Goal: Communication & Community: Answer question/provide support

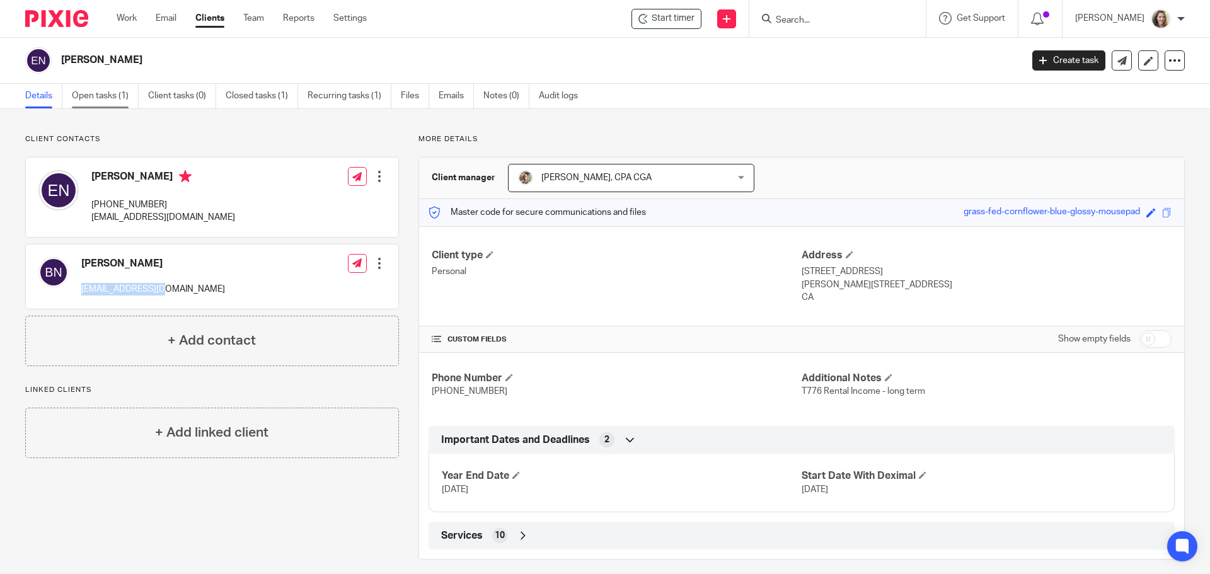
click at [101, 96] on link "Open tasks (1)" at bounding box center [105, 96] width 67 height 25
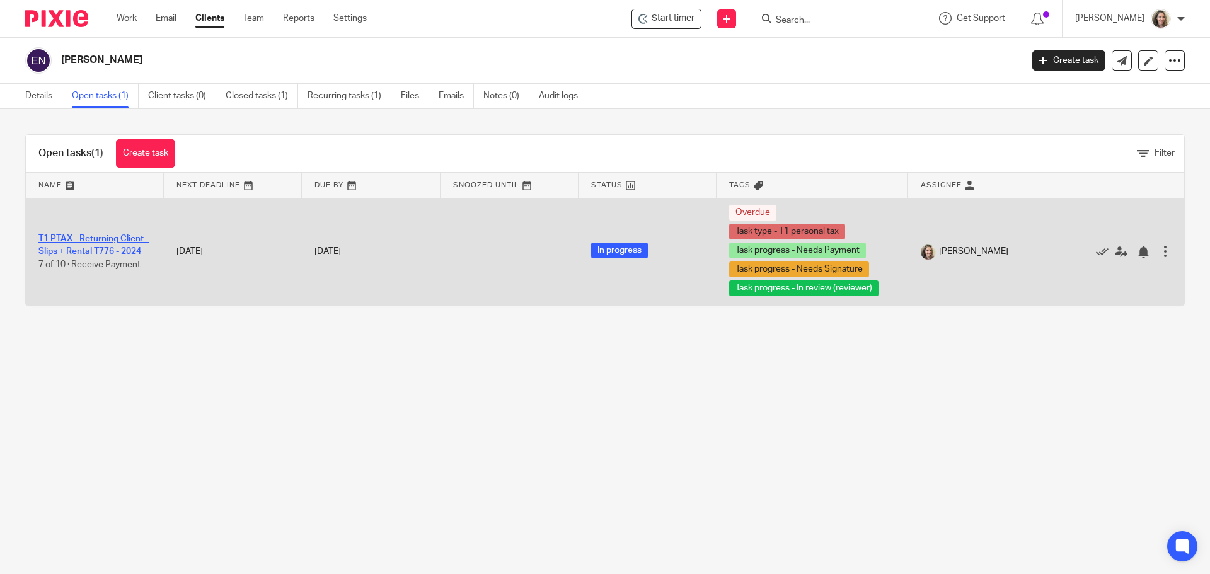
click at [70, 236] on link "T1 PTAX - Returning Client - Slips + Rental T776 - 2024" at bounding box center [93, 244] width 110 height 21
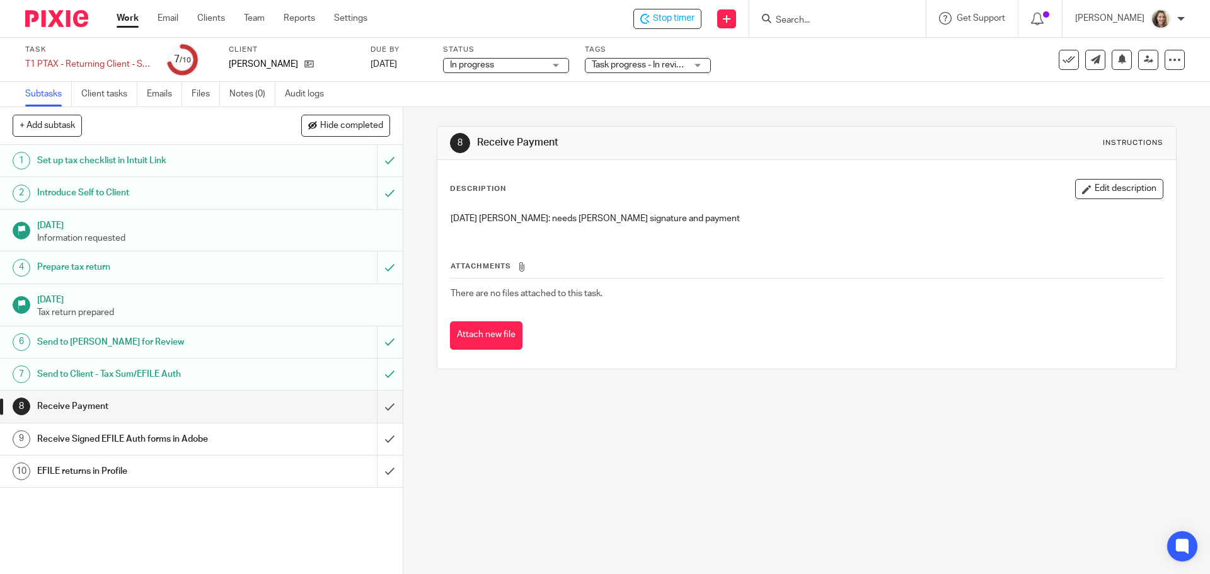
click at [695, 66] on div "Task progress - In review (reviewer) + 3" at bounding box center [648, 65] width 126 height 15
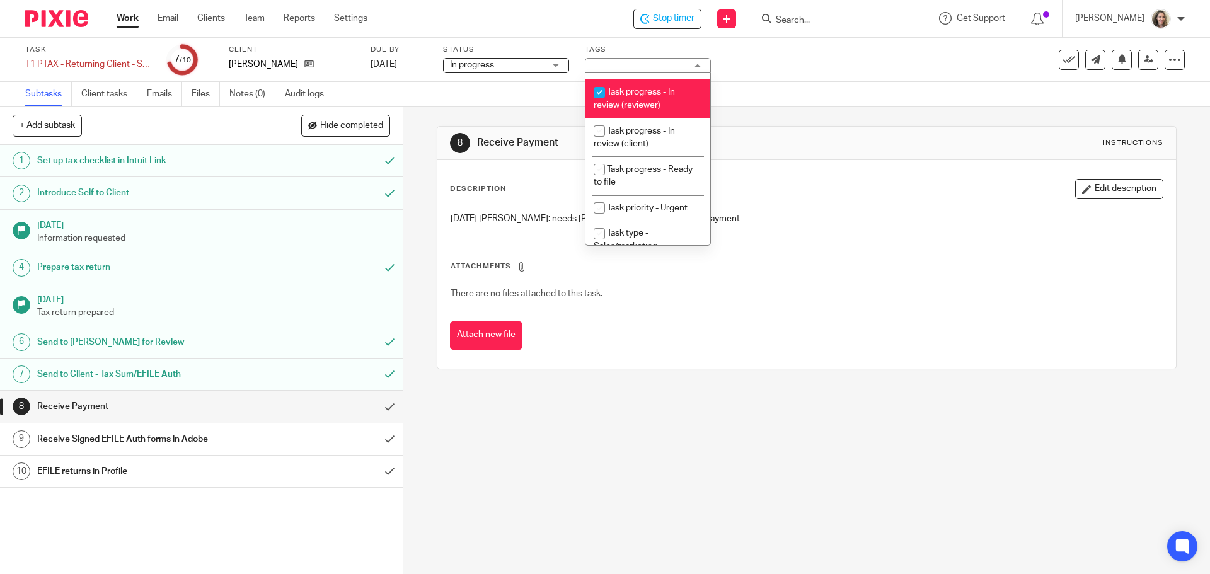
scroll to position [126, 0]
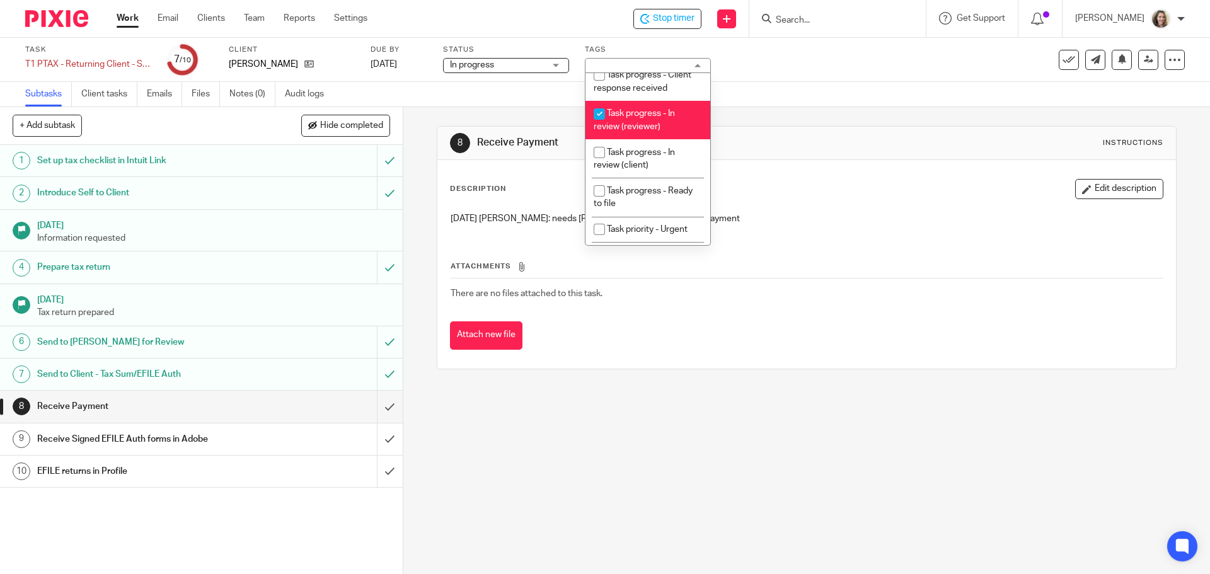
click at [608, 126] on input "checkbox" at bounding box center [599, 114] width 24 height 24
checkbox input "false"
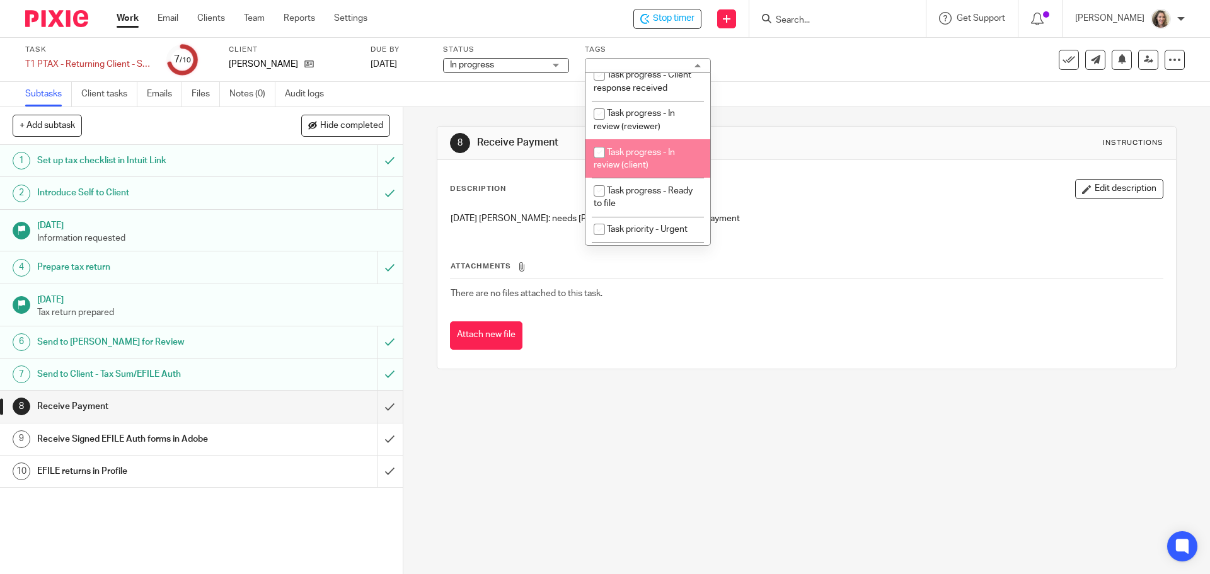
click at [638, 160] on li "Task progress - In review (client)" at bounding box center [647, 158] width 125 height 38
checkbox input "true"
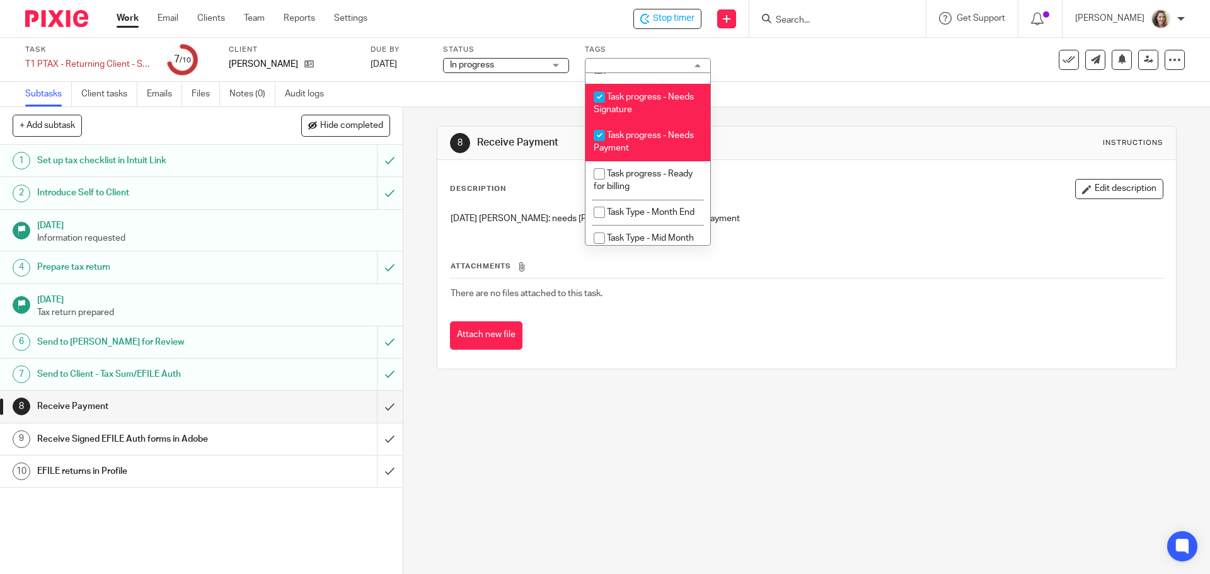
scroll to position [567, 0]
click at [659, 160] on li "Task progress - Needs Payment" at bounding box center [647, 141] width 125 height 38
checkbox input "false"
click at [817, 71] on div "Task T1 PTAX - Returning Client - Slips + Rental T776 - 2024 Save T1 PTAX - Ret…" at bounding box center [508, 60] width 966 height 30
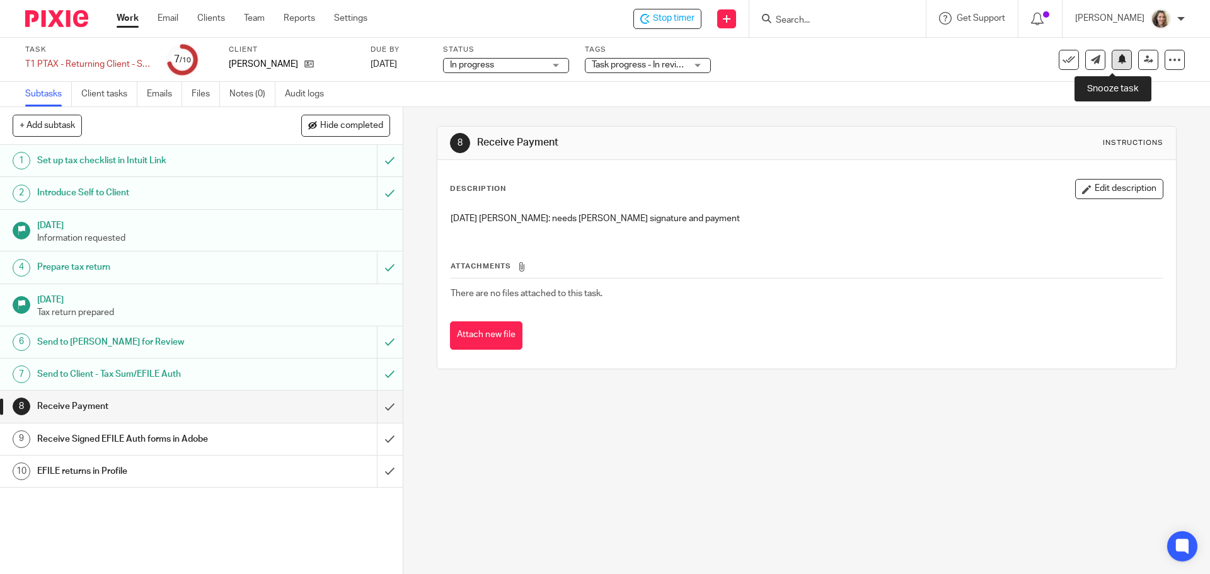
click at [1117, 57] on icon at bounding box center [1121, 58] width 9 height 9
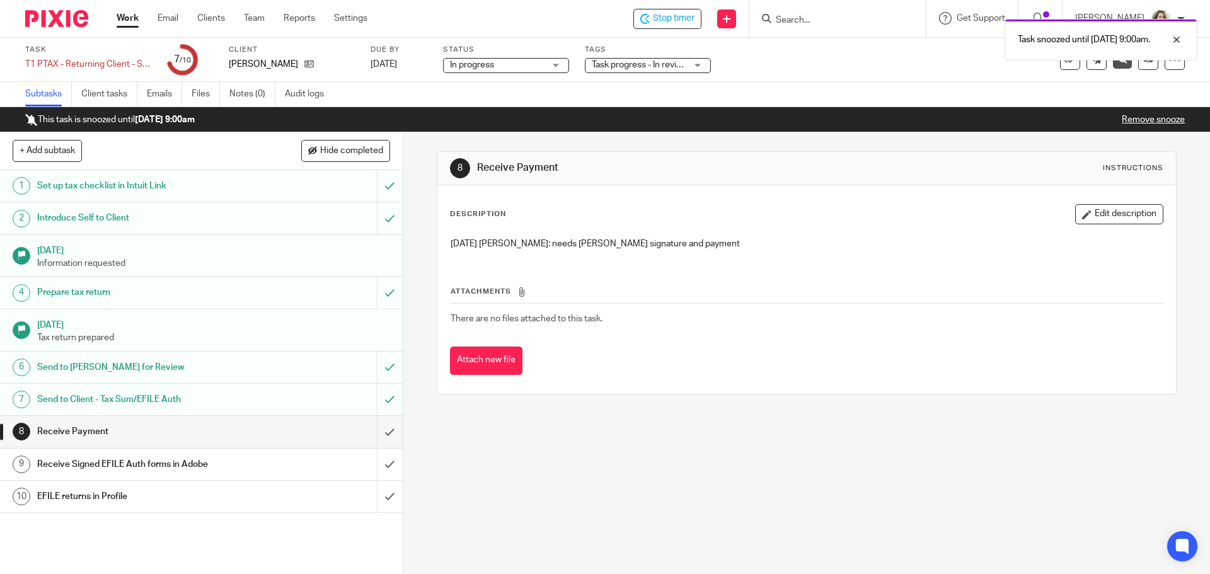
click at [126, 14] on link "Work" at bounding box center [128, 18] width 22 height 13
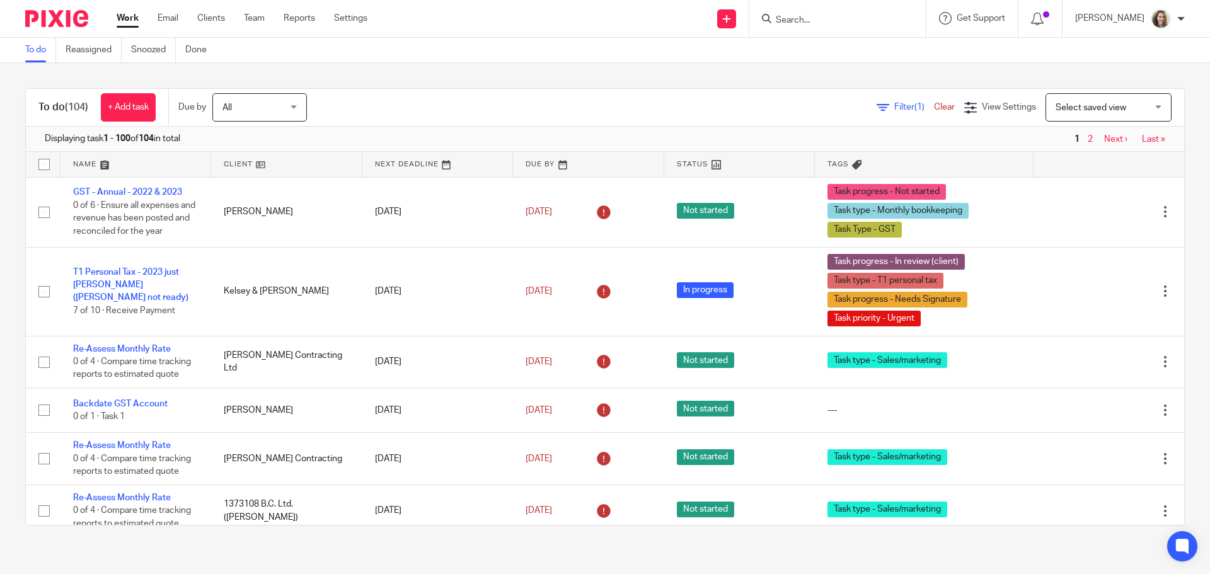
click at [1101, 105] on span "Select saved view" at bounding box center [1090, 107] width 71 height 9
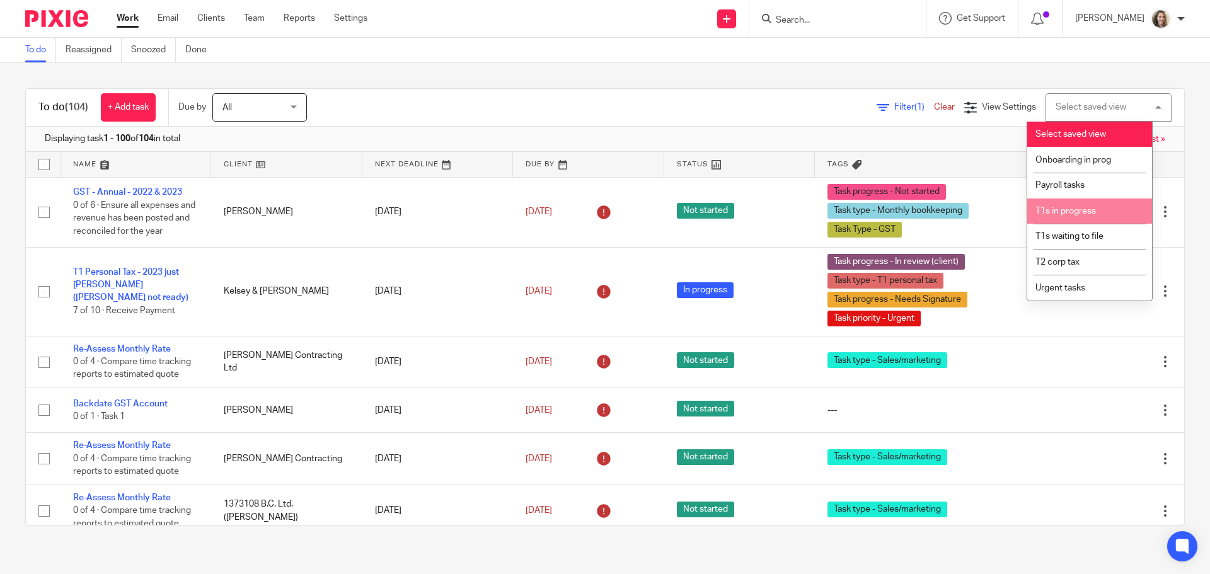
click at [1096, 204] on li "T1s in progress" at bounding box center [1089, 211] width 125 height 26
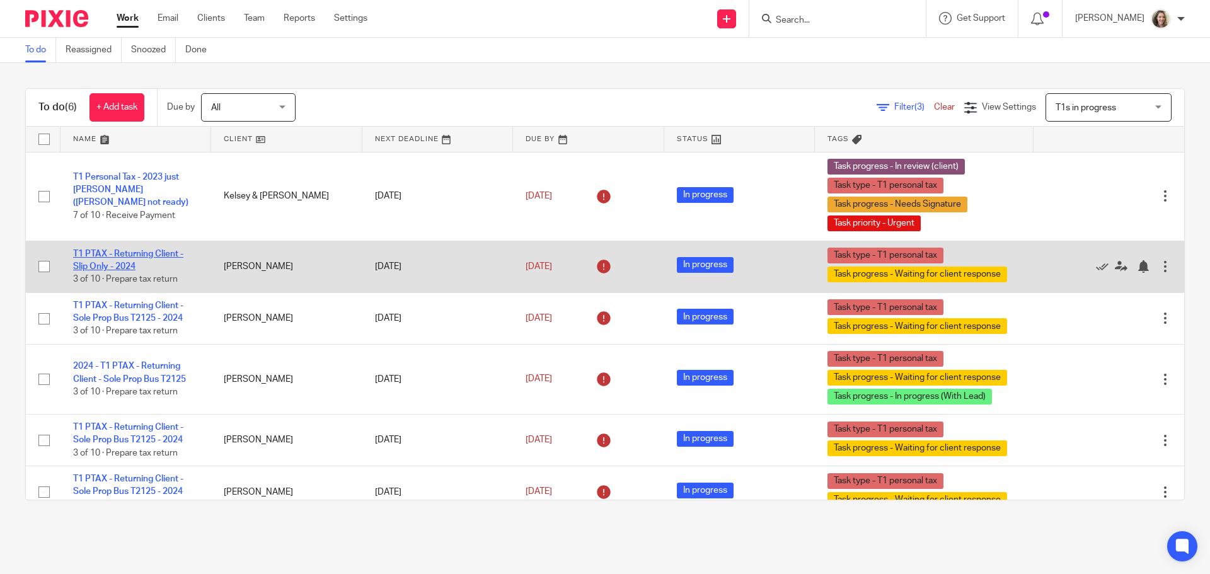
click at [151, 253] on link "T1 PTAX - Returning Client - Slip Only - 2024" at bounding box center [128, 260] width 110 height 21
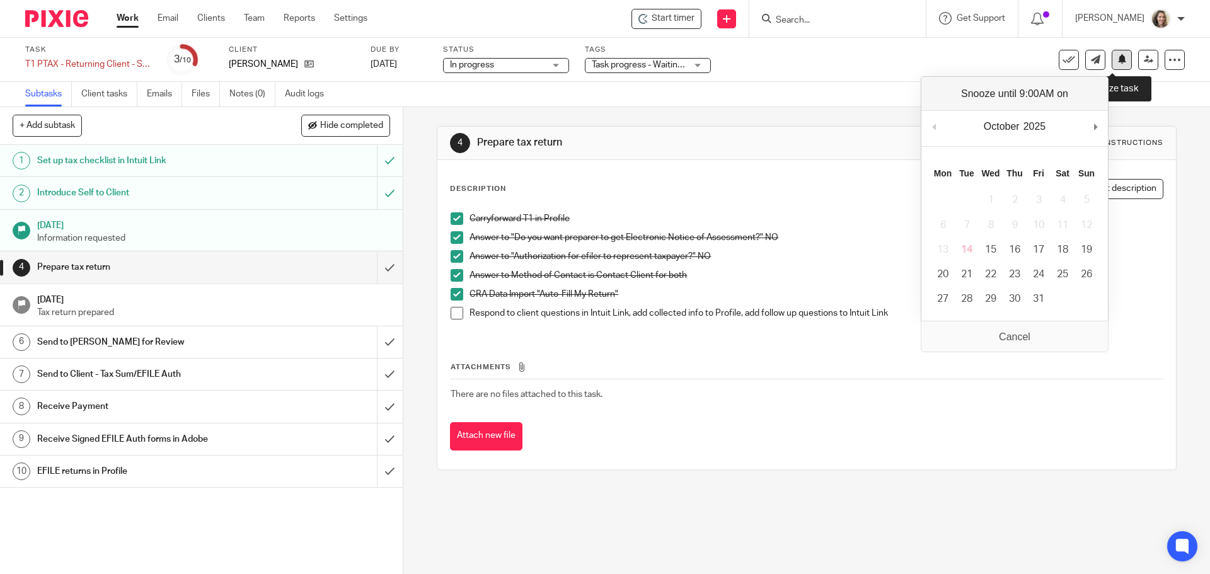
click at [1117, 62] on icon at bounding box center [1121, 58] width 9 height 9
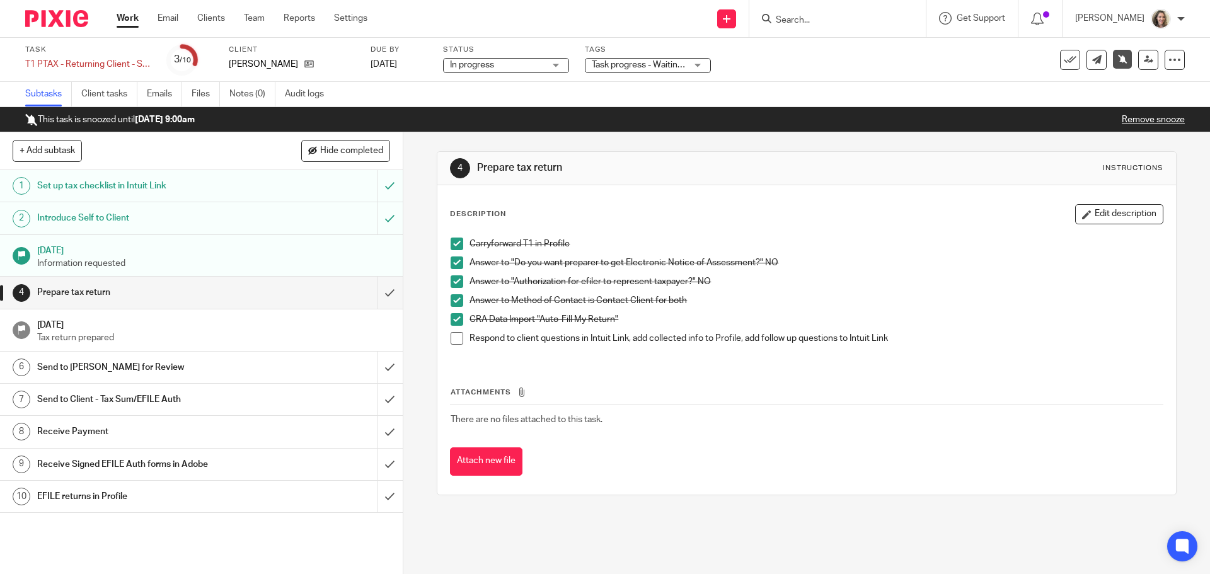
click at [127, 20] on link "Work" at bounding box center [128, 18] width 22 height 13
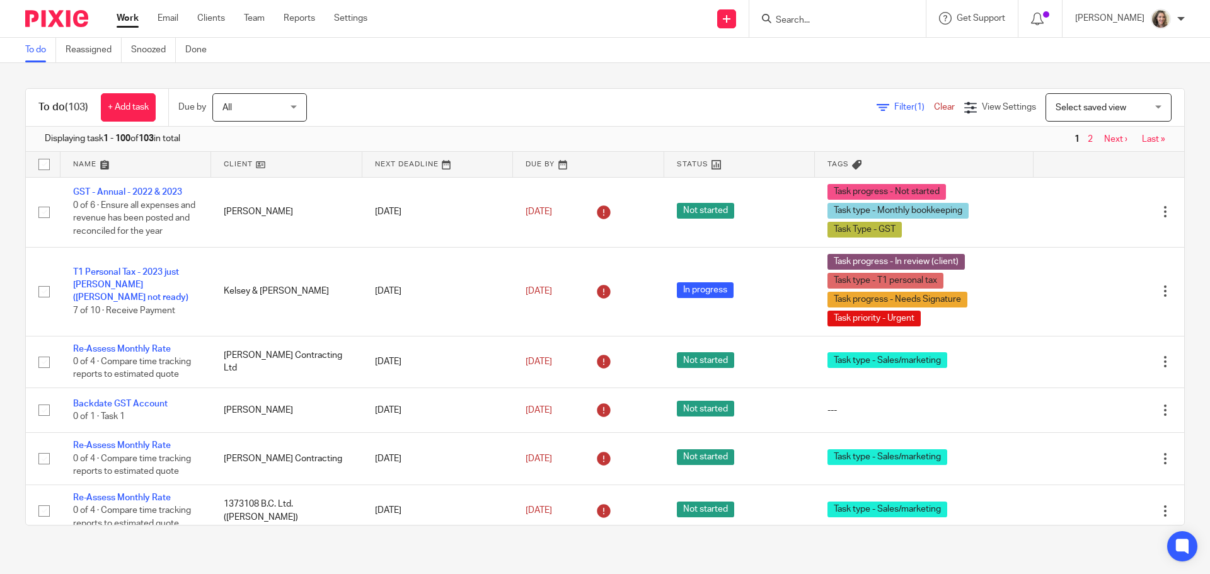
click at [1071, 103] on span "Select saved view" at bounding box center [1090, 107] width 71 height 9
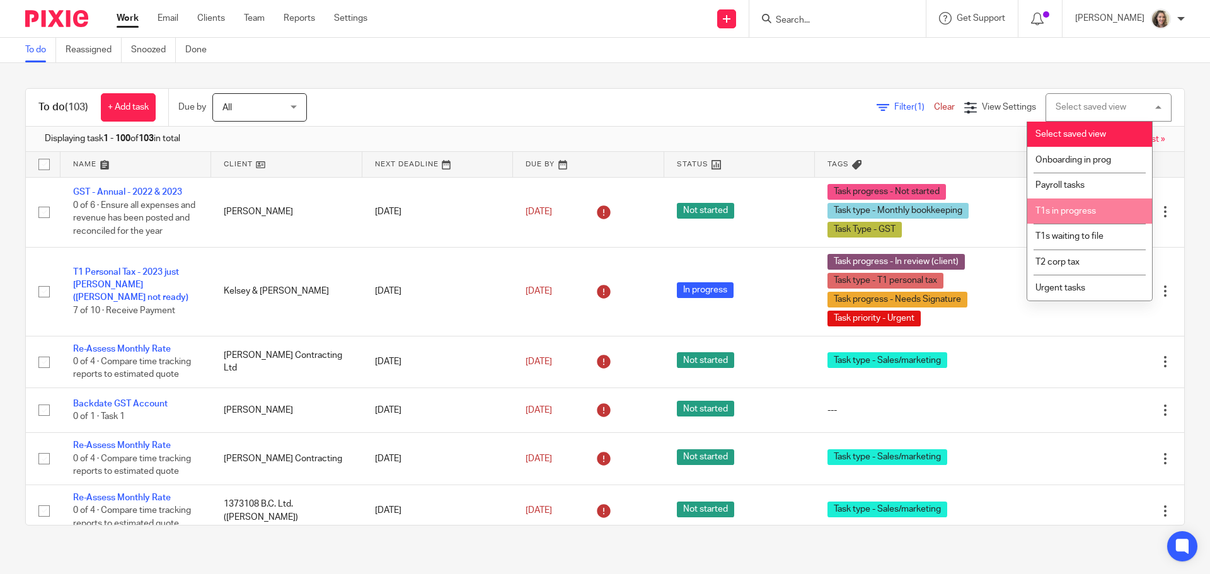
click at [1084, 219] on li "T1s in progress" at bounding box center [1089, 211] width 125 height 26
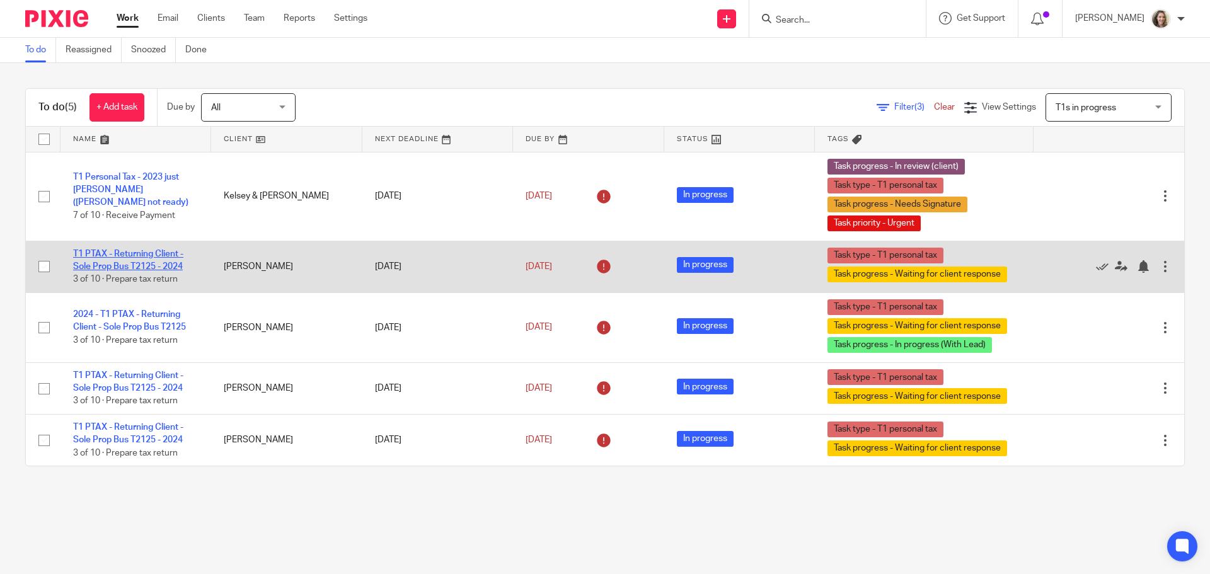
click at [142, 256] on link "T1 PTAX - Returning Client - Sole Prop Bus T2125 - 2024" at bounding box center [128, 260] width 110 height 21
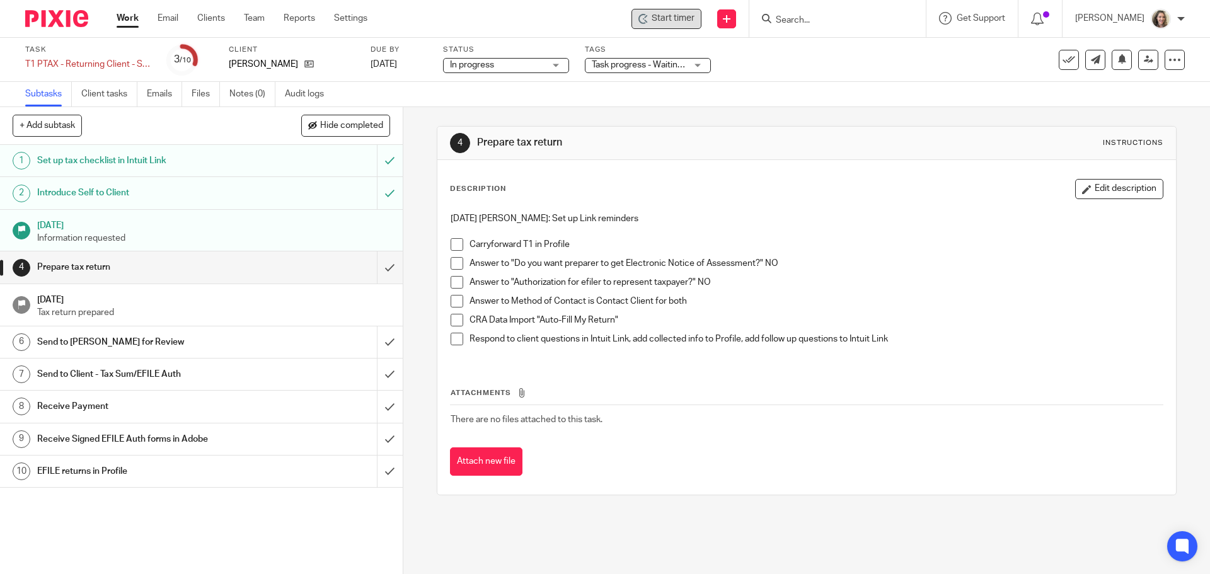
click at [690, 22] on span "Start timer" at bounding box center [673, 18] width 43 height 13
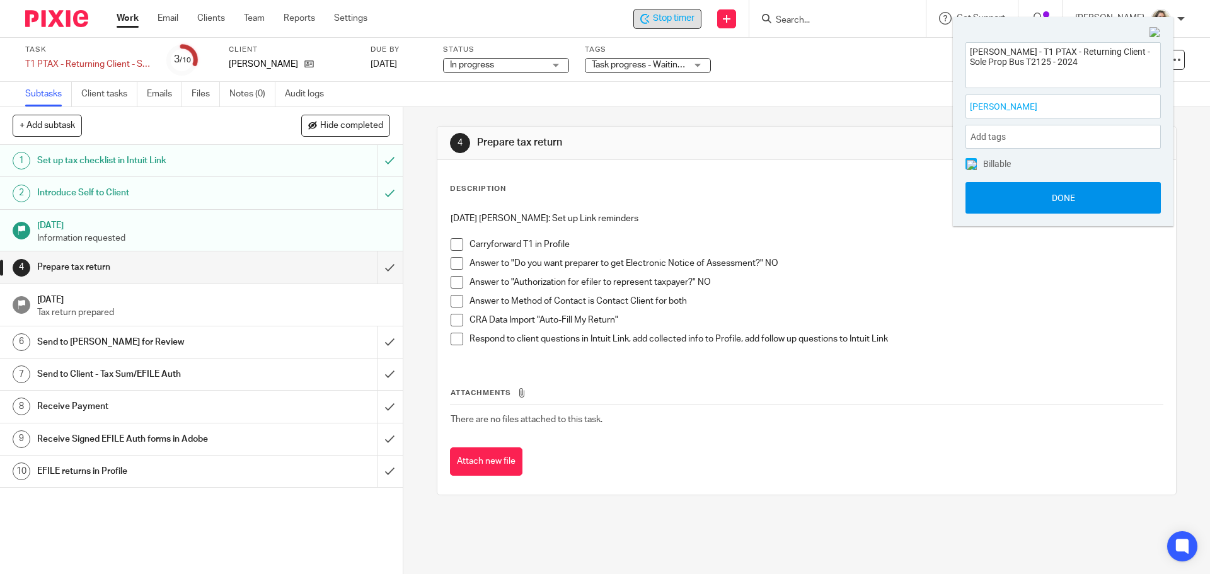
click at [1065, 192] on button "Done" at bounding box center [1062, 198] width 195 height 32
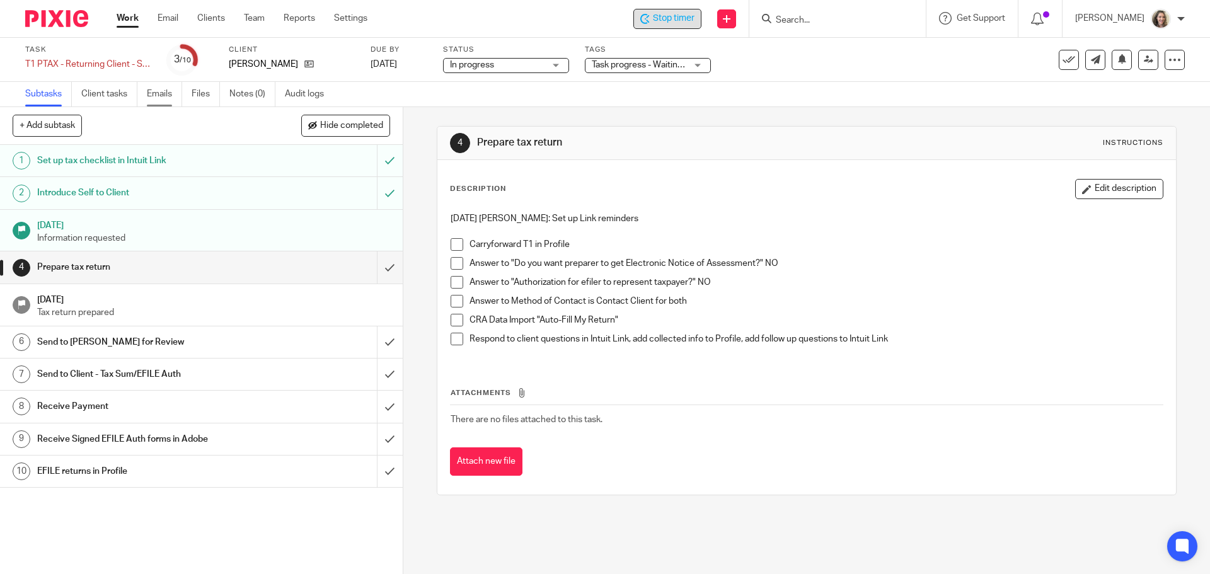
click at [157, 96] on link "Emails" at bounding box center [164, 94] width 35 height 25
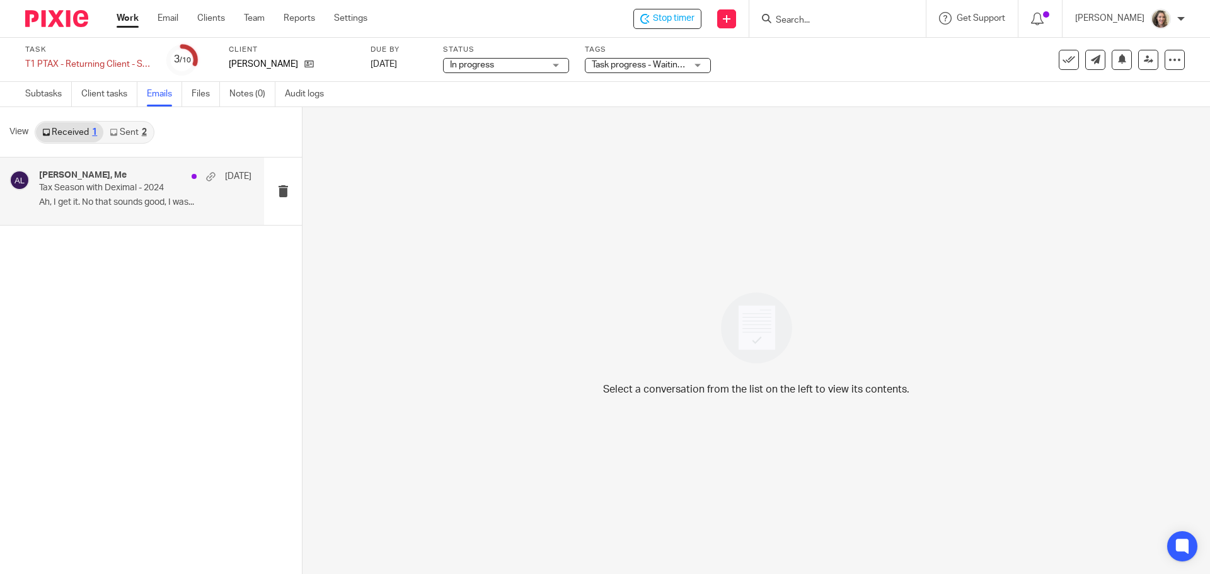
click at [114, 212] on div "Sarah Wex, Me Mar 7 Tax Season with Deximal - 2024 Ah, I get it. No that sounds…" at bounding box center [145, 191] width 212 height 42
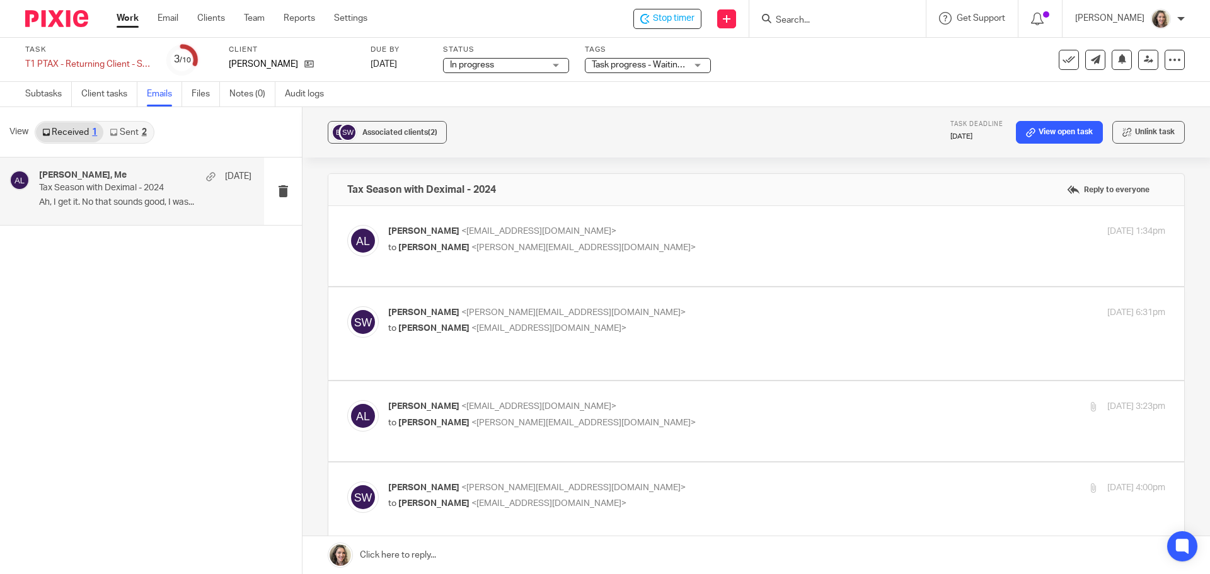
click at [139, 135] on link "Sent 2" at bounding box center [127, 132] width 49 height 20
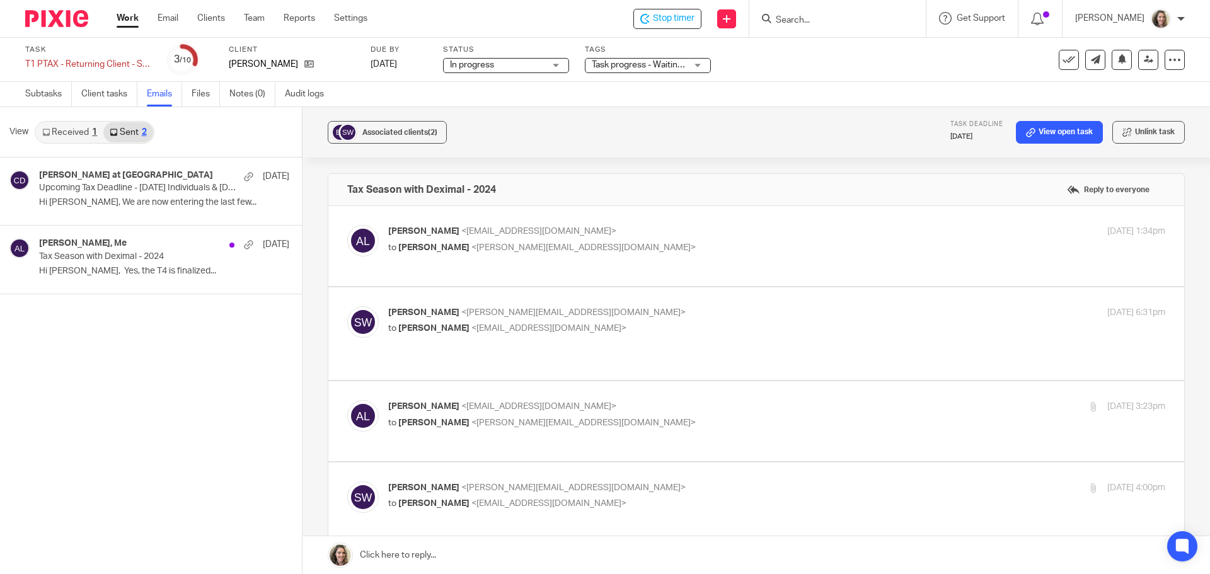
click at [68, 132] on link "Received 1" at bounding box center [69, 132] width 67 height 20
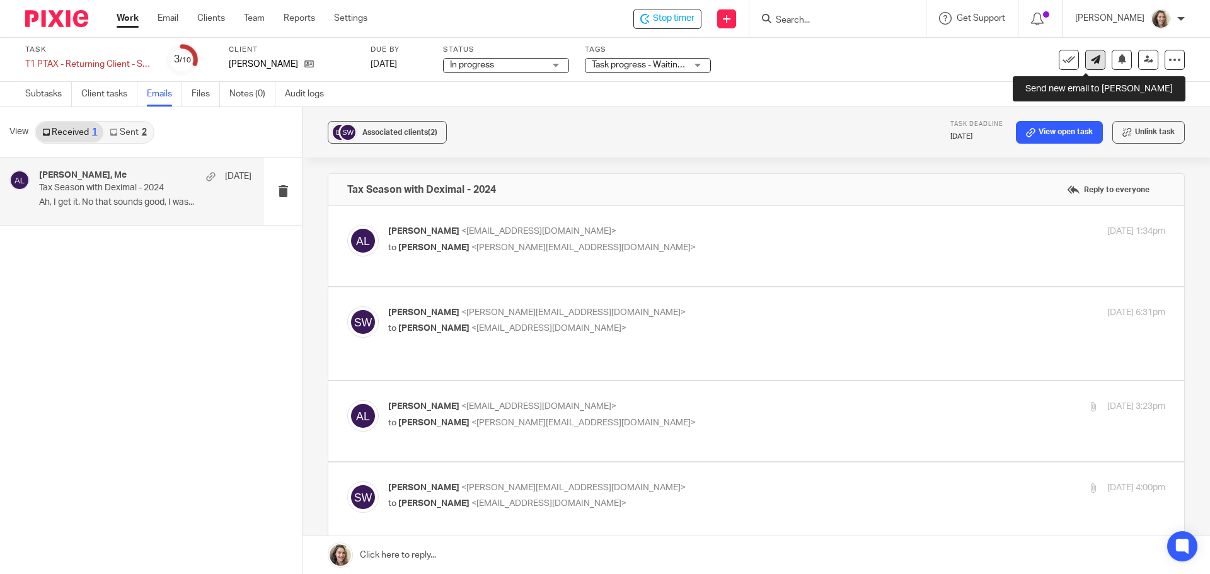
click at [1091, 60] on icon at bounding box center [1095, 59] width 9 height 9
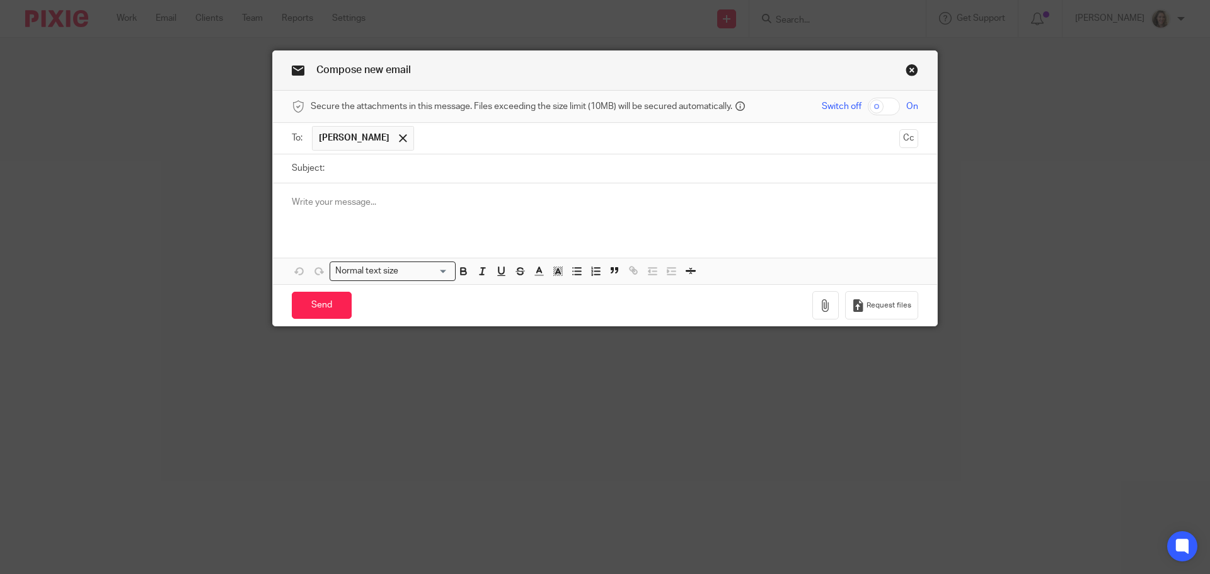
click at [360, 166] on input "Subject:" at bounding box center [624, 168] width 587 height 28
type input "Tax Qs in Link"
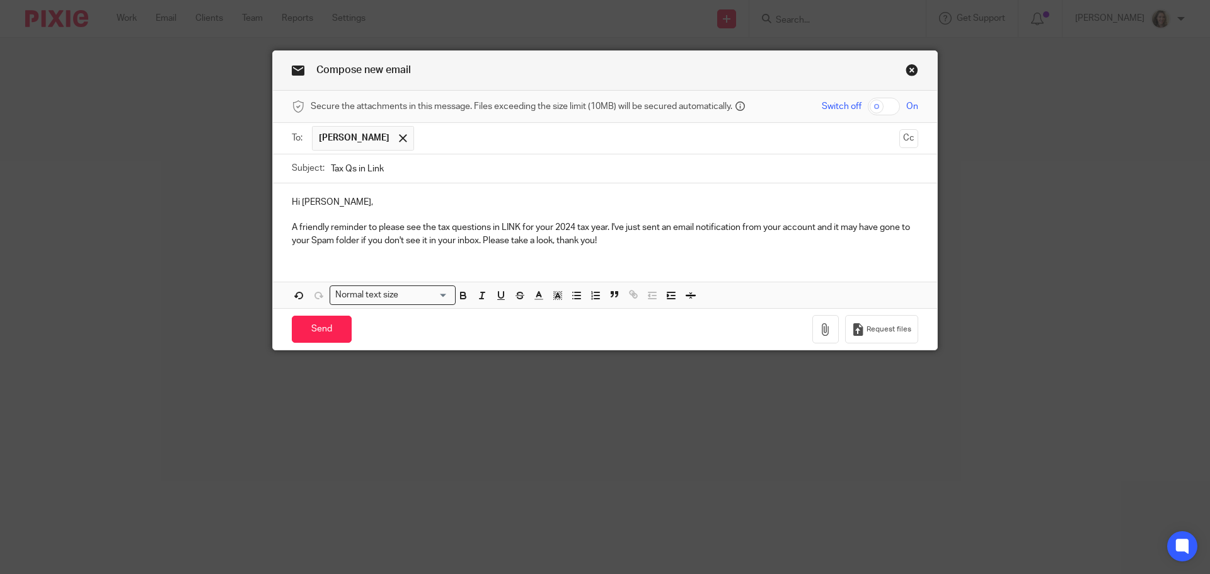
click at [458, 169] on input "Tax Qs in Link" at bounding box center [624, 168] width 587 height 28
type input "Tax Qs in Link - 2024"
click at [314, 324] on input "Send" at bounding box center [322, 329] width 60 height 27
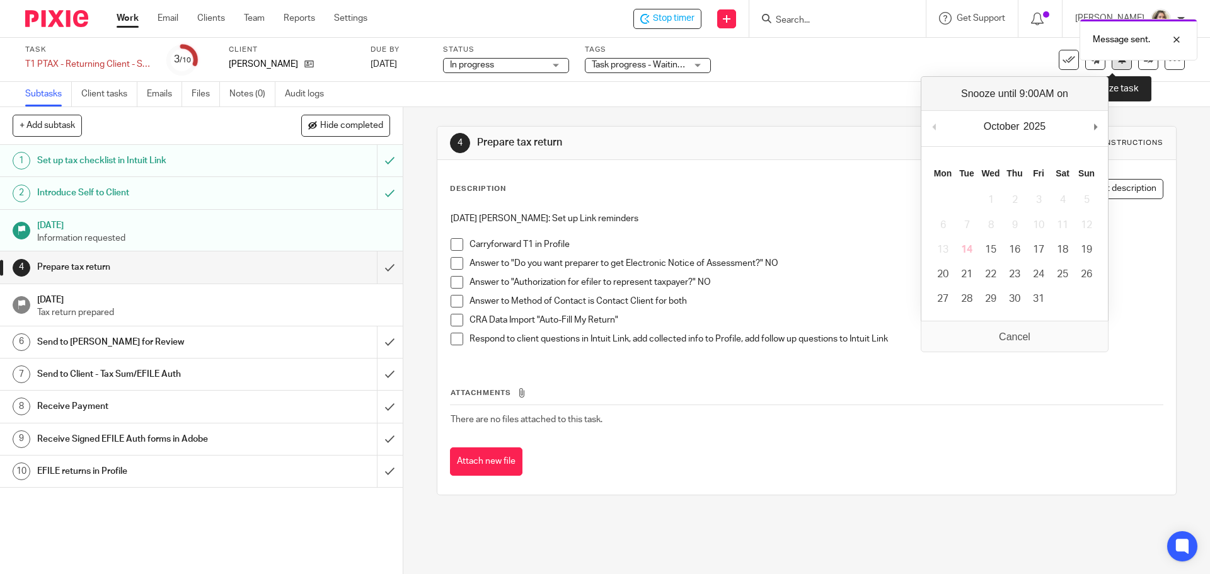
click at [1118, 65] on button at bounding box center [1121, 60] width 20 height 20
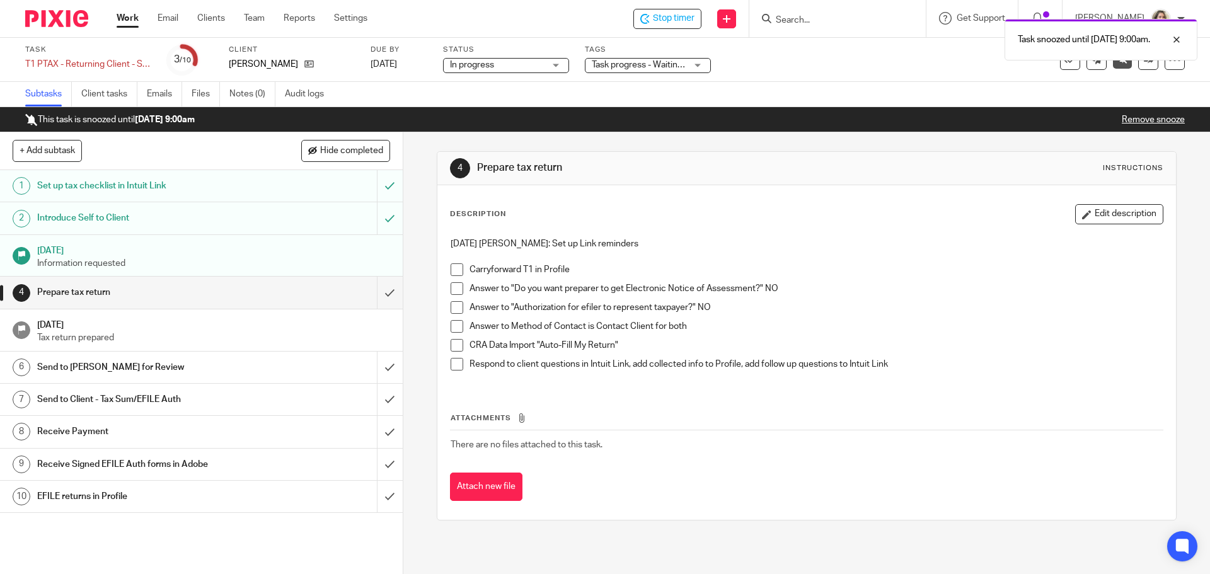
click at [126, 16] on link "Work" at bounding box center [128, 18] width 22 height 13
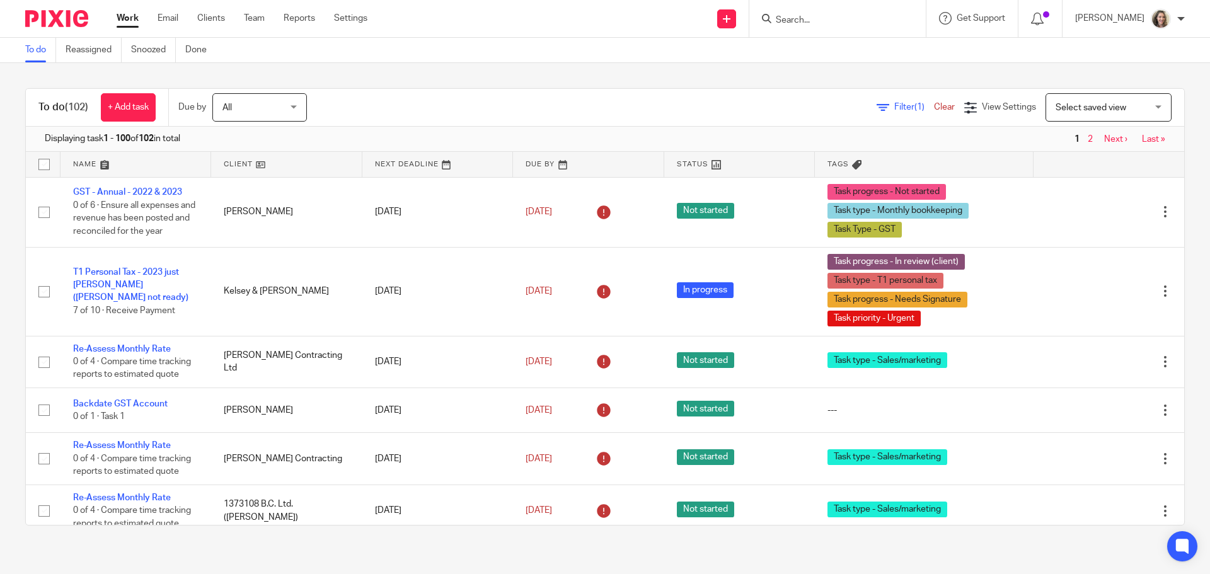
click at [1096, 116] on span "Select saved view" at bounding box center [1101, 107] width 92 height 26
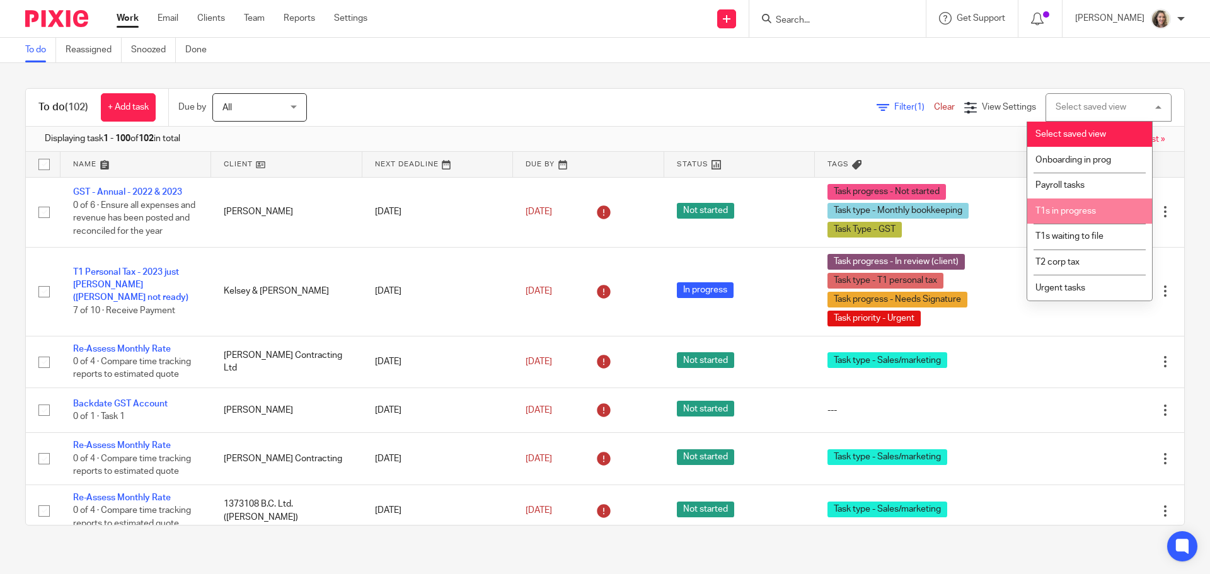
click at [1063, 208] on span "T1s in progress" at bounding box center [1065, 211] width 60 height 9
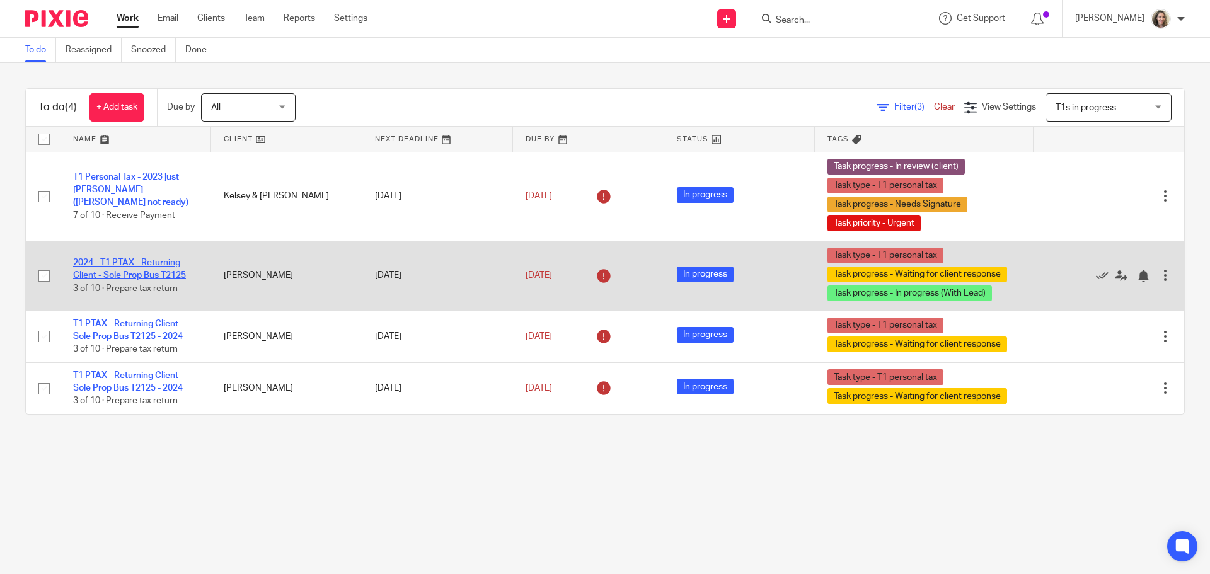
click at [144, 263] on link "2024 - T1 PTAX - Returning Client - Sole Prop Bus T2125" at bounding box center [129, 268] width 113 height 21
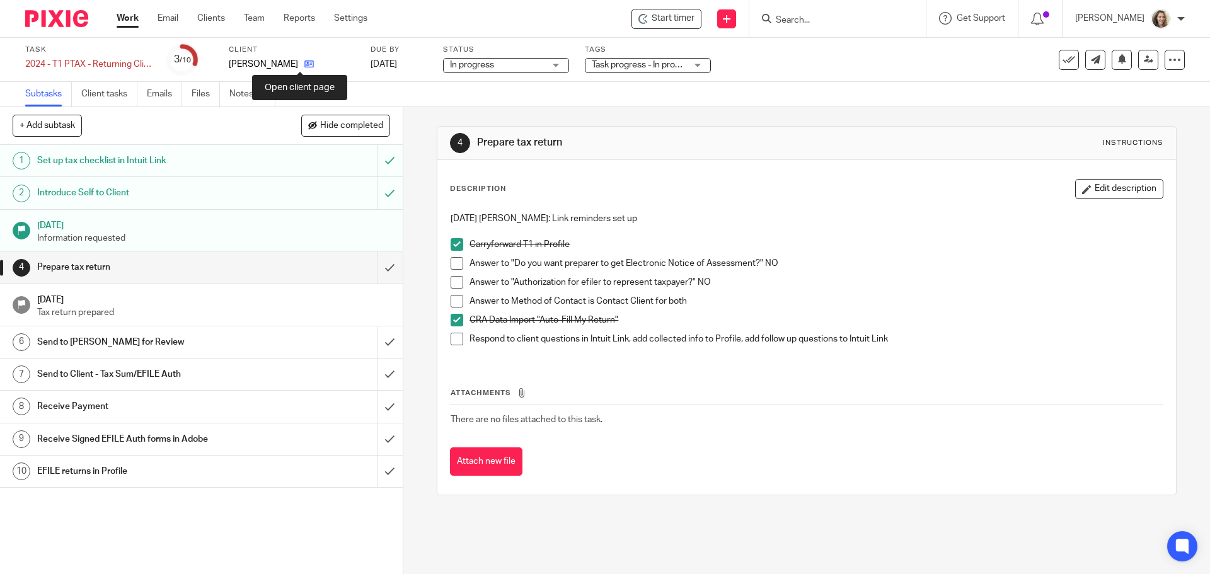
click at [304, 64] on icon at bounding box center [308, 63] width 9 height 9
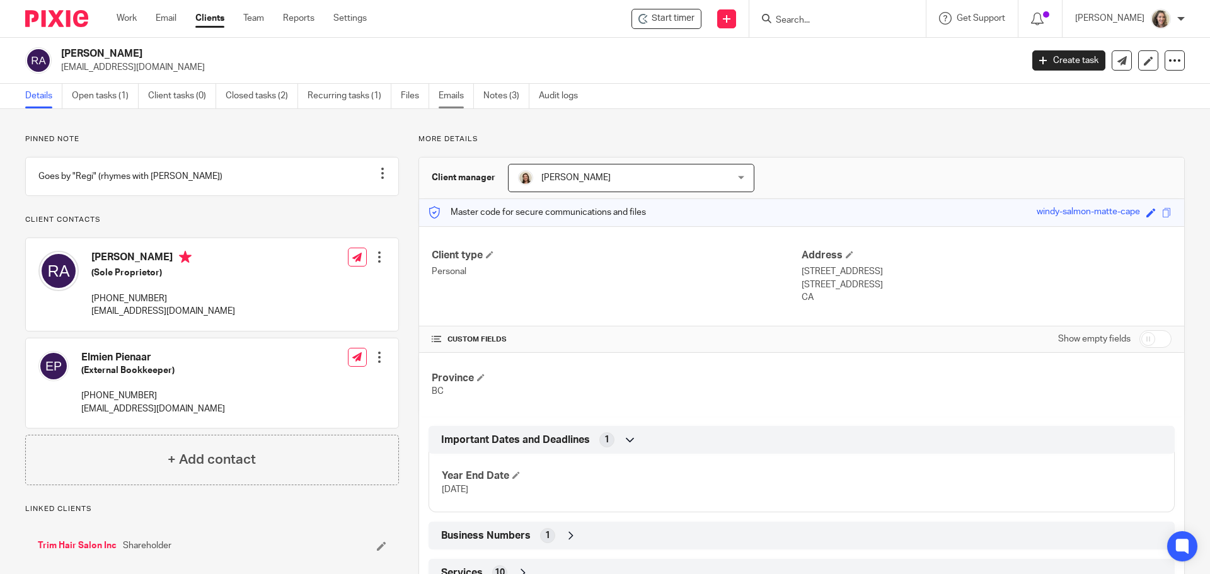
click at [452, 95] on link "Emails" at bounding box center [456, 96] width 35 height 25
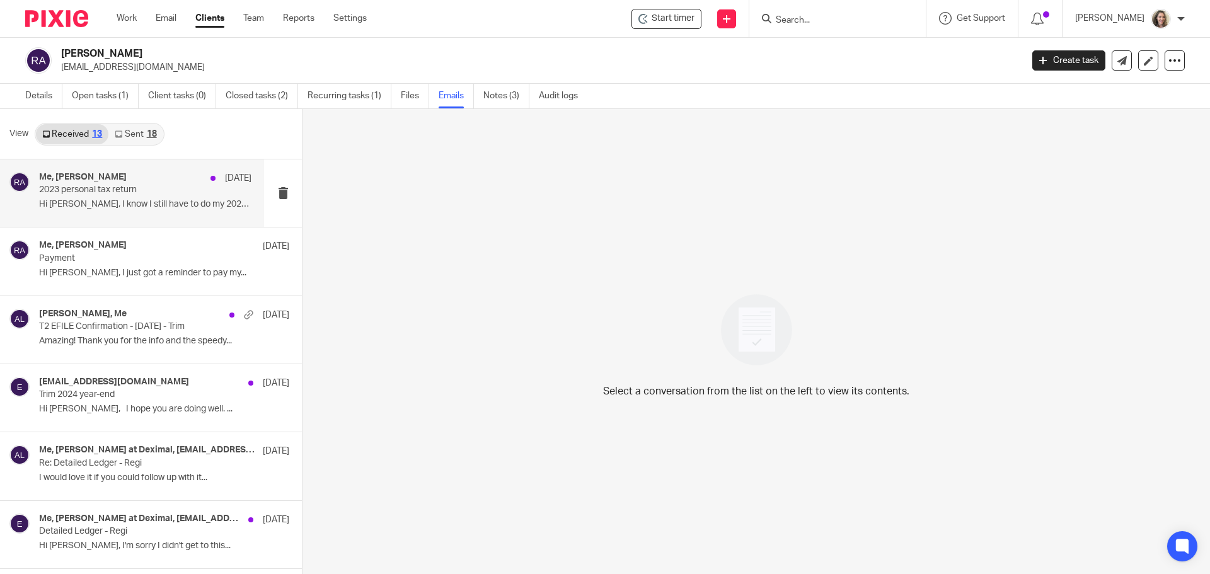
click at [126, 190] on p "2023 personal tax return" at bounding box center [124, 190] width 170 height 11
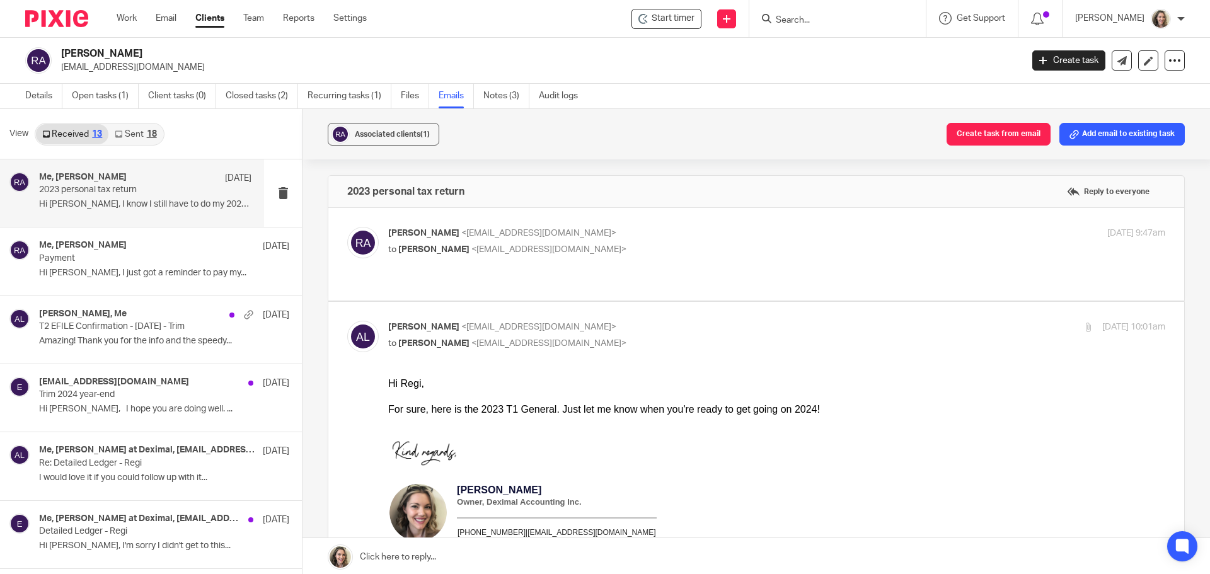
click at [696, 236] on p "Regi Anselmi <regianselmi@gmail.com>" at bounding box center [647, 233] width 518 height 13
checkbox input "true"
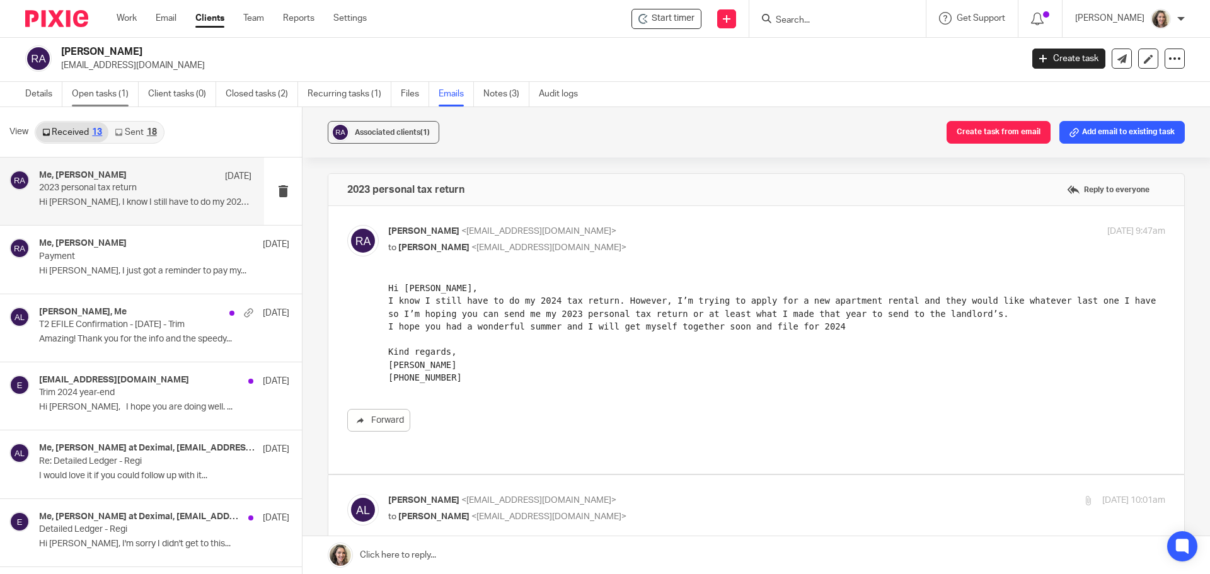
click at [86, 92] on link "Open tasks (1)" at bounding box center [105, 94] width 67 height 25
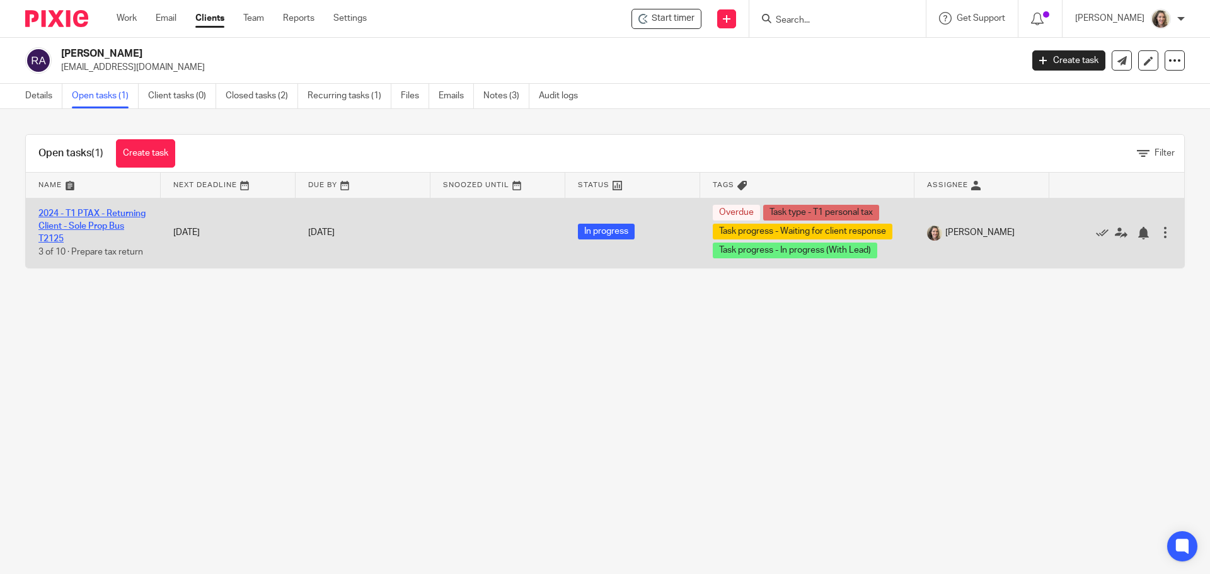
click at [89, 211] on link "2024 - T1 PTAX - Returning Client - Sole Prop Bus T2125" at bounding box center [91, 226] width 107 height 35
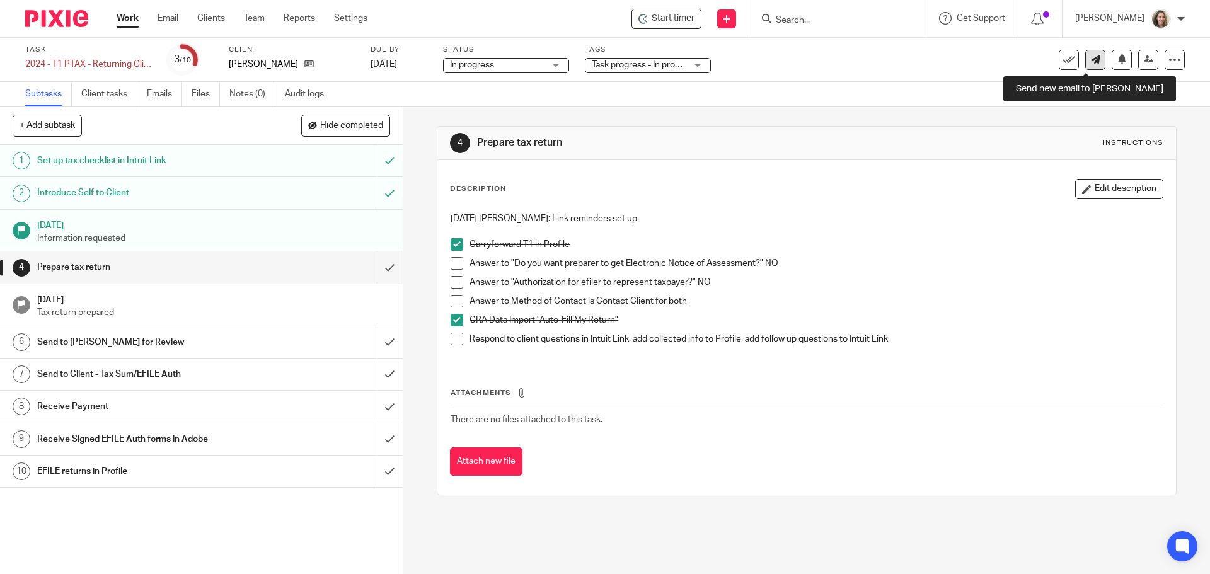
click at [1091, 57] on icon at bounding box center [1095, 59] width 9 height 9
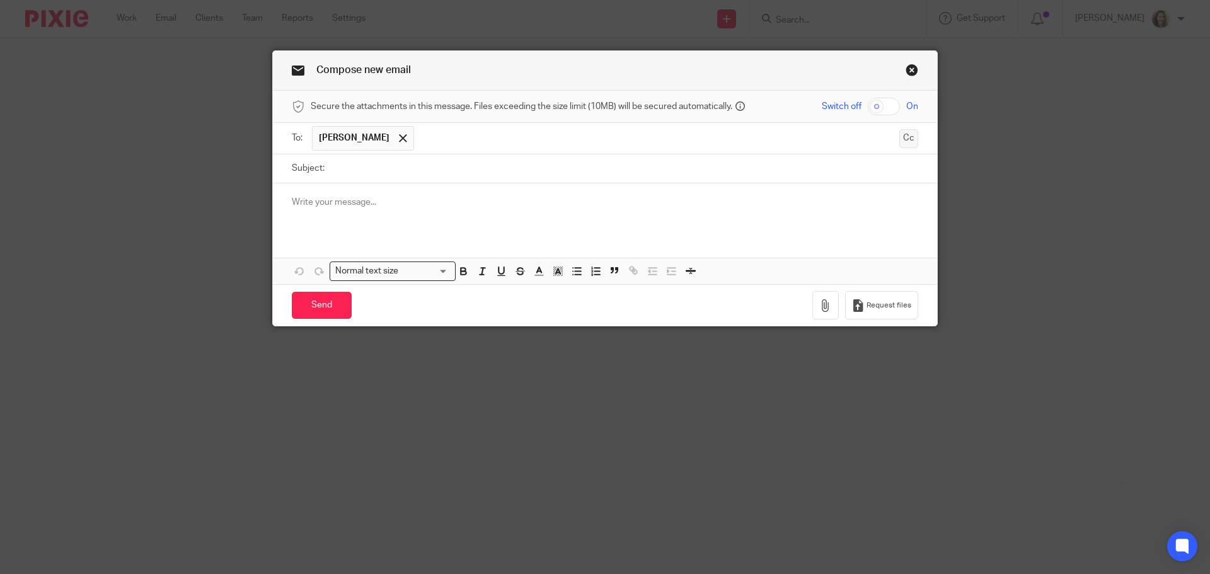
click at [904, 137] on button "Cc" at bounding box center [908, 138] width 19 height 19
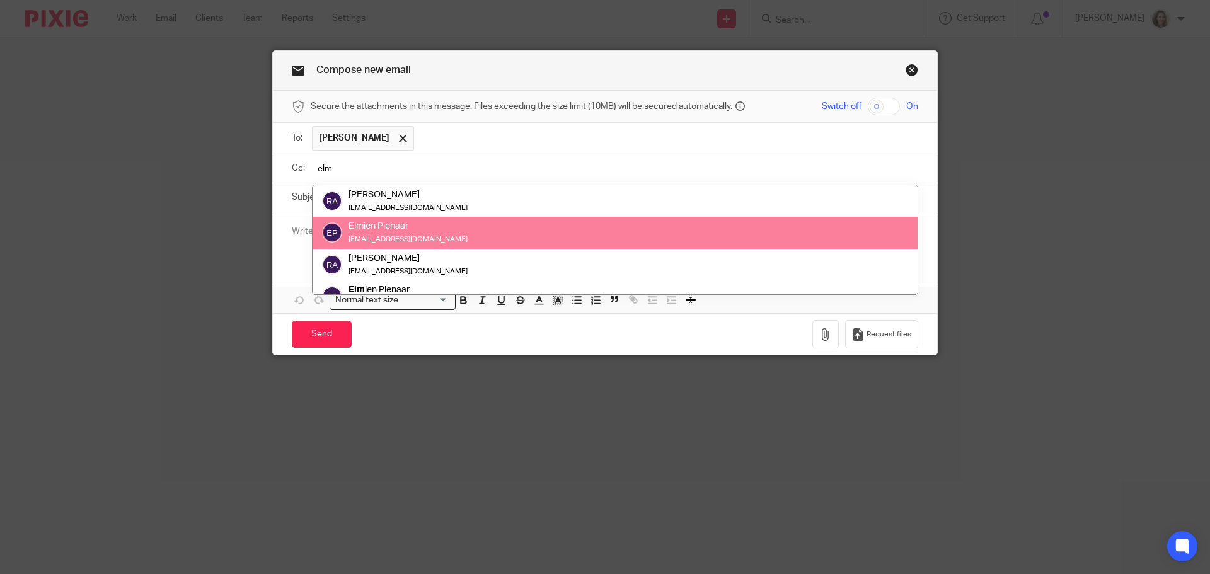
type input "elm"
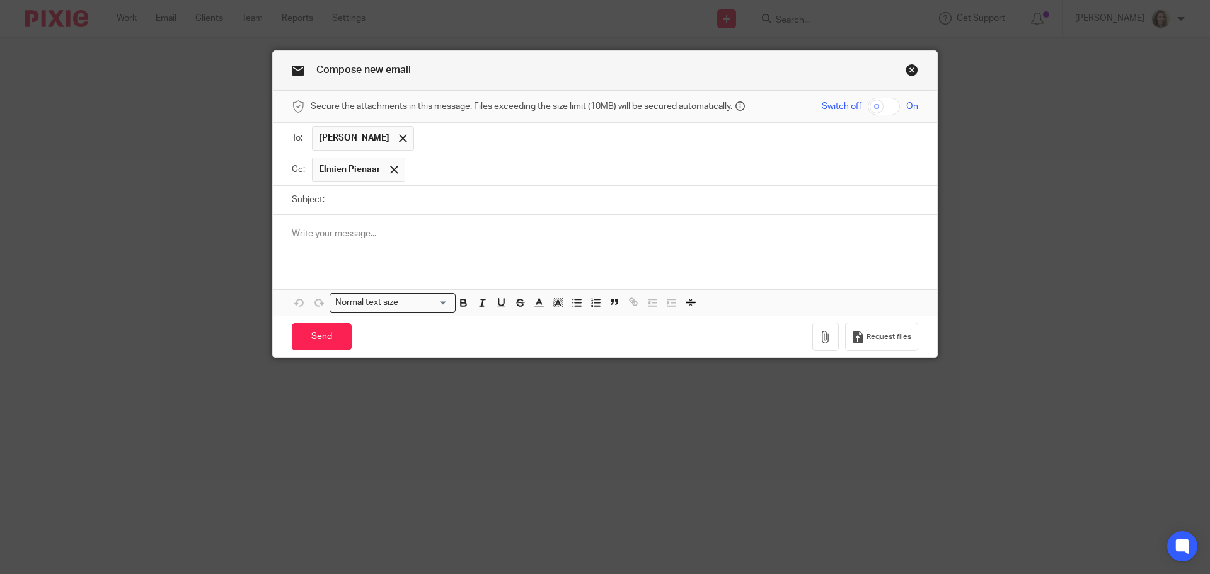
click at [427, 198] on input "Subject:" at bounding box center [624, 200] width 587 height 28
type input "Regi 2024 Sole Prop taxes"
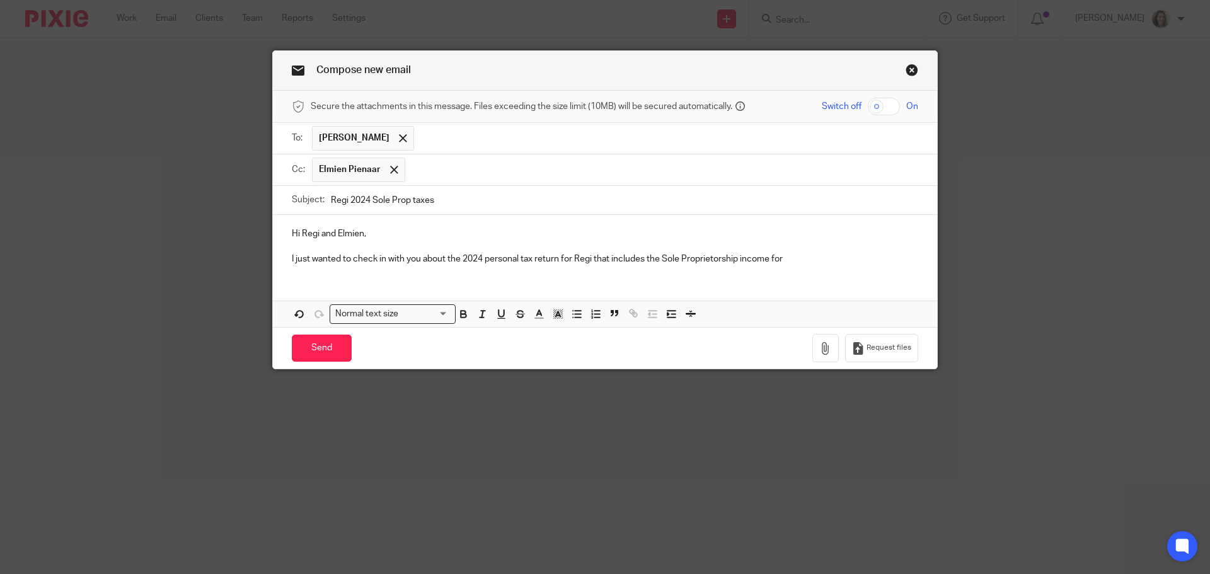
click at [453, 134] on input "text" at bounding box center [666, 138] width 492 height 25
click at [390, 166] on span at bounding box center [394, 170] width 8 height 8
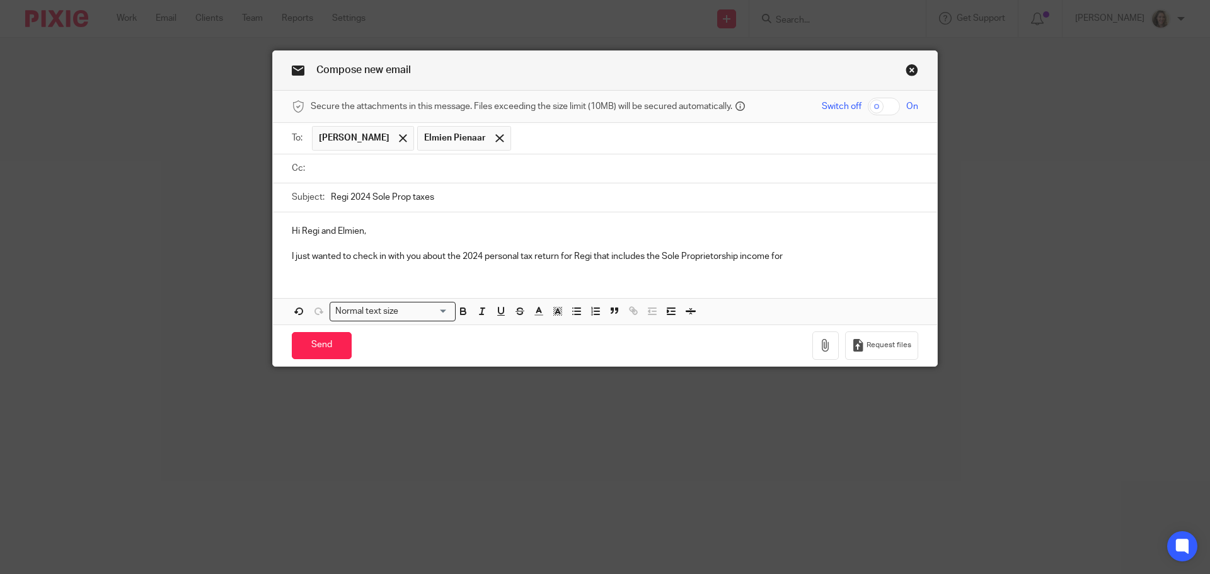
click at [359, 171] on input "text" at bounding box center [614, 168] width 598 height 14
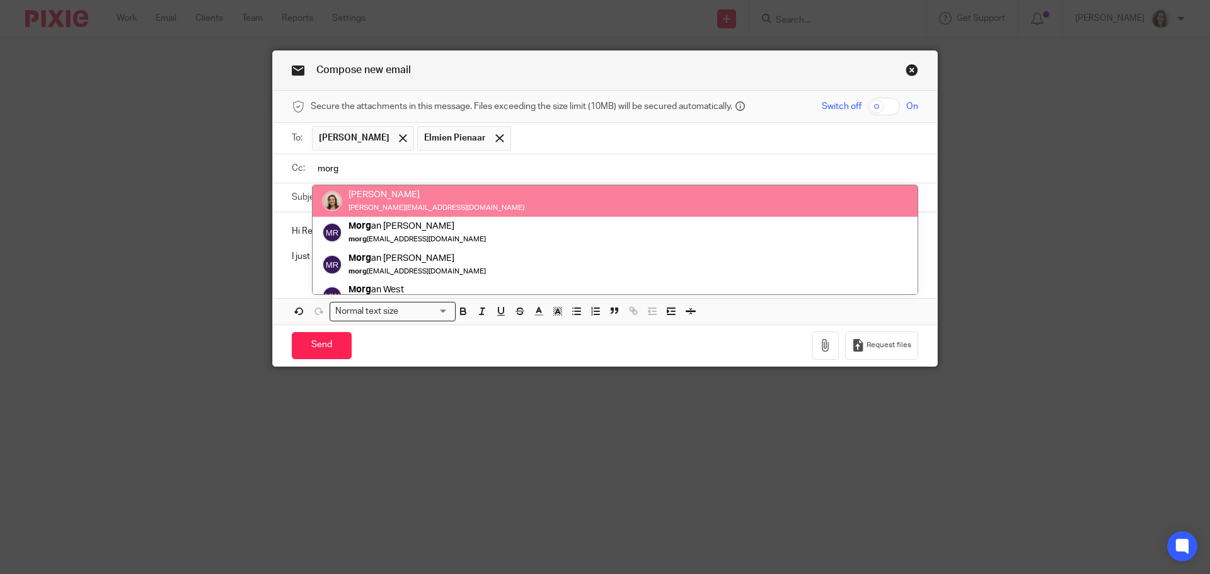
type input "morg"
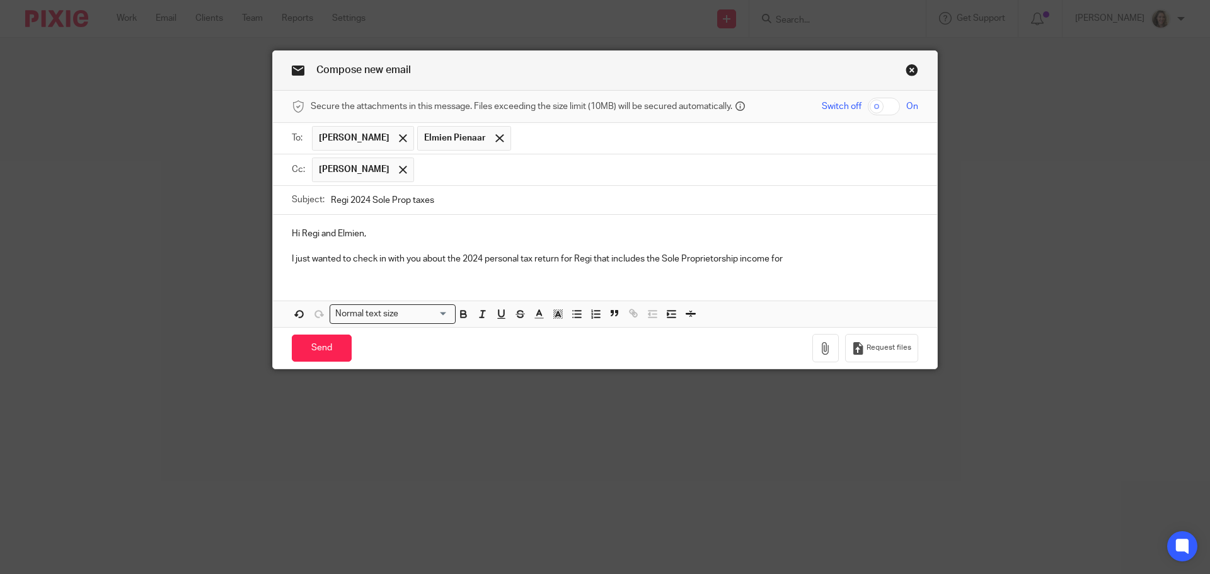
click at [804, 258] on p "I just wanted to check in with you about the 2024 personal tax return for Regi …" at bounding box center [605, 259] width 626 height 13
click at [820, 255] on p "I just wanted to check in with you about the 2024 personal tax return for Regi …" at bounding box center [605, 259] width 626 height 13
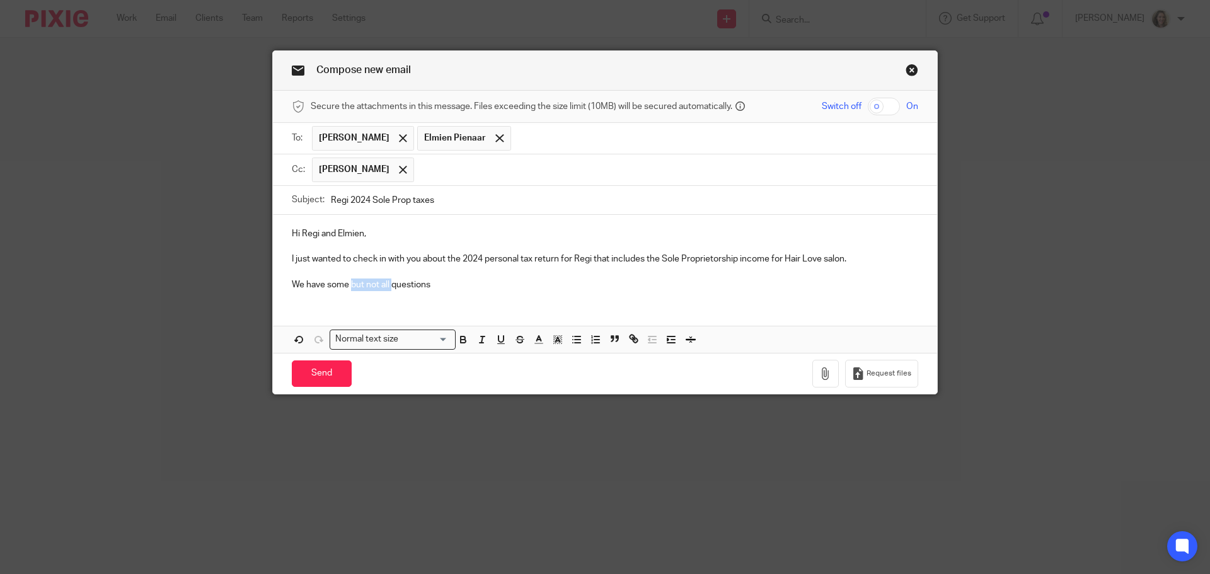
drag, startPoint x: 389, startPoint y: 282, endPoint x: 348, endPoint y: 283, distance: 41.0
click at [348, 283] on p "We have some but not all questions" at bounding box center [605, 285] width 626 height 13
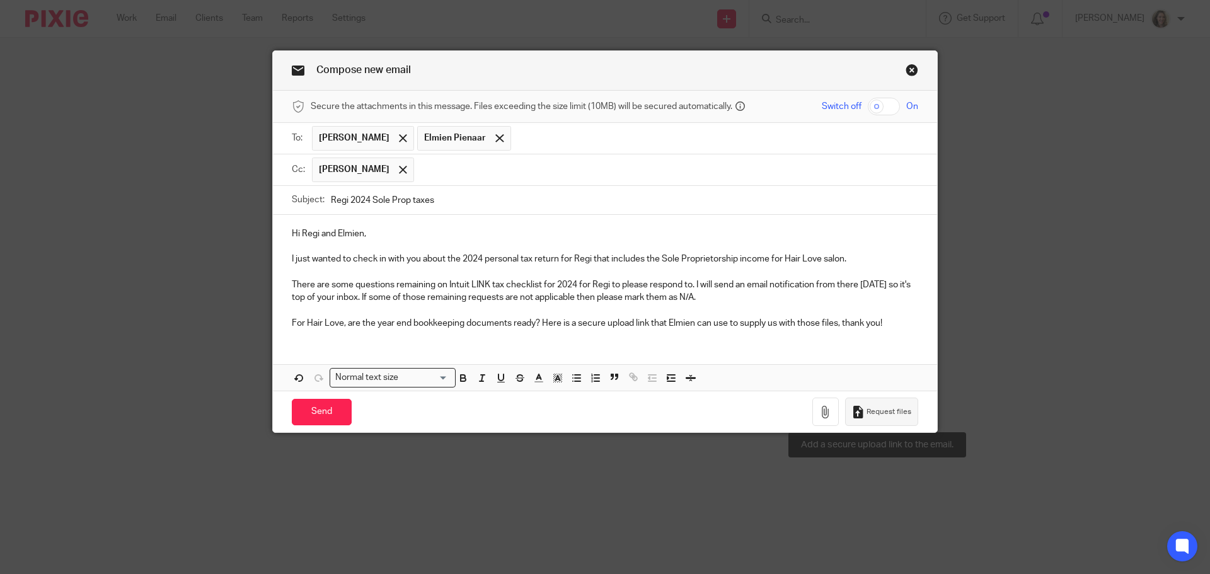
click at [873, 412] on span "Request files" at bounding box center [888, 412] width 45 height 10
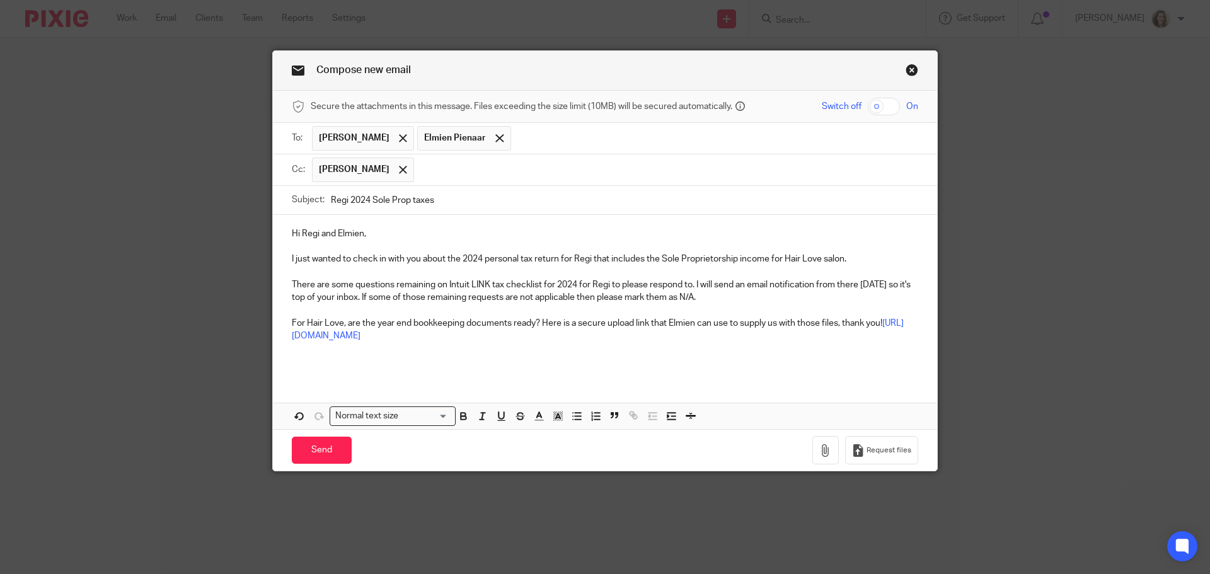
click at [867, 260] on p "I just wanted to check in with you about the 2024 personal tax return for Regi …" at bounding box center [605, 259] width 626 height 13
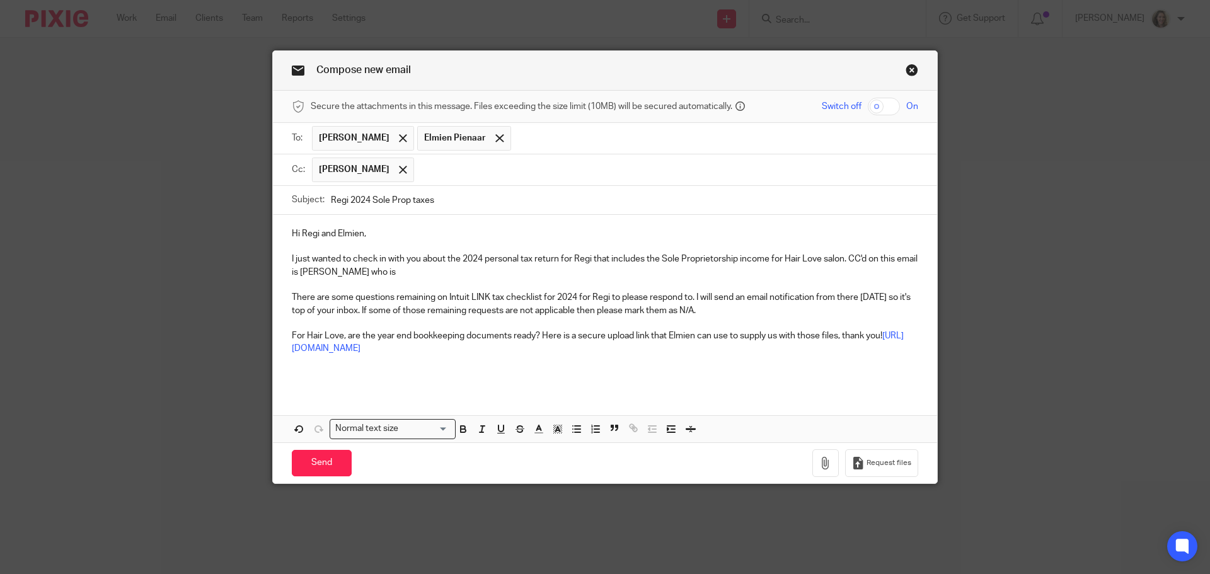
click at [318, 270] on p "I just wanted to check in with you about the 2024 personal tax return for Regi …" at bounding box center [605, 266] width 626 height 26
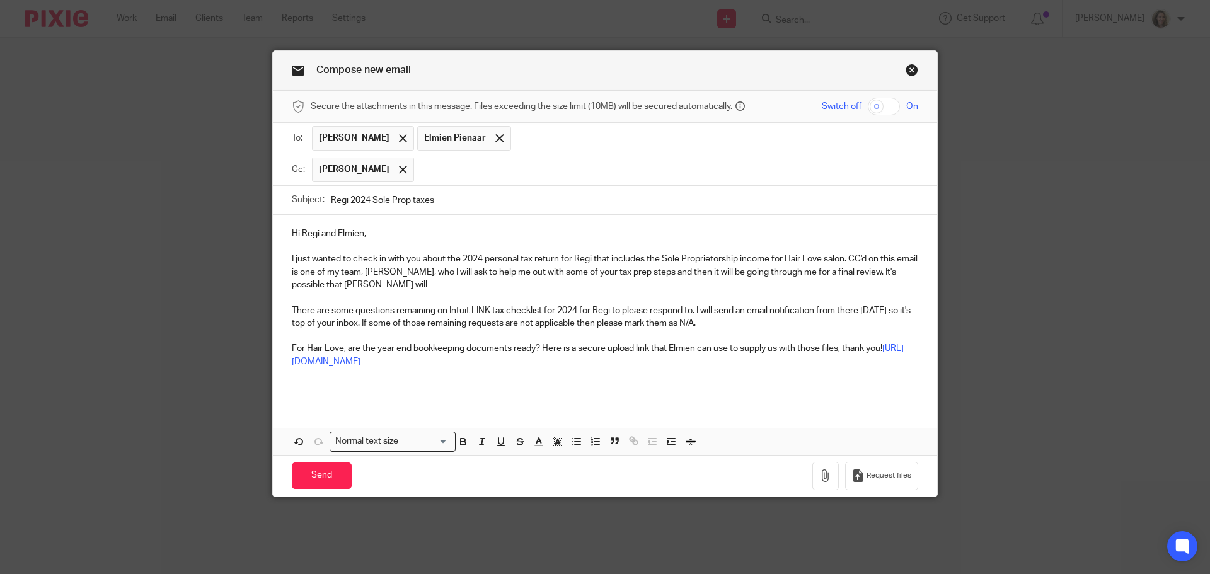
click at [892, 272] on p "I just wanted to check in with you about the 2024 personal tax return for Regi …" at bounding box center [605, 272] width 626 height 38
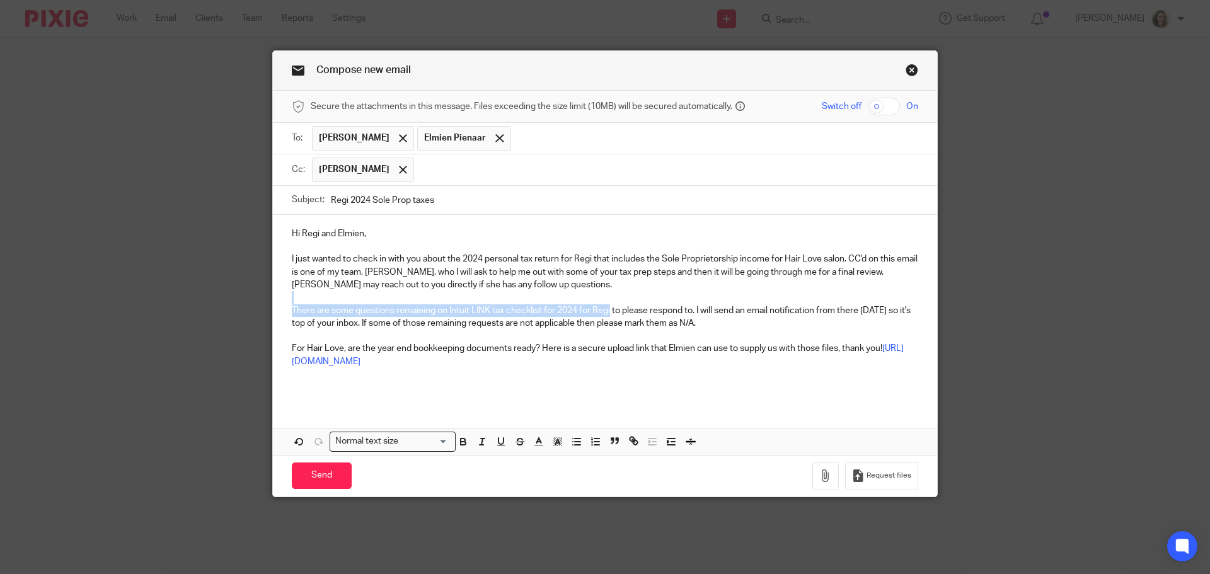
drag, startPoint x: 606, startPoint y: 308, endPoint x: 479, endPoint y: 301, distance: 126.9
click at [485, 299] on div "Hi Regi and Elmien, I just wanted to check in with you about the 2024 personal …" at bounding box center [605, 309] width 664 height 188
click at [592, 312] on p "There are some questions remaining on Intuit LINK tax checklist for 2024 for Re…" at bounding box center [605, 317] width 626 height 26
drag, startPoint x: 607, startPoint y: 311, endPoint x: 444, endPoint y: 310, distance: 162.6
click at [444, 310] on p "There are some questions remaining on Intuit LINK tax checklist for 2024 for Re…" at bounding box center [605, 317] width 626 height 26
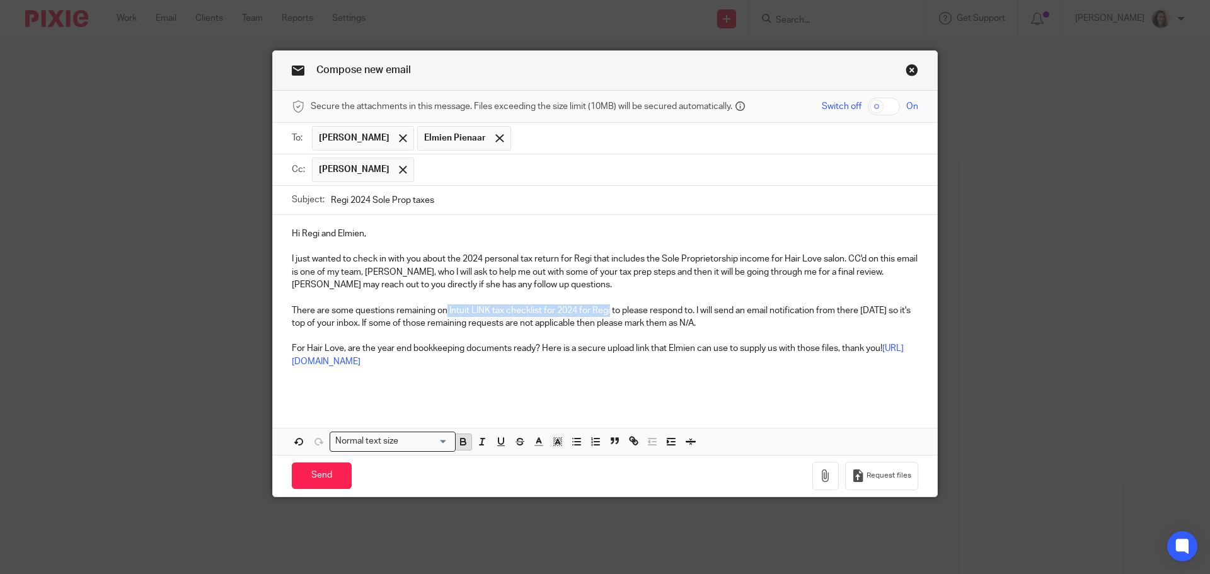
click at [457, 437] on icon "button" at bounding box center [462, 441] width 11 height 11
drag, startPoint x: 694, startPoint y: 348, endPoint x: 537, endPoint y: 346, distance: 156.3
click at [539, 346] on p "For Hair Love, are the year end bookkeeping documents ready? Here is a secure u…" at bounding box center [605, 355] width 626 height 26
click at [537, 346] on p "For Hair Love, are the year end bookkeeping documents ready? Here is a secure u…" at bounding box center [605, 355] width 626 height 26
click at [538, 346] on p "For Hair Love, are the year end bookkeeping documents ready? Here is a secure u…" at bounding box center [605, 355] width 626 height 26
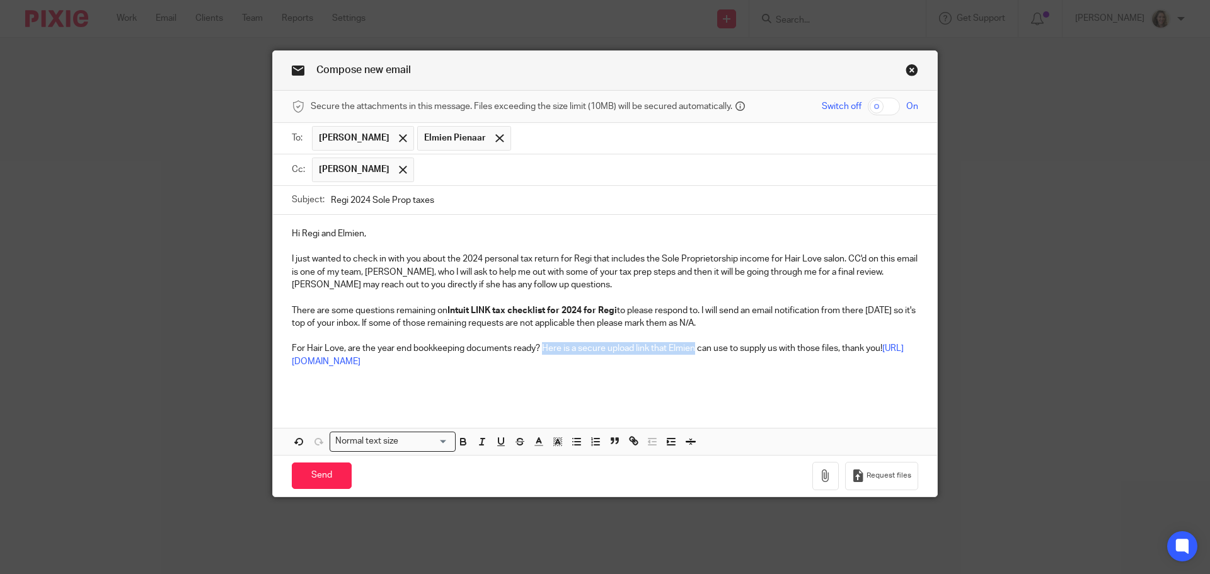
drag, startPoint x: 693, startPoint y: 347, endPoint x: 539, endPoint y: 344, distance: 153.8
click at [539, 344] on p "For Hair Love, are the year end bookkeeping documents ready? Here is a secure u…" at bounding box center [605, 355] width 626 height 26
click at [461, 445] on icon "button" at bounding box center [463, 443] width 5 height 3
drag, startPoint x: 338, startPoint y: 346, endPoint x: 303, endPoint y: 344, distance: 35.3
click at [303, 344] on p "For Hair Love, are the year end bookkeeping documents ready? Here is a secure u…" at bounding box center [605, 355] width 626 height 26
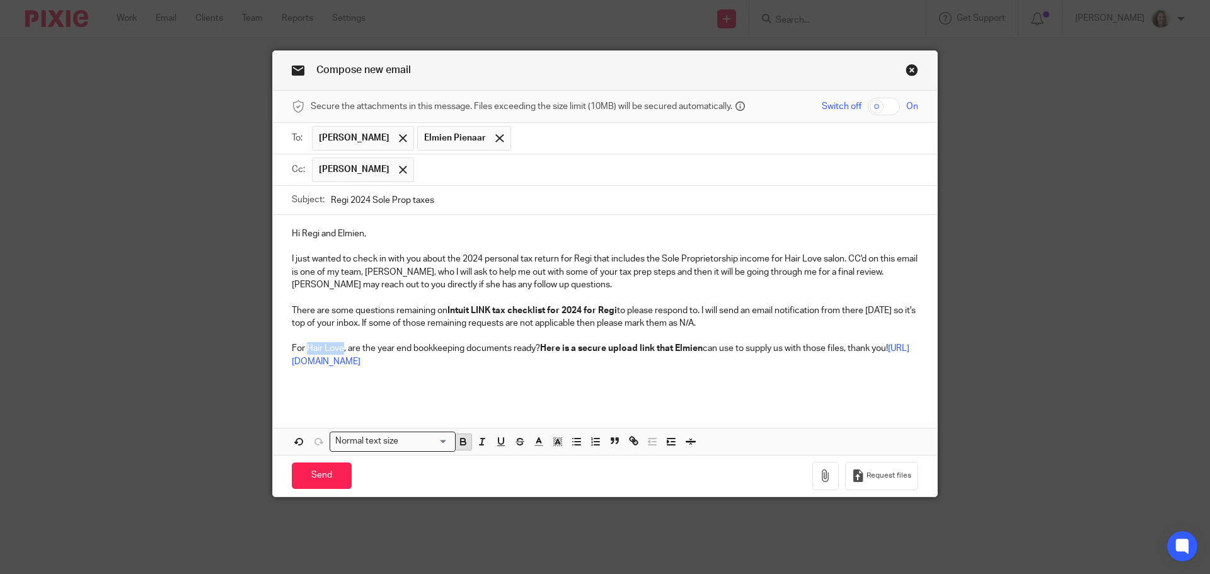
click at [457, 442] on icon "button" at bounding box center [462, 441] width 11 height 11
click at [524, 406] on div "Hi Regi and Elmien, I just wanted to check in with you about the 2024 personal …" at bounding box center [605, 335] width 664 height 240
click at [661, 387] on p at bounding box center [605, 387] width 626 height 13
click at [323, 472] on input "Send" at bounding box center [322, 475] width 60 height 27
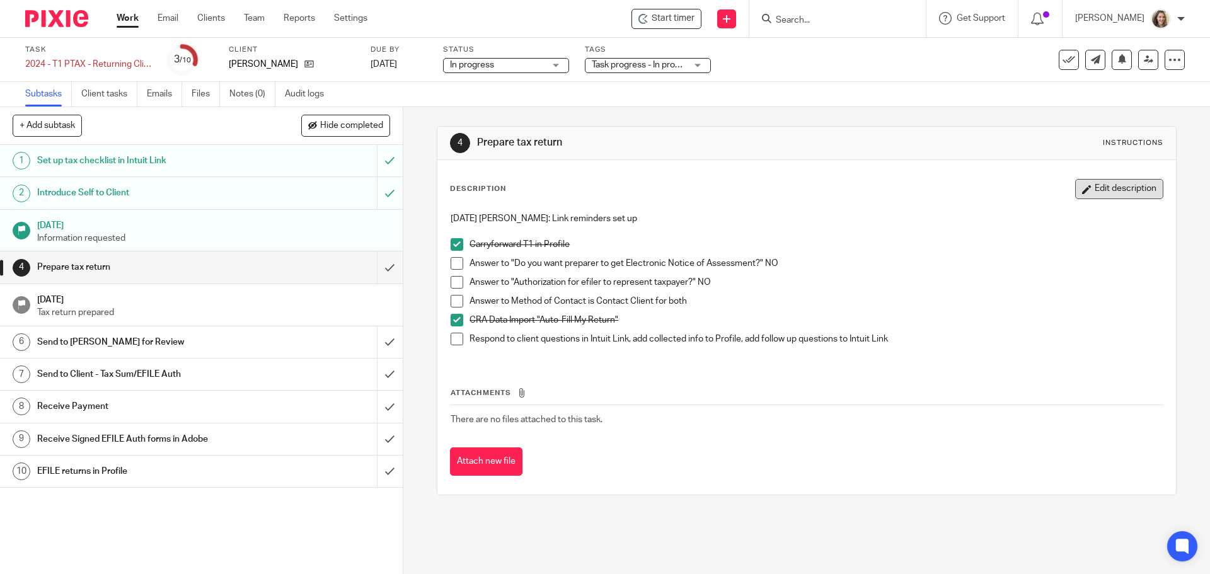
click at [1096, 192] on button "Edit description" at bounding box center [1119, 189] width 88 height 20
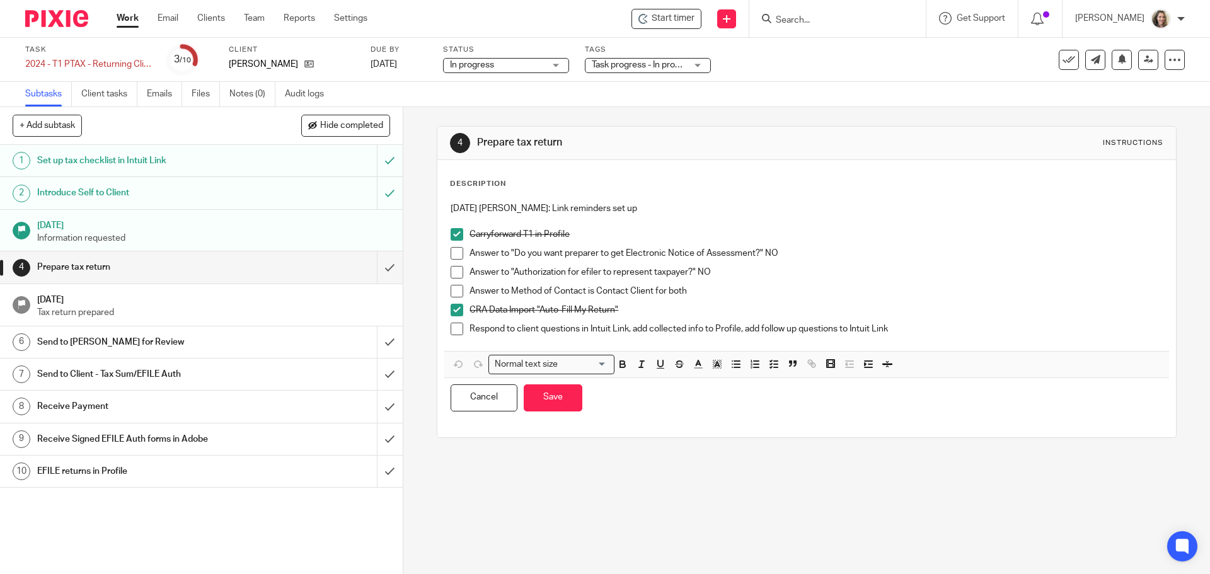
click at [665, 210] on p "[DATE] [PERSON_NAME]: Link reminders set up" at bounding box center [806, 208] width 711 height 13
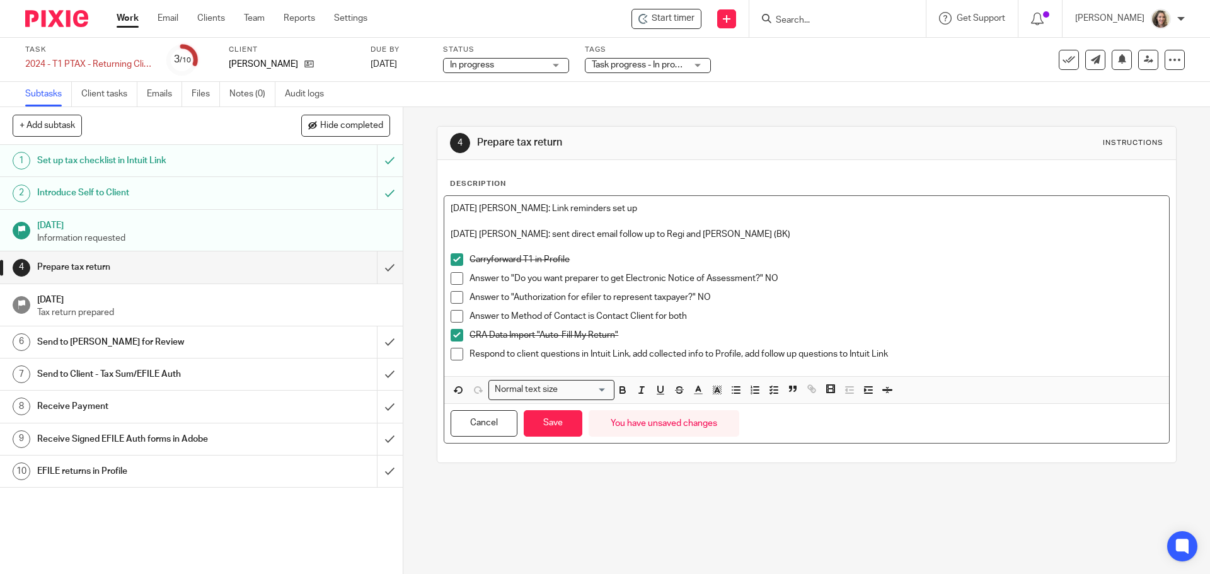
click at [657, 234] on p "10/14/2025 Alicia: sent direct email follow up to Regi and Elmien (BK)" at bounding box center [806, 234] width 711 height 13
click at [805, 229] on p "10/14/2025 Alicia: sent direct email follow up to Regi and Elmien (BK)" at bounding box center [806, 234] width 711 height 13
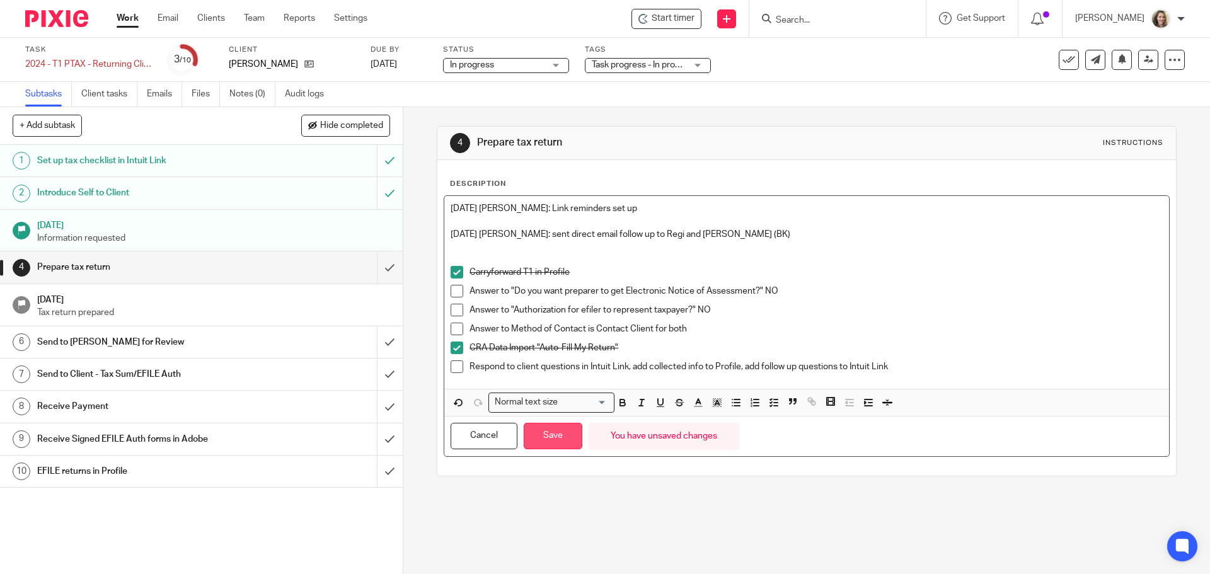
click at [548, 444] on button "Save" at bounding box center [553, 436] width 59 height 27
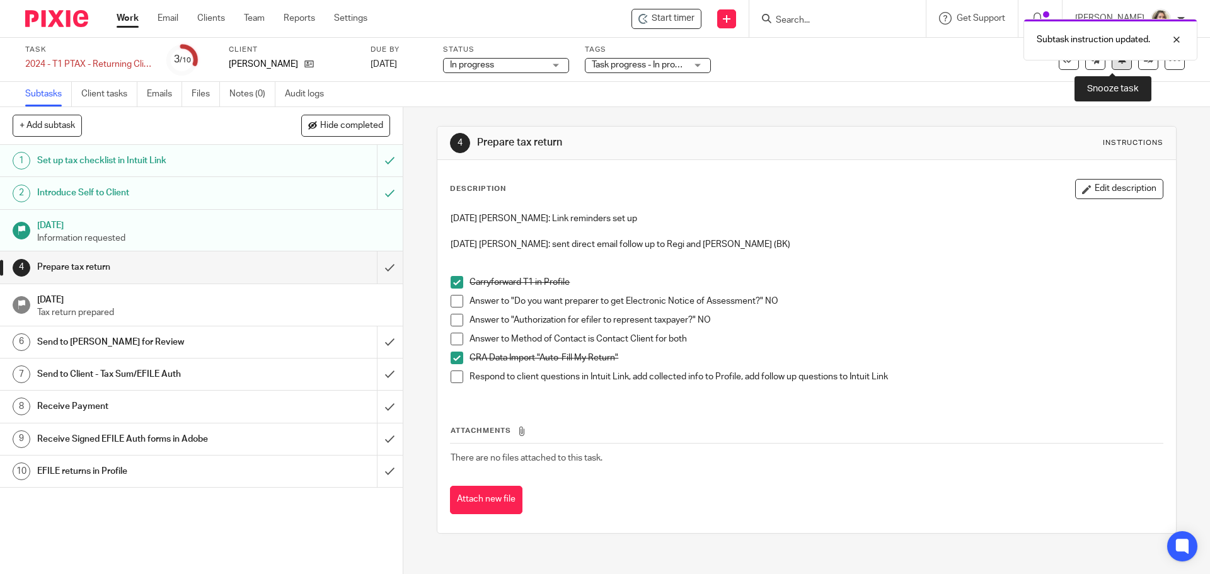
click at [1115, 67] on button at bounding box center [1121, 60] width 20 height 20
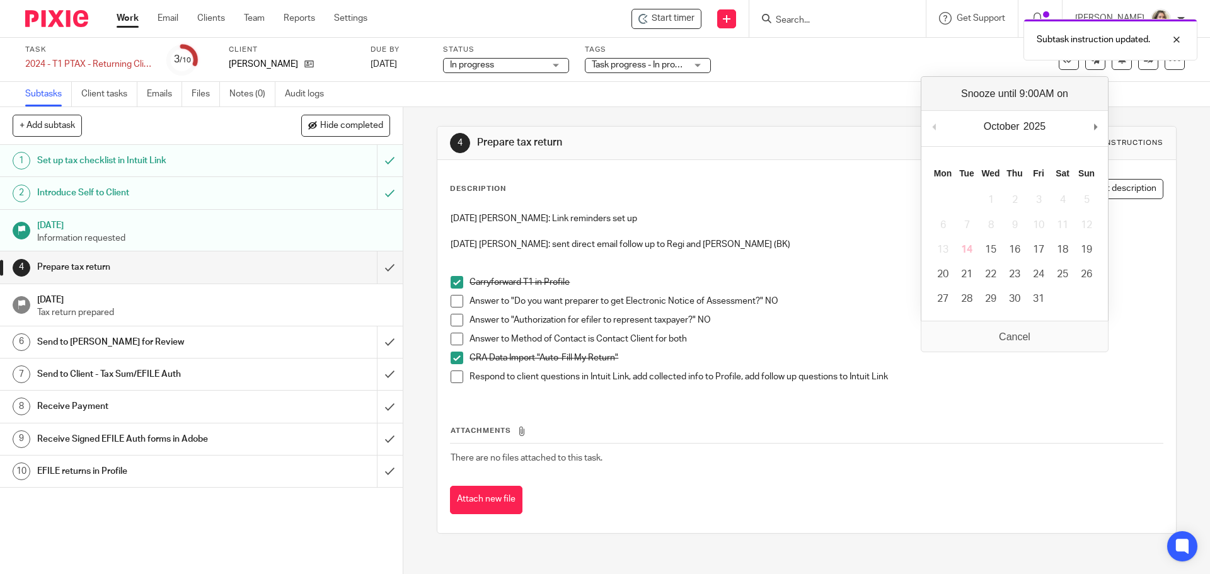
click at [941, 65] on div "Task 2024 - T1 PTAX - Returning Client - Sole Prop Bus T2125 Save 2024 - T1 PTA…" at bounding box center [508, 60] width 966 height 30
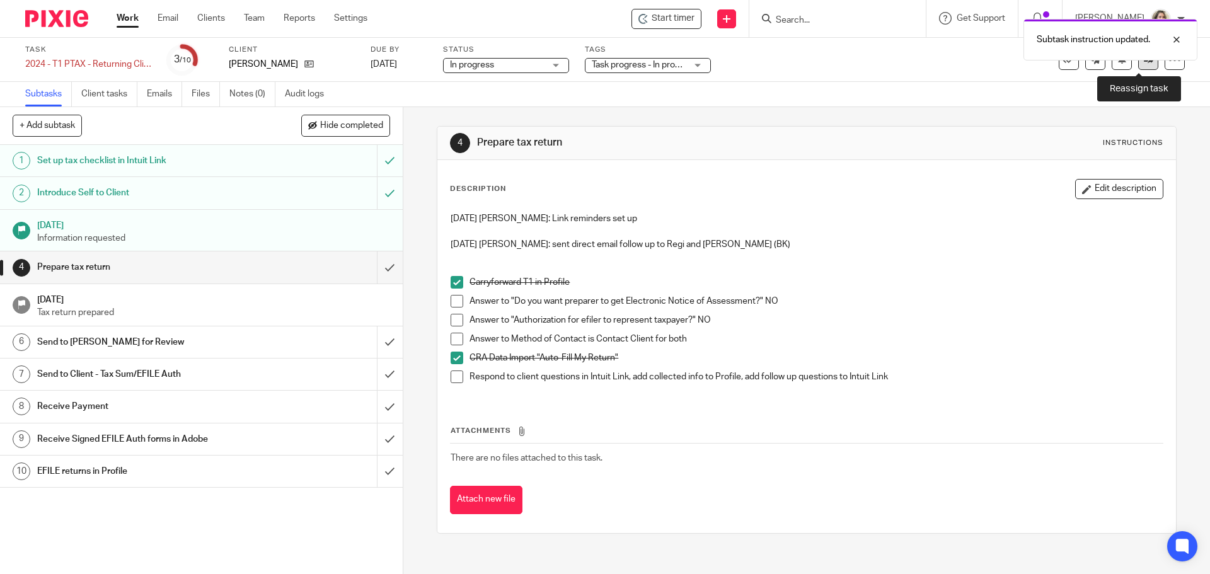
click at [1142, 68] on link at bounding box center [1148, 60] width 20 height 20
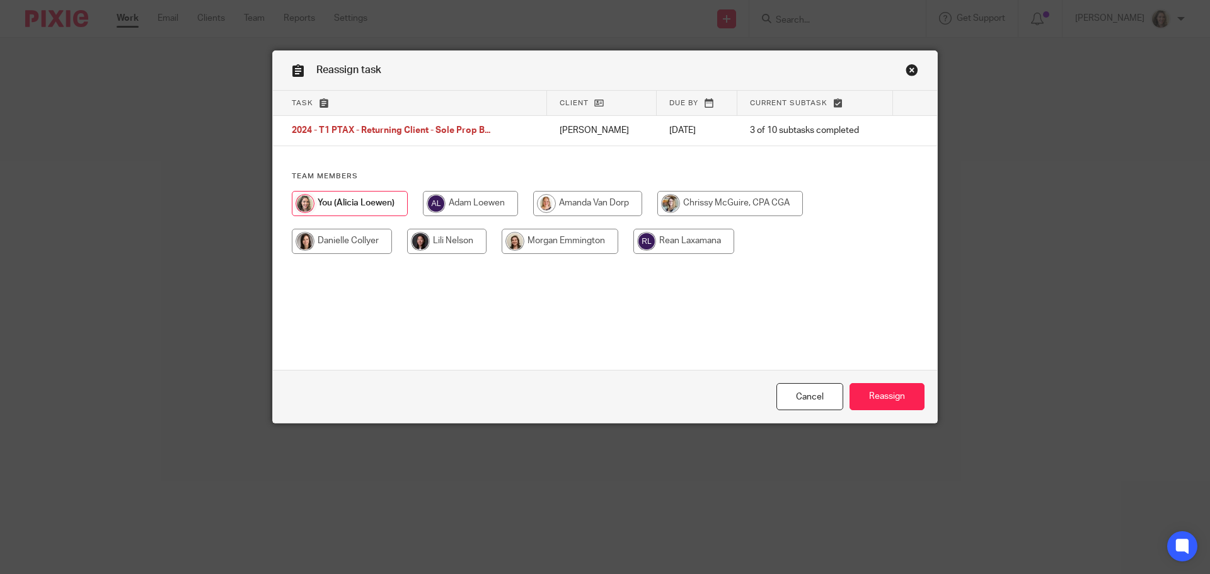
drag, startPoint x: 563, startPoint y: 239, endPoint x: 602, endPoint y: 258, distance: 42.8
click at [563, 239] on input "radio" at bounding box center [560, 241] width 117 height 25
radio input "true"
click at [883, 401] on input "Reassign" at bounding box center [886, 396] width 75 height 27
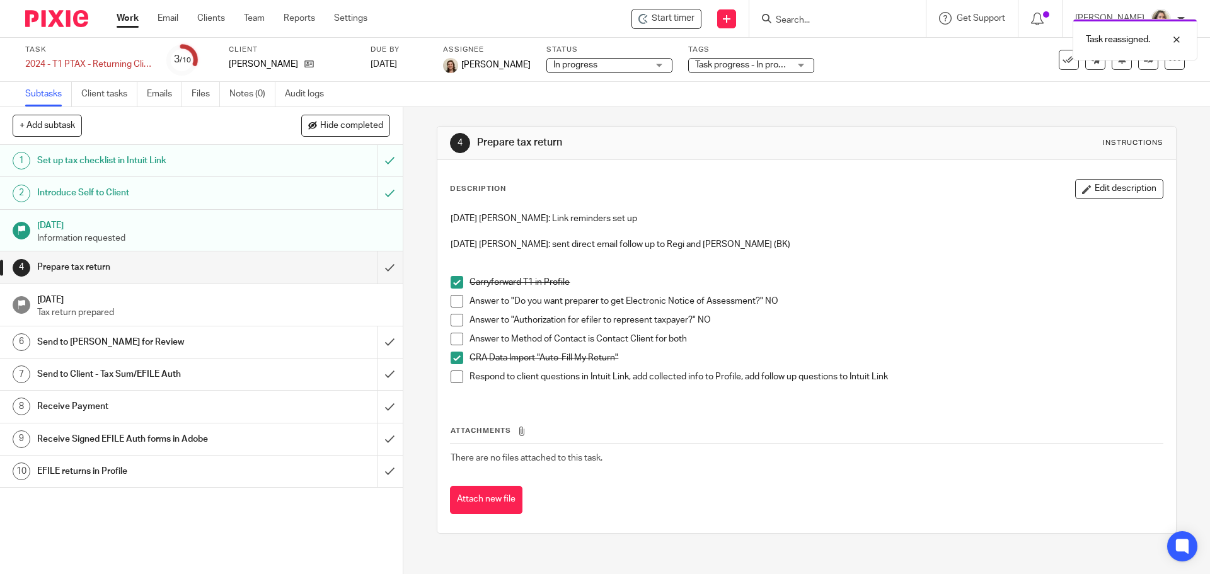
click at [124, 21] on link "Work" at bounding box center [128, 18] width 22 height 13
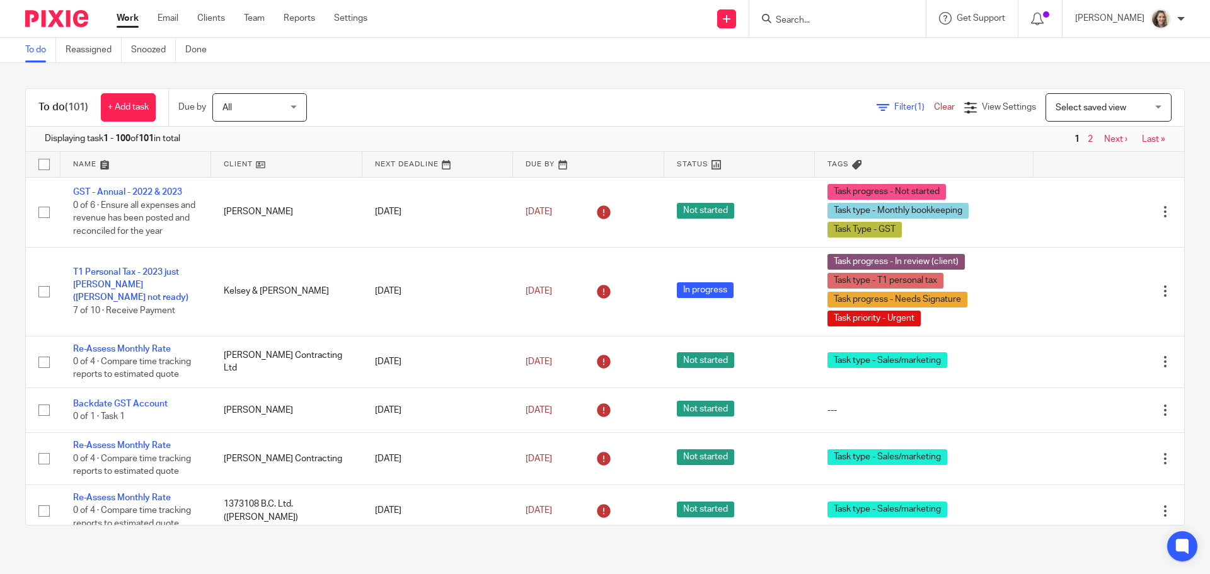
click at [1101, 112] on span "Select saved view" at bounding box center [1090, 107] width 71 height 9
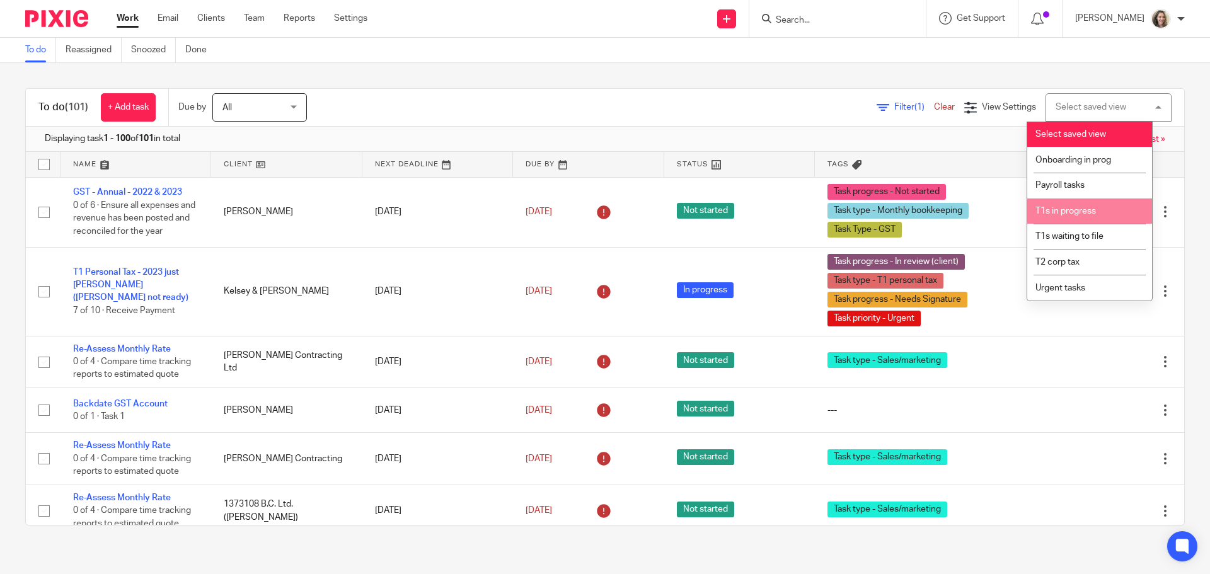
click at [1072, 209] on span "T1s in progress" at bounding box center [1065, 211] width 60 height 9
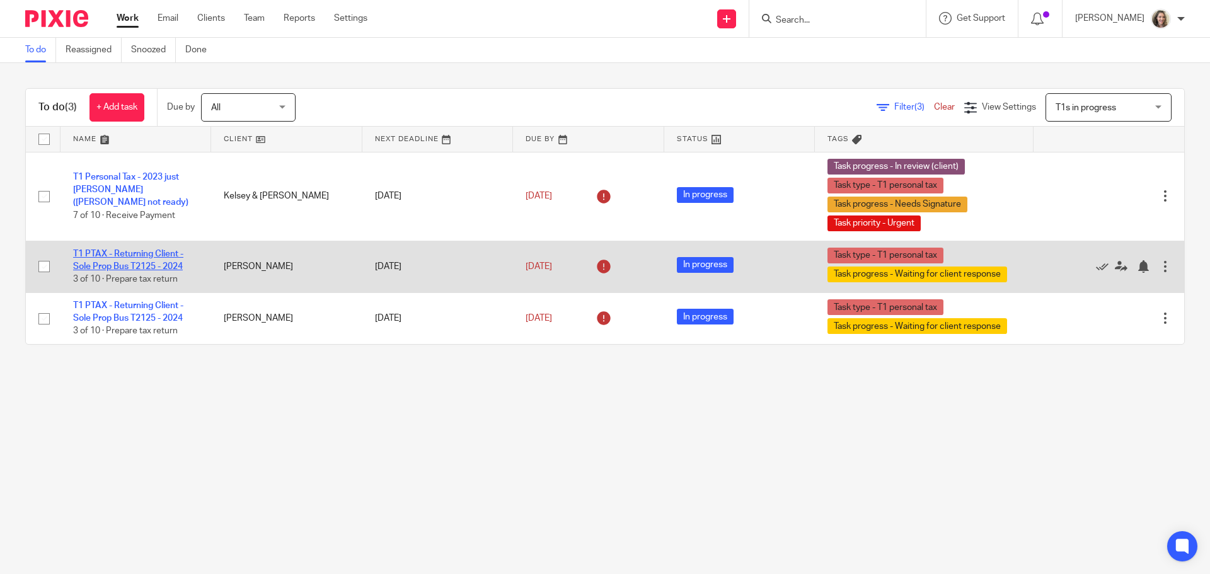
click at [162, 256] on link "T1 PTAX - Returning Client - Sole Prop Bus T2125 - 2024" at bounding box center [128, 260] width 110 height 21
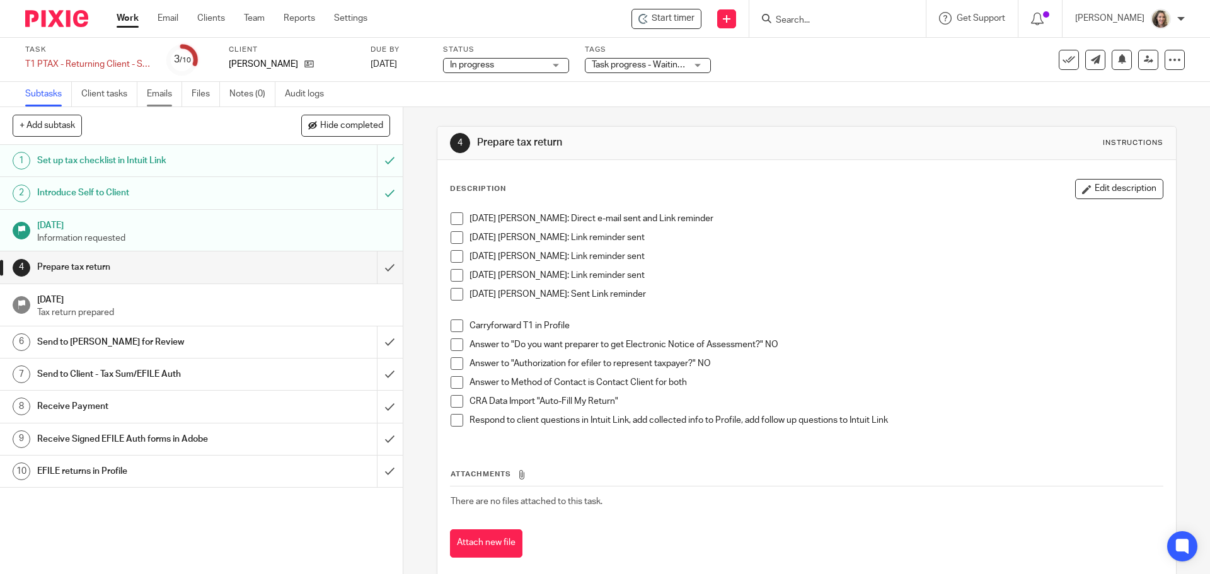
click at [164, 91] on link "Emails" at bounding box center [164, 94] width 35 height 25
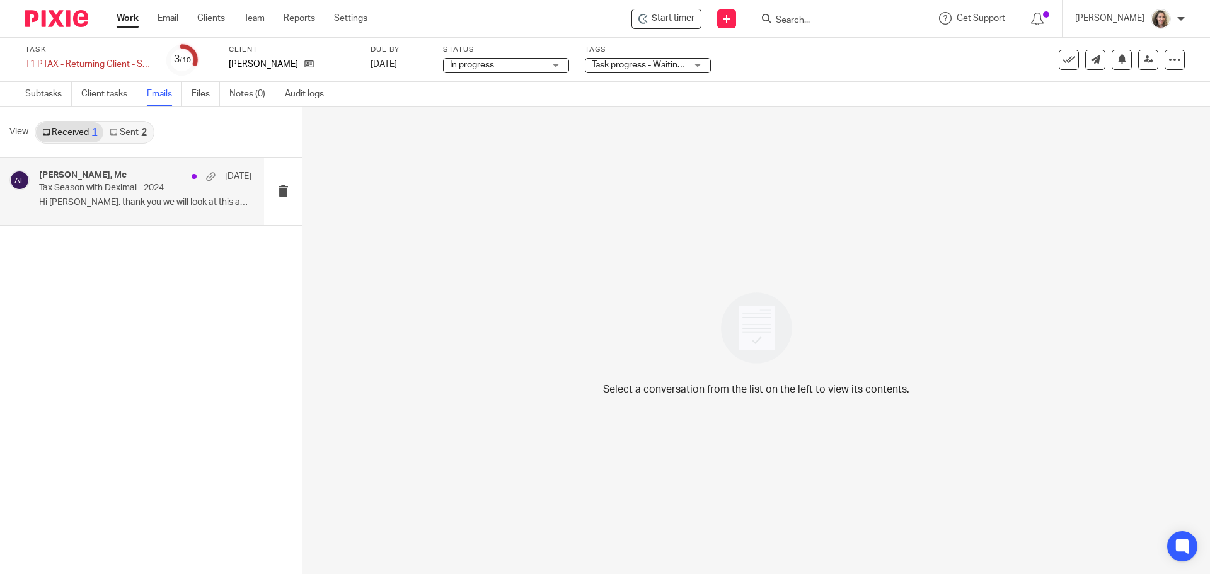
click at [117, 202] on p "Hi Alicia, thank you we will look at this and..." at bounding box center [145, 202] width 212 height 11
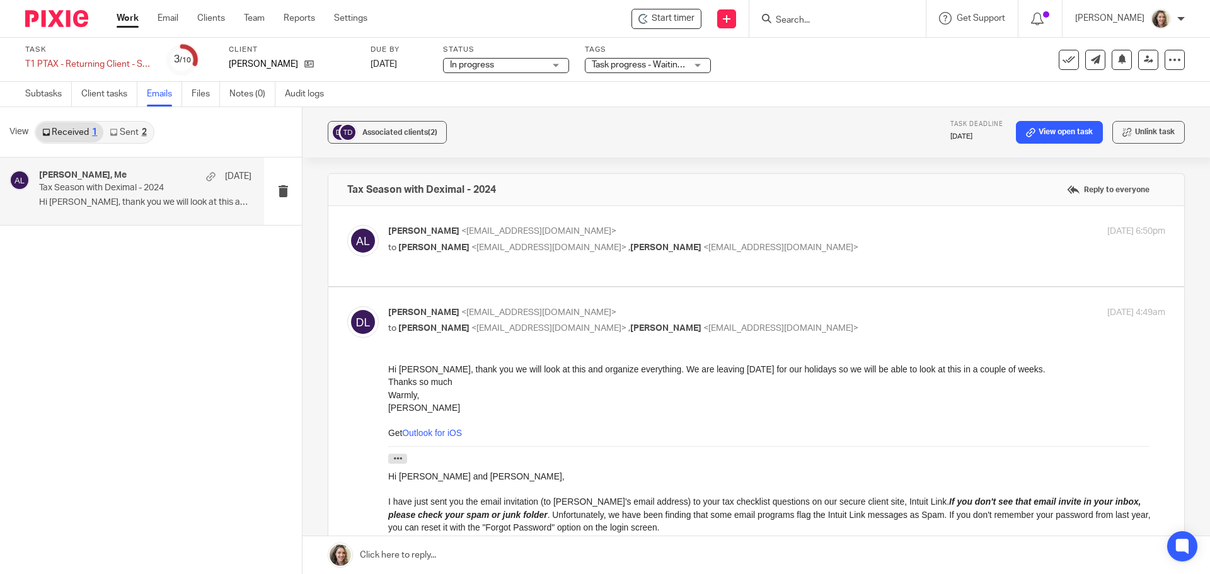
click at [139, 135] on link "Sent 2" at bounding box center [127, 132] width 49 height 20
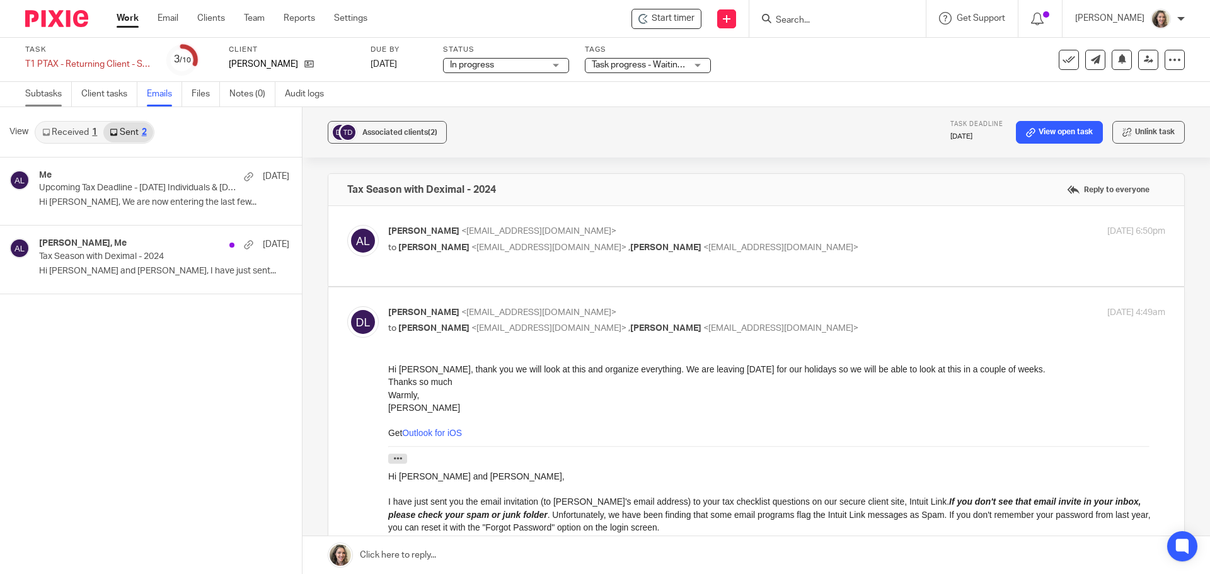
click at [50, 94] on link "Subtasks" at bounding box center [48, 94] width 47 height 25
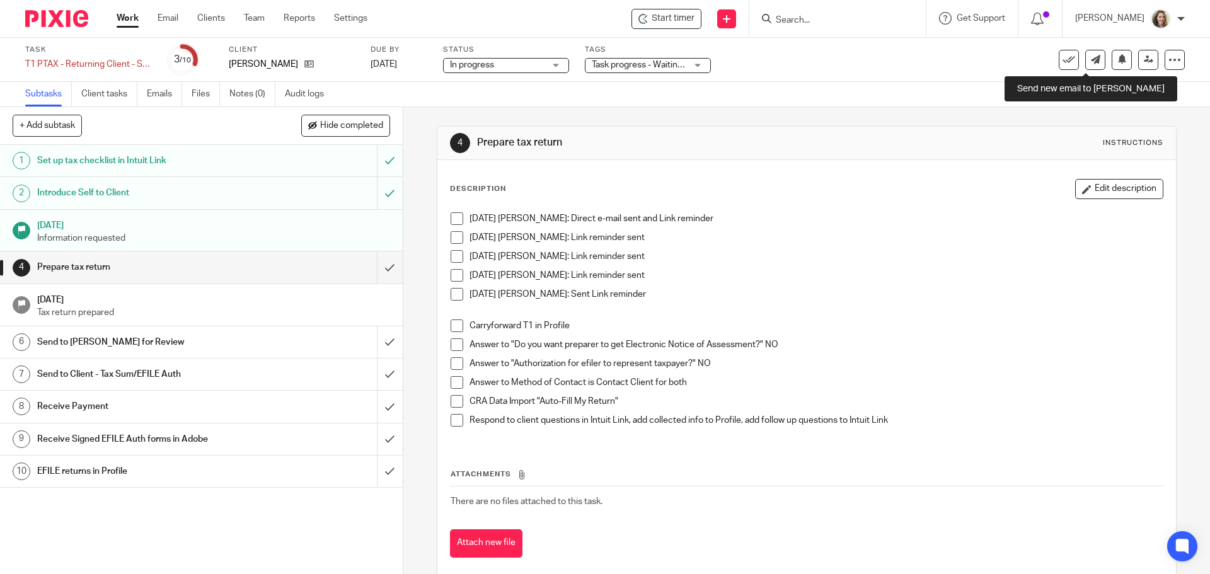
drag, startPoint x: 1084, startPoint y: 65, endPoint x: 998, endPoint y: 77, distance: 86.5
click at [1085, 64] on link at bounding box center [1095, 60] width 20 height 20
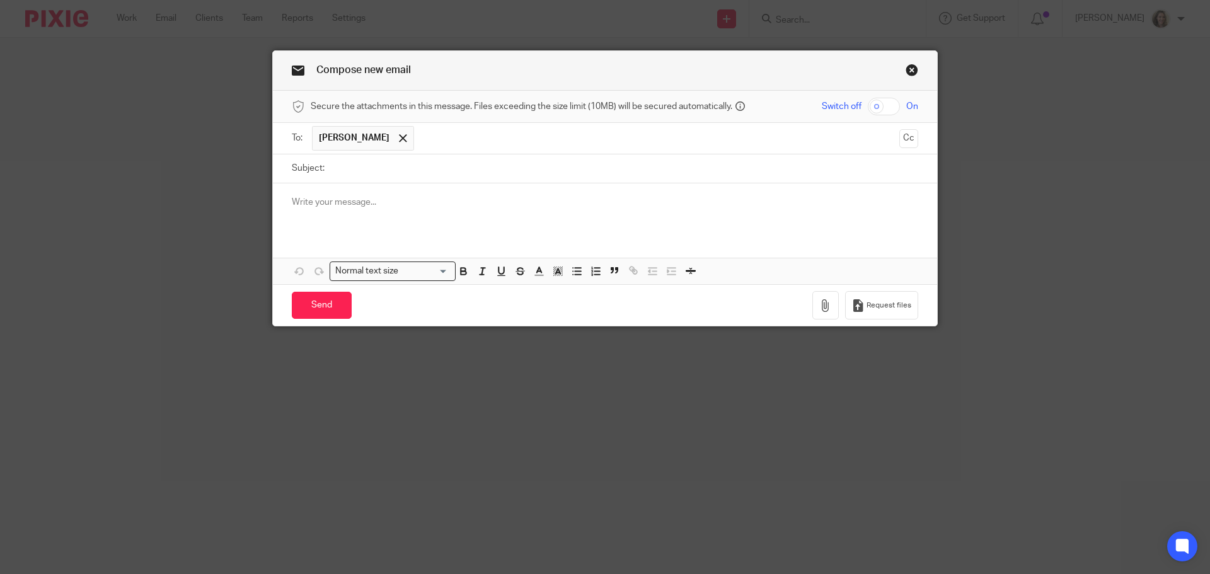
click at [415, 166] on input "Subject:" at bounding box center [624, 168] width 587 height 28
type input "Signing into LINK - tax qs"
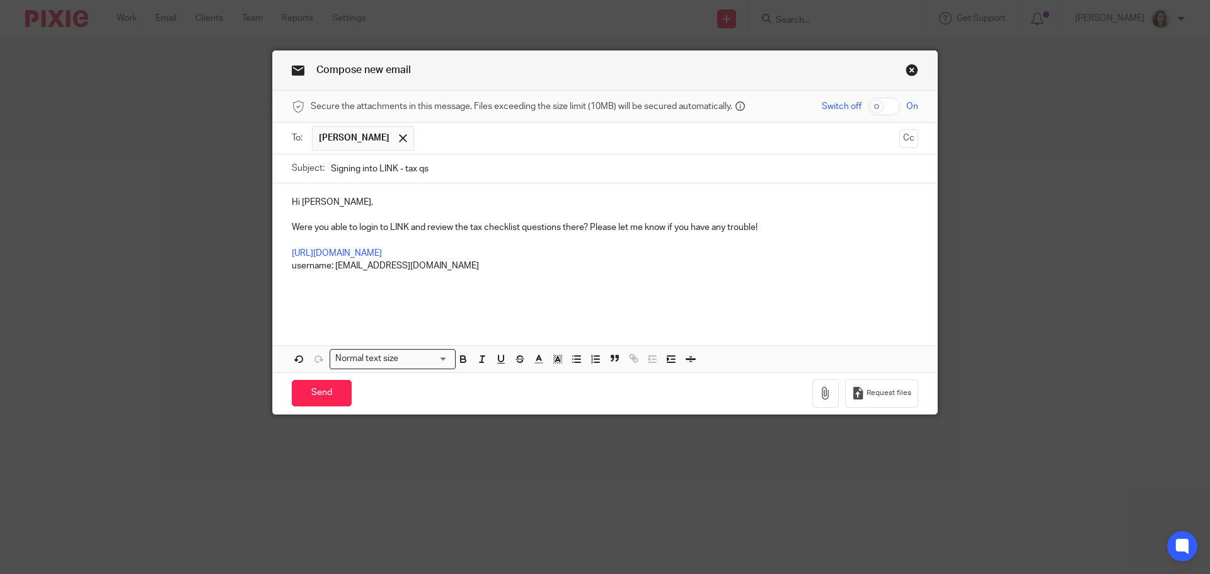
click at [425, 266] on p "username: dalantz@hotmail.com" at bounding box center [605, 266] width 626 height 13
click at [405, 166] on input "Signing into LINK - tax qs" at bounding box center [624, 168] width 587 height 28
type input "Signing into LINK - 2024 Tax Qs"
click at [303, 283] on p at bounding box center [605, 279] width 626 height 13
drag, startPoint x: 416, startPoint y: 265, endPoint x: 349, endPoint y: 268, distance: 66.9
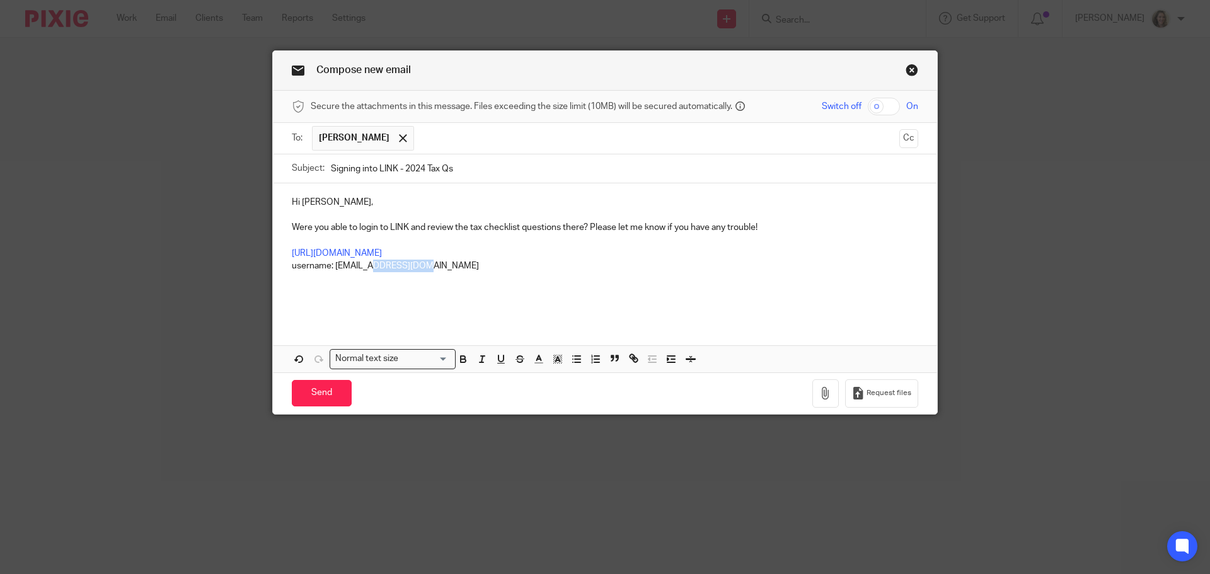
click at [357, 268] on p "username: dalantz@hotmail.com" at bounding box center [605, 266] width 626 height 13
drag, startPoint x: 342, startPoint y: 268, endPoint x: 333, endPoint y: 268, distance: 9.5
click at [333, 268] on p "username: dalantz@hotmail.com" at bounding box center [605, 266] width 626 height 13
click at [420, 265] on p "username: dalantz@hotmail.com" at bounding box center [605, 266] width 626 height 13
click at [300, 289] on p at bounding box center [605, 291] width 626 height 13
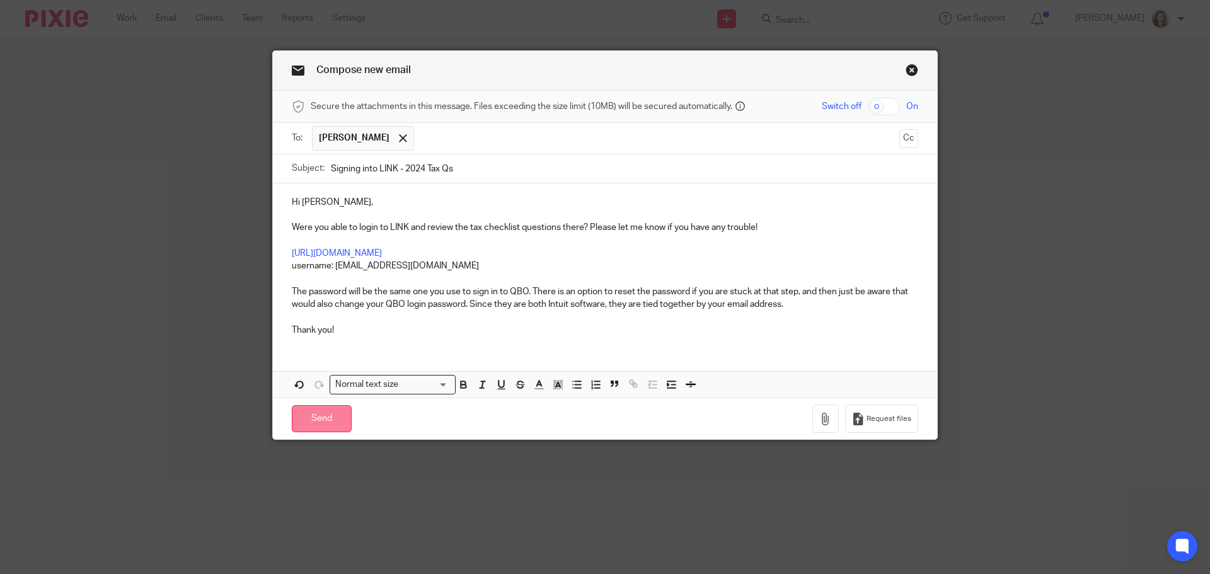
click at [317, 411] on input "Send" at bounding box center [322, 418] width 60 height 27
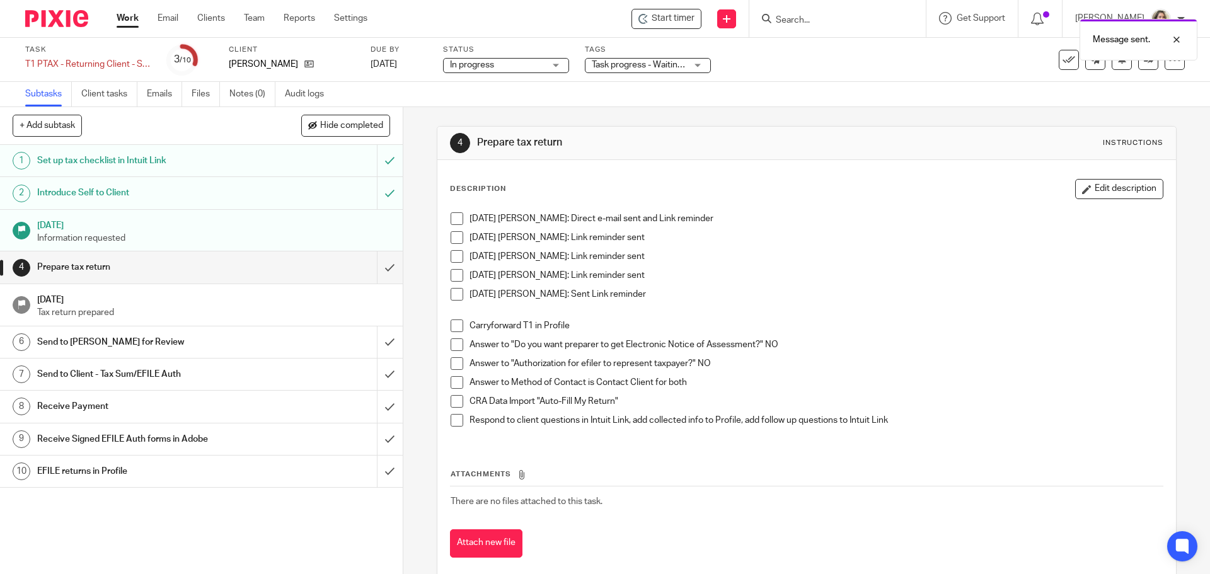
drag, startPoint x: 1125, startPoint y: 187, endPoint x: 972, endPoint y: 219, distance: 157.1
click at [1125, 186] on button "Edit description" at bounding box center [1119, 189] width 88 height 20
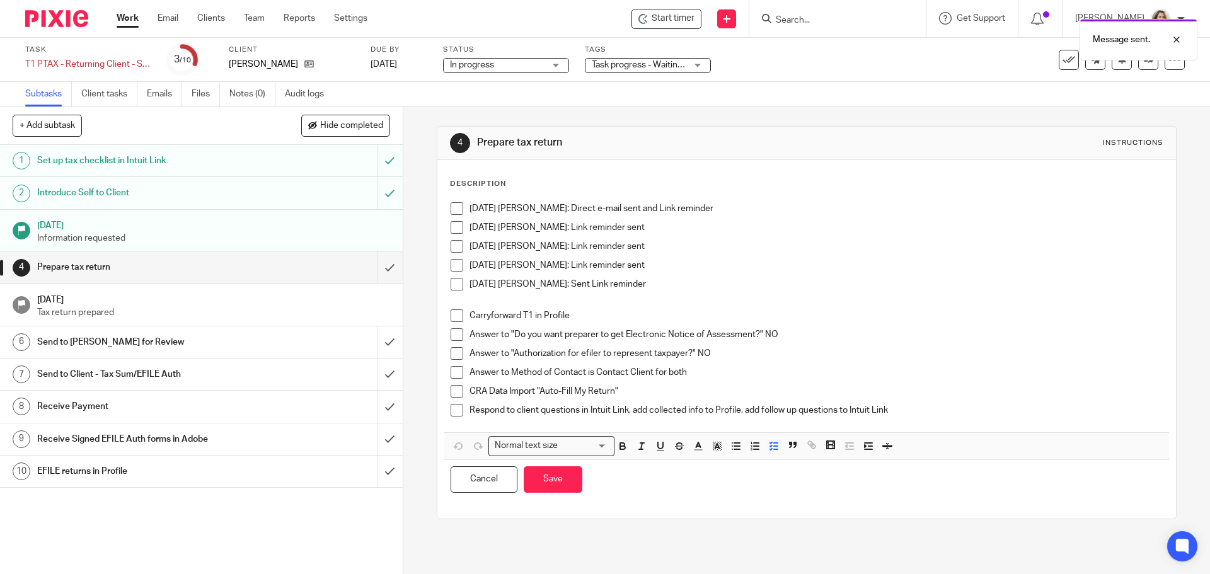
click at [657, 286] on p "05/22/2025 Adam: Sent Link reminder" at bounding box center [815, 284] width 692 height 13
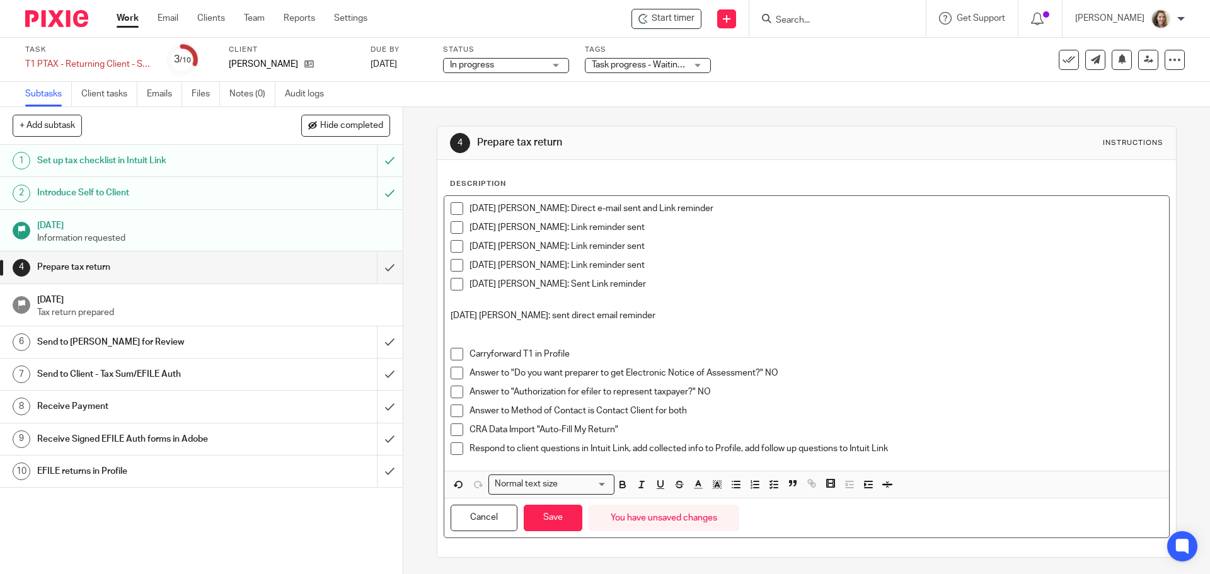
click at [589, 522] on div "You have unsaved changes" at bounding box center [664, 518] width 151 height 27
click at [556, 518] on button "Save" at bounding box center [553, 518] width 59 height 27
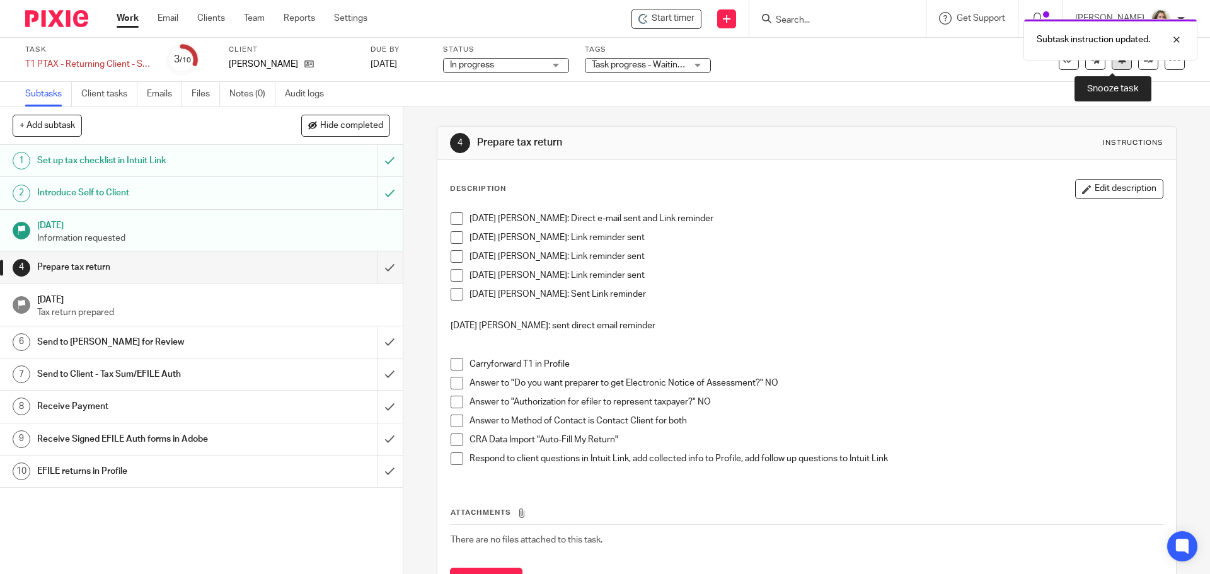
click at [1115, 67] on button at bounding box center [1121, 60] width 20 height 20
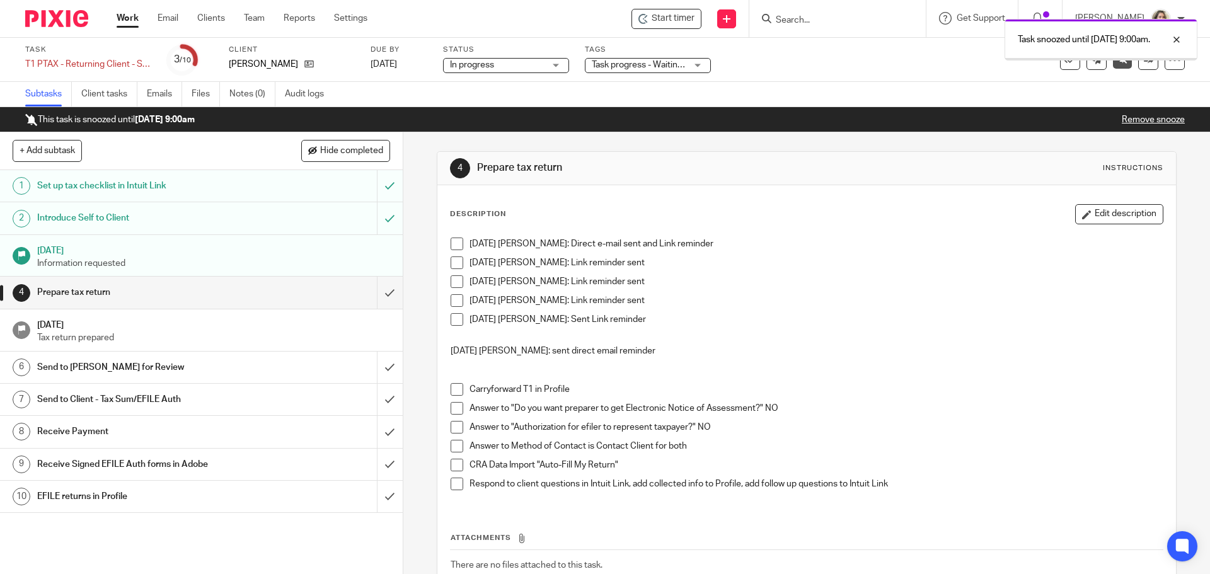
click at [128, 20] on link "Work" at bounding box center [128, 18] width 22 height 13
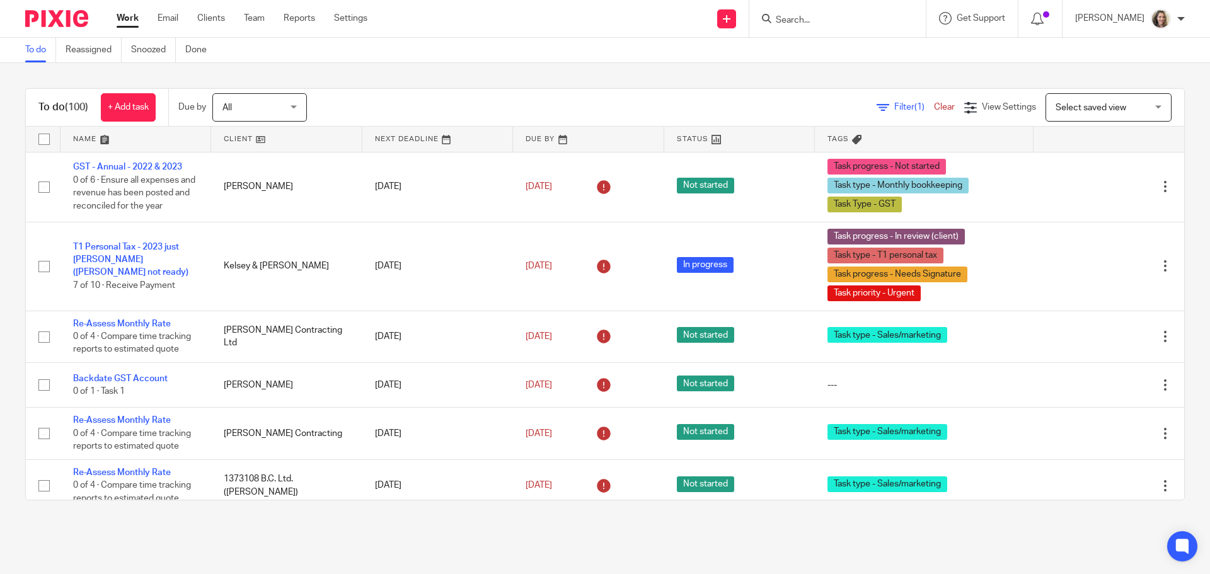
click at [1091, 108] on span "Select saved view" at bounding box center [1090, 107] width 71 height 9
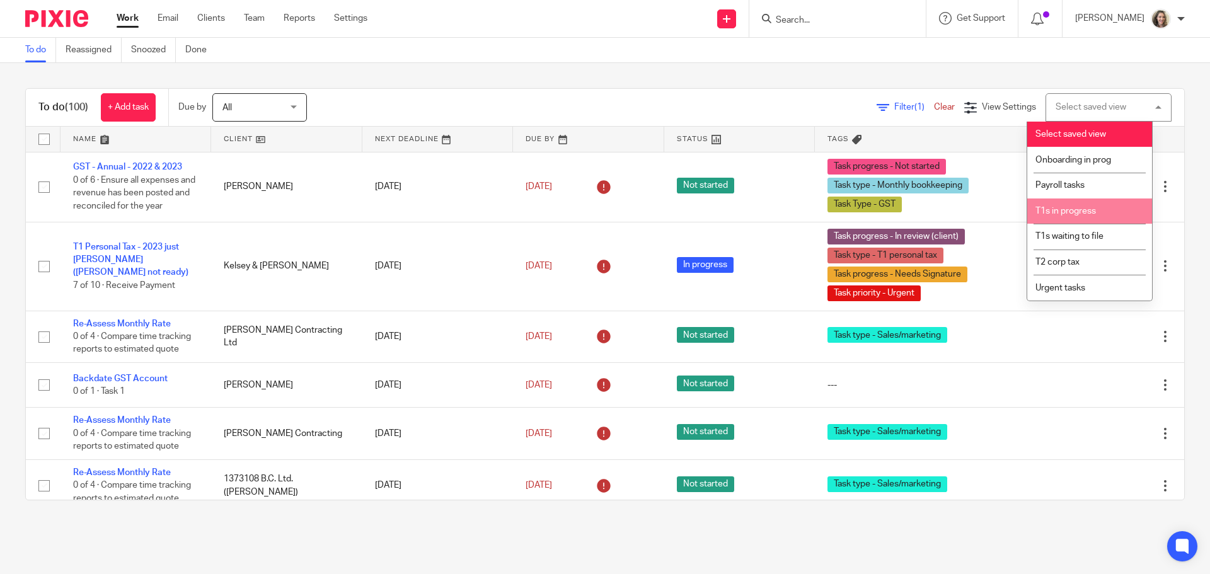
click at [1088, 207] on span "T1s in progress" at bounding box center [1065, 211] width 60 height 9
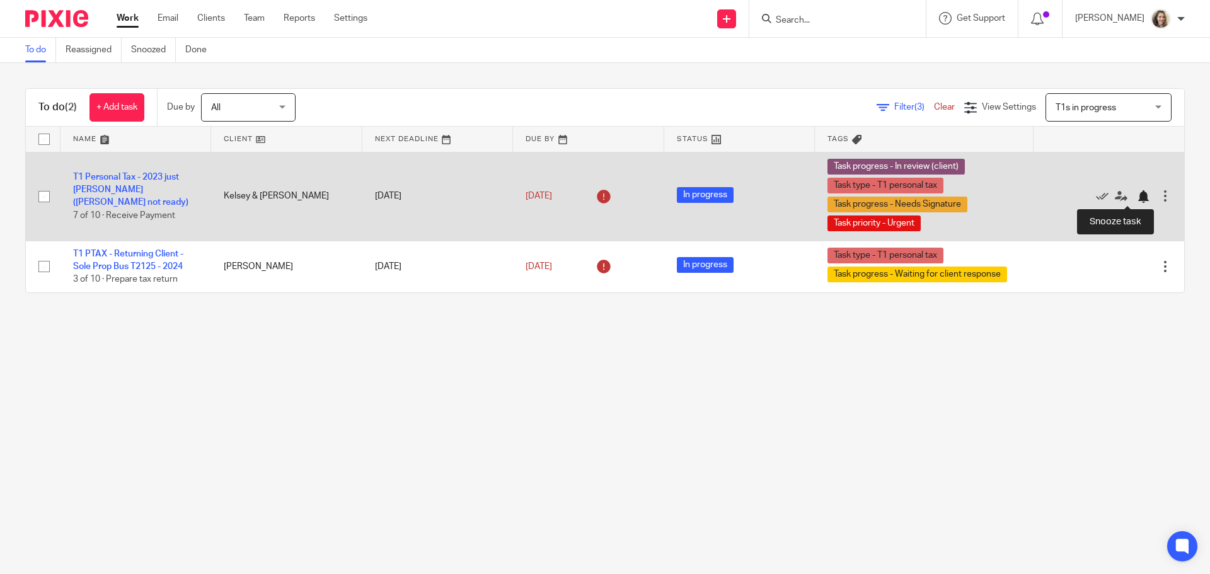
click at [1137, 201] on div at bounding box center [1143, 196] width 13 height 13
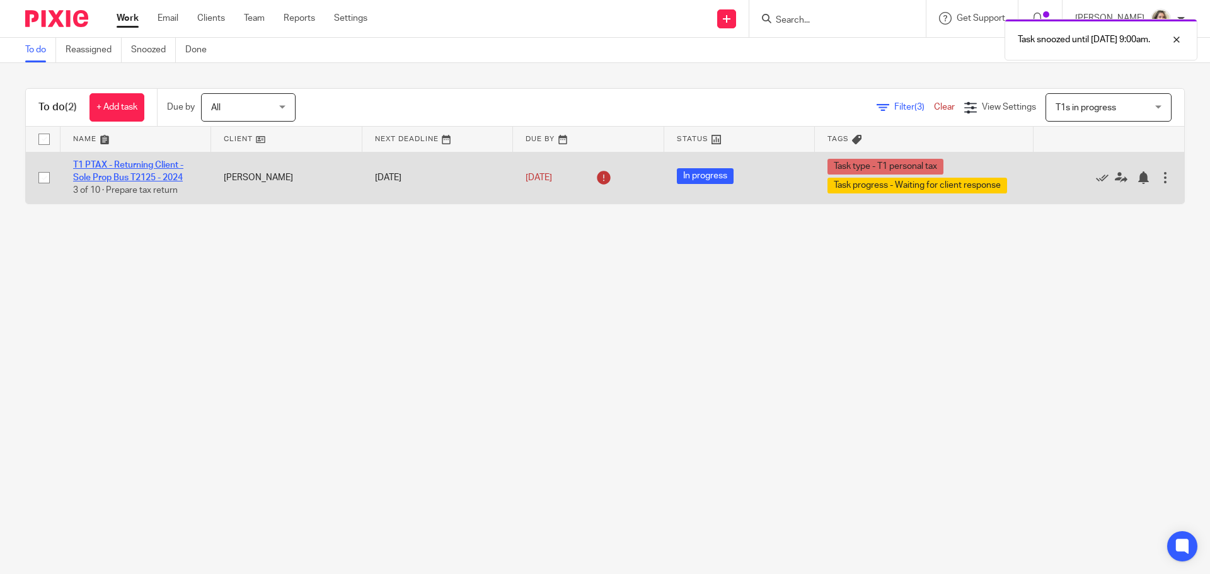
click at [128, 169] on link "T1 PTAX - Returning Client - Sole Prop Bus T2125 - 2024" at bounding box center [128, 171] width 110 height 21
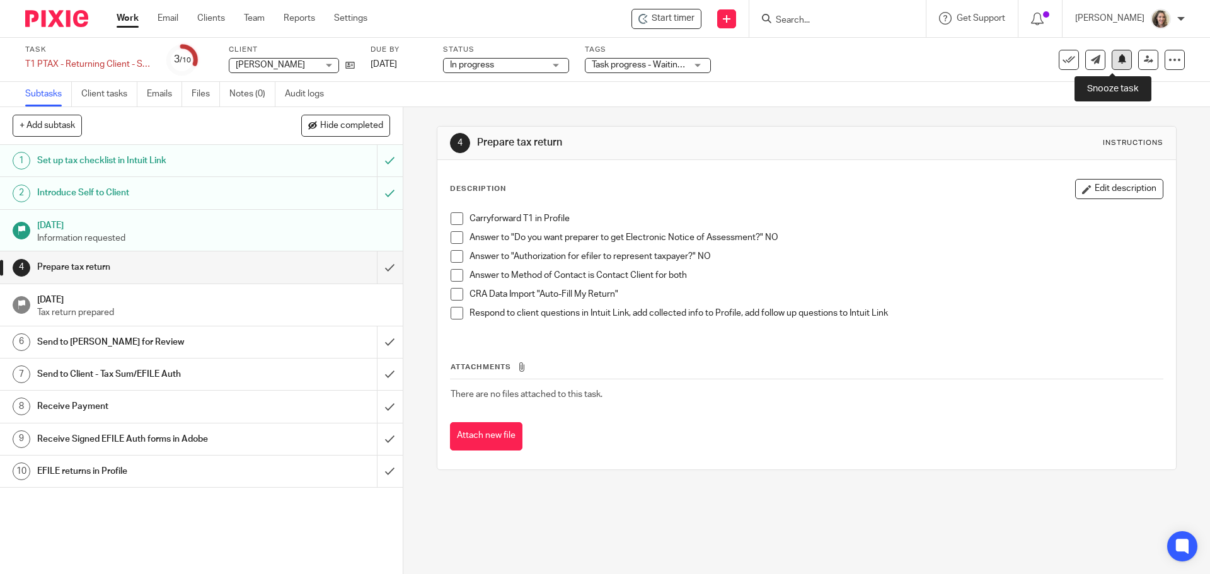
click at [1117, 59] on icon at bounding box center [1121, 58] width 9 height 9
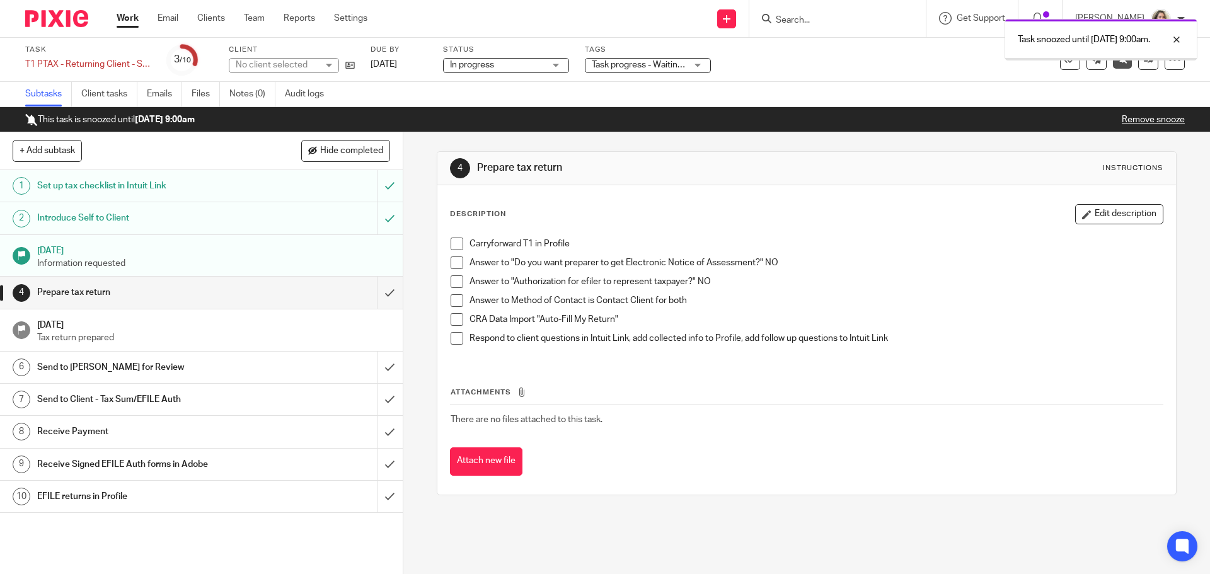
click at [131, 18] on link "Work" at bounding box center [128, 18] width 22 height 13
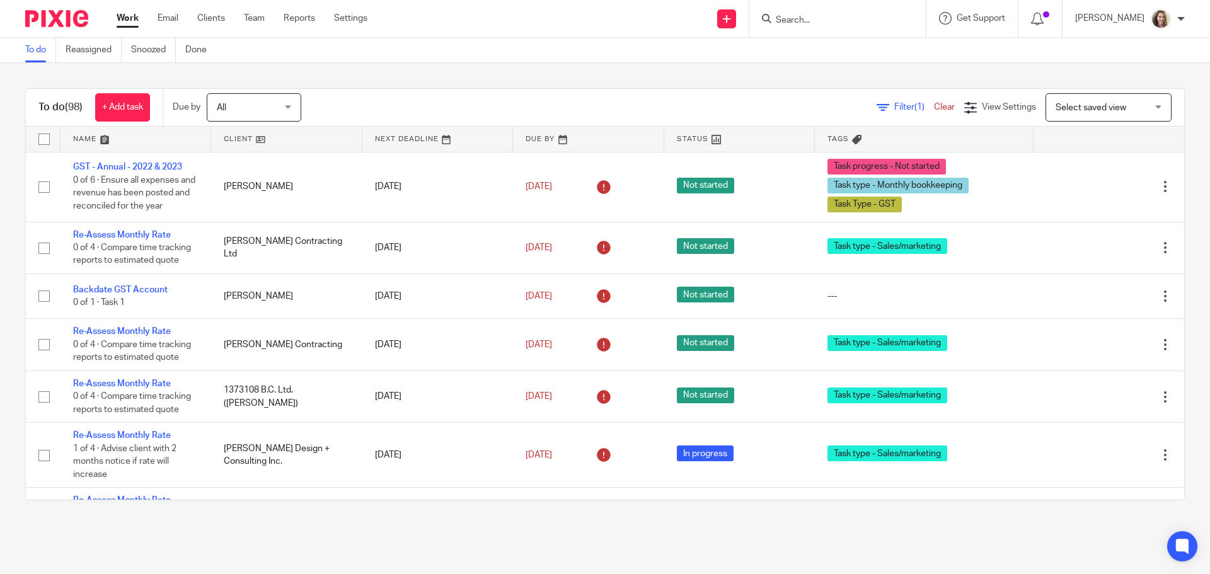
click at [1076, 109] on span "Select saved view" at bounding box center [1090, 107] width 71 height 9
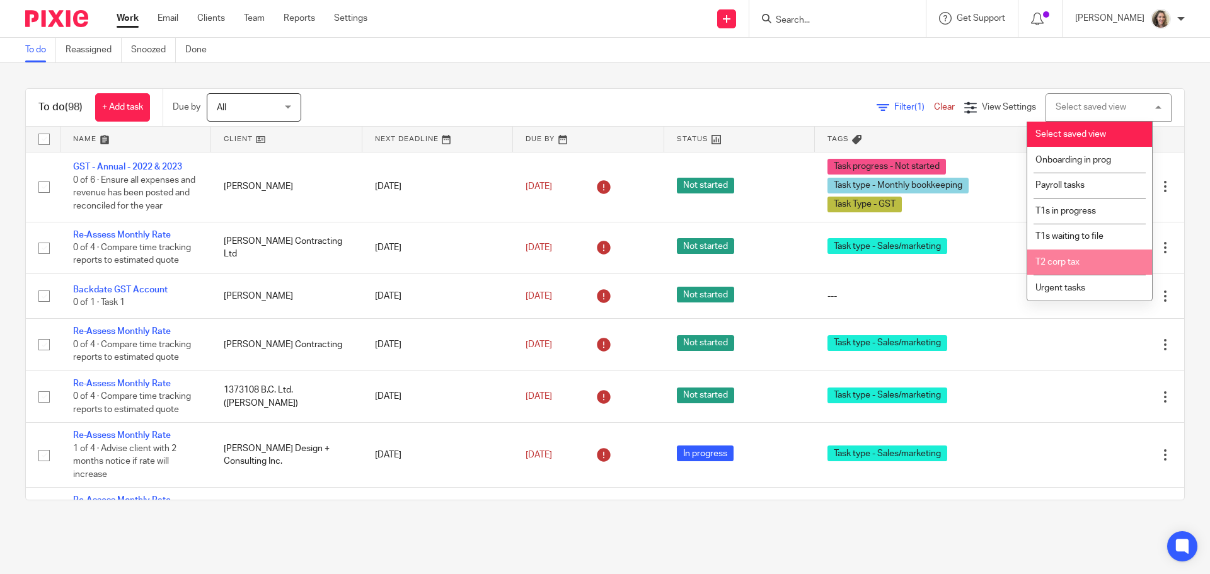
click at [1082, 256] on li "T2 corp tax" at bounding box center [1089, 263] width 125 height 26
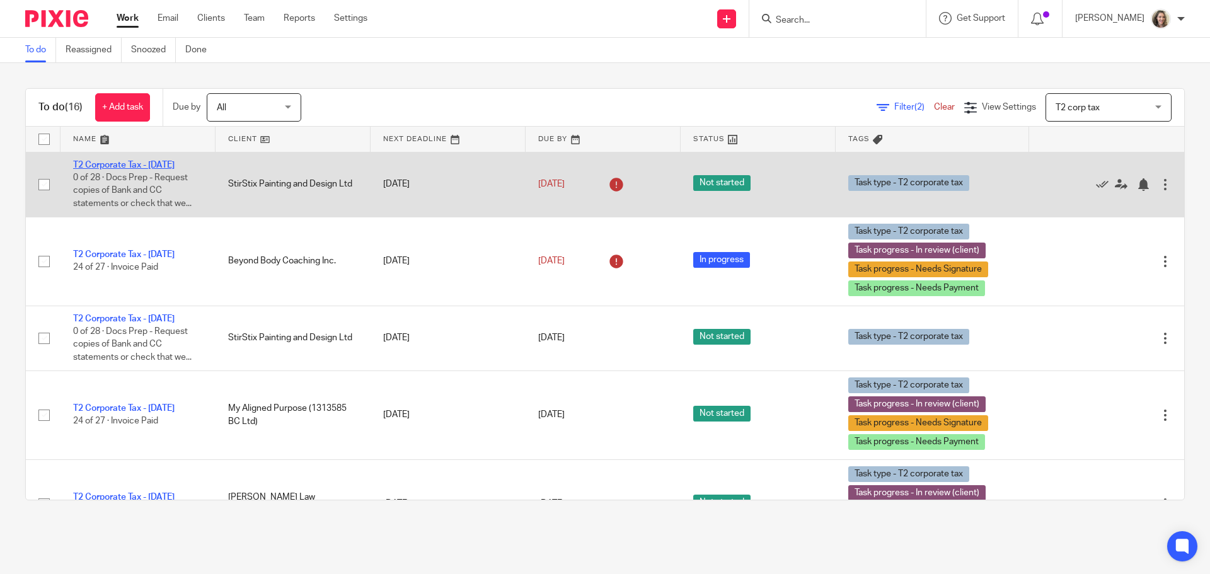
click at [141, 166] on link "T2 Corporate Tax - [DATE]" at bounding box center [123, 165] width 101 height 9
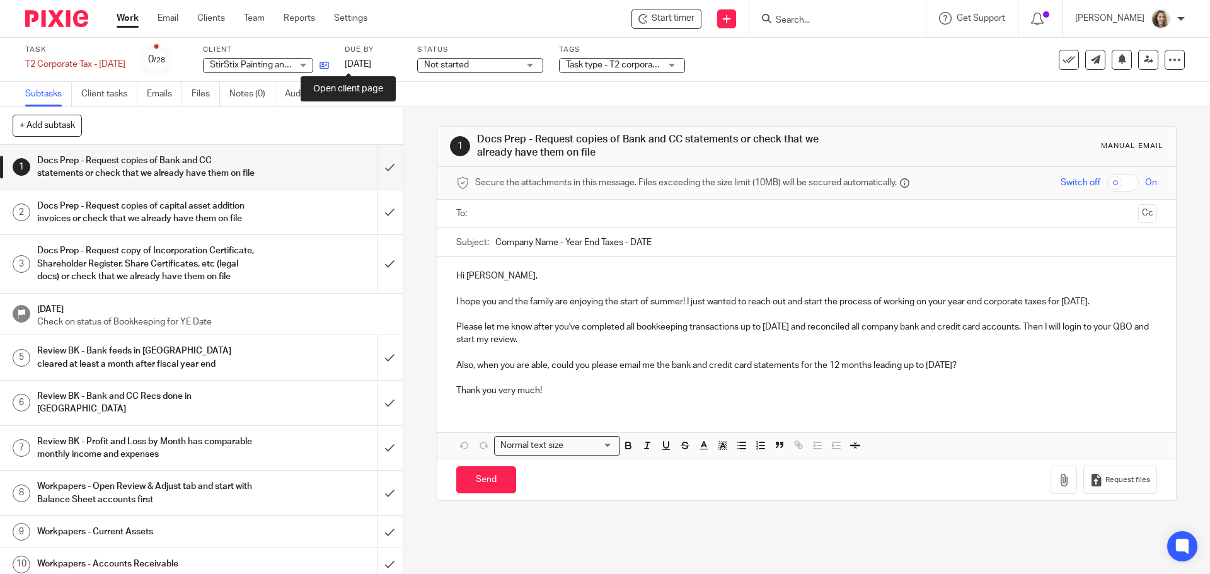
click at [329, 63] on icon at bounding box center [323, 64] width 9 height 9
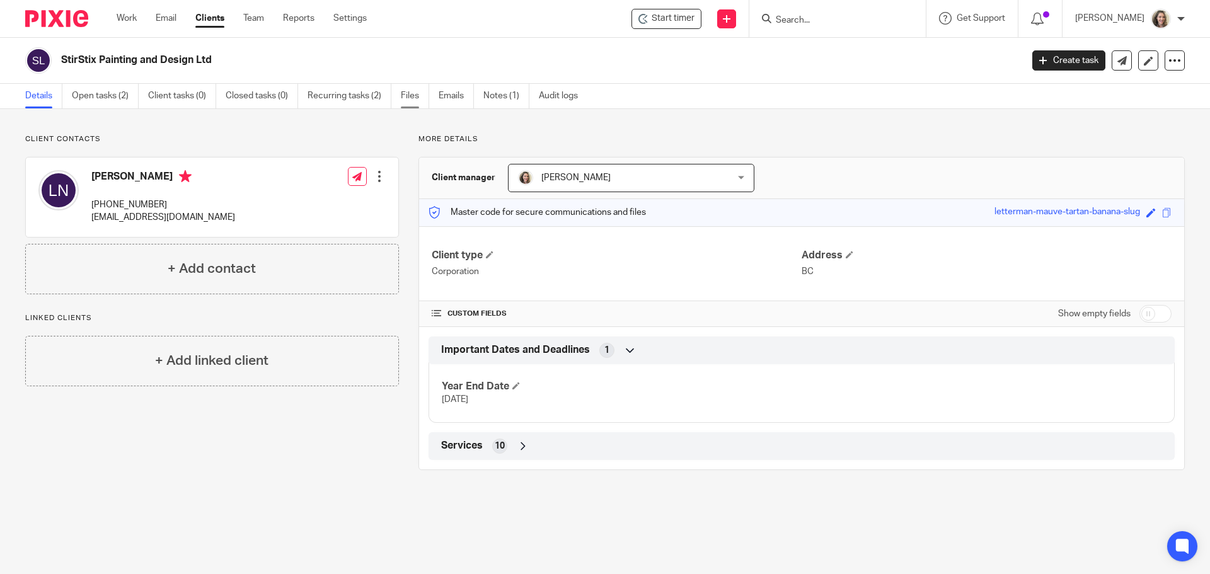
click at [405, 98] on link "Files" at bounding box center [415, 96] width 28 height 25
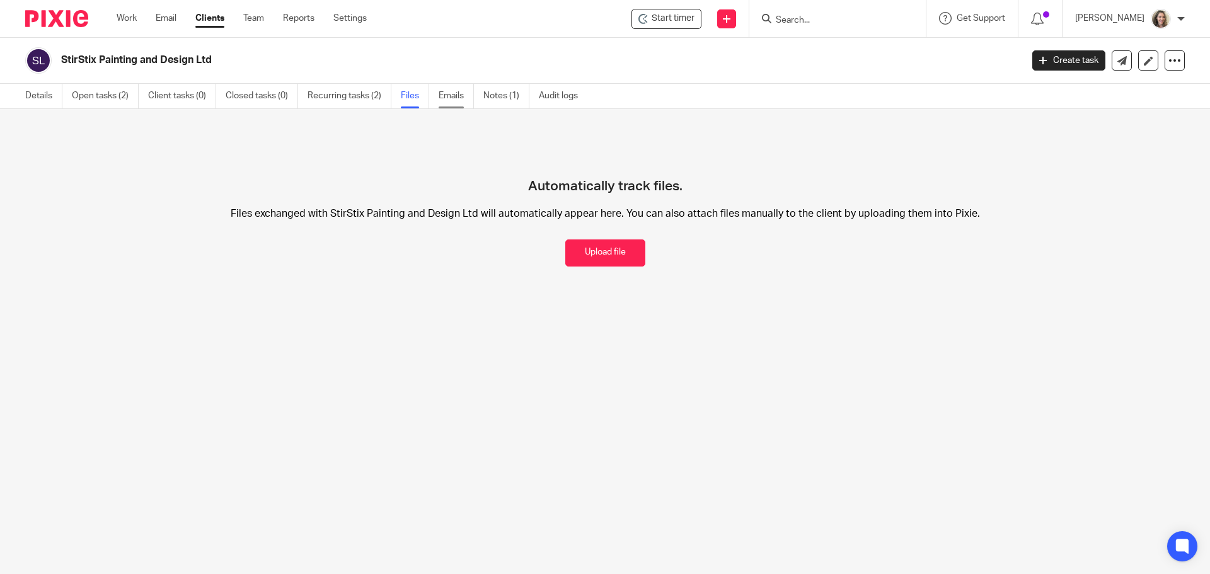
click at [457, 96] on link "Emails" at bounding box center [456, 96] width 35 height 25
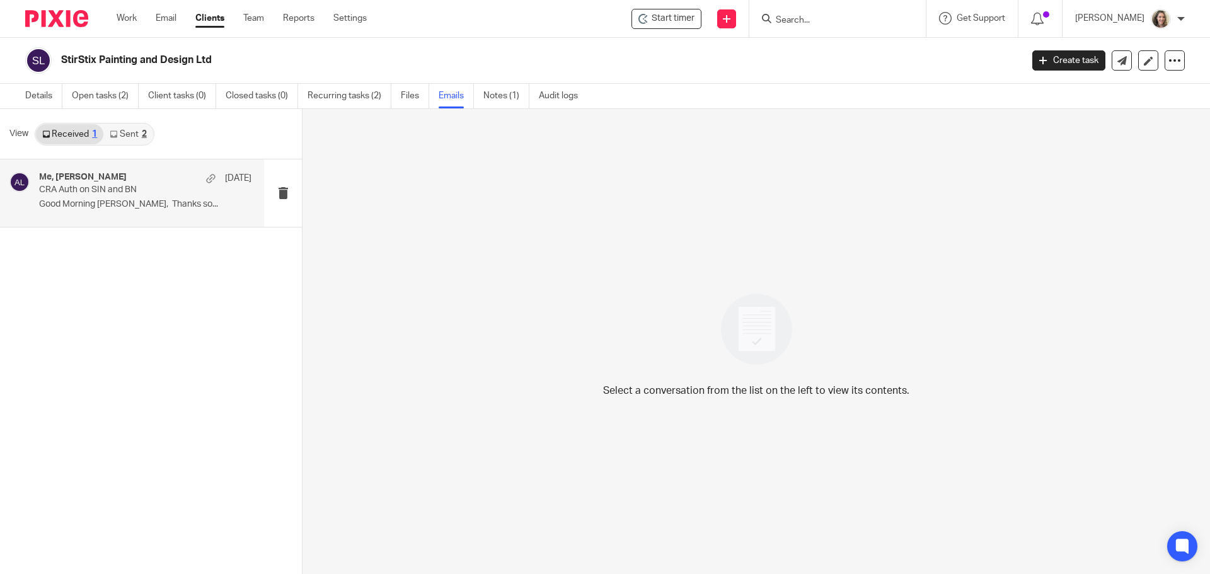
click at [141, 214] on div "Me, Lauren Nikolaj Oct 2 CRA Auth on SIN and BN Good Morning Alicia, Thanks so.…" at bounding box center [145, 193] width 212 height 42
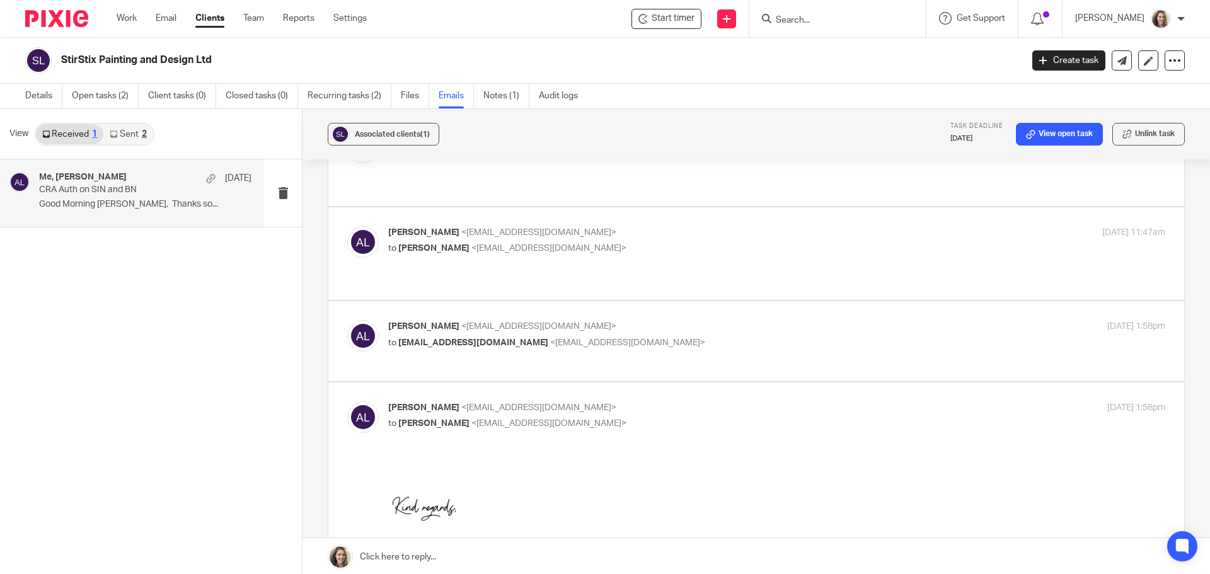
scroll to position [252, 0]
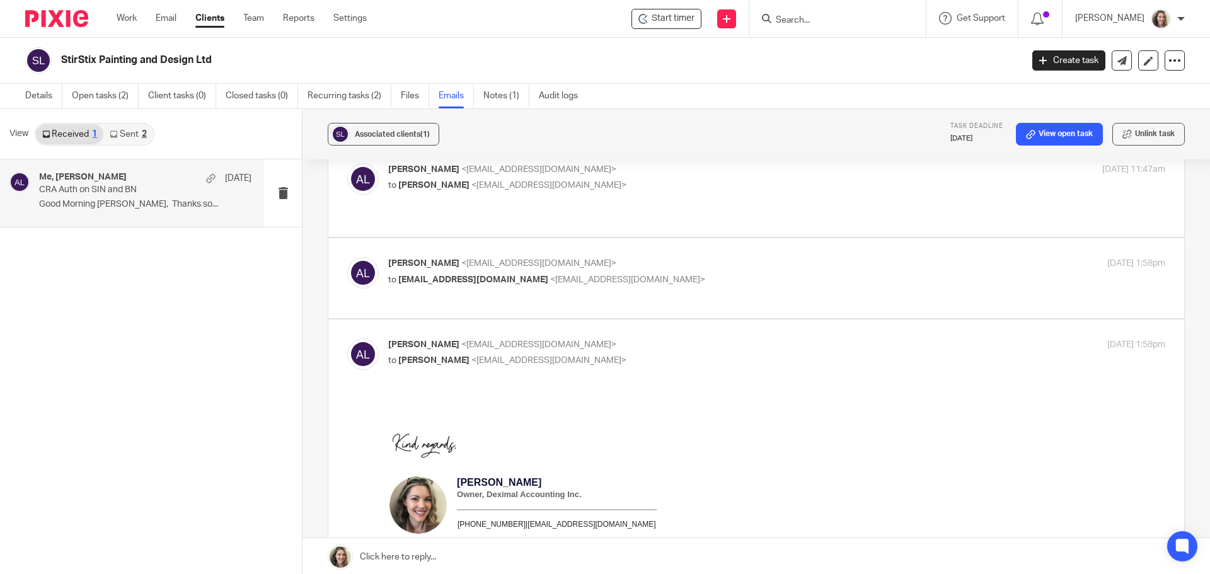
click at [815, 257] on p "Alicia Loewen <info@deximal.ca>" at bounding box center [647, 263] width 518 height 13
checkbox input "true"
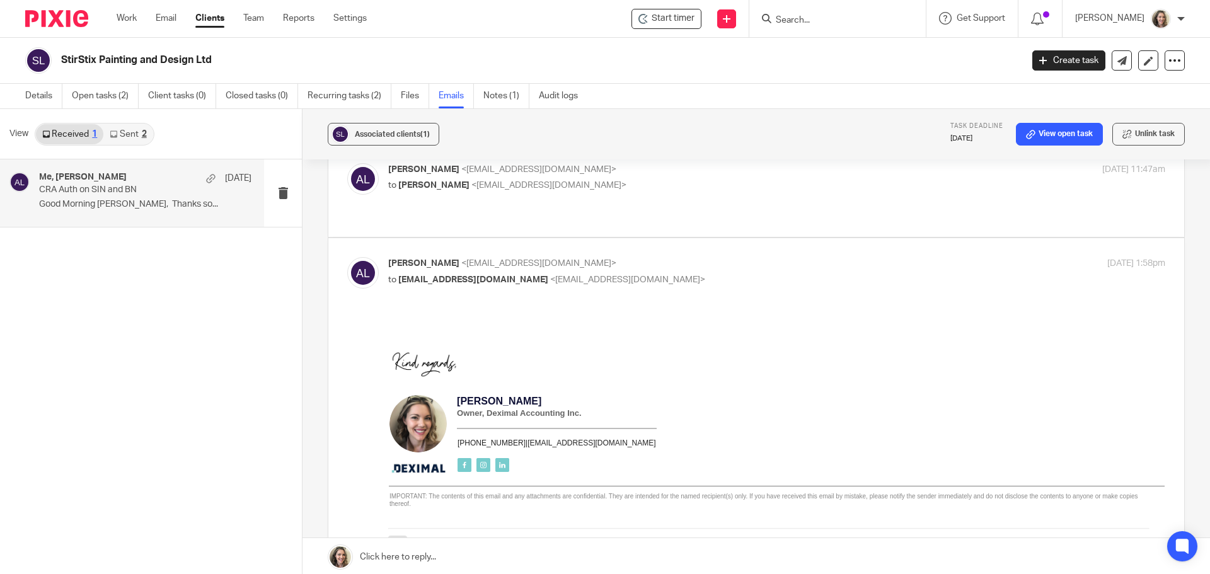
scroll to position [189, 0]
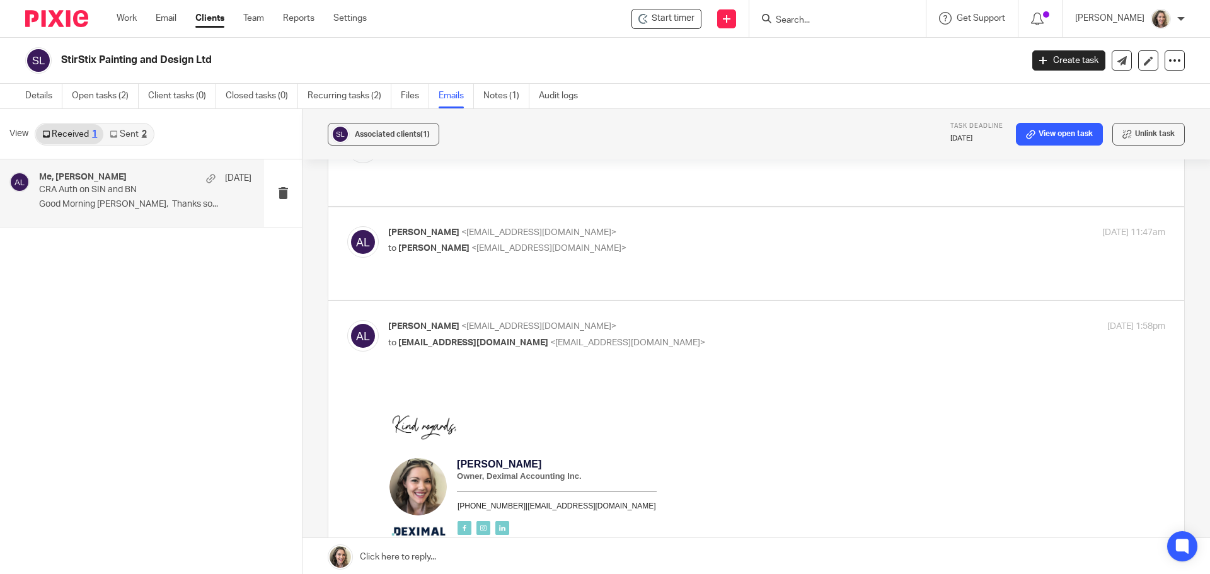
click at [815, 242] on p "to Lauren Nikolaj <stirstixpaintinganddesign@gmail.com>" at bounding box center [647, 248] width 518 height 13
checkbox input "true"
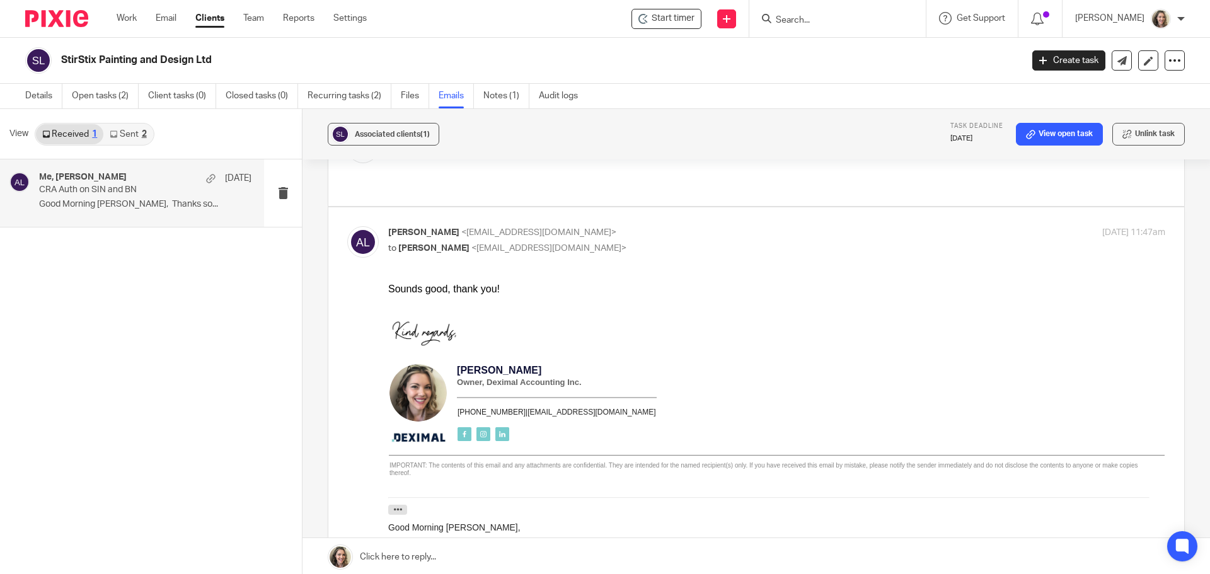
scroll to position [0, 0]
click at [134, 130] on link "Sent 2" at bounding box center [127, 134] width 49 height 20
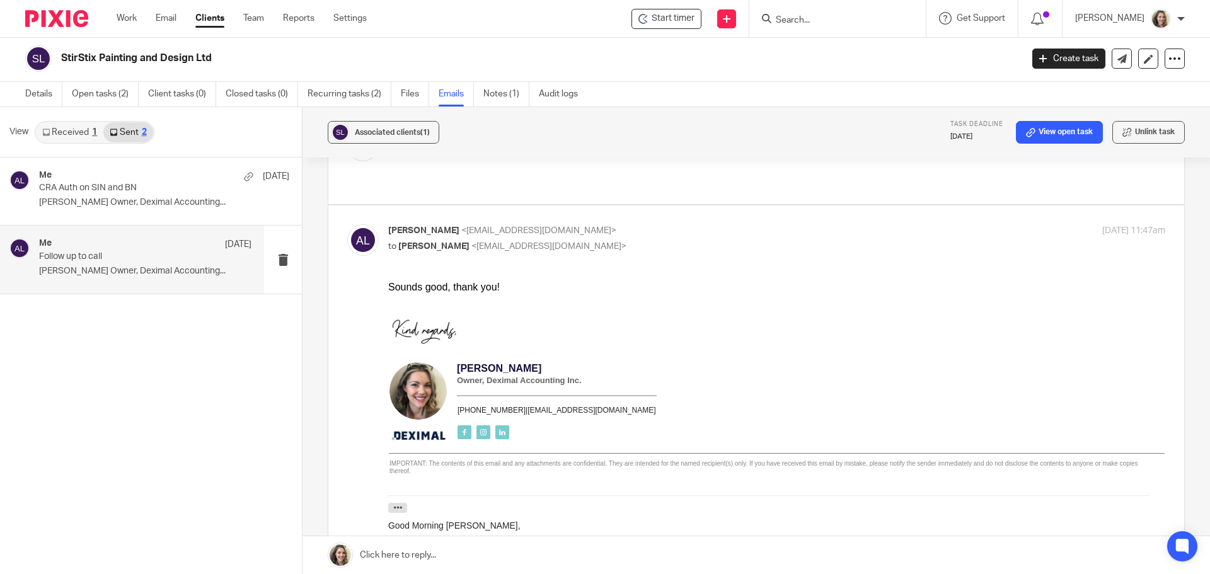
click at [128, 253] on p "Follow up to call" at bounding box center [124, 256] width 170 height 11
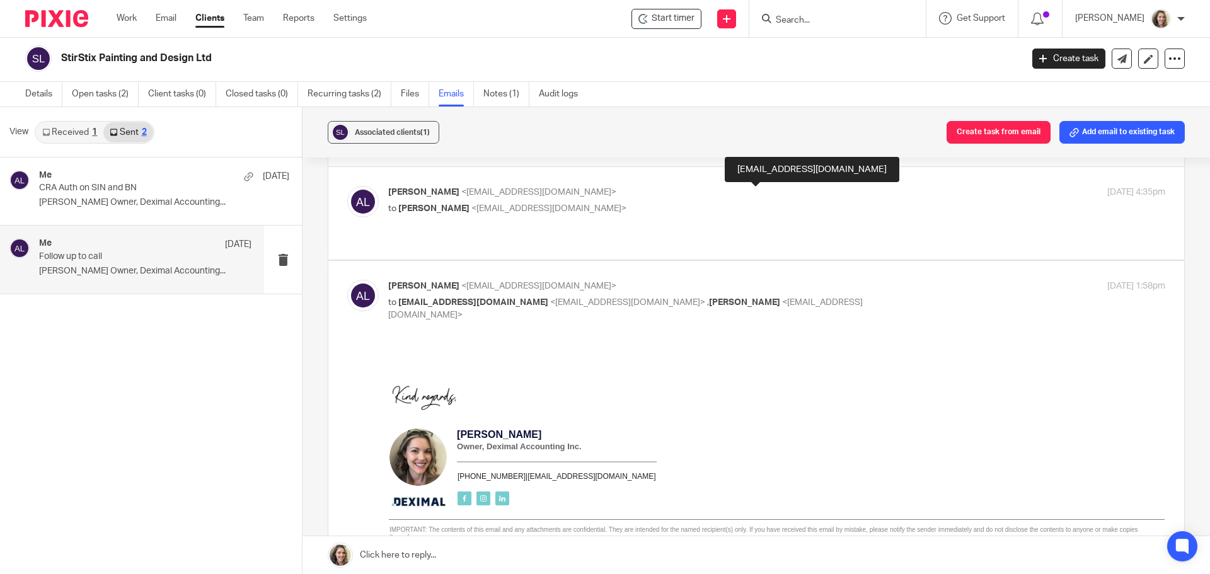
scroll to position [0, 0]
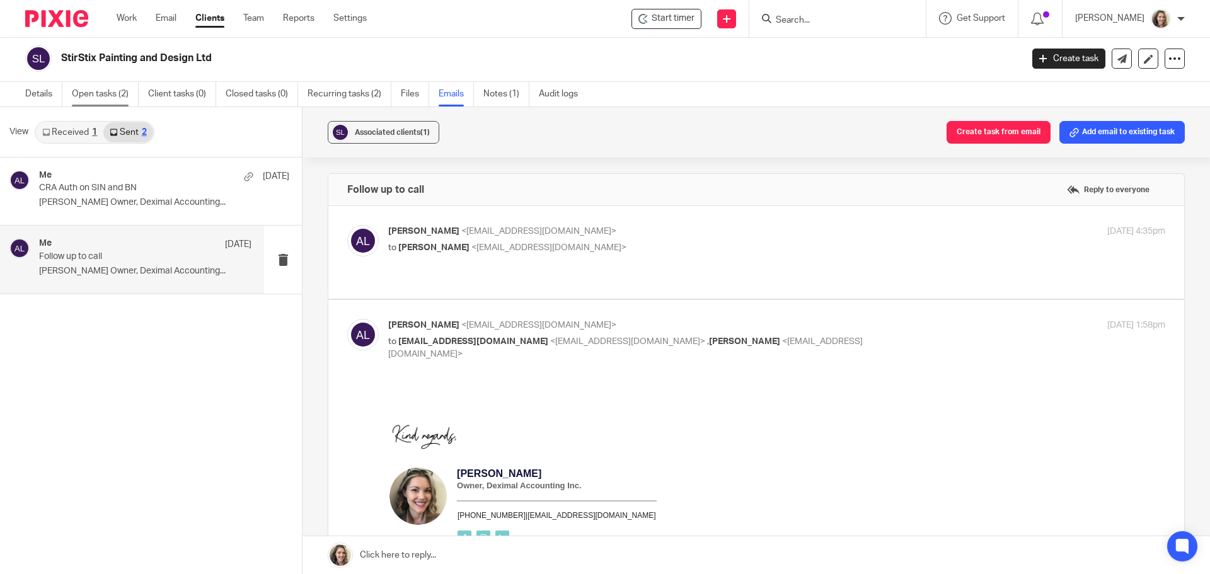
click at [93, 100] on link "Open tasks (2)" at bounding box center [105, 94] width 67 height 25
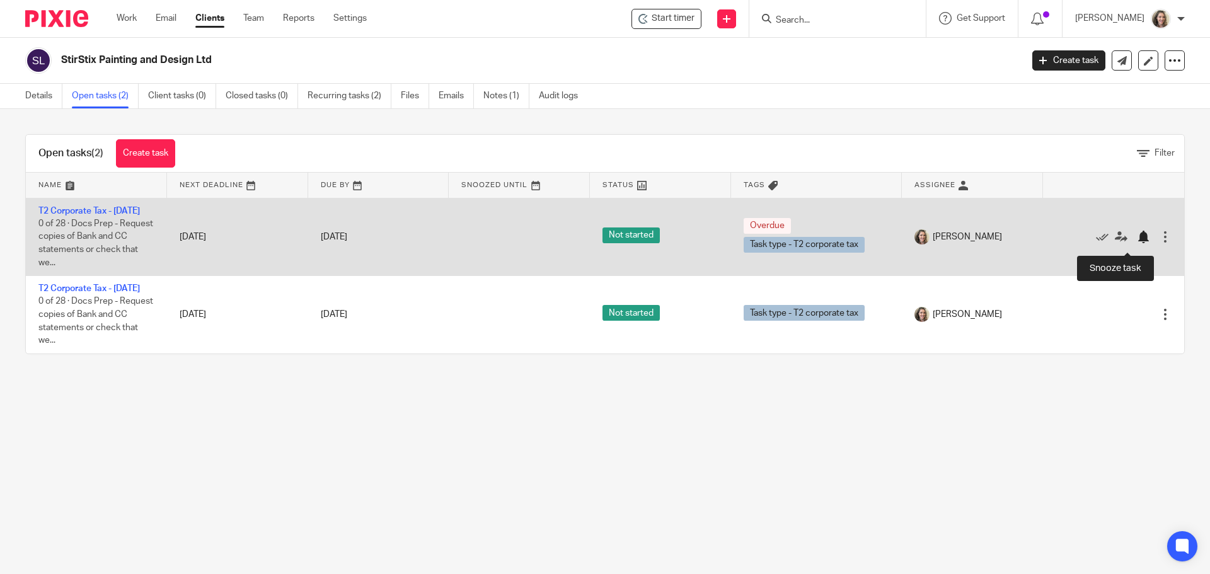
click at [1137, 243] on div at bounding box center [1143, 237] width 13 height 13
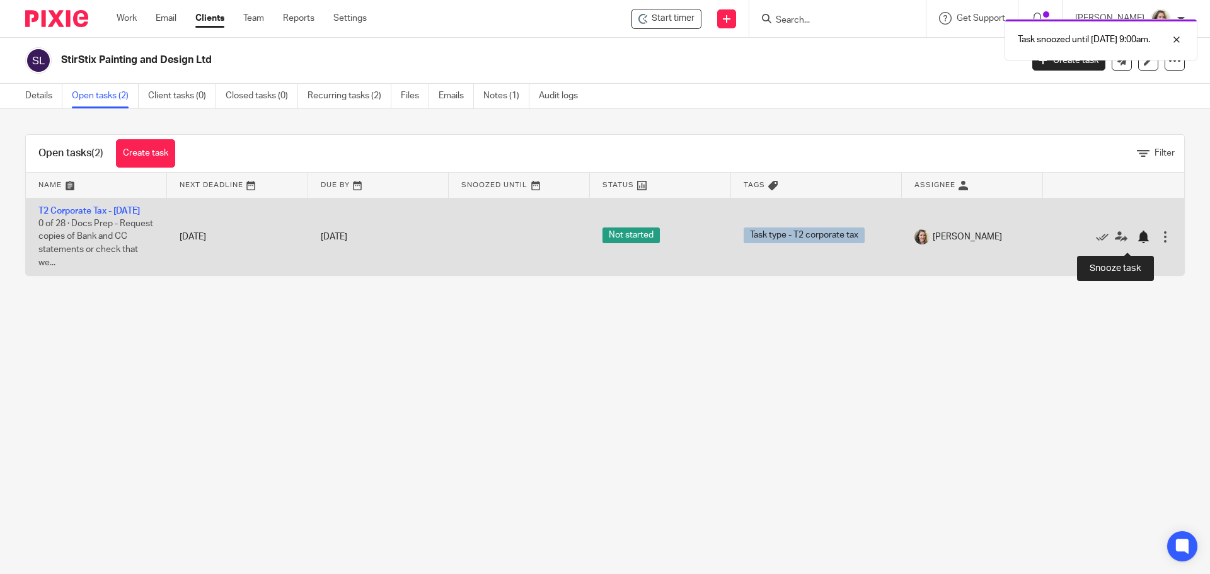
click at [1137, 243] on div at bounding box center [1143, 237] width 13 height 13
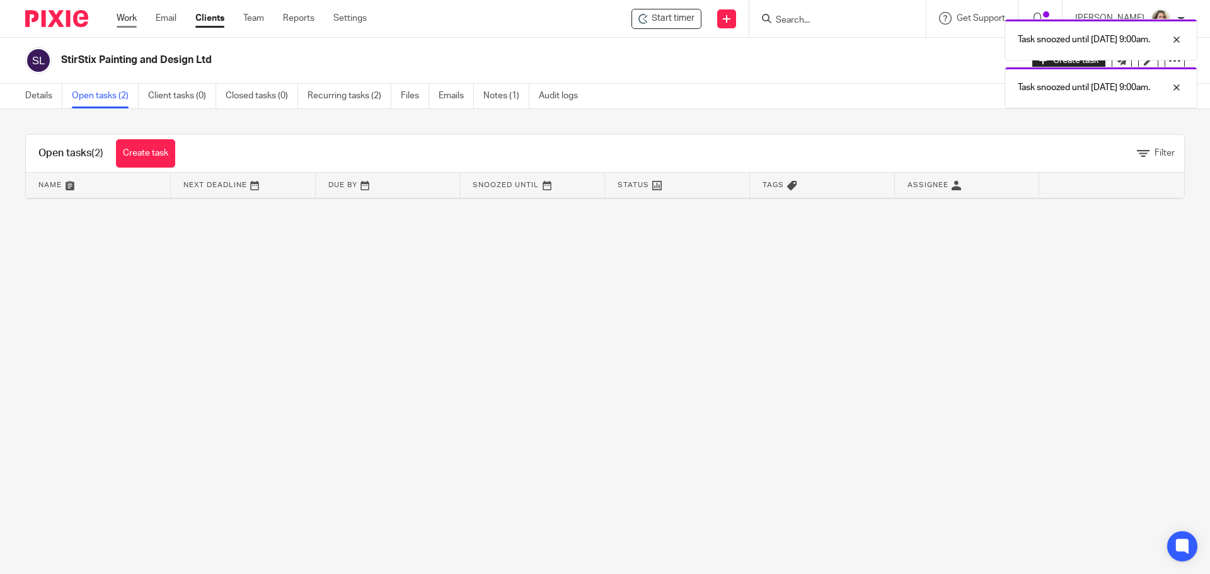
click at [124, 19] on link "Work" at bounding box center [127, 18] width 20 height 13
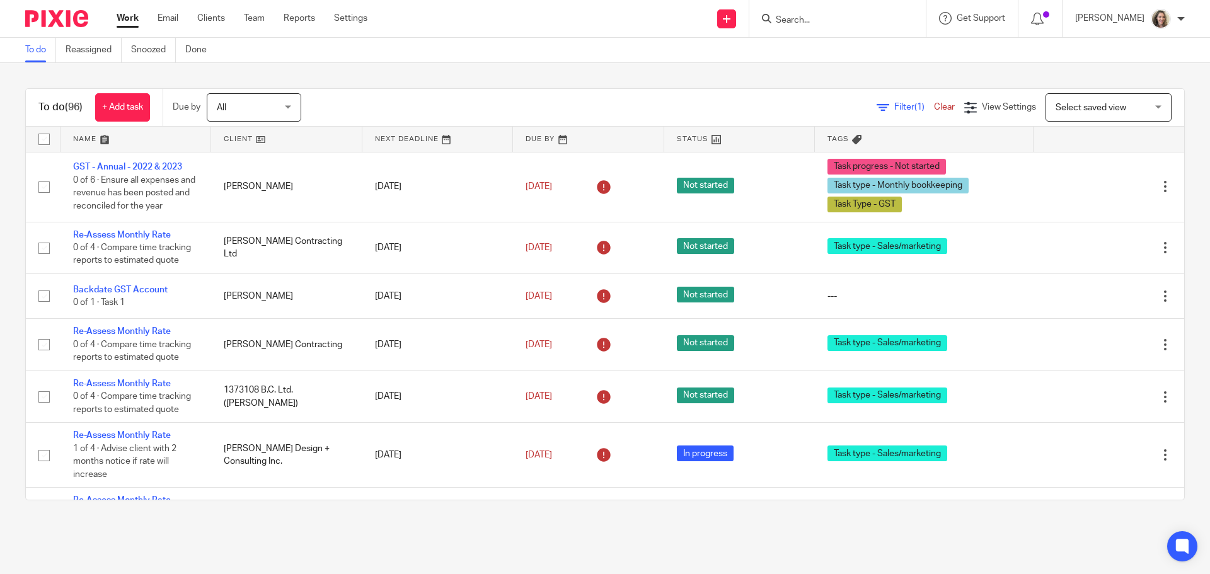
click at [1091, 101] on span "Select saved view" at bounding box center [1101, 107] width 92 height 26
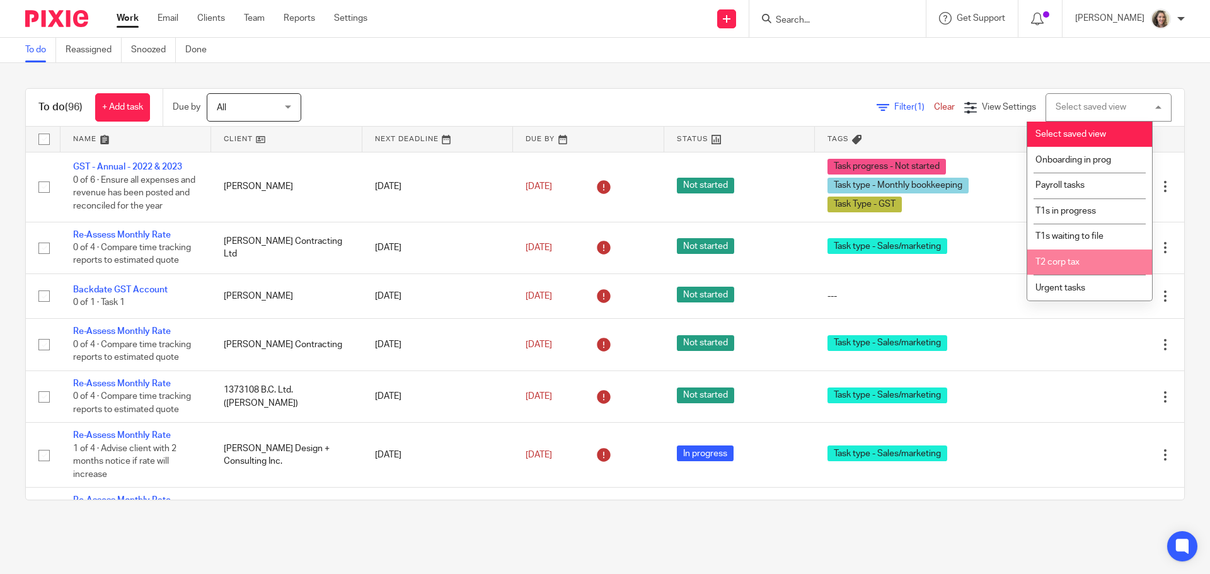
click at [1069, 261] on span "T2 corp tax" at bounding box center [1057, 262] width 44 height 9
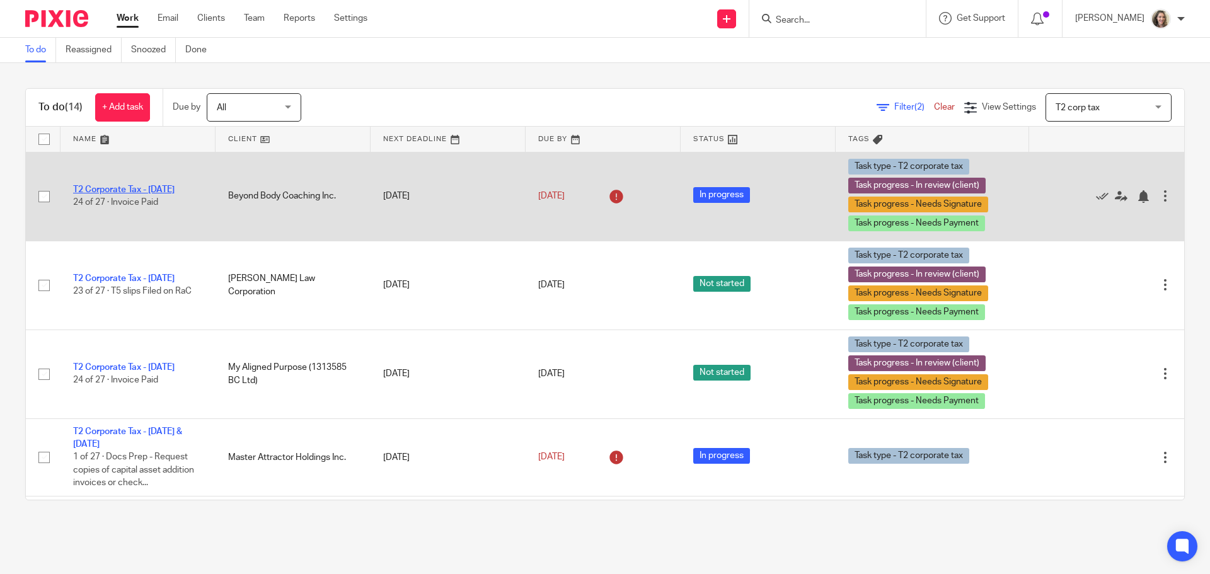
click at [156, 186] on link "T2 Corporate Tax - [DATE]" at bounding box center [123, 189] width 101 height 9
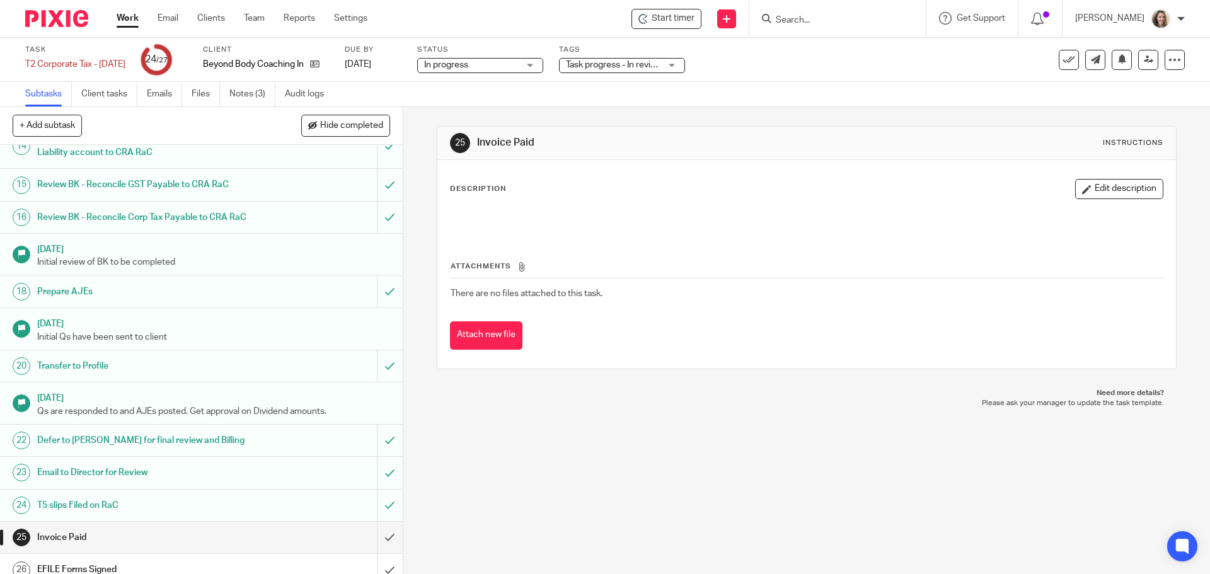
scroll to position [663, 0]
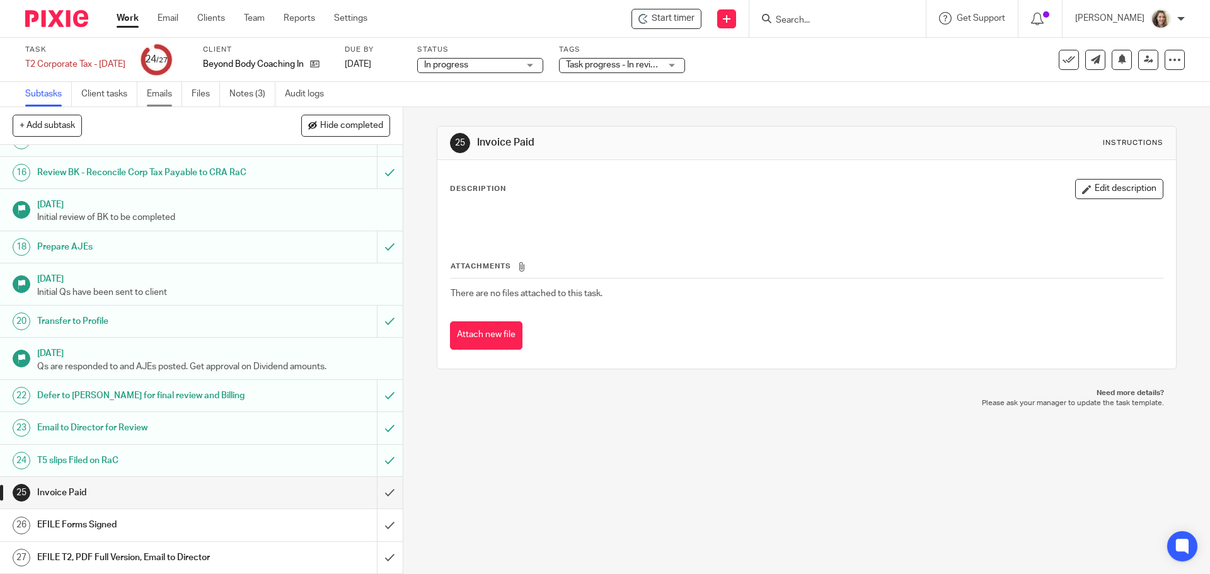
click at [164, 93] on link "Emails" at bounding box center [164, 94] width 35 height 25
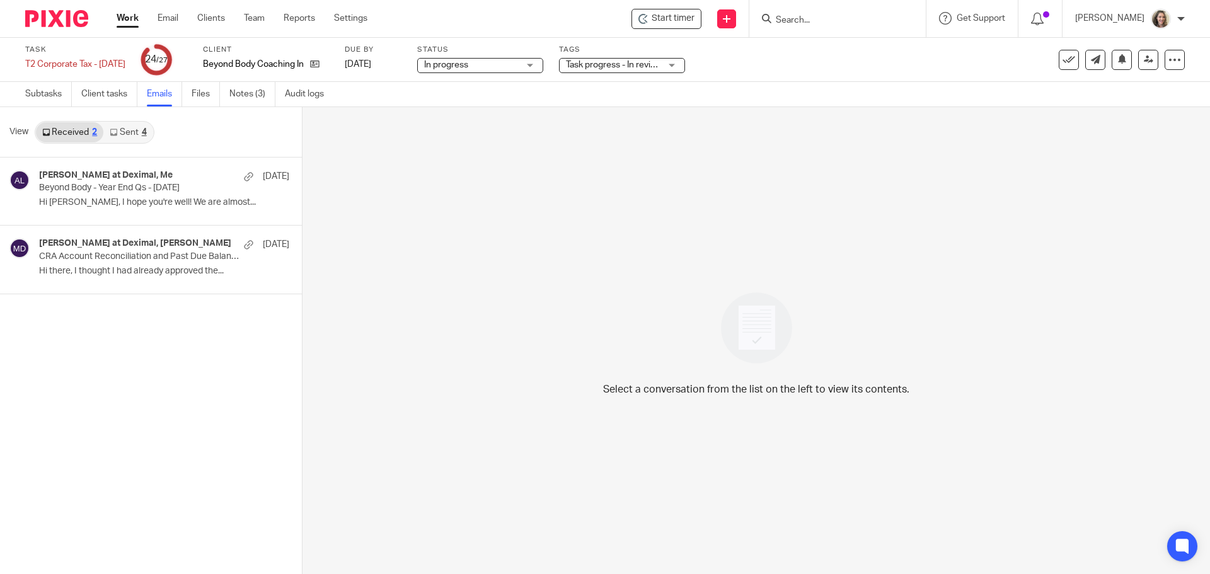
click at [135, 132] on link "Sent 4" at bounding box center [127, 132] width 49 height 20
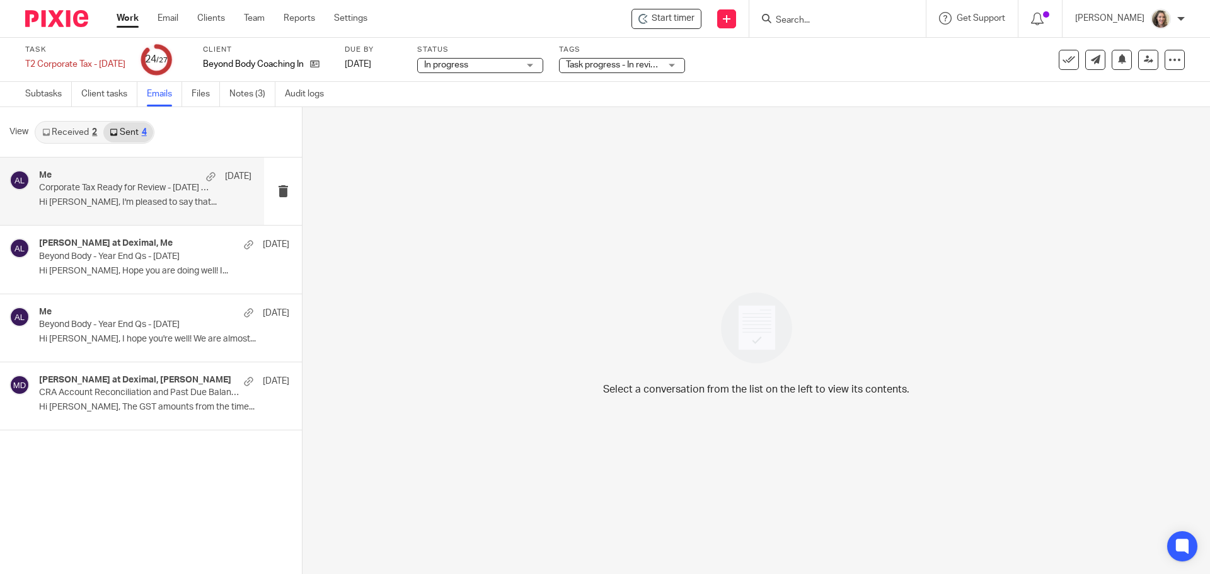
click at [119, 190] on p "Corporate Tax Ready for Review - [DATE] - Beyond Body Coaching Inc" at bounding box center [124, 188] width 170 height 11
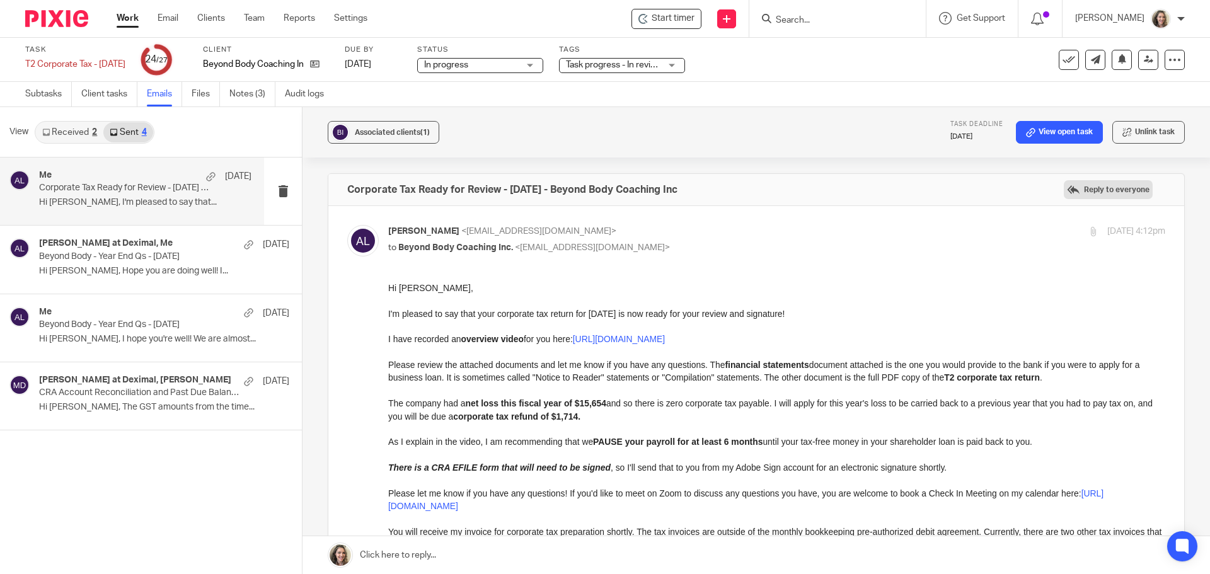
click at [1098, 192] on label "Reply to everyone" at bounding box center [1108, 189] width 89 height 19
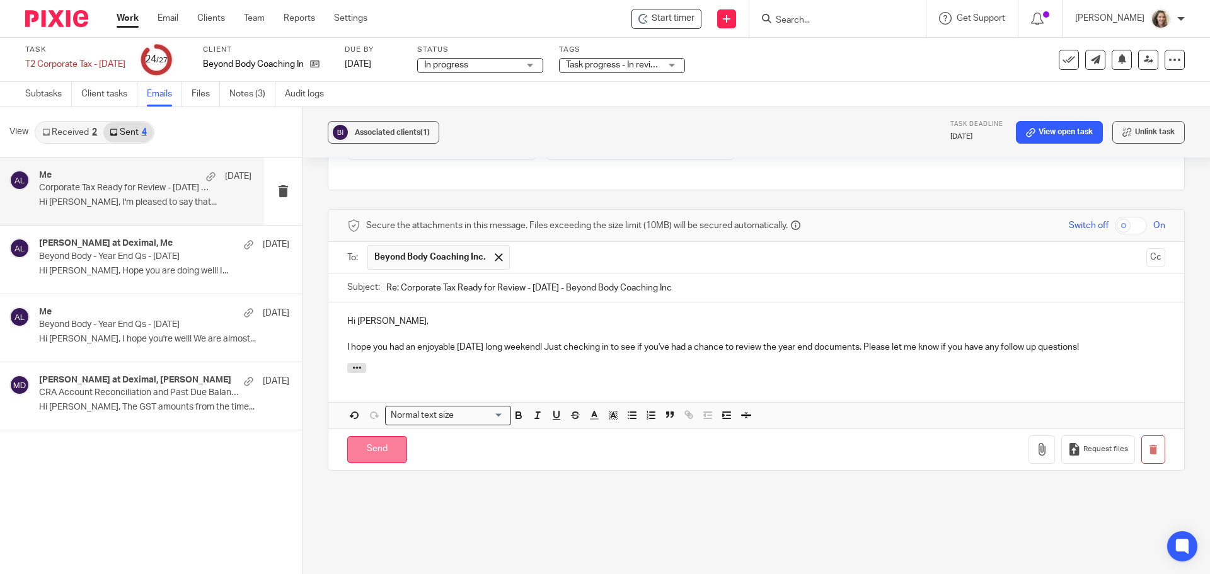
click at [378, 450] on input "Send" at bounding box center [377, 449] width 60 height 27
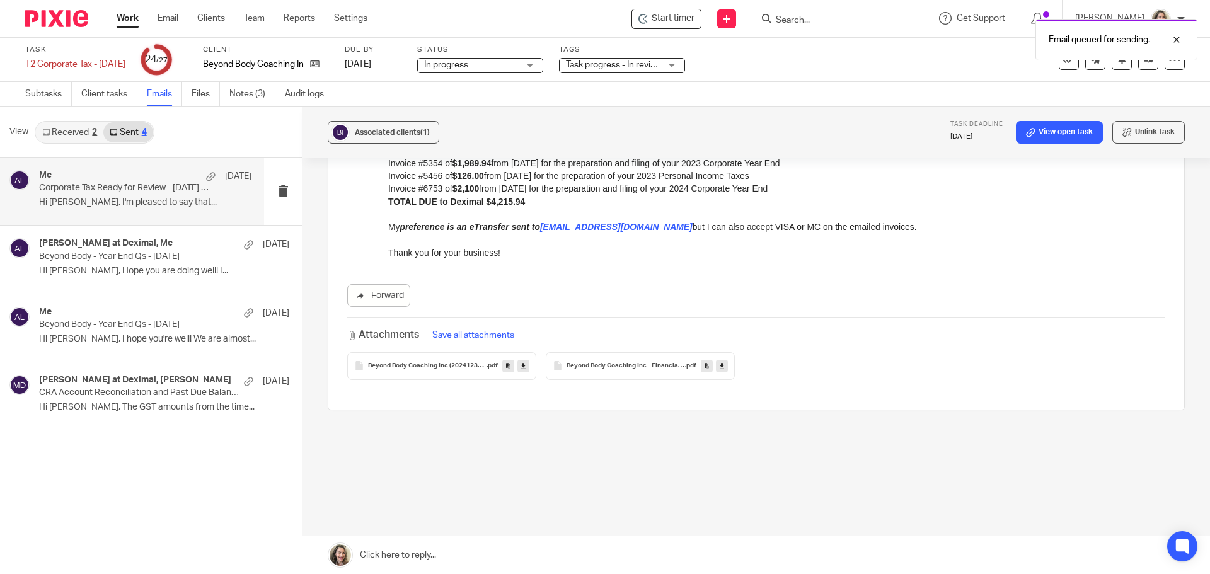
scroll to position [407, 0]
click at [1111, 67] on button at bounding box center [1121, 60] width 20 height 20
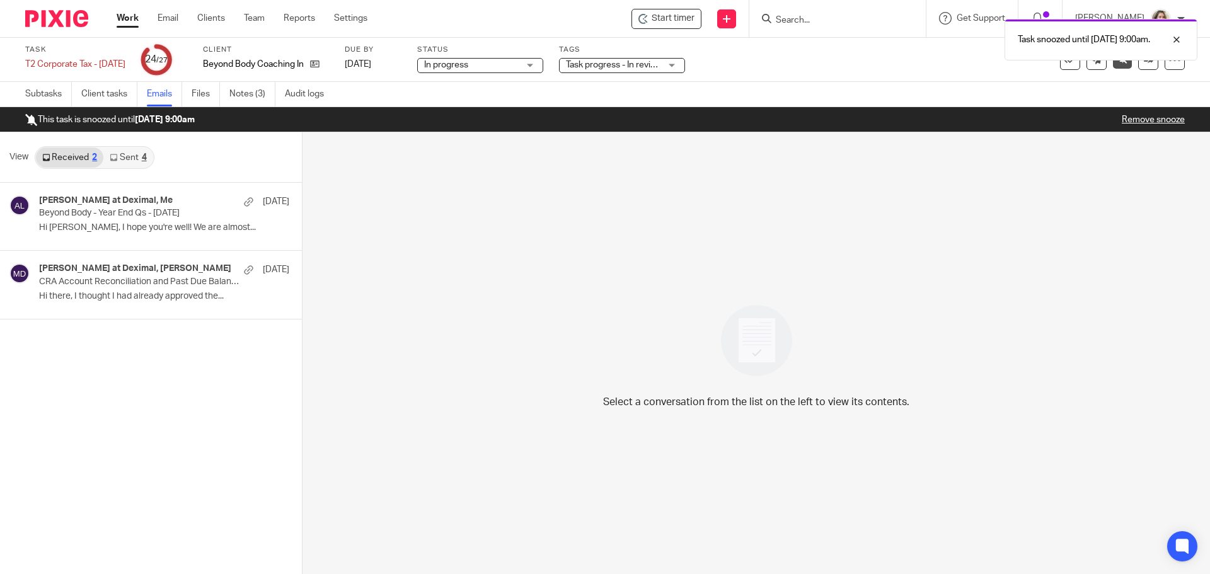
click at [129, 18] on link "Work" at bounding box center [128, 18] width 22 height 13
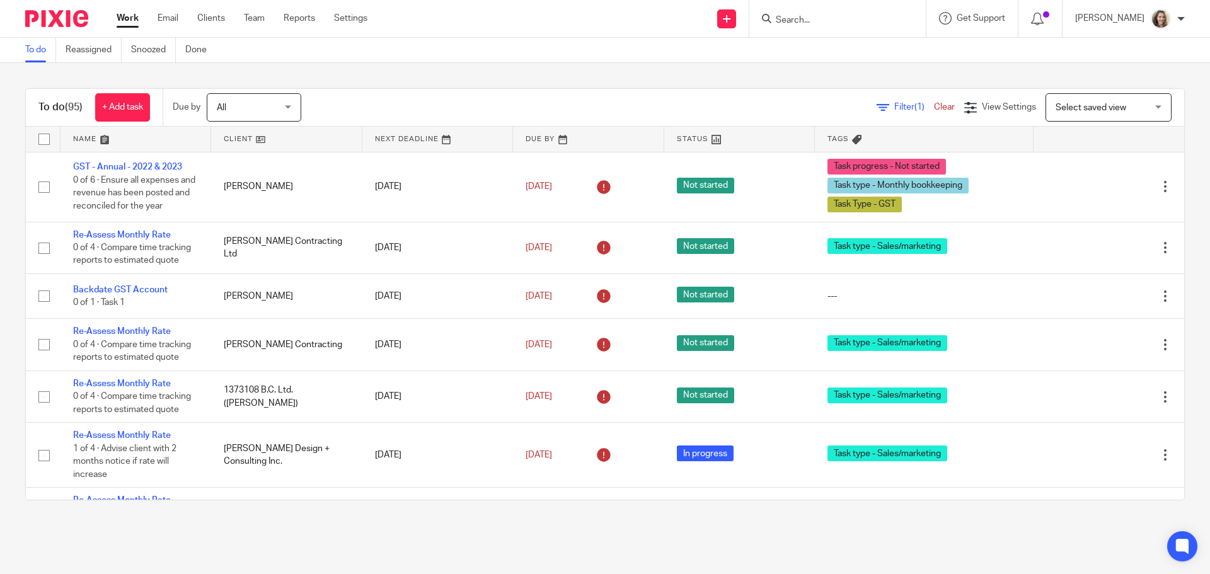
click at [1072, 108] on span "Select saved view" at bounding box center [1090, 107] width 71 height 9
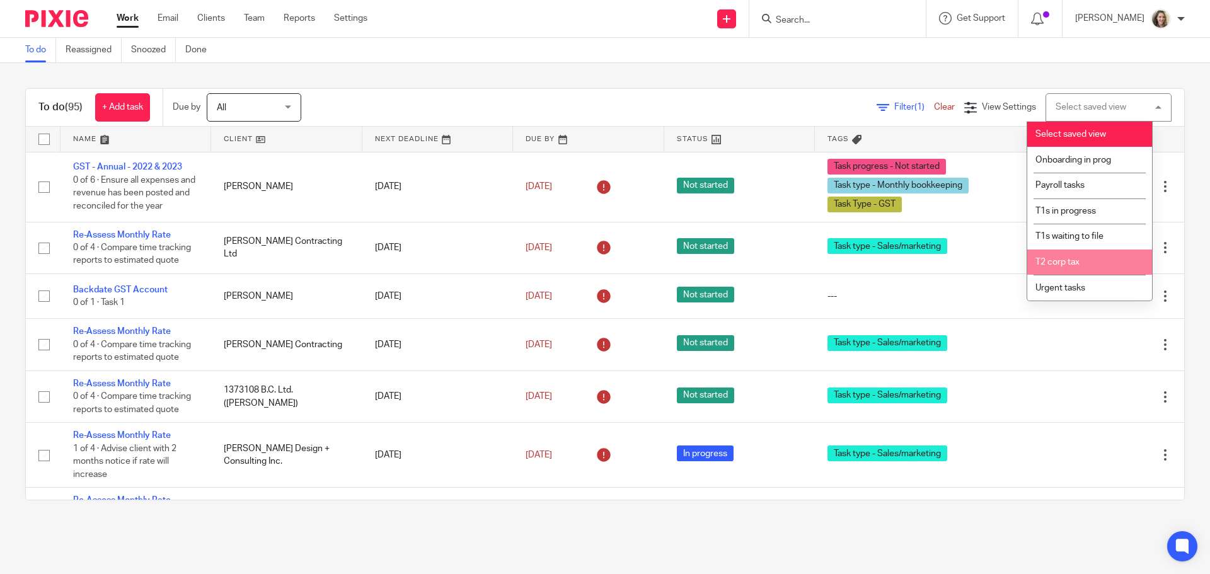
click at [1059, 267] on li "T2 corp tax" at bounding box center [1089, 263] width 125 height 26
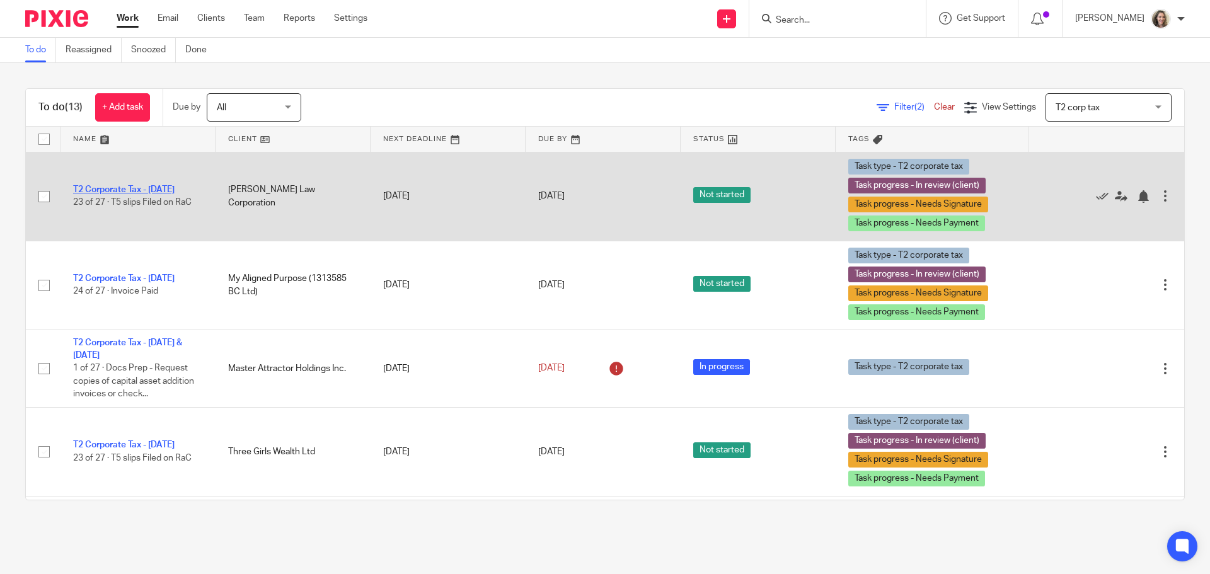
click at [147, 190] on link "T2 Corporate Tax - [DATE]" at bounding box center [123, 189] width 101 height 9
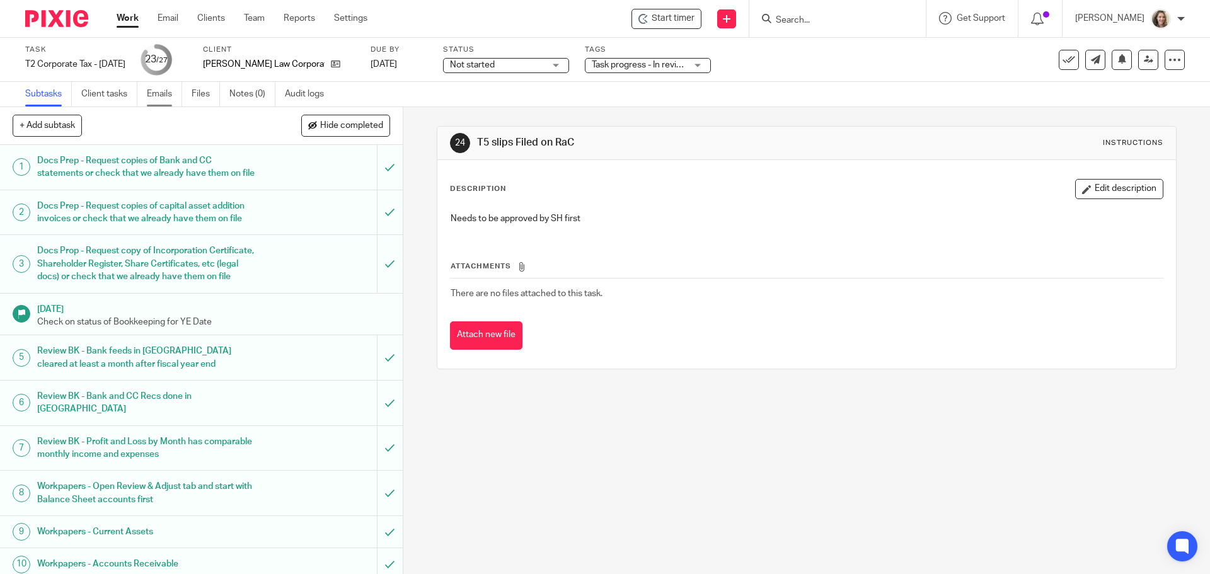
click at [157, 93] on link "Emails" at bounding box center [164, 94] width 35 height 25
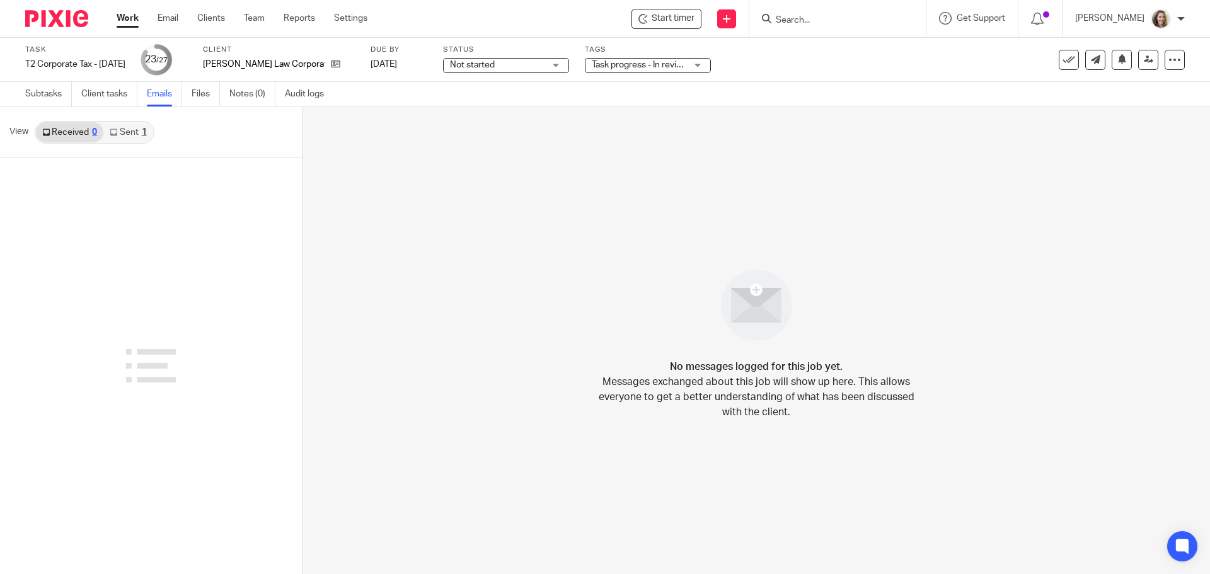
click at [124, 133] on link "Sent 1" at bounding box center [127, 132] width 49 height 20
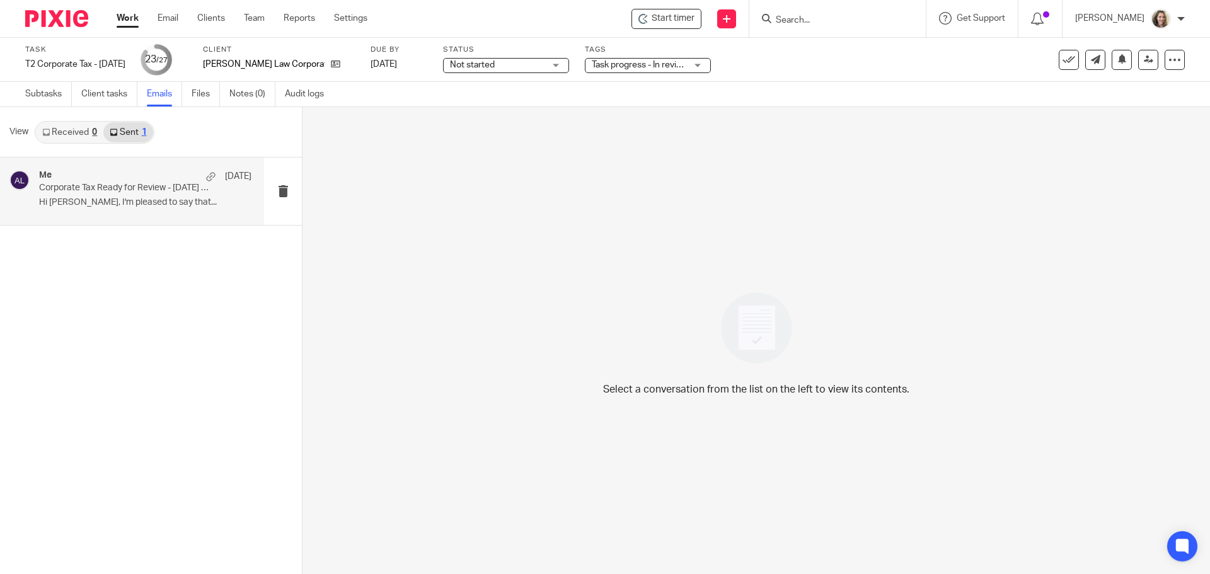
click at [120, 180] on div "Me Oct 8" at bounding box center [145, 176] width 212 height 13
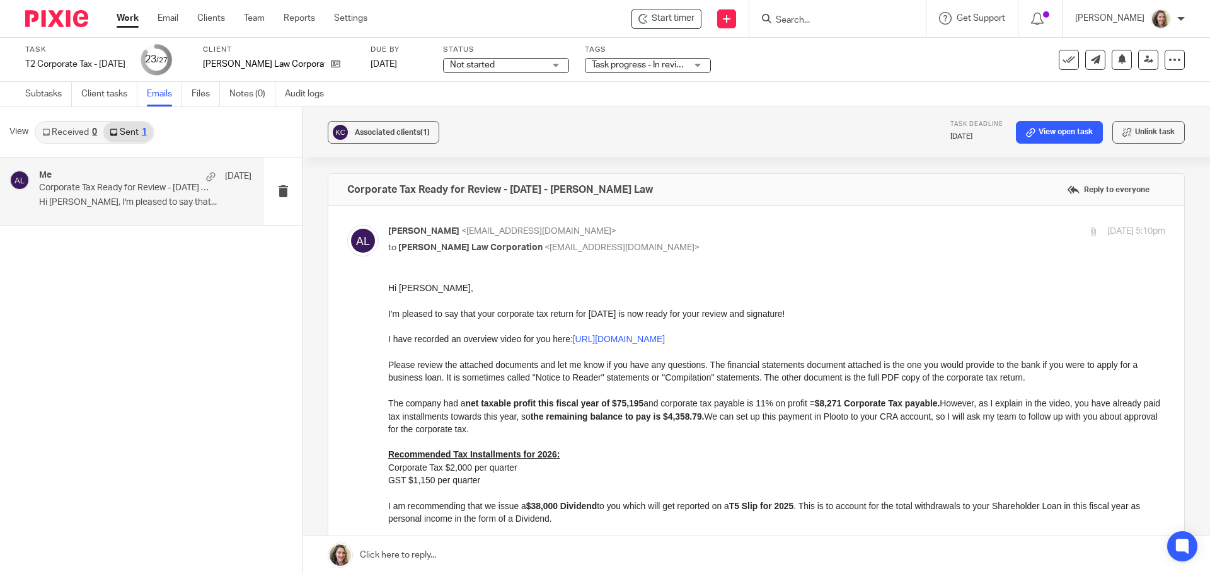
click at [863, 277] on div "Alicia Loewen <info@deximal.ca> to Kandola Law Corporation <raman@kandolalaw.ca…" at bounding box center [756, 524] width 818 height 598
click at [1120, 59] on button at bounding box center [1121, 60] width 20 height 20
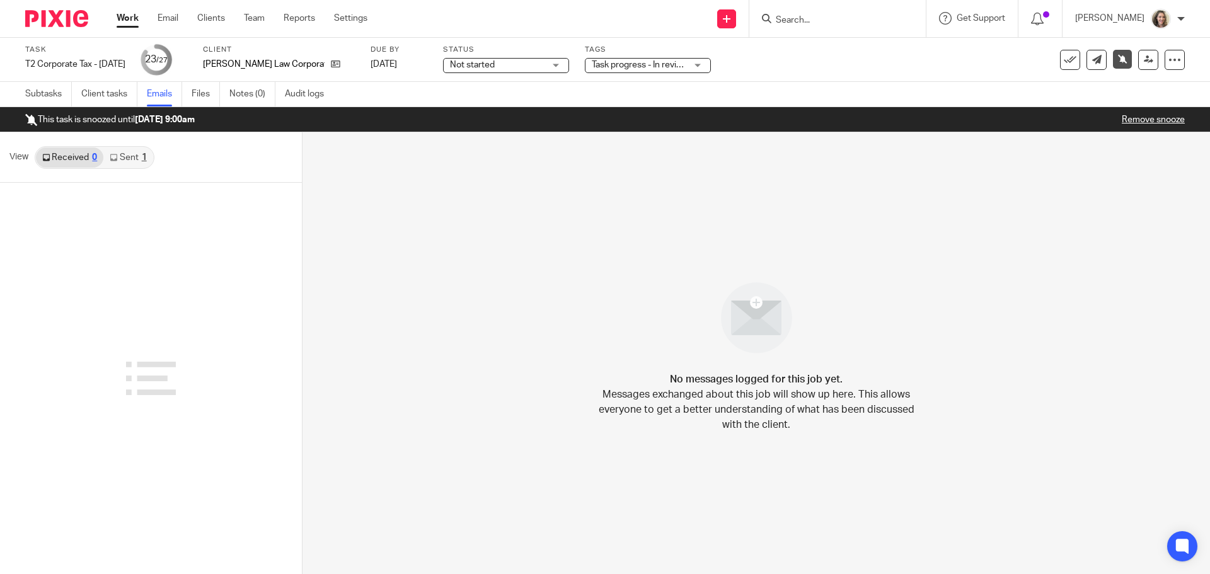
click at [129, 15] on link "Work" at bounding box center [128, 18] width 22 height 13
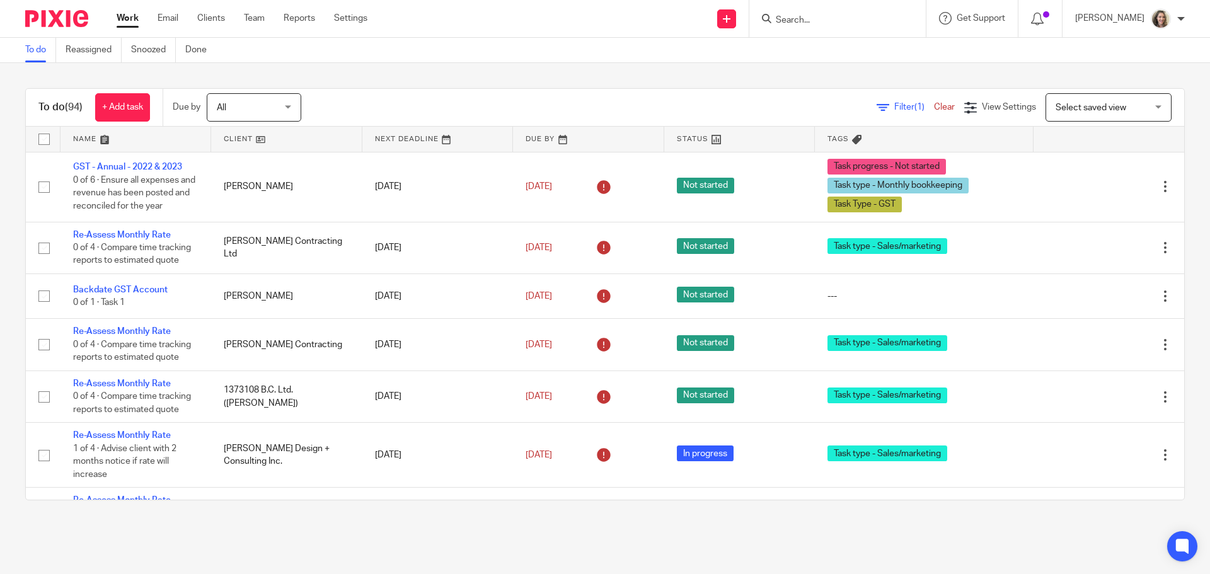
drag, startPoint x: 1089, startPoint y: 104, endPoint x: 1090, endPoint y: 112, distance: 7.7
click at [1089, 103] on span "Select saved view" at bounding box center [1090, 107] width 71 height 9
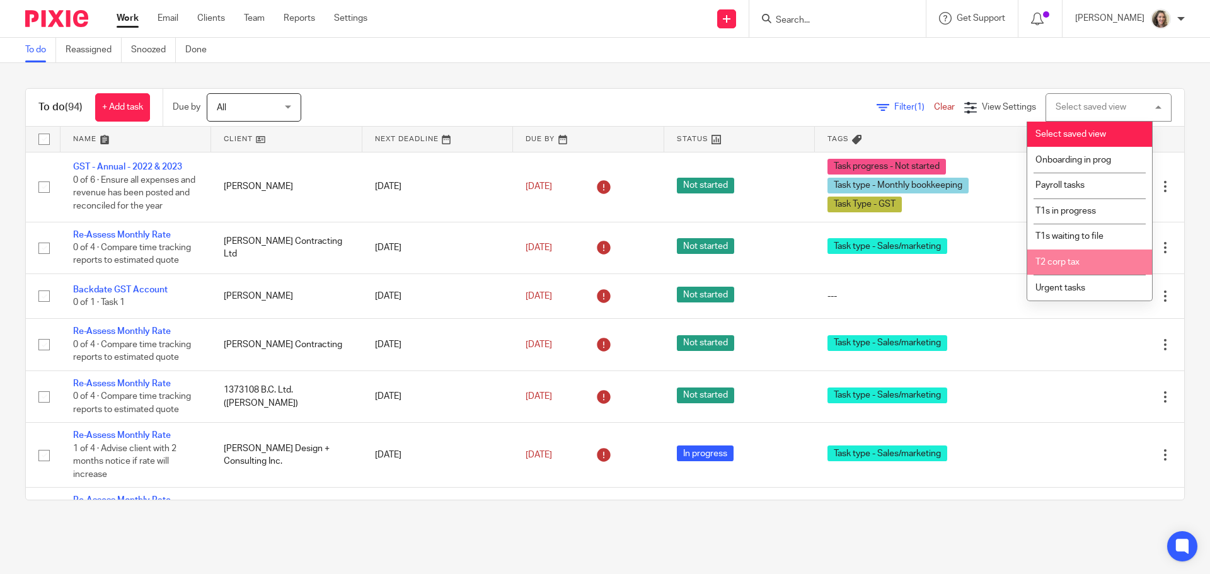
click at [1077, 258] on span "T2 corp tax" at bounding box center [1057, 262] width 44 height 9
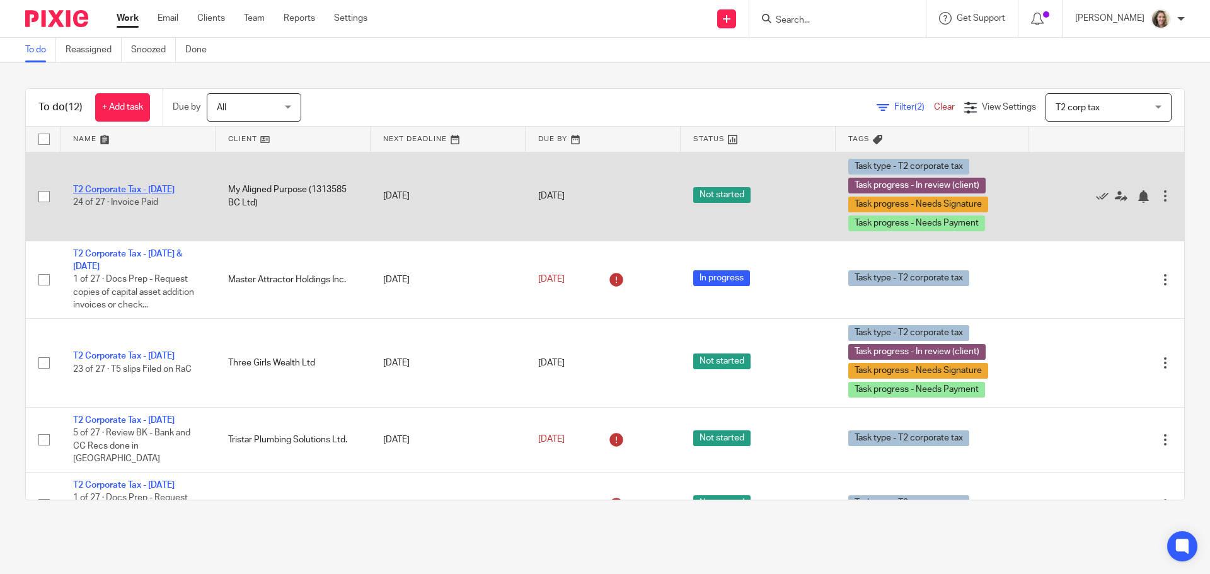
click at [165, 190] on link "T2 Corporate Tax - [DATE]" at bounding box center [123, 189] width 101 height 9
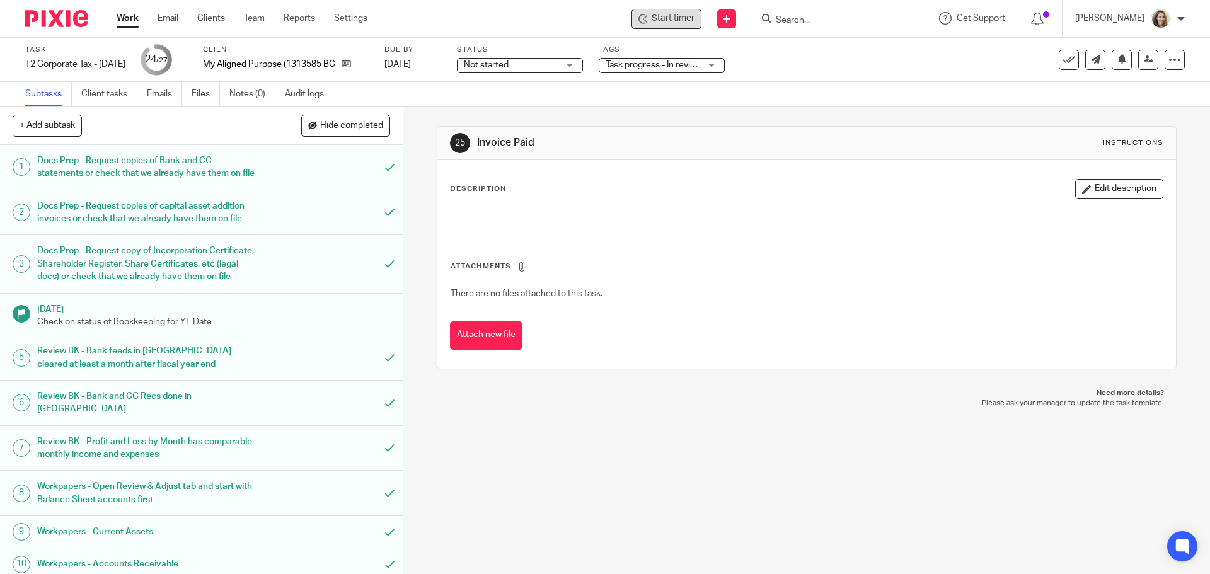
click at [677, 15] on span "Start timer" at bounding box center [673, 18] width 43 height 13
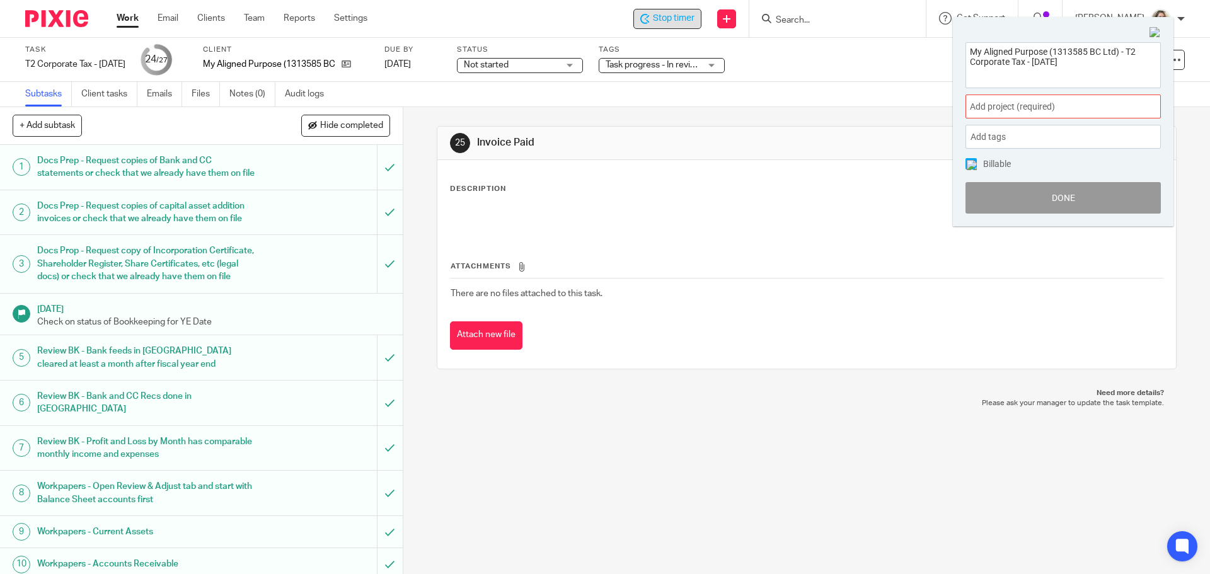
click at [1038, 111] on span "Add project (required) :" at bounding box center [1049, 106] width 159 height 13
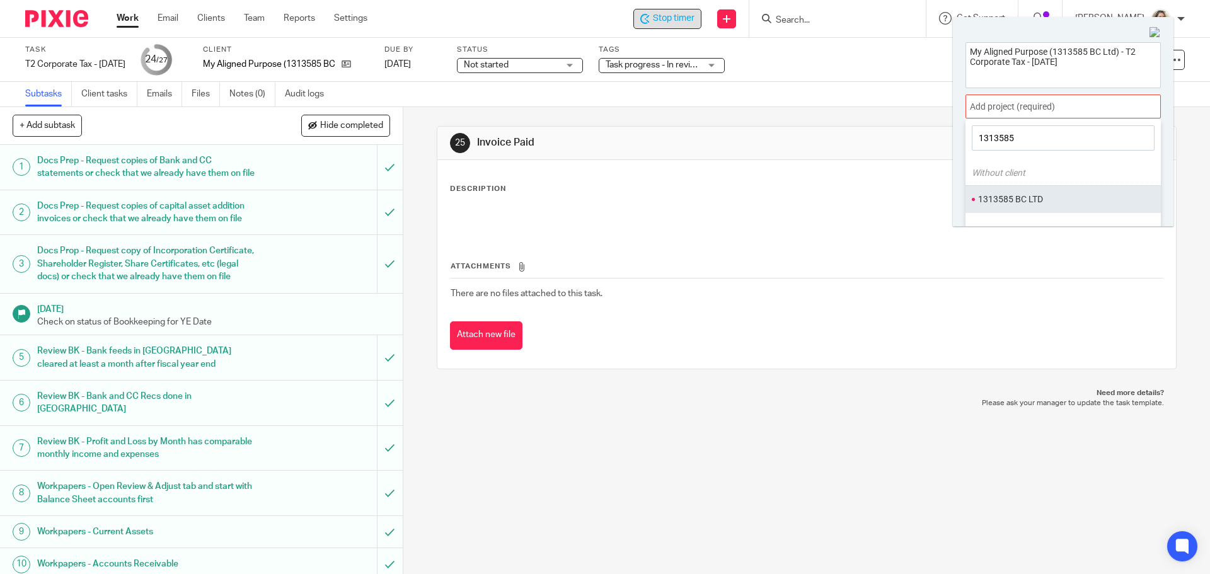
type input "1313585"
click at [1036, 192] on ul "1313585 BC LTD" at bounding box center [1062, 198] width 195 height 27
click at [1037, 201] on li "1313585 BC LTD" at bounding box center [1060, 199] width 164 height 13
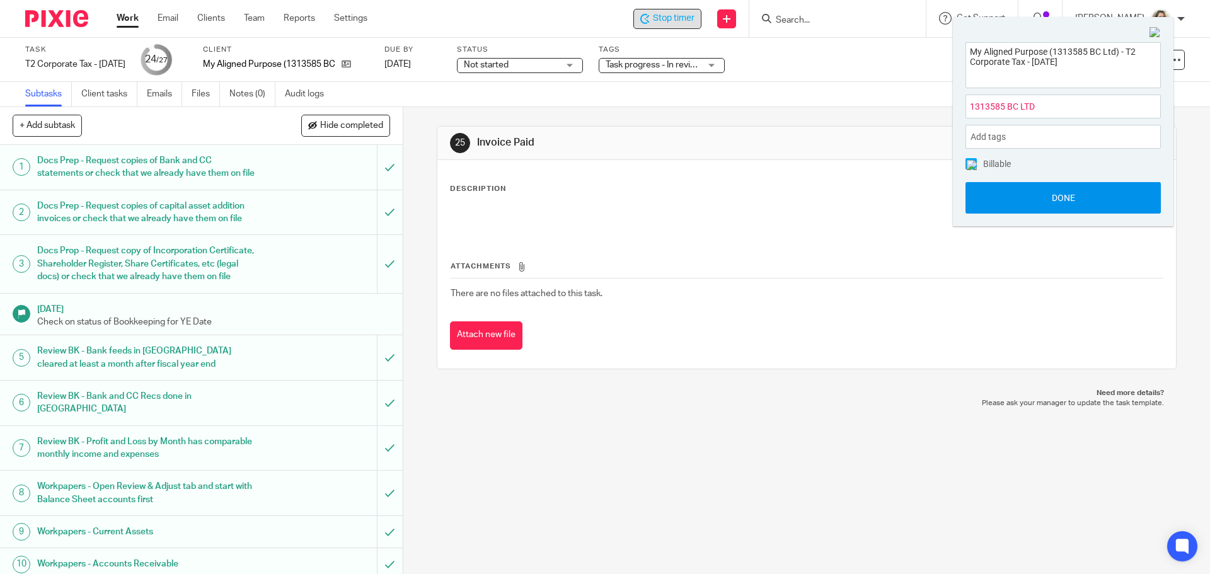
click at [1065, 192] on button "Done" at bounding box center [1062, 198] width 195 height 32
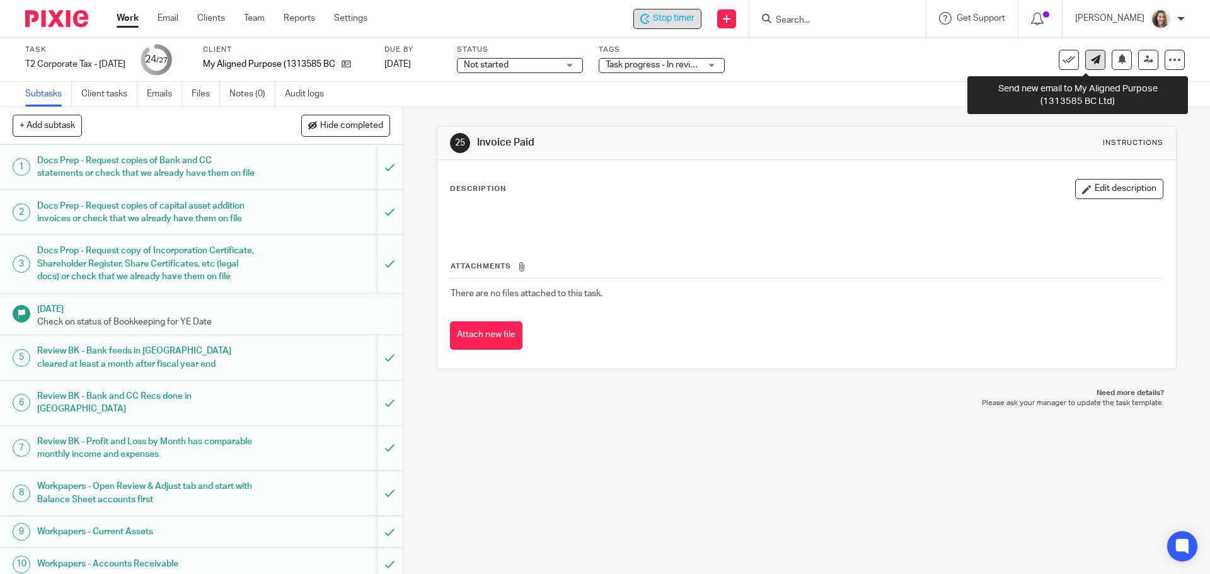
click at [1087, 65] on link at bounding box center [1095, 60] width 20 height 20
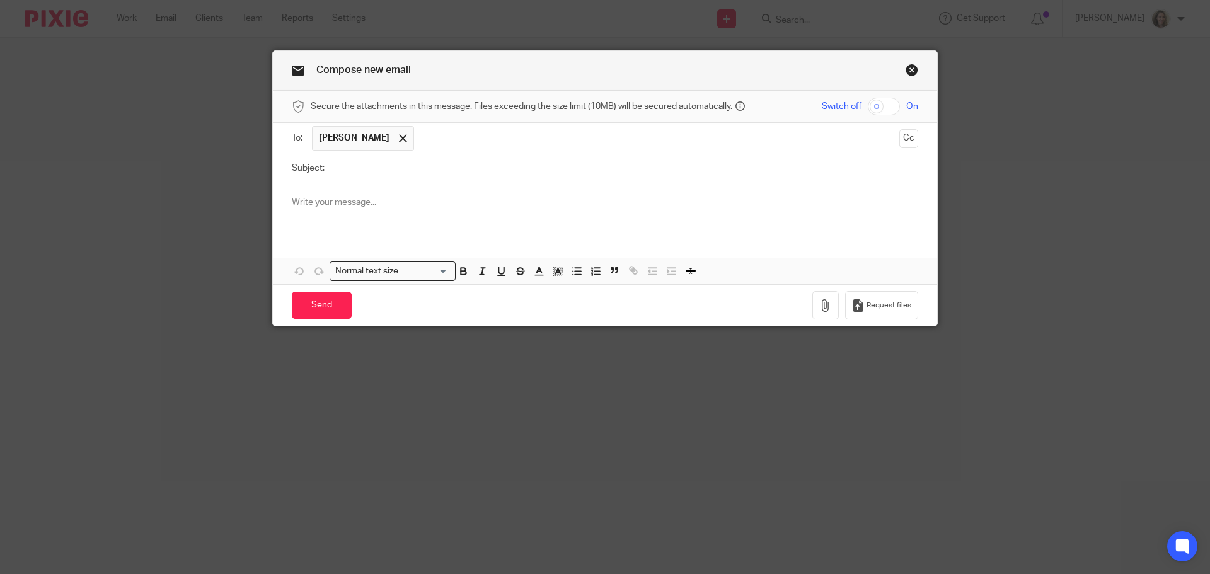
click at [504, 168] on input "Subject:" at bounding box center [624, 168] width 587 height 28
type input "MAP - T2 EFILE Confirmation"
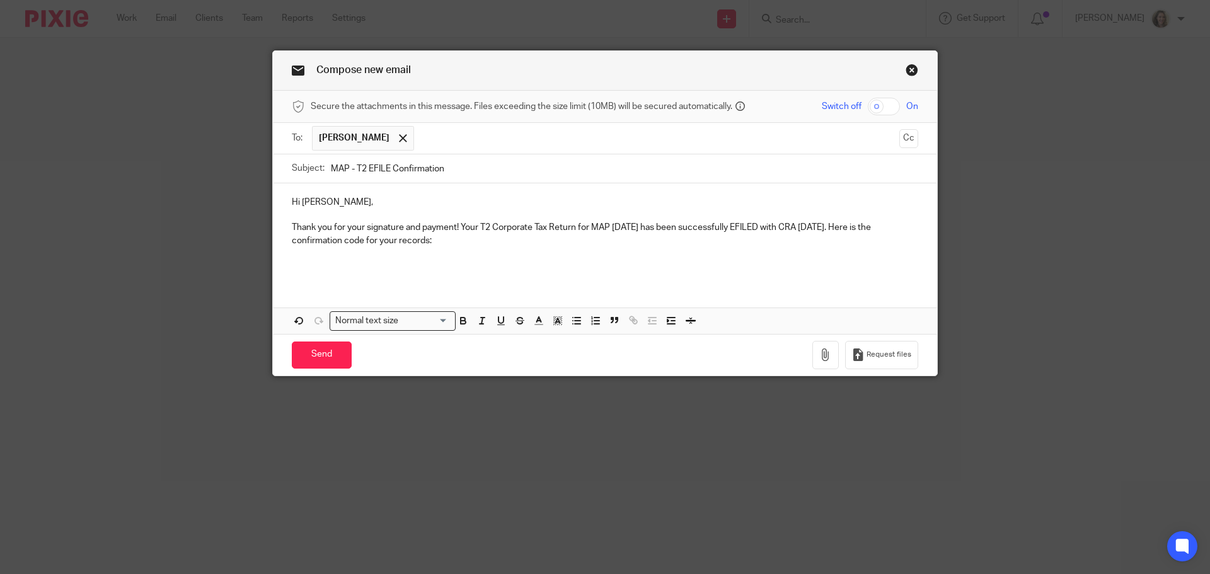
click at [353, 238] on p "Thank you for your signature and payment! Your T2 Corporate Tax Return for MAP …" at bounding box center [605, 234] width 626 height 26
click at [321, 261] on p at bounding box center [605, 266] width 626 height 13
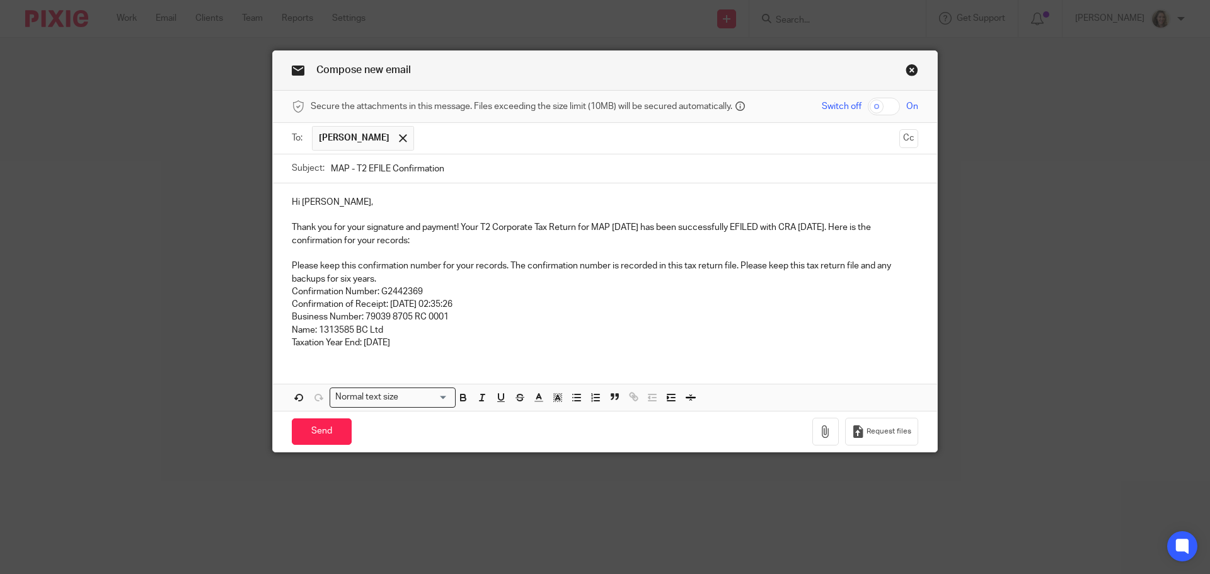
click at [403, 240] on p "Thank you for your signature and payment! Your T2 Corporate Tax Return for MAP …" at bounding box center [605, 234] width 626 height 26
drag, startPoint x: 454, startPoint y: 343, endPoint x: 275, endPoint y: 270, distance: 193.9
click at [275, 270] on div "Hi Kaila, Thank you for your signature and payment! Your T2 Corporate Tax Retur…" at bounding box center [605, 270] width 664 height 175
click at [609, 401] on icon "button" at bounding box center [614, 396] width 11 height 11
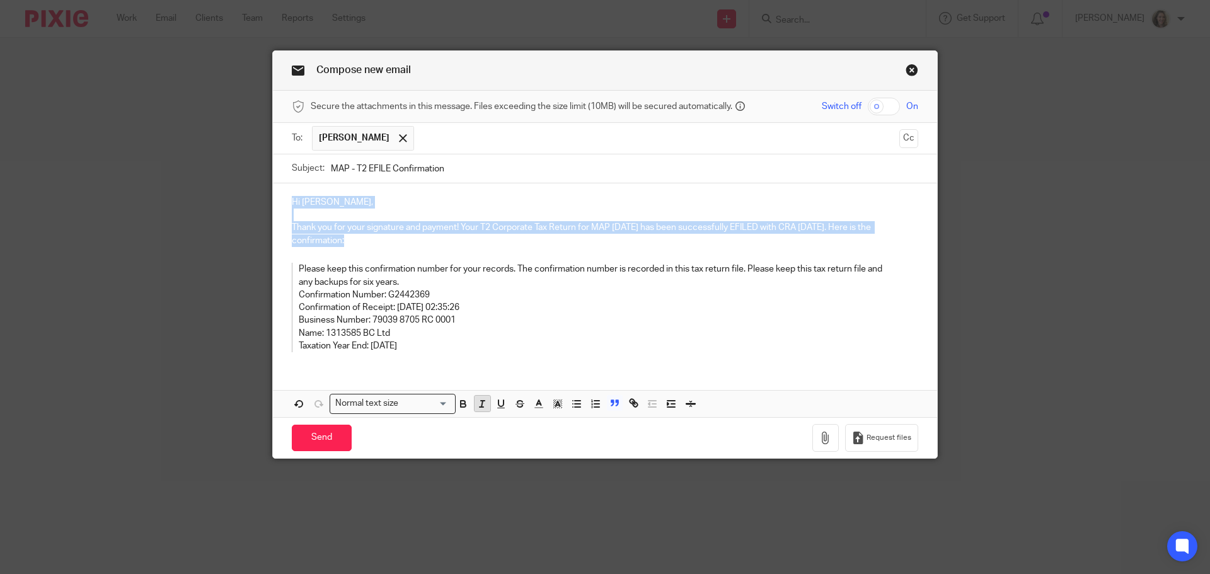
click at [476, 405] on icon "button" at bounding box center [481, 403] width 11 height 11
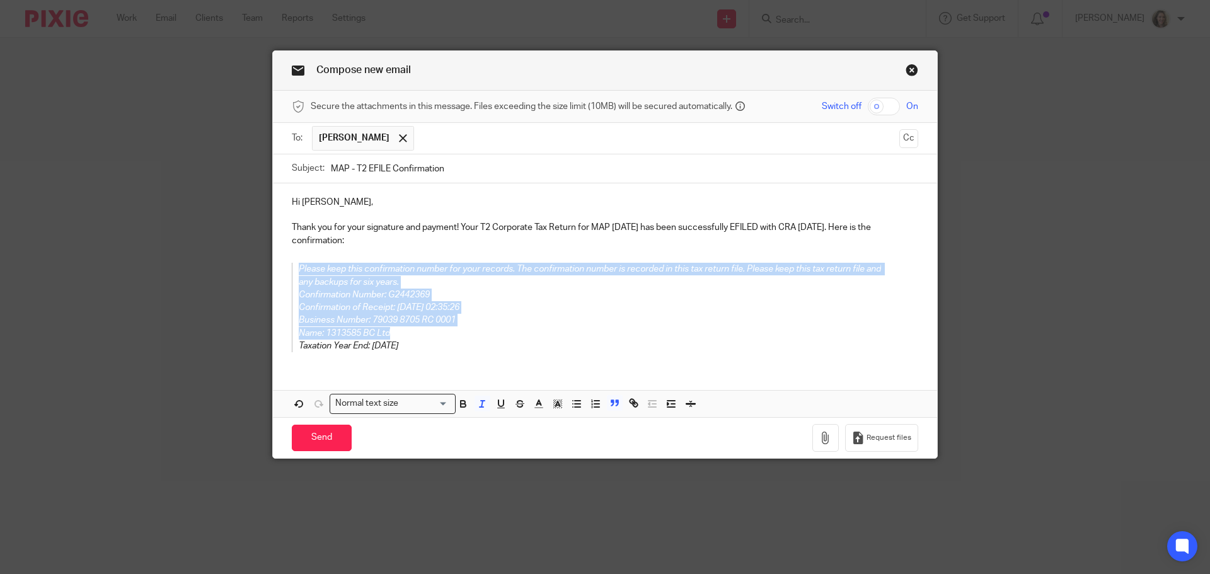
click at [437, 282] on p "Please keep this confirmation number for your records. The confirmation number …" at bounding box center [596, 276] width 594 height 26
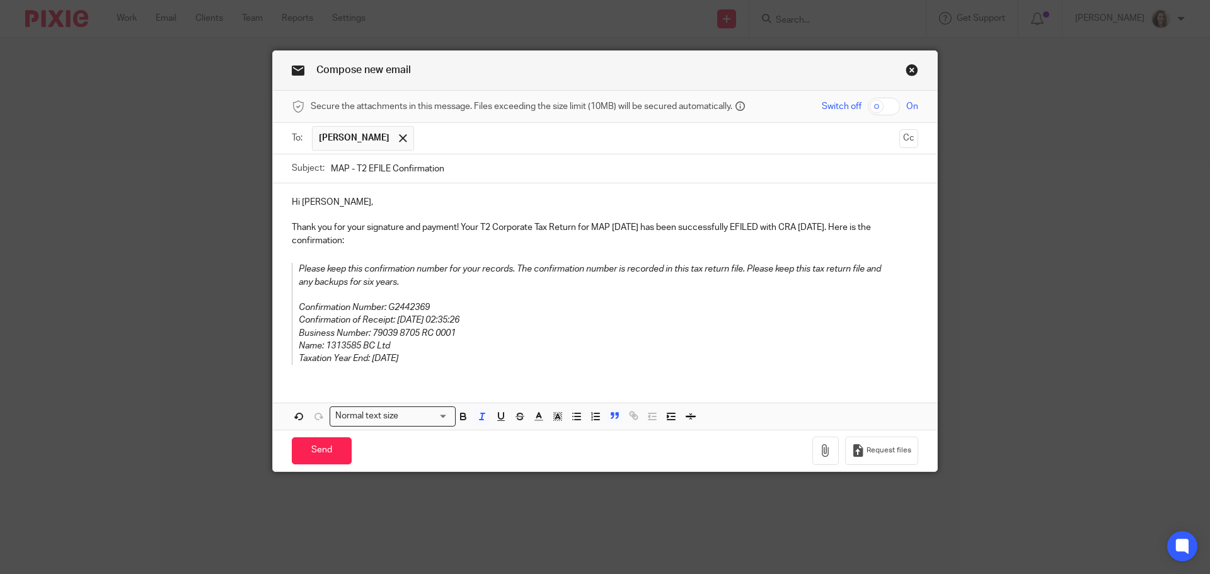
click at [502, 320] on p "Confirmation of Receipt: 2025-10-14 02:35:26" at bounding box center [596, 320] width 594 height 13
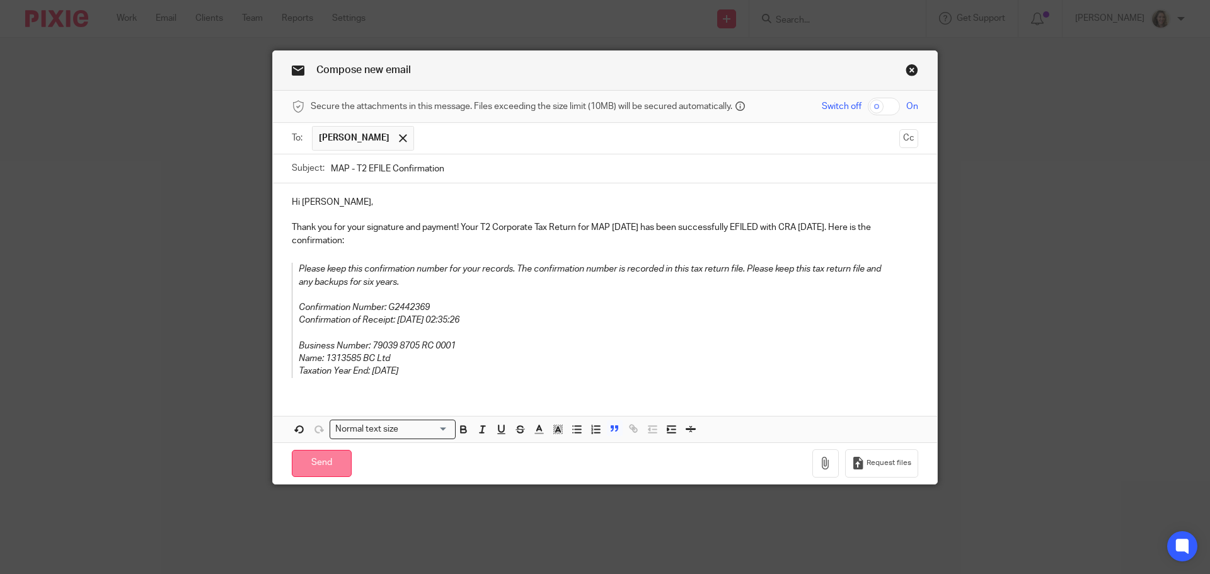
click at [329, 463] on input "Send" at bounding box center [322, 463] width 60 height 27
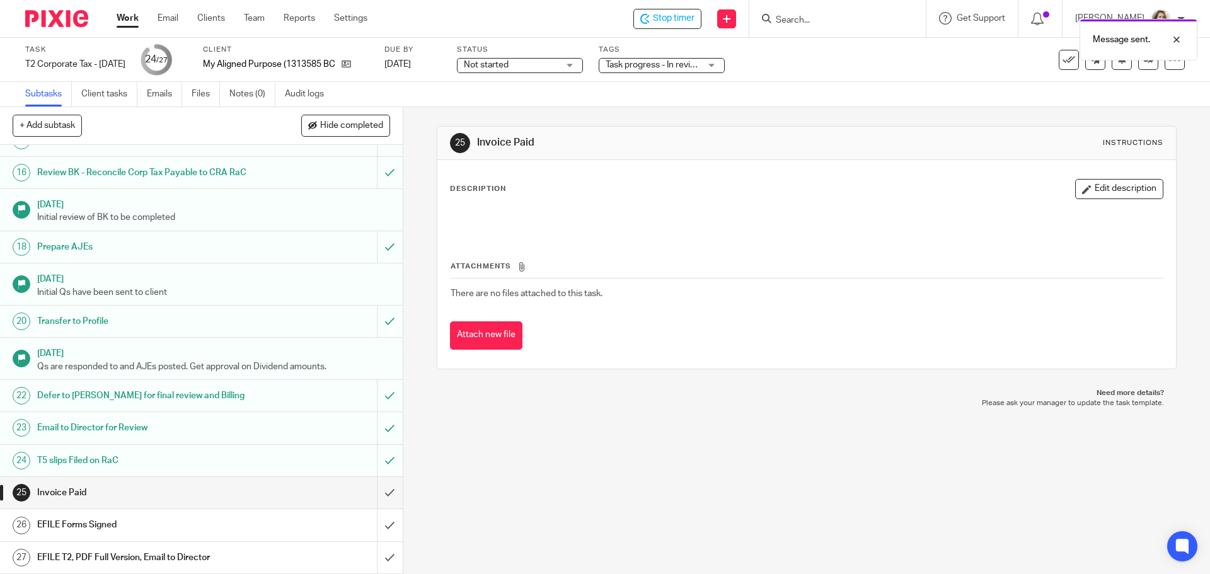
scroll to position [663, 0]
click at [168, 562] on h1 "EFILE T2, PDF Full Version, Email to Director" at bounding box center [146, 557] width 218 height 19
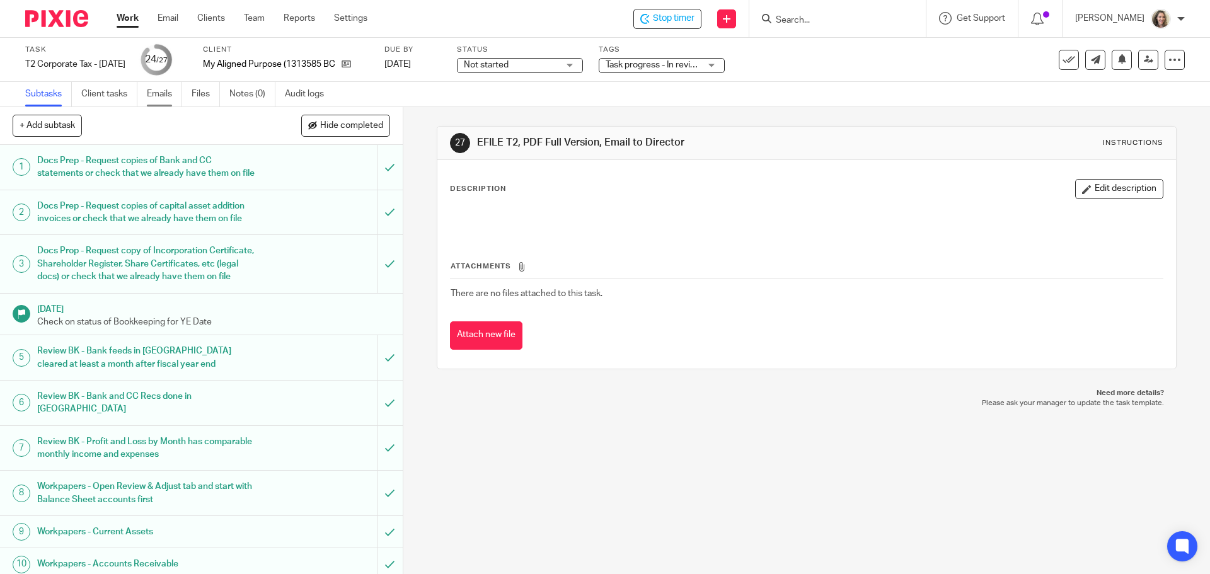
click at [172, 95] on link "Emails" at bounding box center [164, 94] width 35 height 25
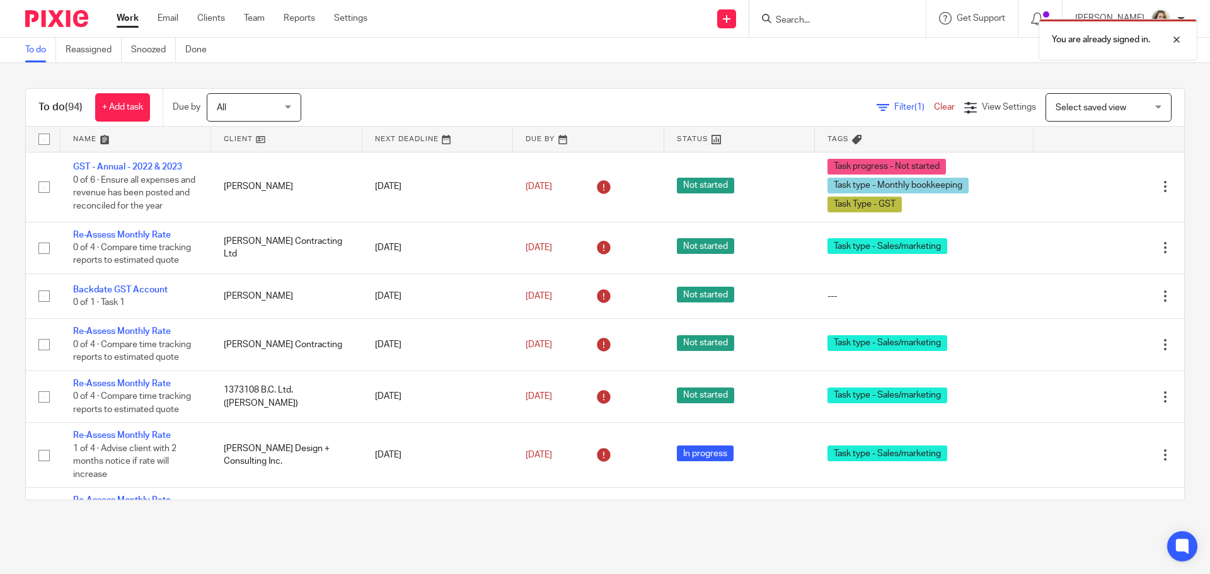
click at [862, 20] on div "You are already signed in." at bounding box center [901, 37] width 592 height 48
click at [825, 18] on div "You are already signed in." at bounding box center [901, 37] width 592 height 48
click at [804, 21] on input "Search" at bounding box center [830, 20] width 113 height 11
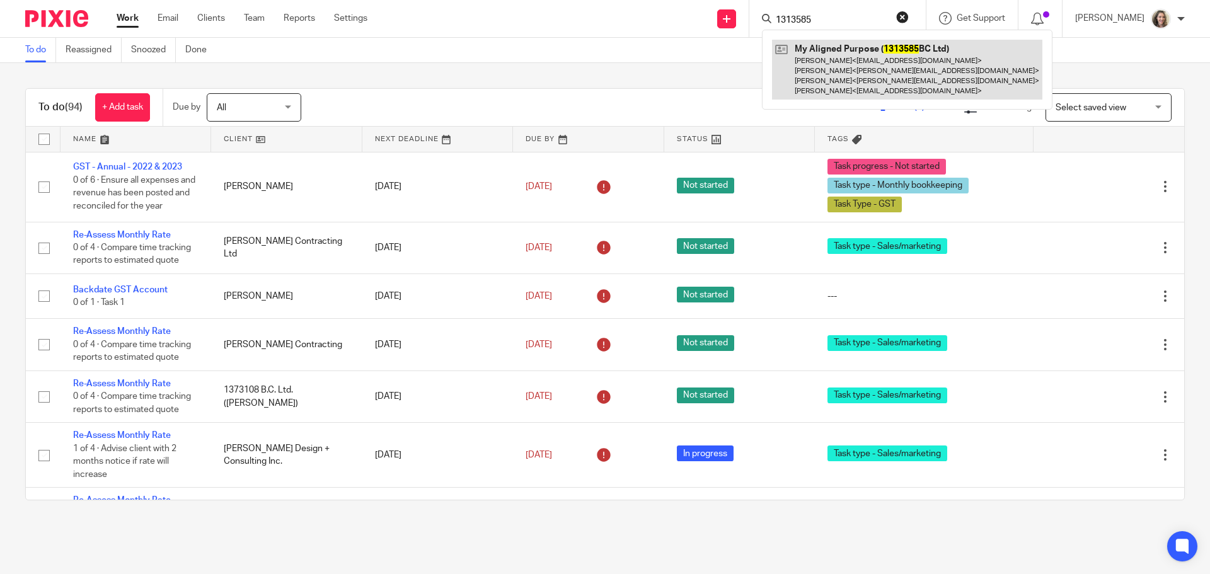
type input "1313585"
click at [832, 53] on link at bounding box center [907, 70] width 270 height 60
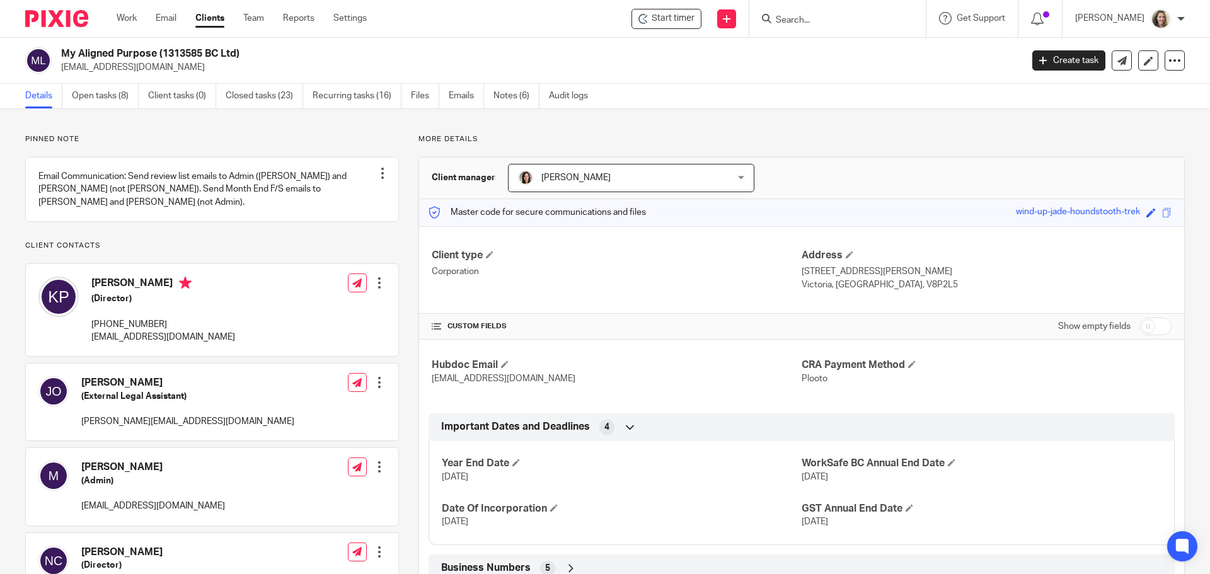
click at [675, 170] on span "[PERSON_NAME]" at bounding box center [612, 177] width 189 height 26
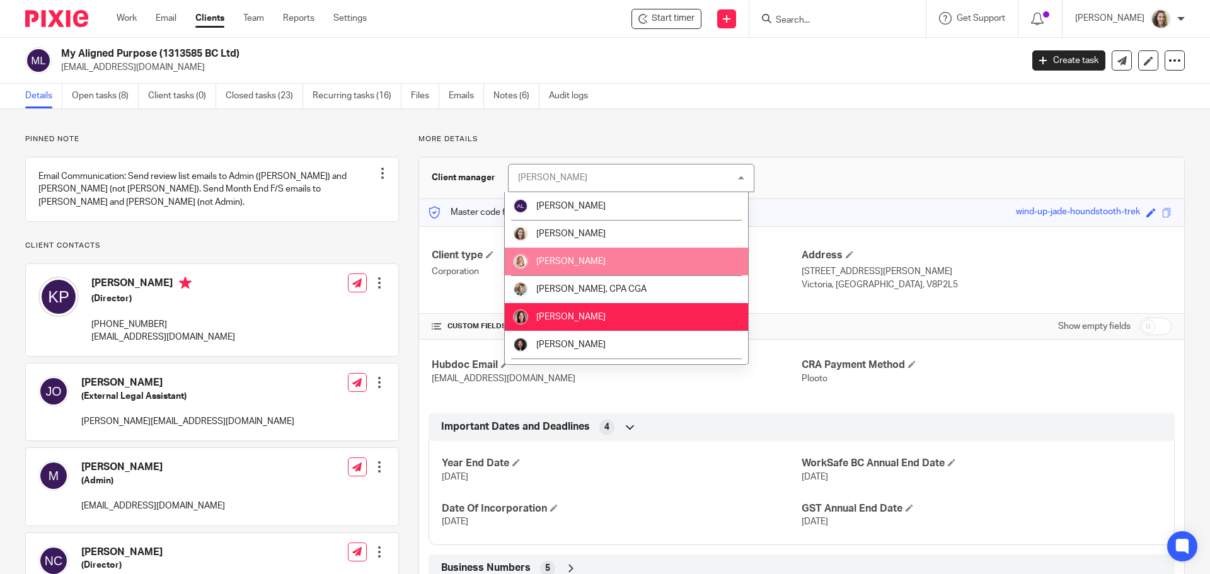
click at [653, 261] on li "[PERSON_NAME]" at bounding box center [626, 262] width 243 height 28
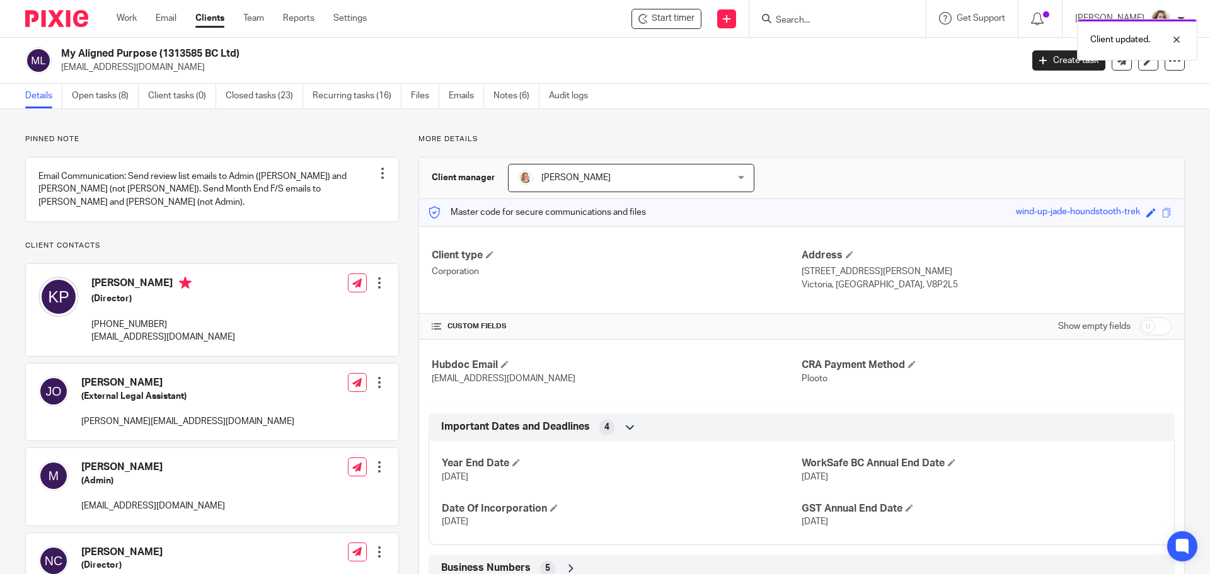
click at [1152, 325] on input "checkbox" at bounding box center [1155, 327] width 32 height 18
checkbox input "true"
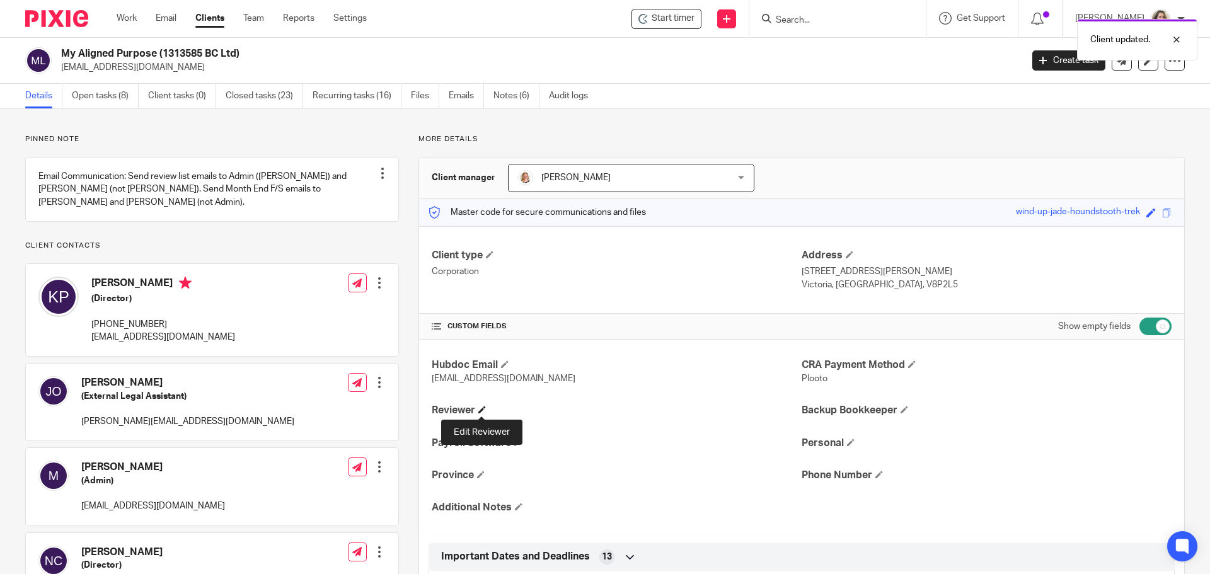
click at [478, 410] on span at bounding box center [482, 410] width 8 height 8
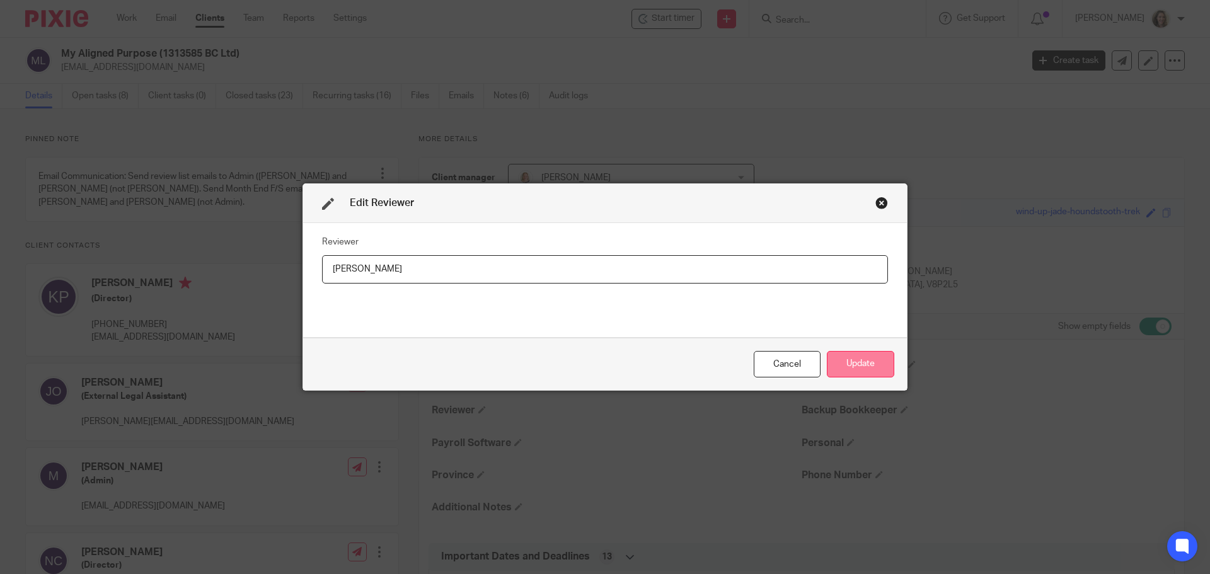
type input "Danielle"
click at [859, 355] on button "Update" at bounding box center [860, 364] width 67 height 27
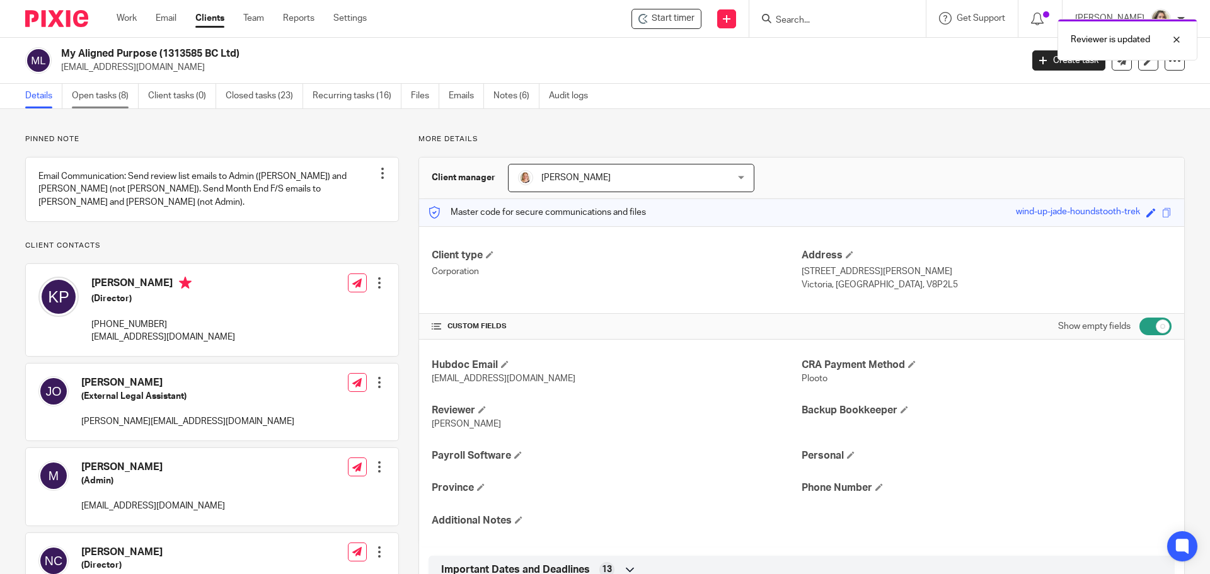
click at [100, 95] on link "Open tasks (8)" at bounding box center [105, 96] width 67 height 25
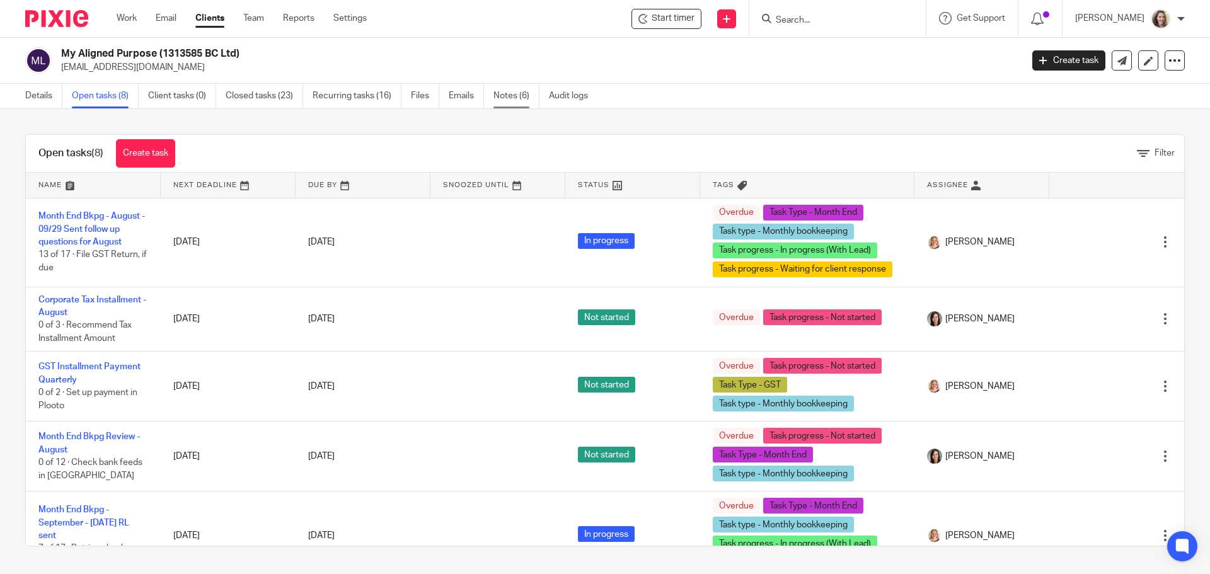
click at [519, 95] on link "Notes (6)" at bounding box center [516, 96] width 46 height 25
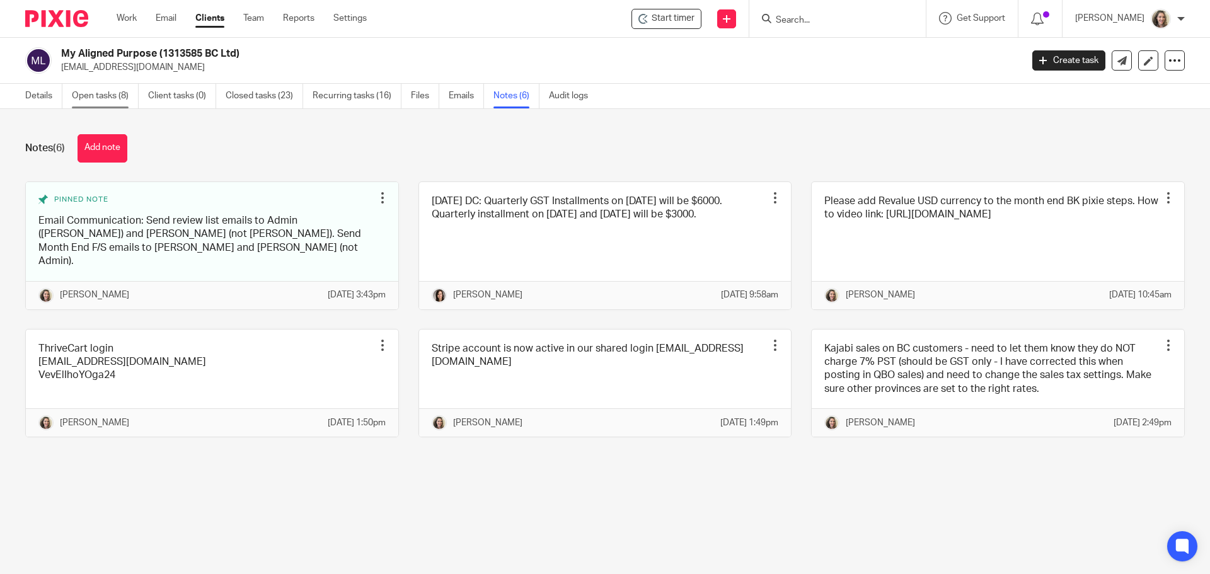
click at [91, 98] on link "Open tasks (8)" at bounding box center [105, 96] width 67 height 25
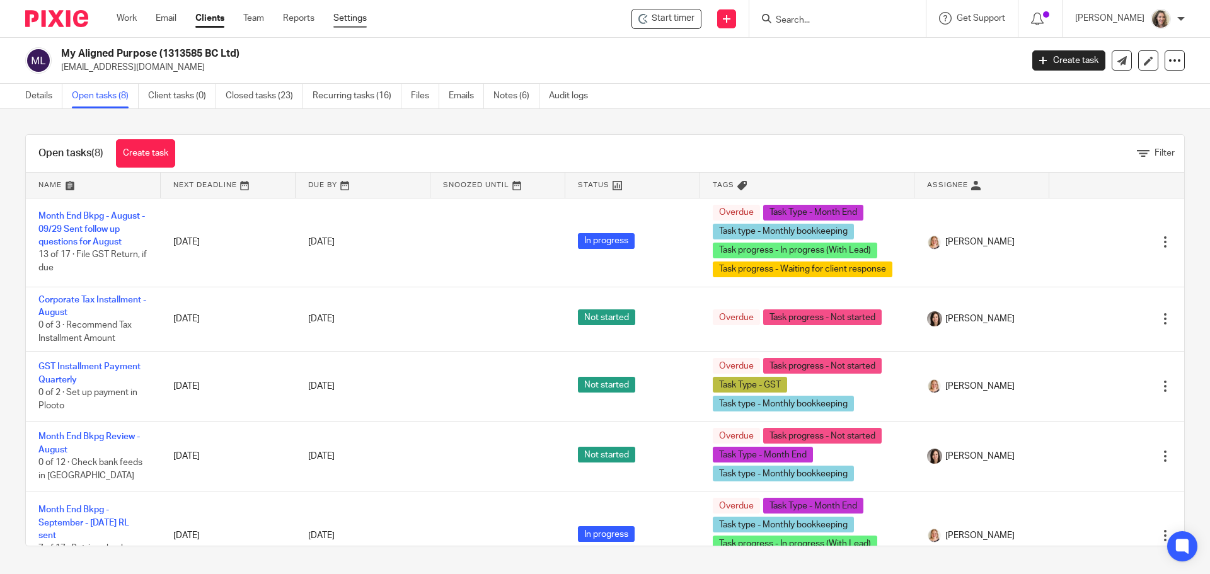
click at [353, 14] on link "Settings" at bounding box center [349, 18] width 33 height 13
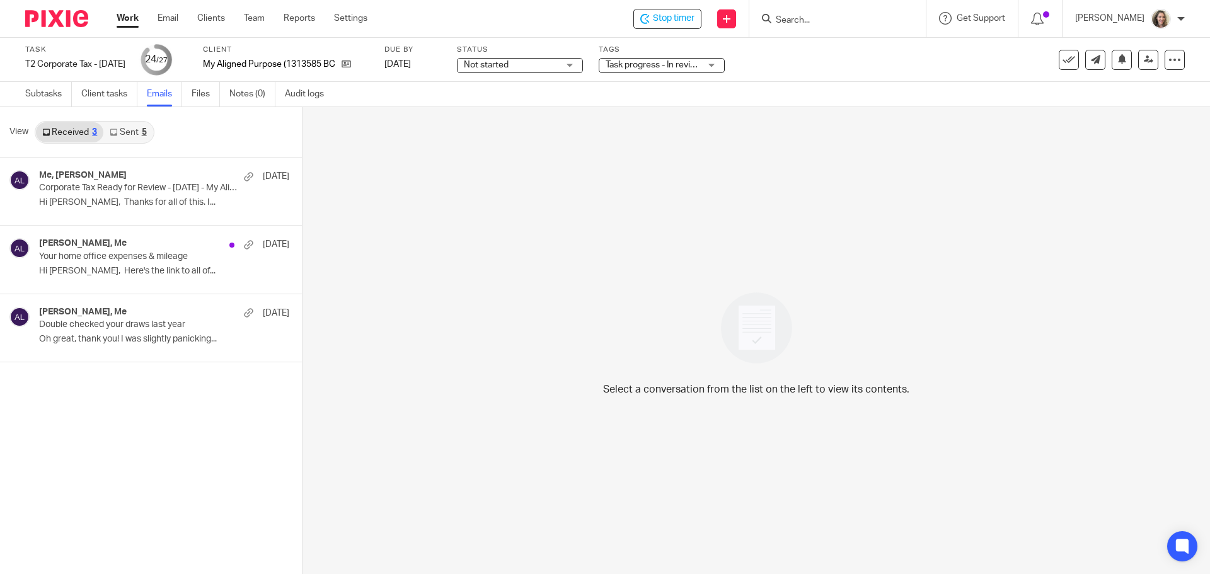
click at [135, 134] on link "Sent 5" at bounding box center [127, 132] width 49 height 20
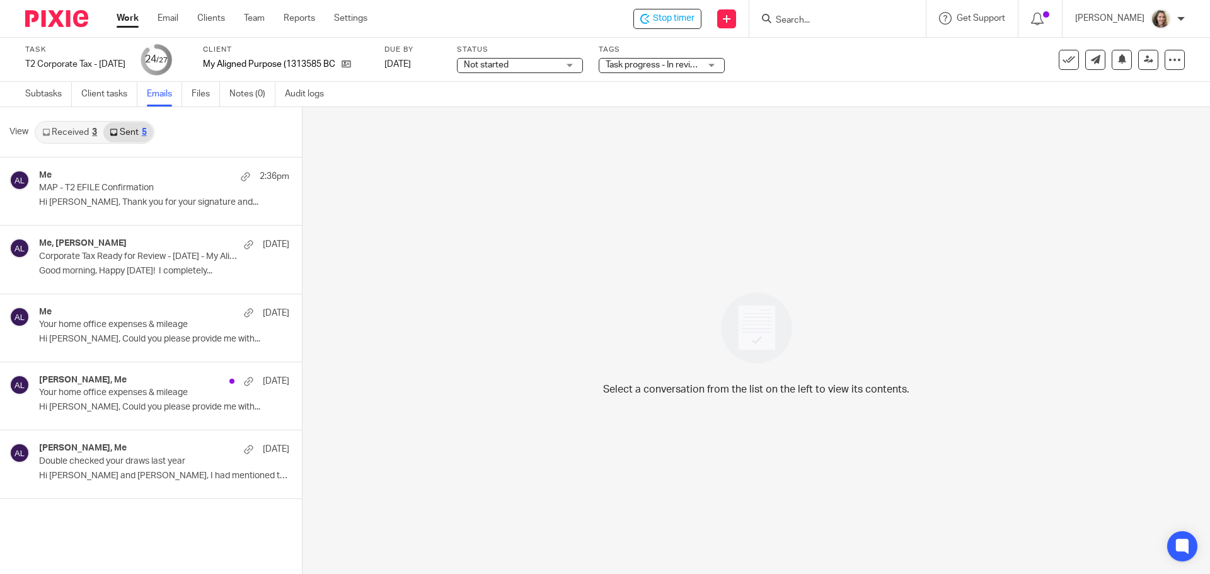
click at [84, 134] on link "Received 3" at bounding box center [69, 132] width 67 height 20
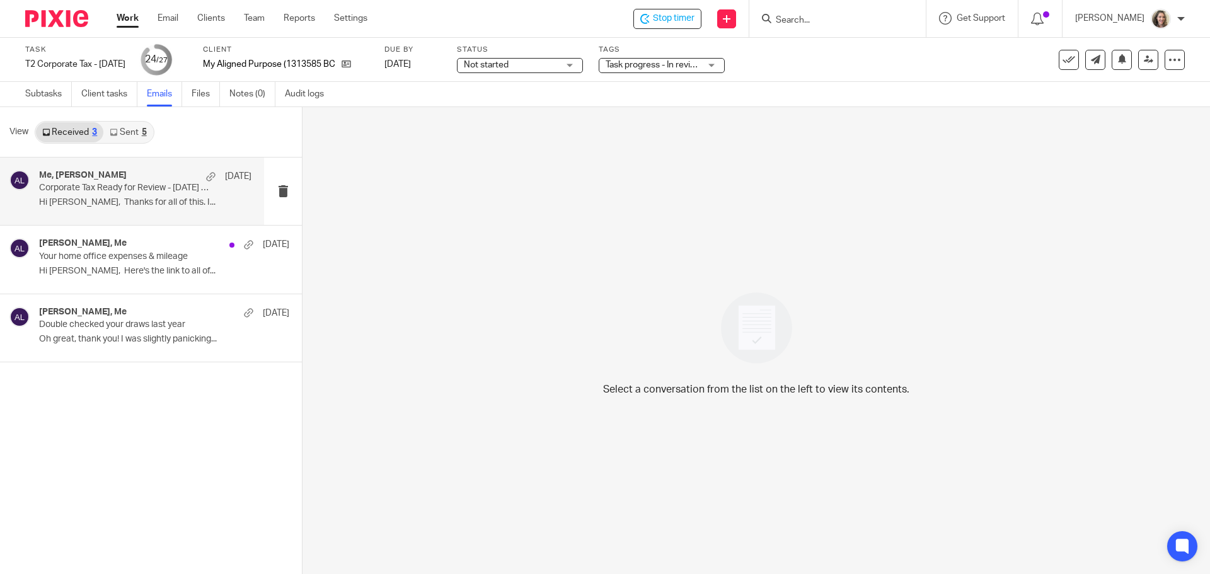
click at [105, 187] on p "Corporate Tax Ready for Review - June 30 2025 - My Aligned Purpose" at bounding box center [124, 188] width 170 height 11
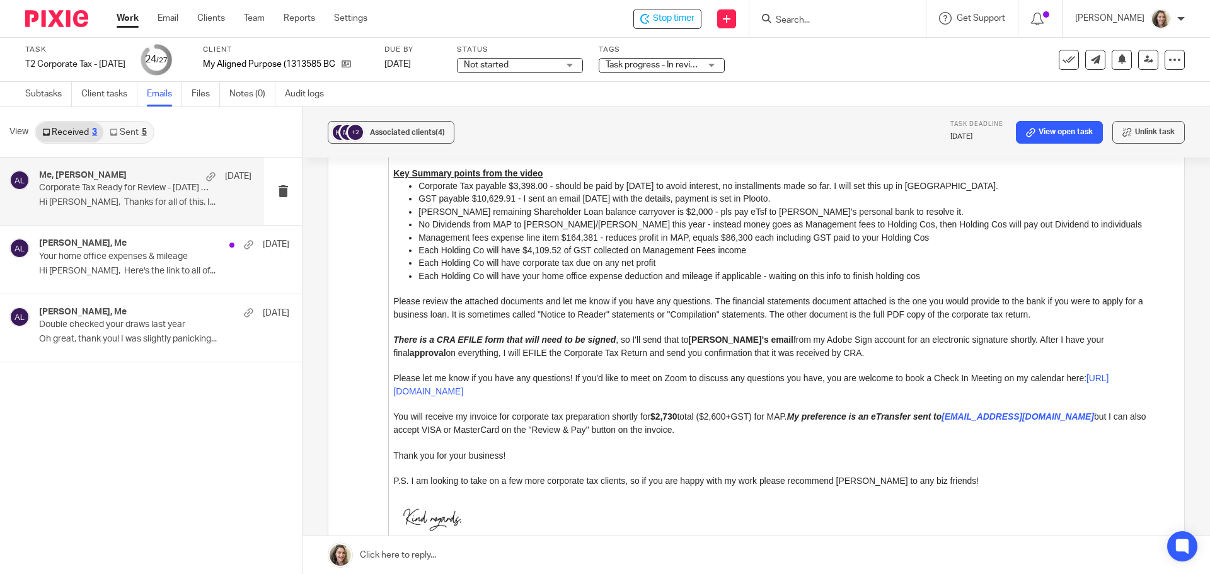
scroll to position [1323, 0]
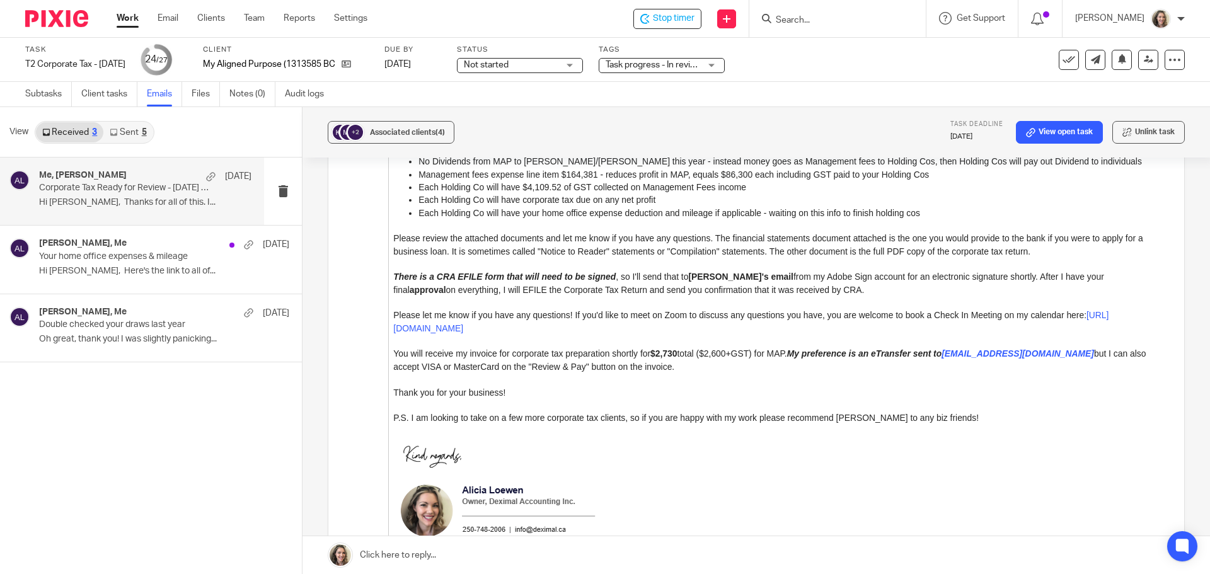
click at [133, 128] on link "Sent 5" at bounding box center [127, 132] width 49 height 20
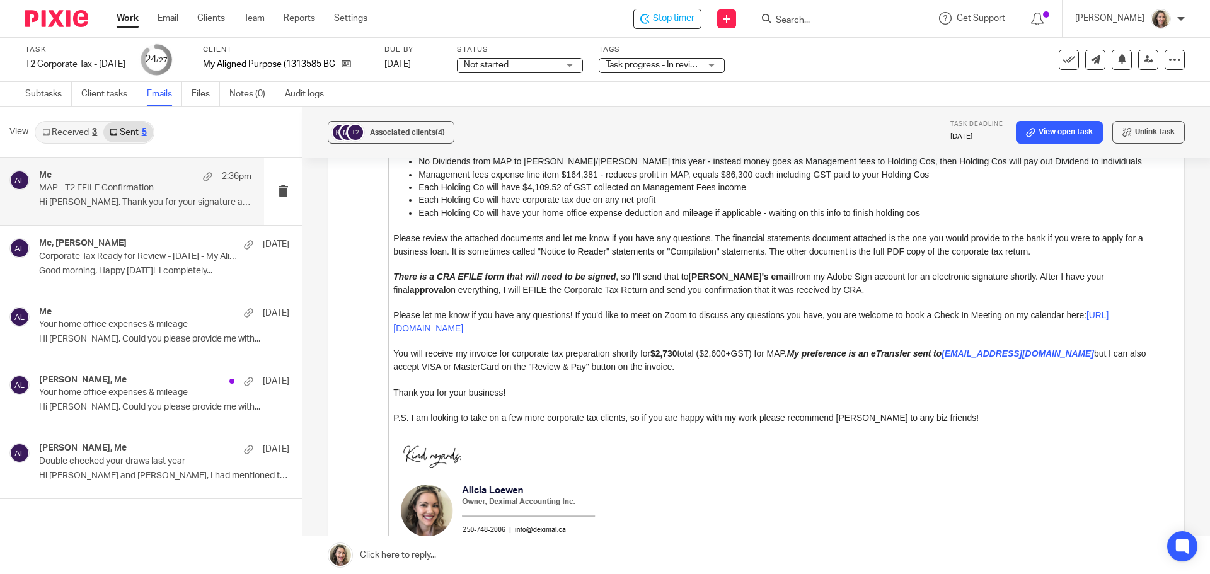
click at [98, 187] on p "MAP - T2 EFILE Confirmation" at bounding box center [124, 188] width 170 height 11
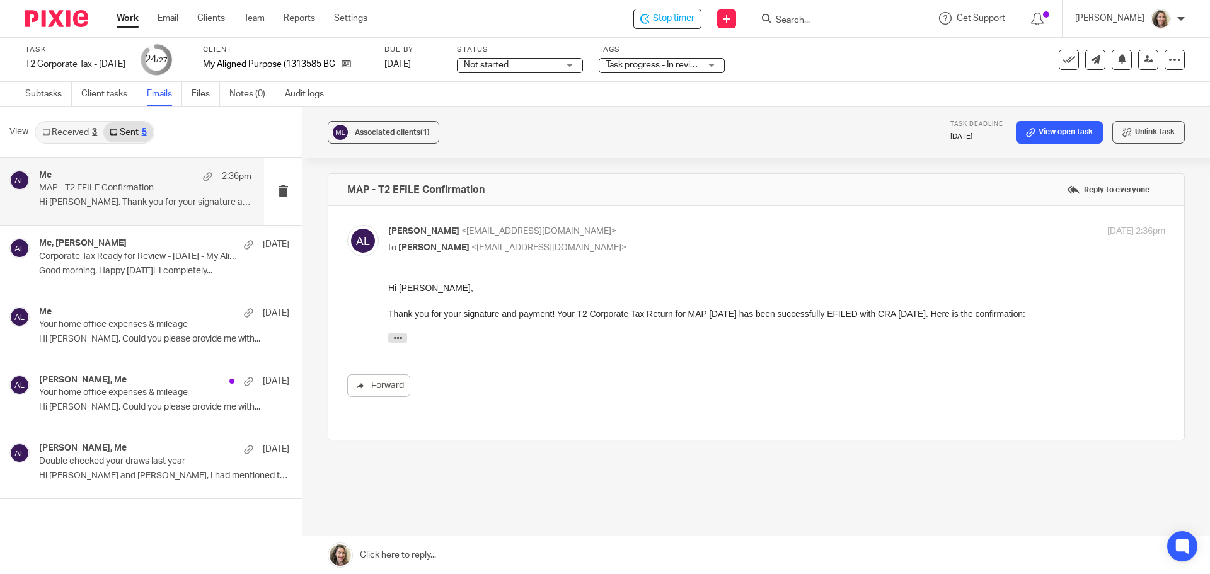
scroll to position [0, 0]
click at [114, 258] on p "Corporate Tax Ready for Review - June 30 2025 - My Aligned Purpose" at bounding box center [124, 256] width 170 height 11
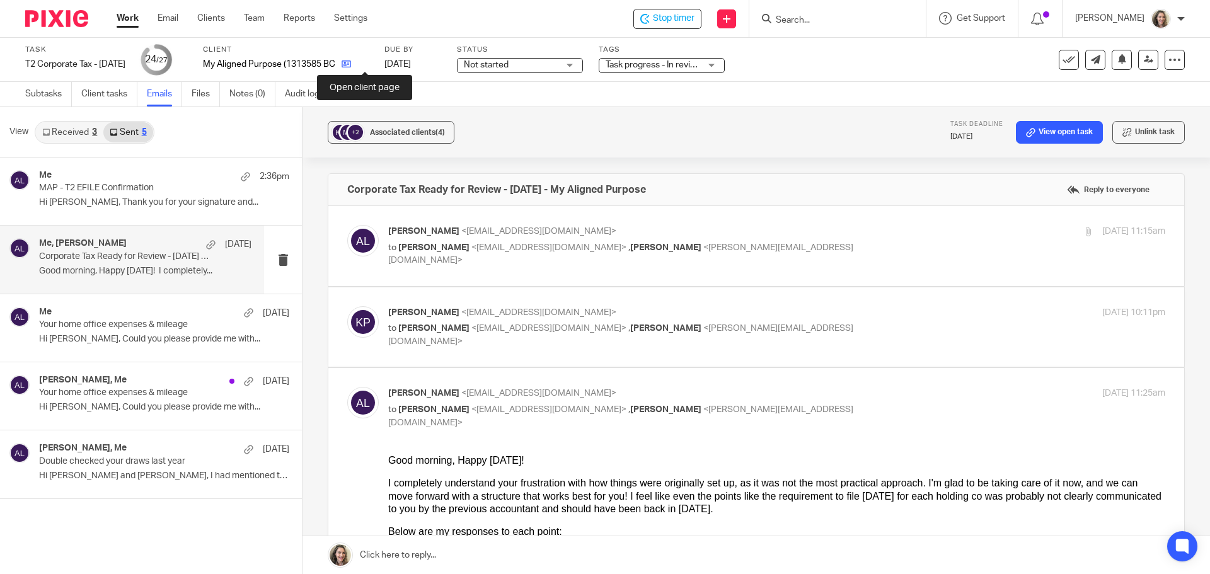
click at [351, 64] on icon at bounding box center [346, 63] width 9 height 9
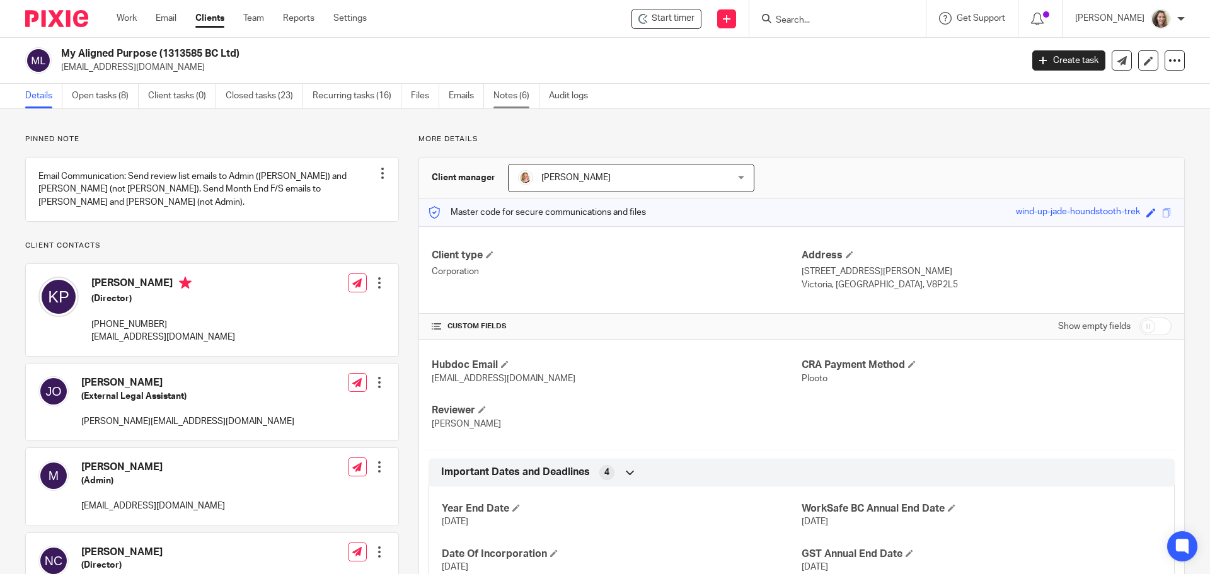
click at [517, 91] on link "Notes (6)" at bounding box center [516, 96] width 46 height 25
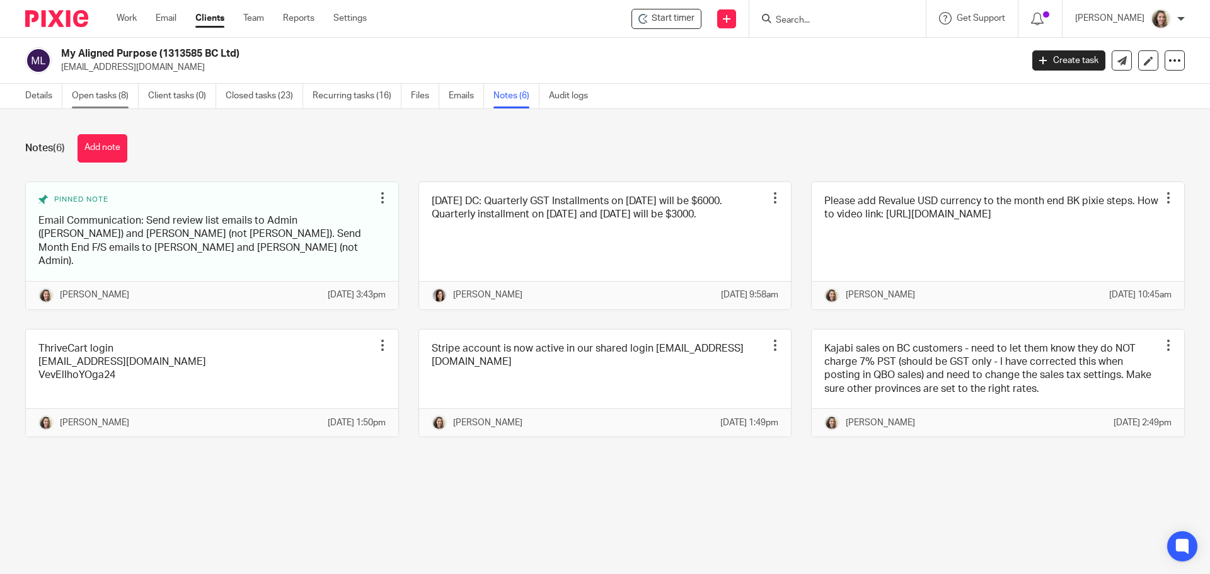
click at [100, 94] on link "Open tasks (8)" at bounding box center [105, 96] width 67 height 25
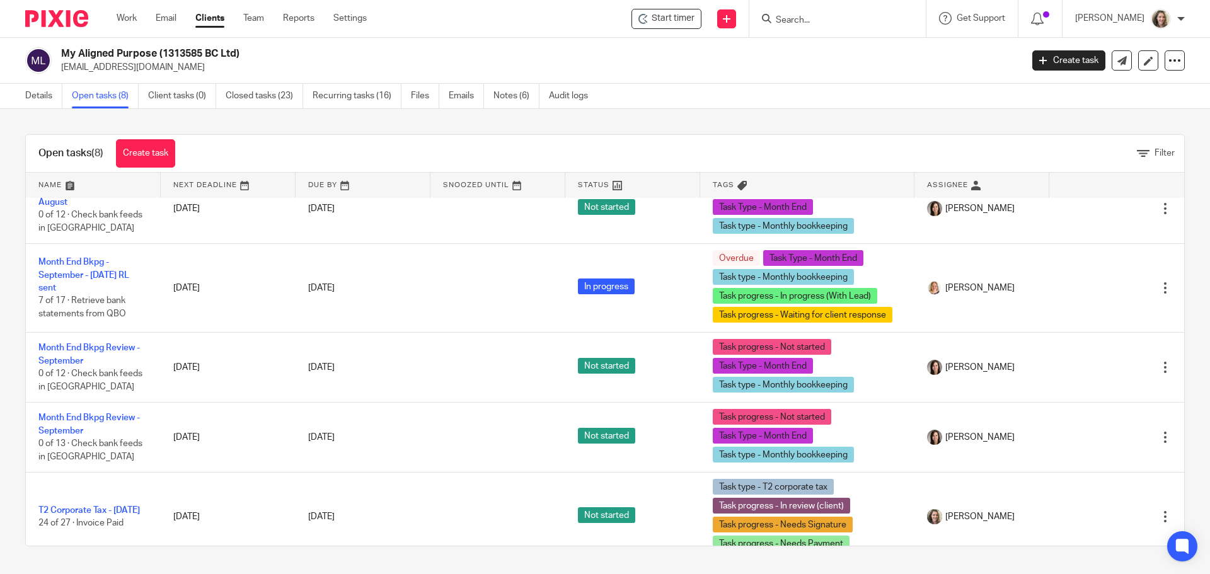
scroll to position [263, 0]
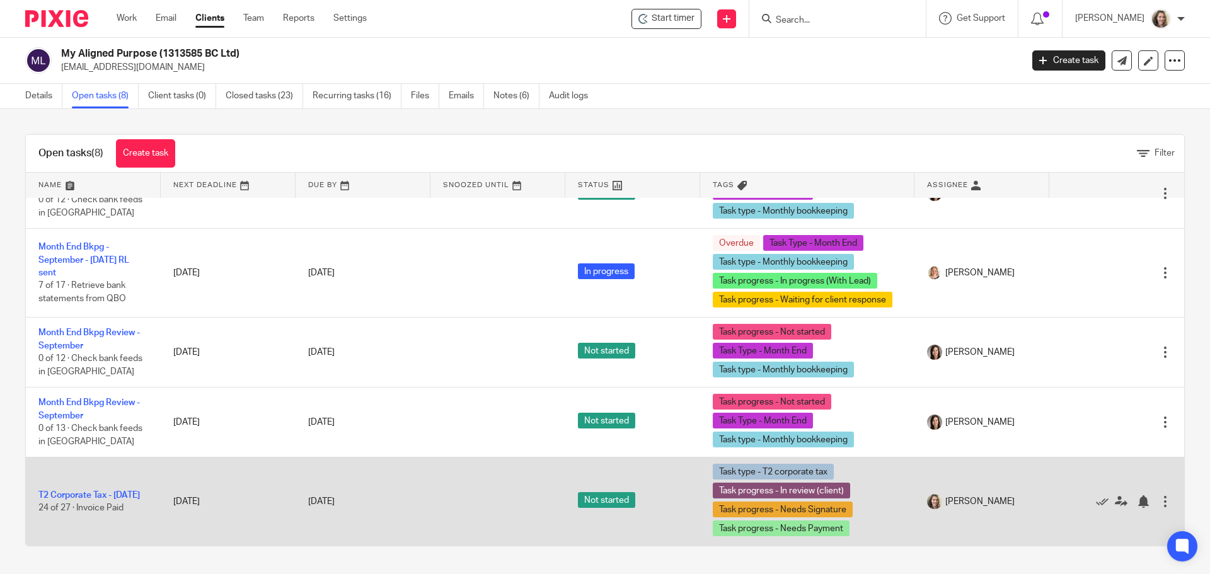
drag, startPoint x: 1073, startPoint y: 502, endPoint x: 1004, endPoint y: 514, distance: 69.7
click at [1096, 502] on icon at bounding box center [1102, 501] width 13 height 13
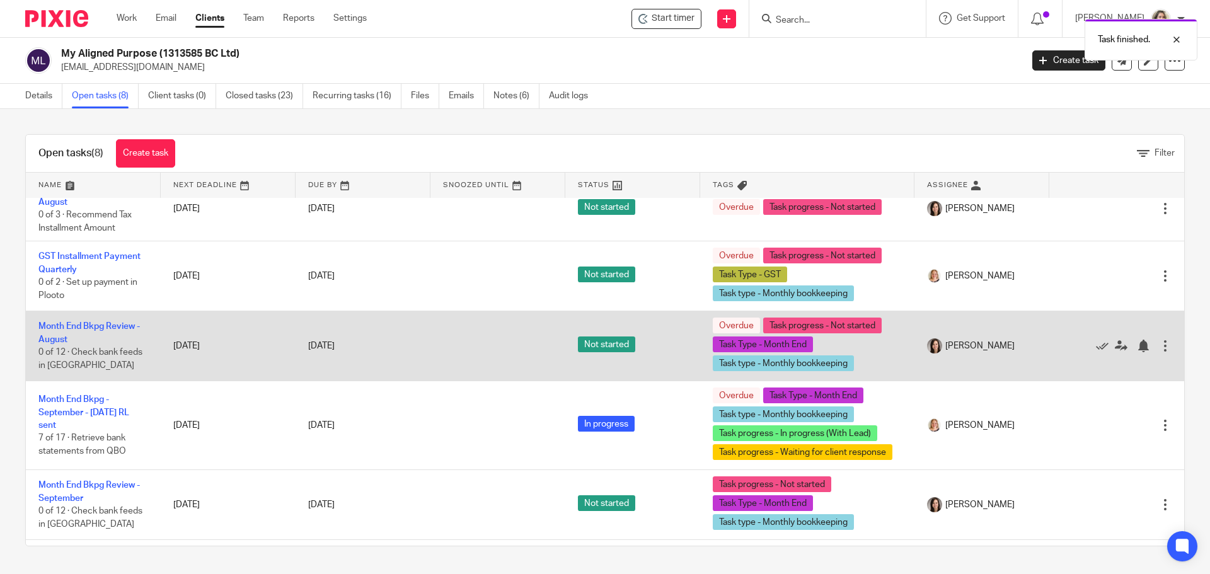
scroll to position [48, 0]
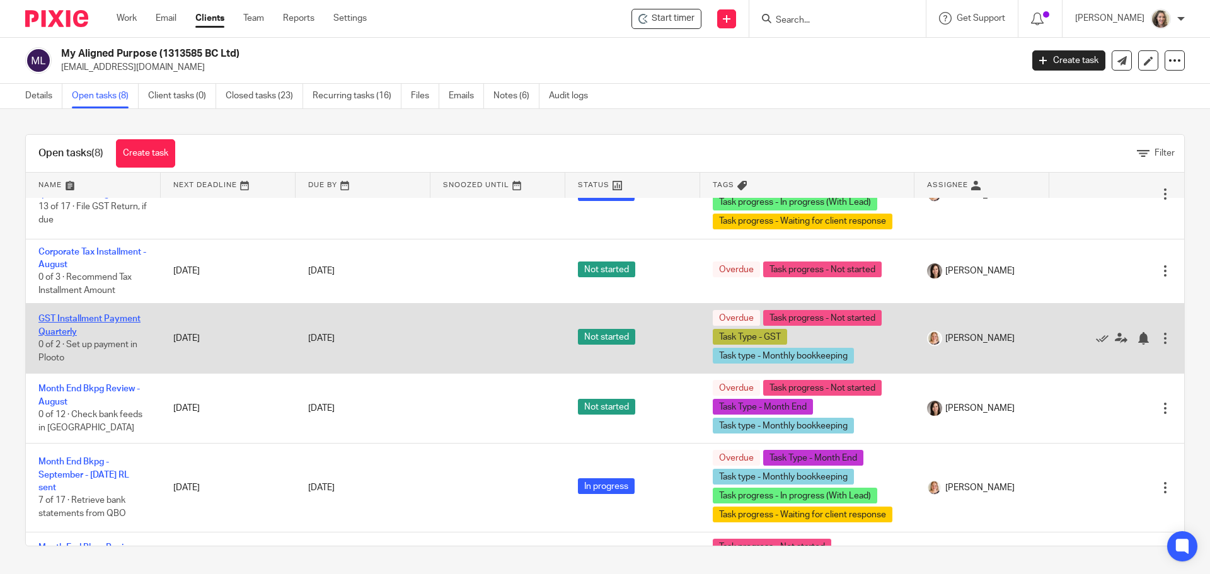
click at [119, 316] on link "GST Installment Payment Quarterly" at bounding box center [89, 324] width 102 height 21
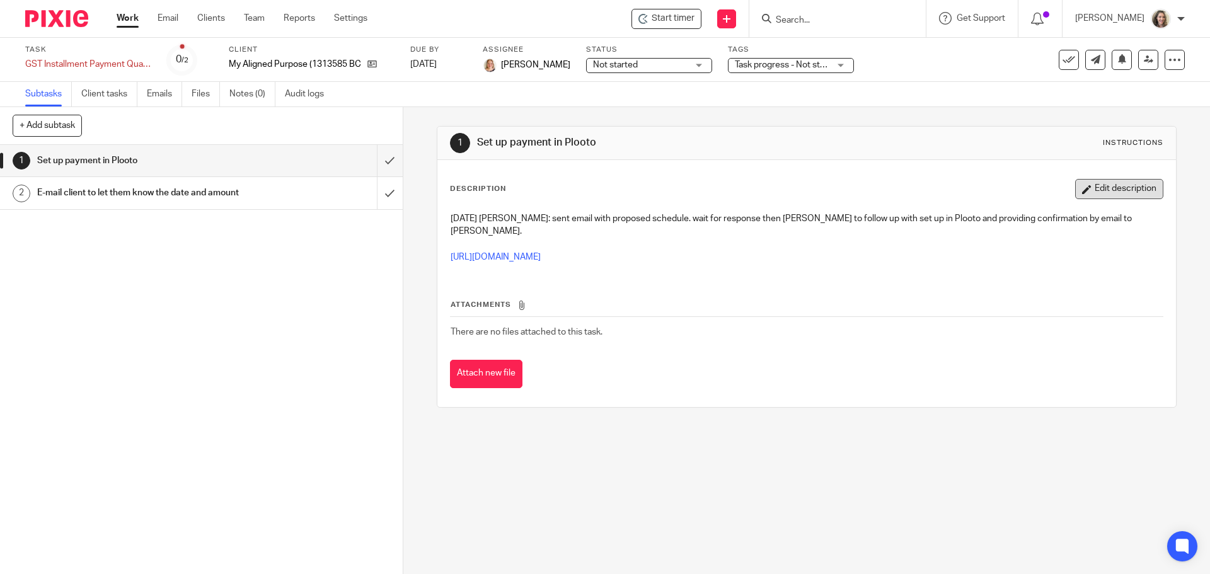
click at [1085, 188] on button "Edit description" at bounding box center [1119, 189] width 88 height 20
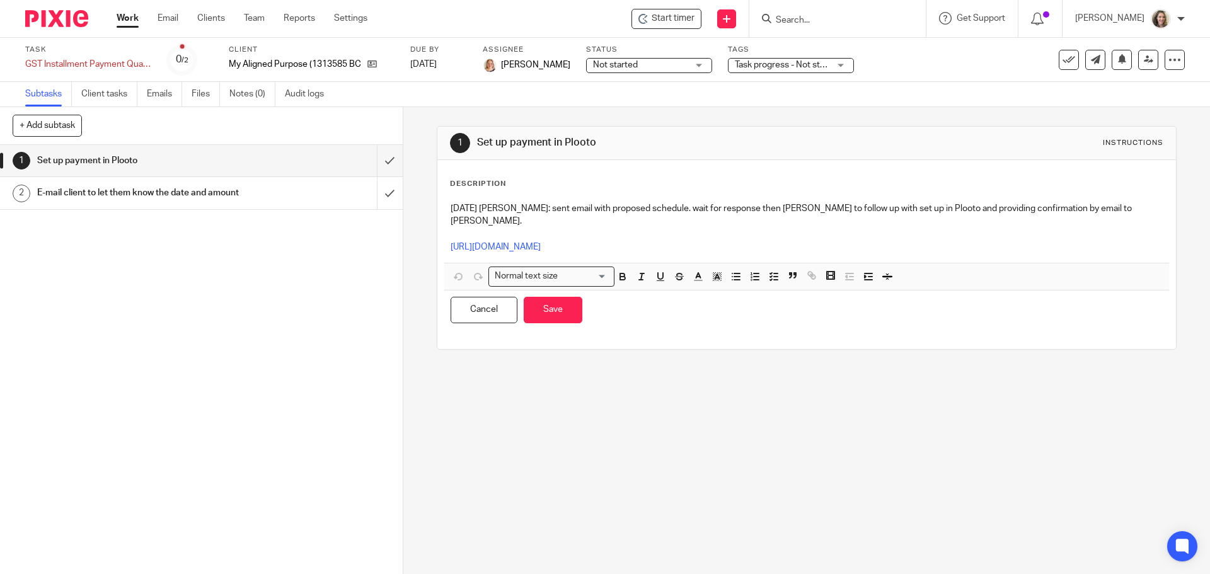
click at [1118, 206] on p "9/23/2025 Alicia: sent email with proposed schedule. wait for response then ama…" at bounding box center [806, 215] width 711 height 26
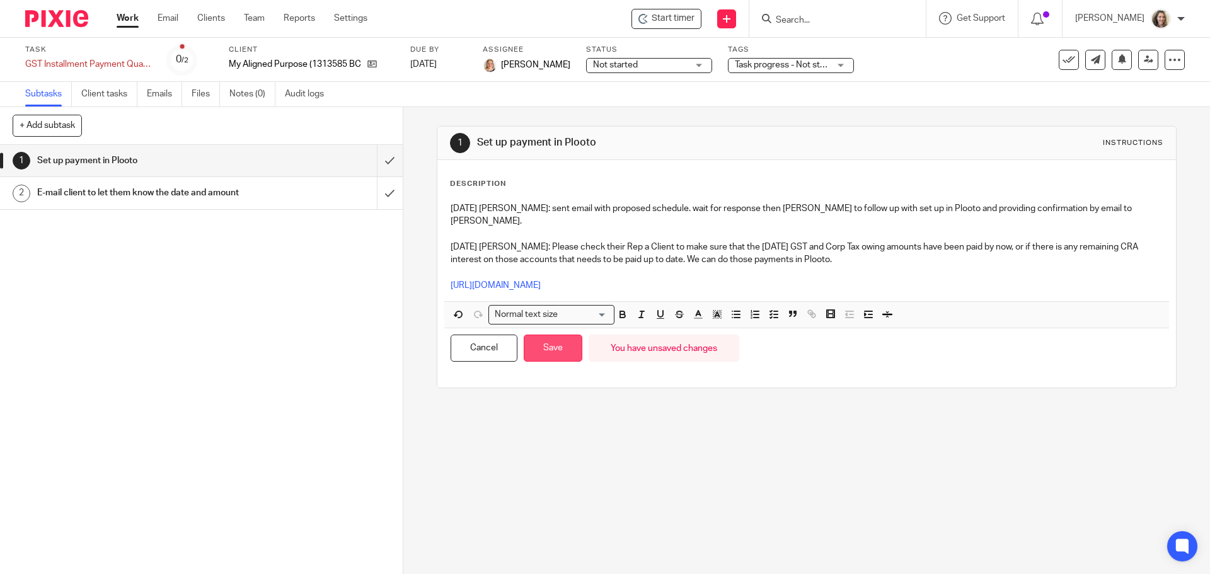
click at [554, 338] on button "Save" at bounding box center [553, 348] width 59 height 27
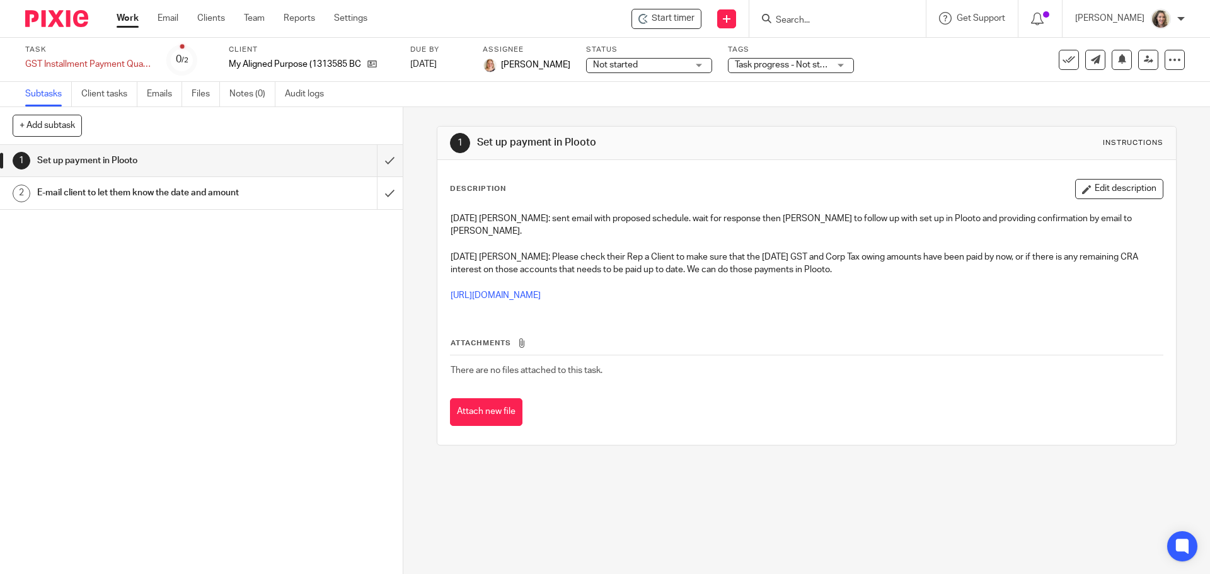
click at [1115, 183] on button "Edit description" at bounding box center [1119, 189] width 88 height 20
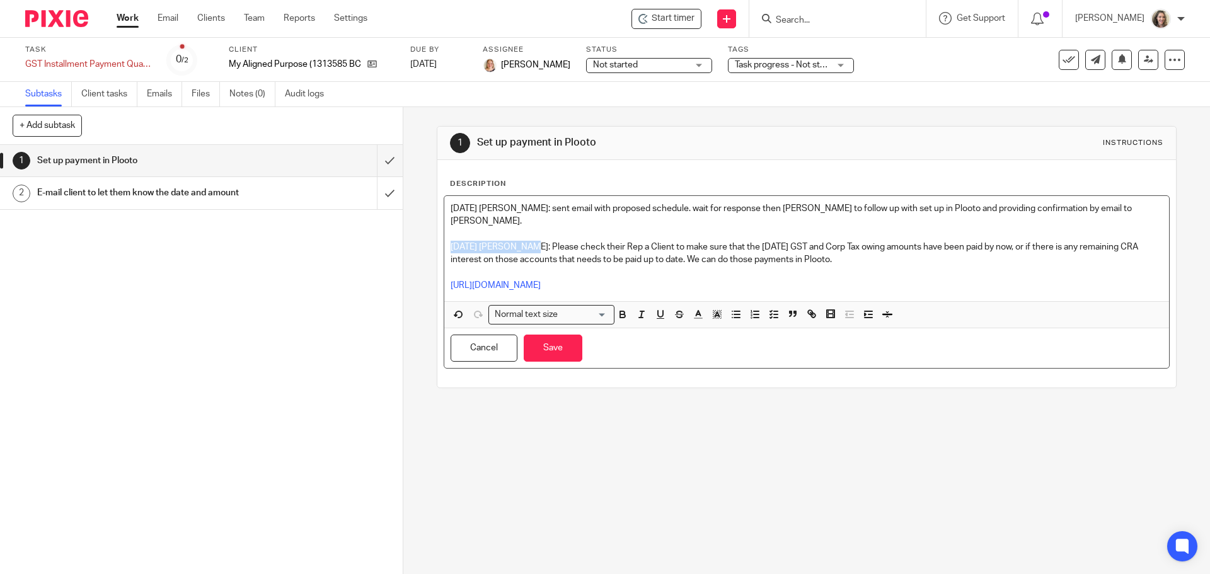
drag, startPoint x: 519, startPoint y: 234, endPoint x: 430, endPoint y: 232, distance: 88.9
click at [430, 232] on div "1 Set up payment in Plooto Instructions Description 9/23/2025 Alicia: sent emai…" at bounding box center [806, 340] width 807 height 467
click at [617, 309] on icon "button" at bounding box center [622, 314] width 11 height 11
click at [646, 307] on span at bounding box center [649, 316] width 76 height 19
click at [662, 309] on icon "button" at bounding box center [660, 314] width 11 height 11
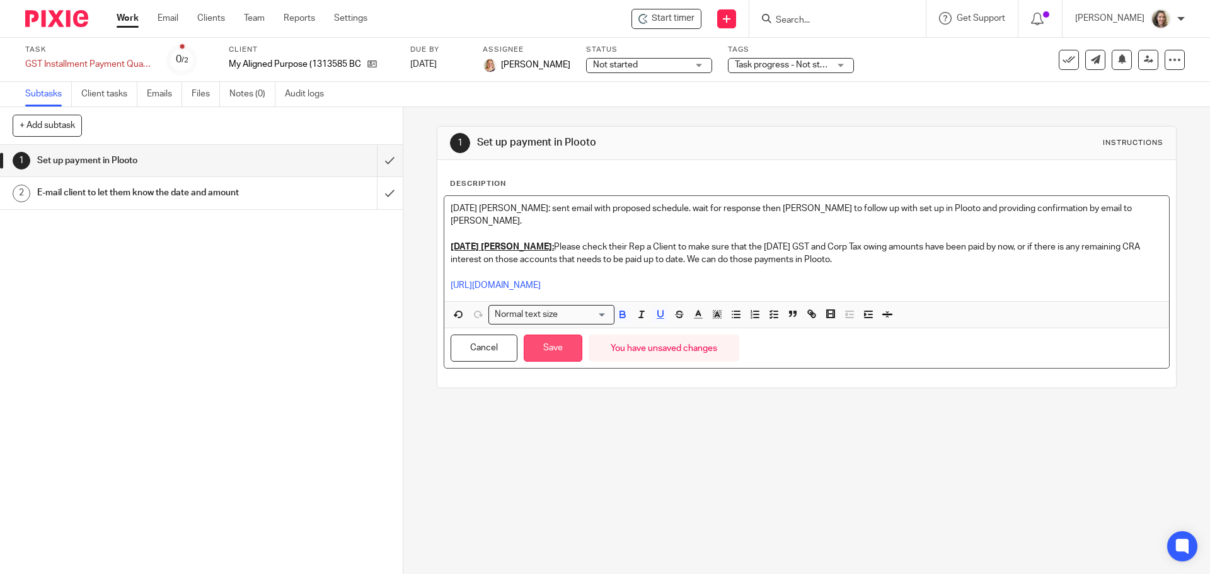
click at [570, 335] on button "Save" at bounding box center [553, 348] width 59 height 27
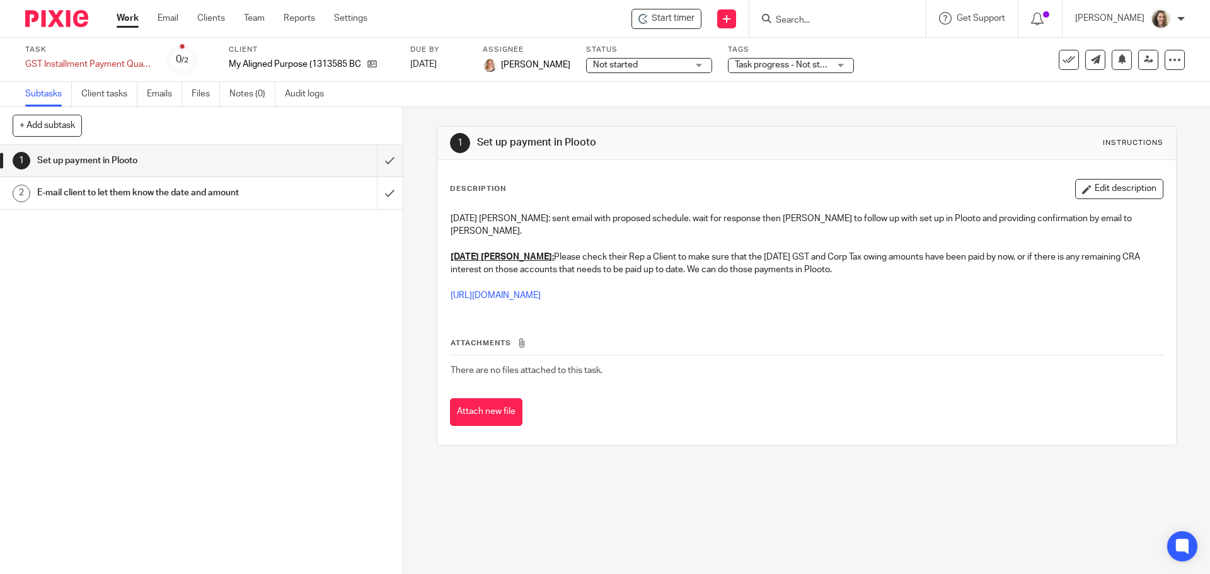
click at [127, 17] on link "Work" at bounding box center [128, 18] width 22 height 13
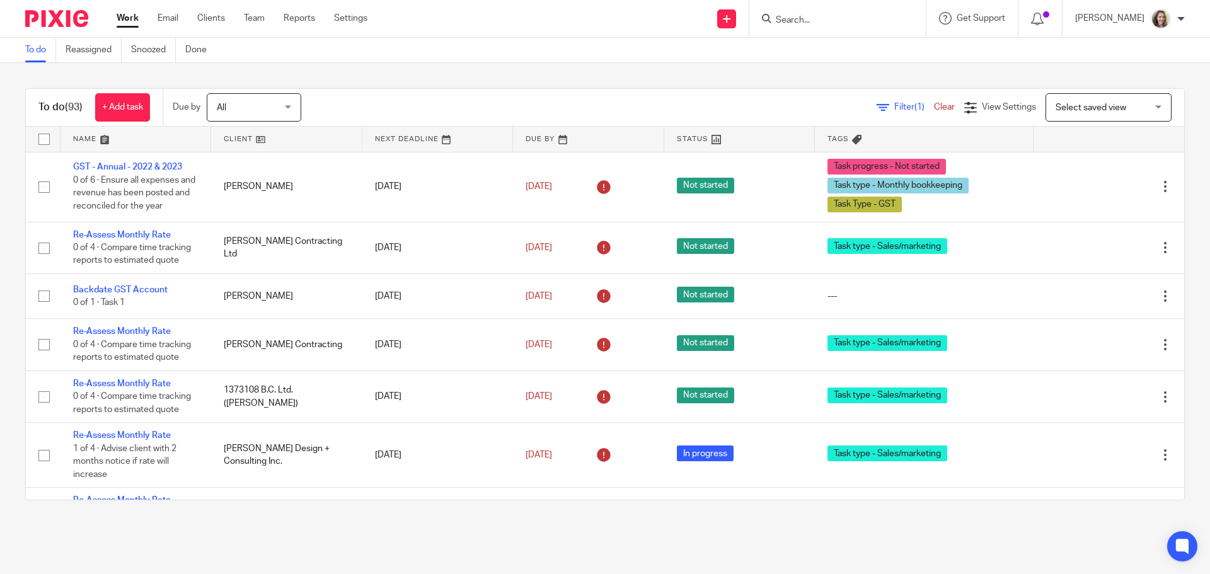
click at [1137, 112] on div "Select saved view Select saved view" at bounding box center [1108, 107] width 126 height 28
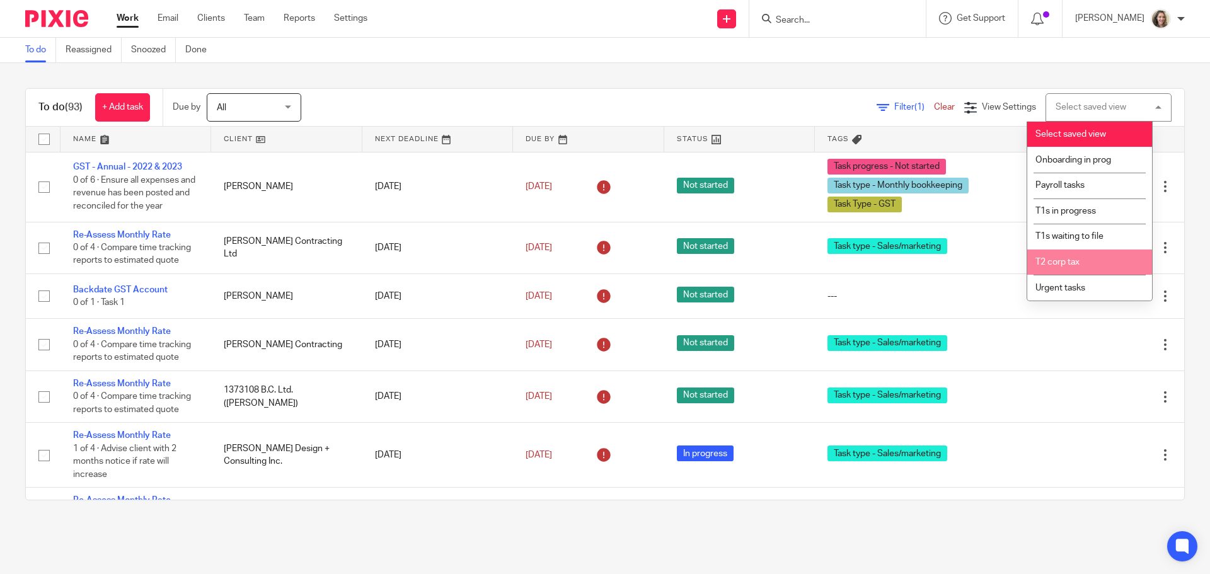
click at [1084, 263] on li "T2 corp tax" at bounding box center [1089, 263] width 125 height 26
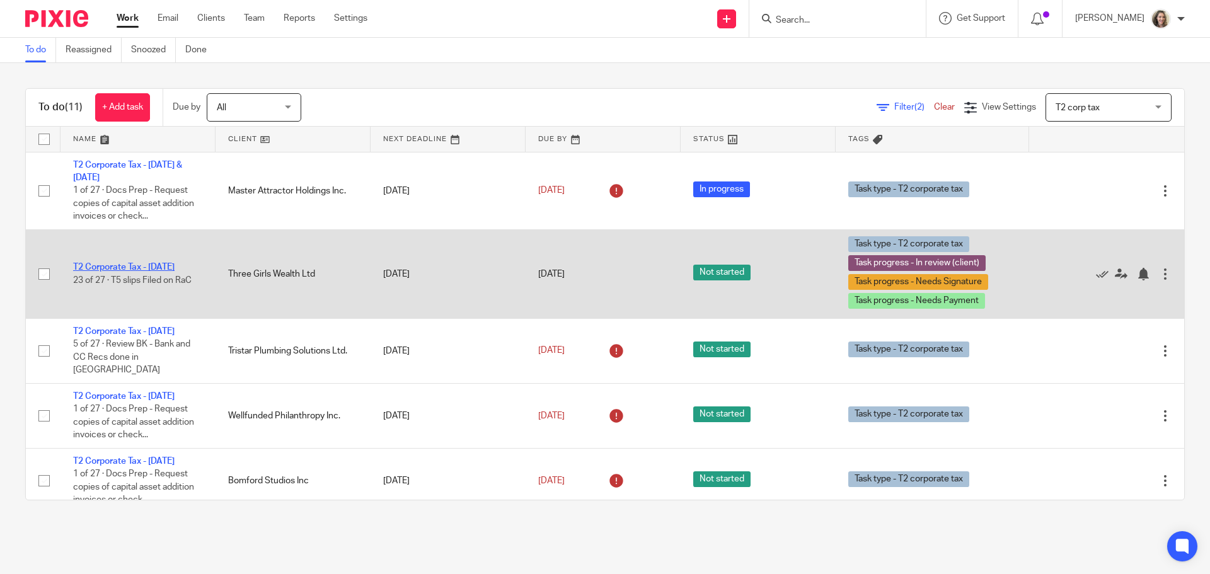
click at [147, 263] on link "T2 Corporate Tax - [DATE]" at bounding box center [123, 267] width 101 height 9
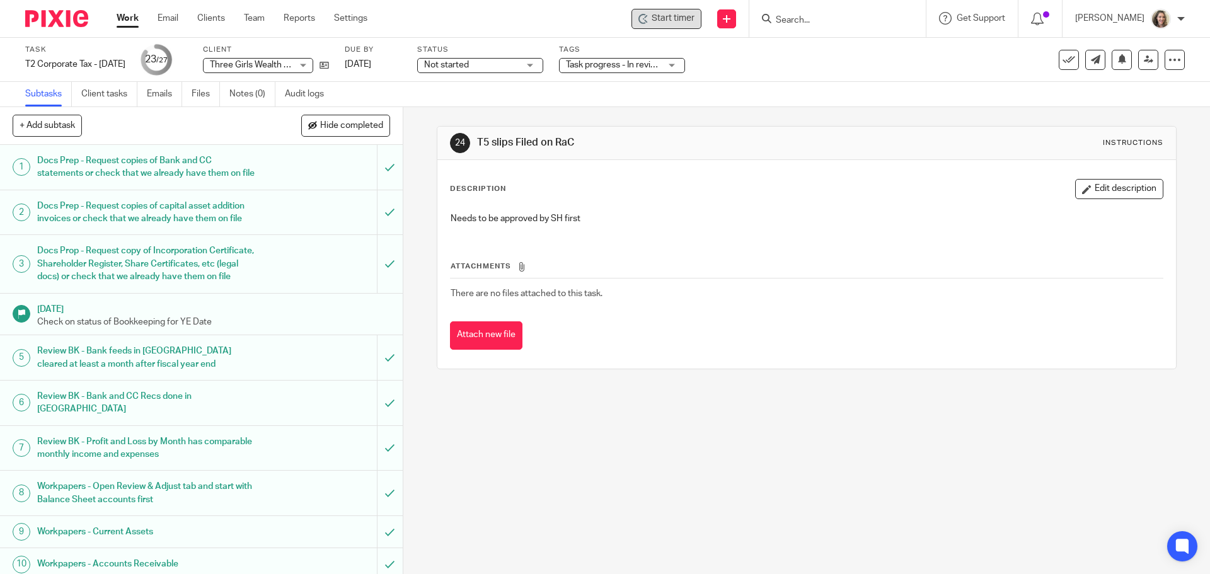
click at [648, 21] on icon at bounding box center [643, 19] width 10 height 10
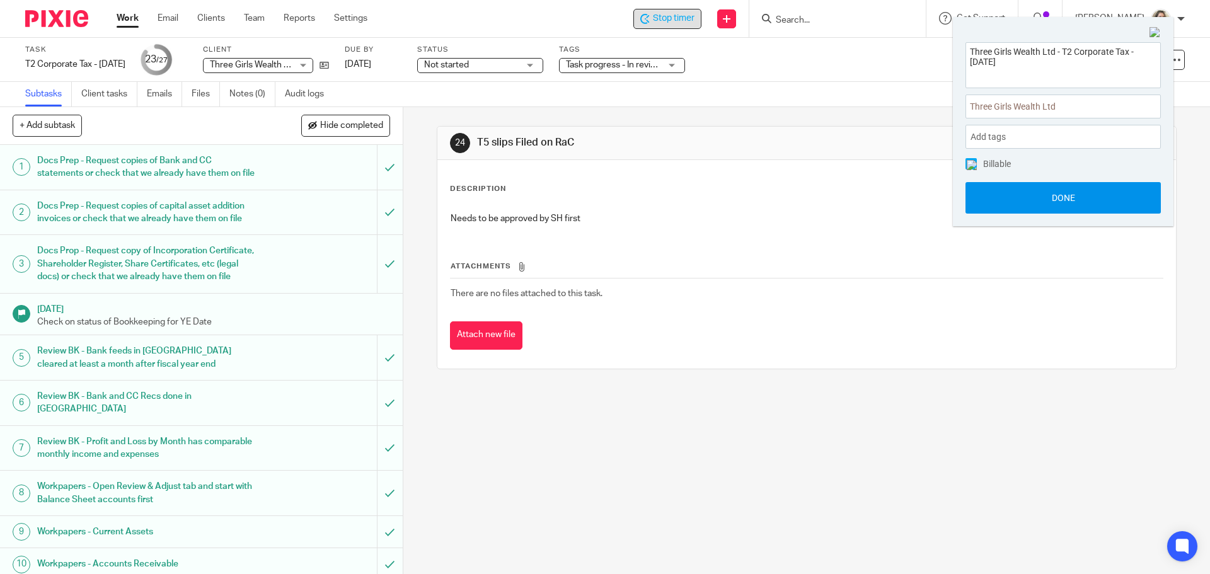
click at [1057, 199] on button "Done" at bounding box center [1062, 198] width 195 height 32
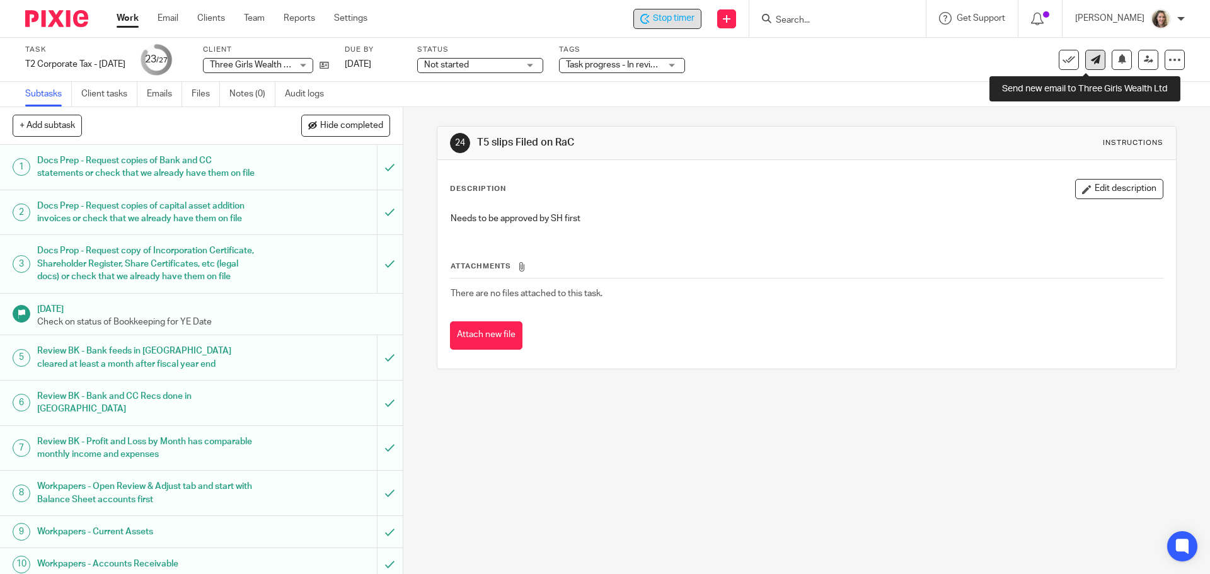
click at [1091, 63] on icon at bounding box center [1095, 59] width 9 height 9
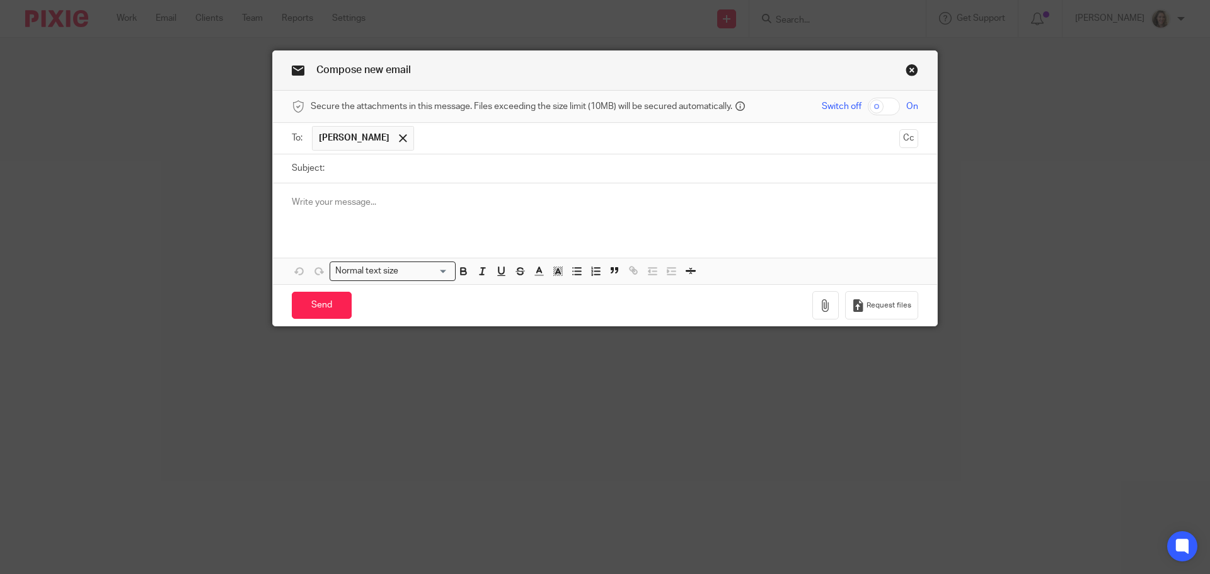
click at [398, 171] on input "Subject:" at bounding box center [624, 168] width 587 height 28
type input "TGW - T2 EFILE Confirmation - [DATE] & 2025"
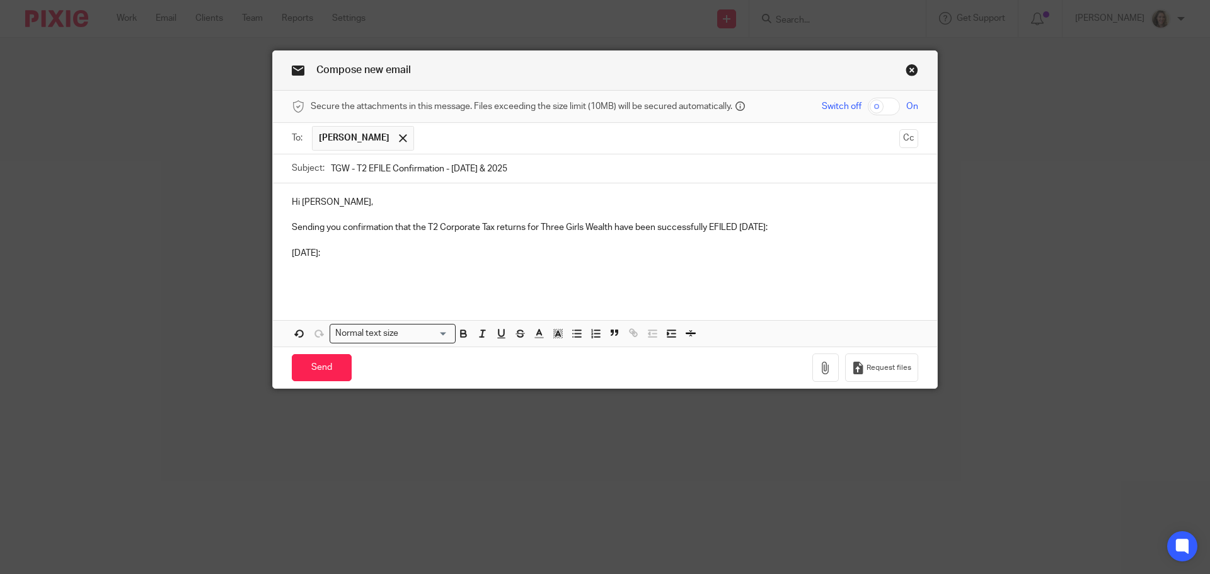
click at [301, 273] on p at bounding box center [605, 279] width 626 height 13
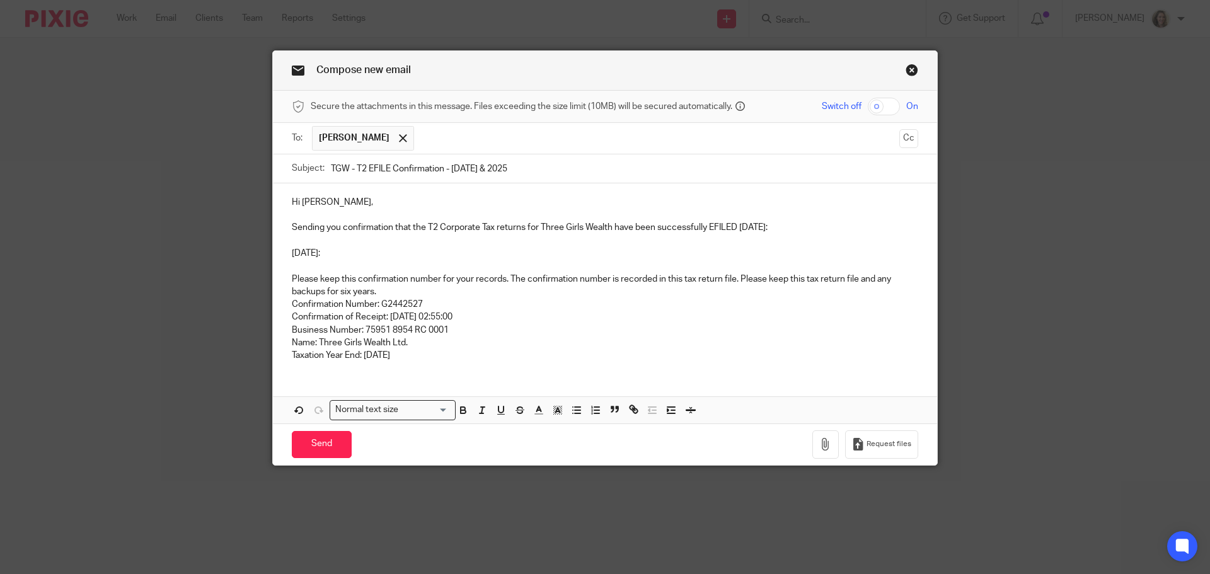
drag, startPoint x: 433, startPoint y: 357, endPoint x: 285, endPoint y: 278, distance: 167.7
click at [285, 278] on div "Hi [PERSON_NAME], Sending you confirmation that the T2 Corporate Tax returns fo…" at bounding box center [605, 277] width 664 height 188
click at [483, 410] on icon "button" at bounding box center [481, 410] width 11 height 11
click at [611, 411] on icon "button" at bounding box center [612, 410] width 2 height 3
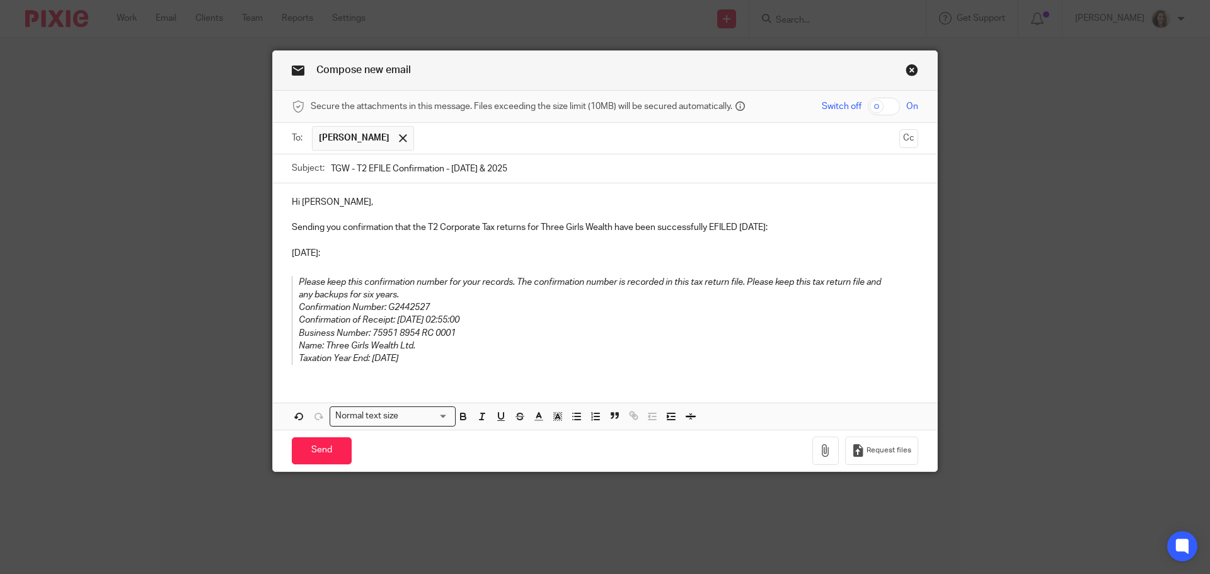
click at [455, 262] on p at bounding box center [605, 266] width 626 height 13
click at [451, 250] on p "June 30 2024:" at bounding box center [605, 253] width 626 height 13
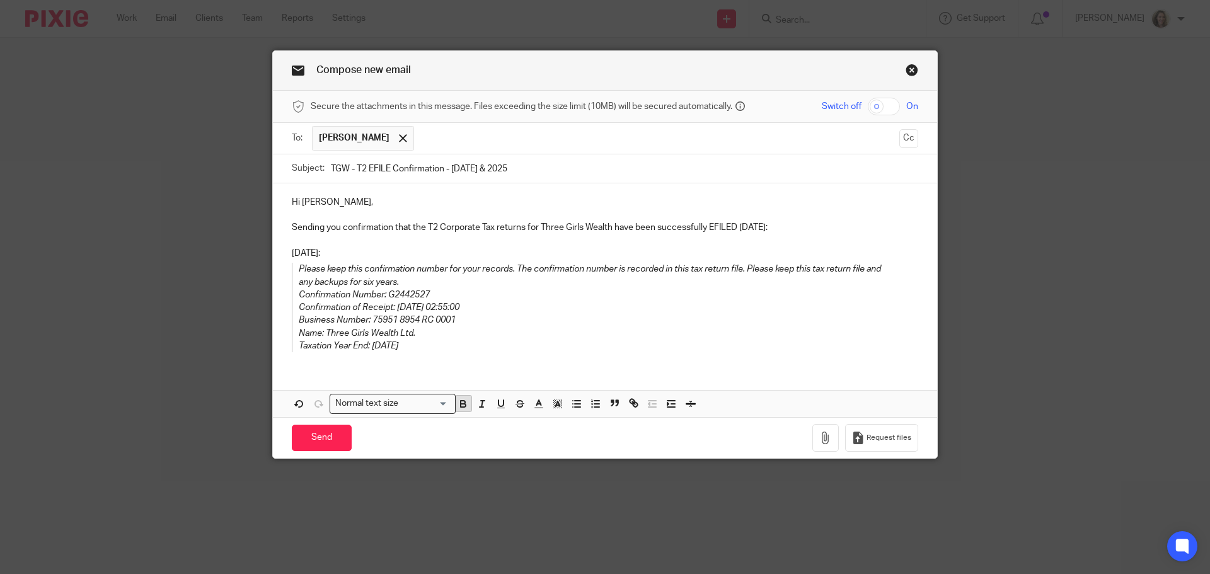
click at [459, 408] on icon "button" at bounding box center [462, 403] width 11 height 11
click at [498, 406] on icon "button" at bounding box center [500, 403] width 5 height 6
click at [511, 354] on div "Hi Kaila, Sending you confirmation that the T2 Corporate Tax returns for Three …" at bounding box center [605, 273] width 664 height 181
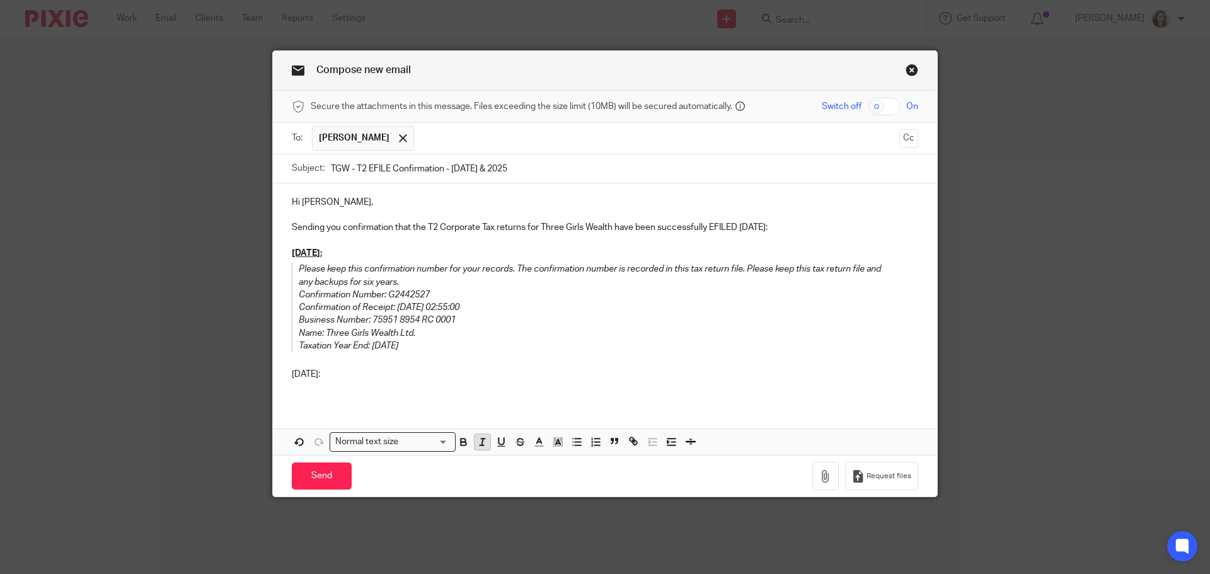
click at [459, 444] on icon "button" at bounding box center [462, 441] width 11 height 11
click at [503, 442] on button "button" at bounding box center [501, 442] width 16 height 16
click at [368, 381] on p at bounding box center [605, 387] width 626 height 13
click at [302, 389] on p at bounding box center [605, 387] width 626 height 13
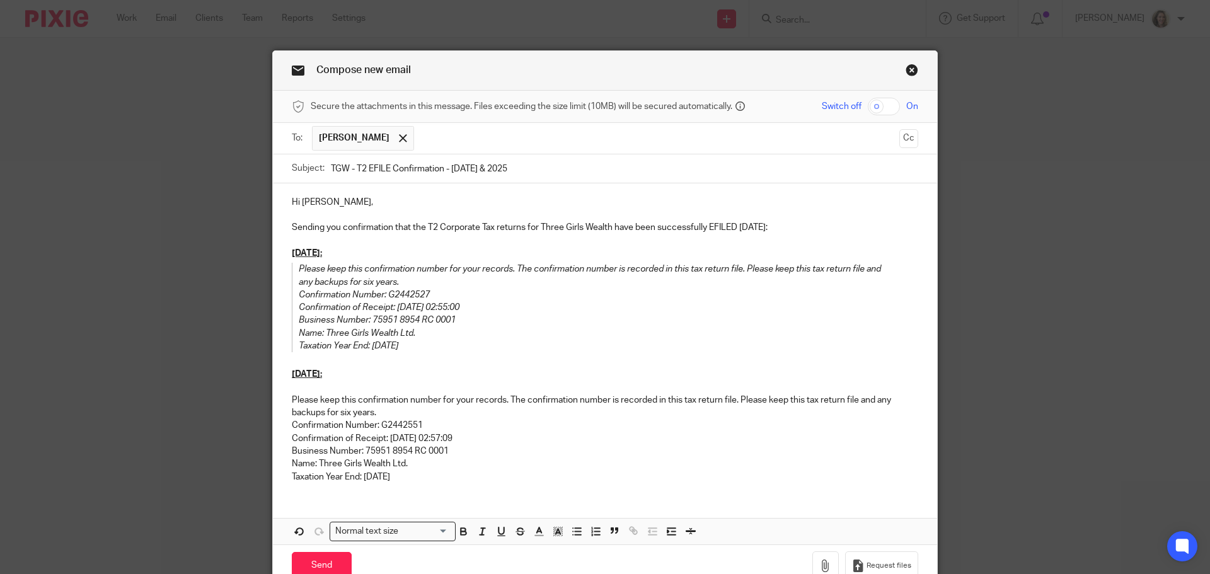
click at [425, 379] on p "June 30 2025:" at bounding box center [605, 374] width 626 height 13
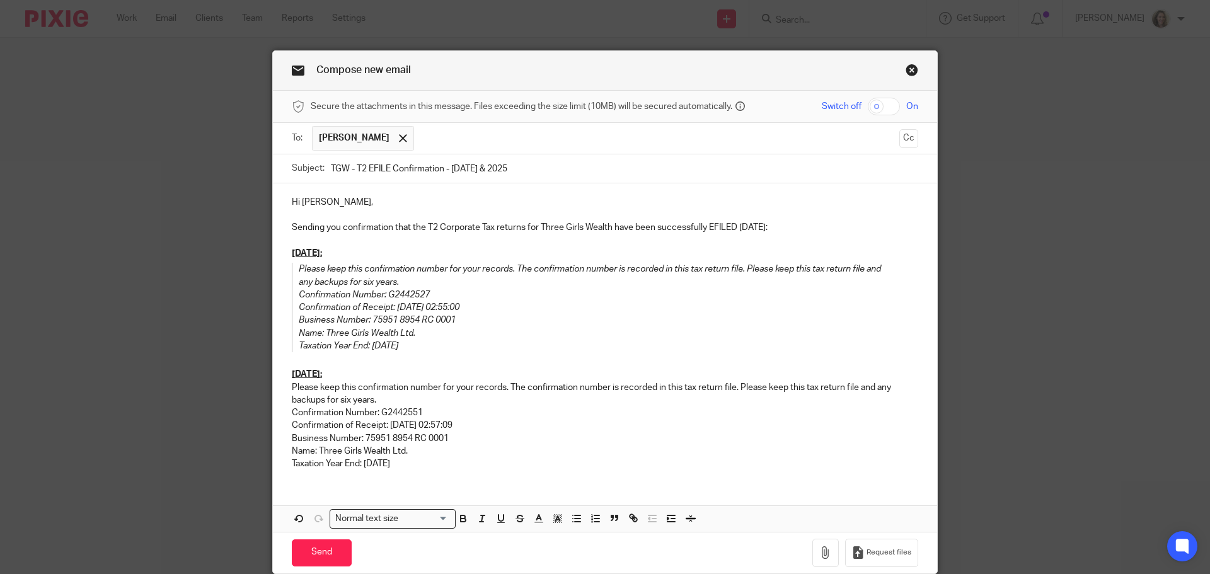
drag, startPoint x: 428, startPoint y: 465, endPoint x: 282, endPoint y: 391, distance: 164.6
click at [282, 391] on div "Hi Kaila, Sending you confirmation that the T2 Corporate Tax returns for Three …" at bounding box center [605, 331] width 664 height 297
click at [481, 517] on line "button" at bounding box center [481, 518] width 1 height 6
click at [608, 527] on span "Remove Edit" at bounding box center [623, 520] width 38 height 21
click at [609, 524] on button "button" at bounding box center [615, 518] width 16 height 16
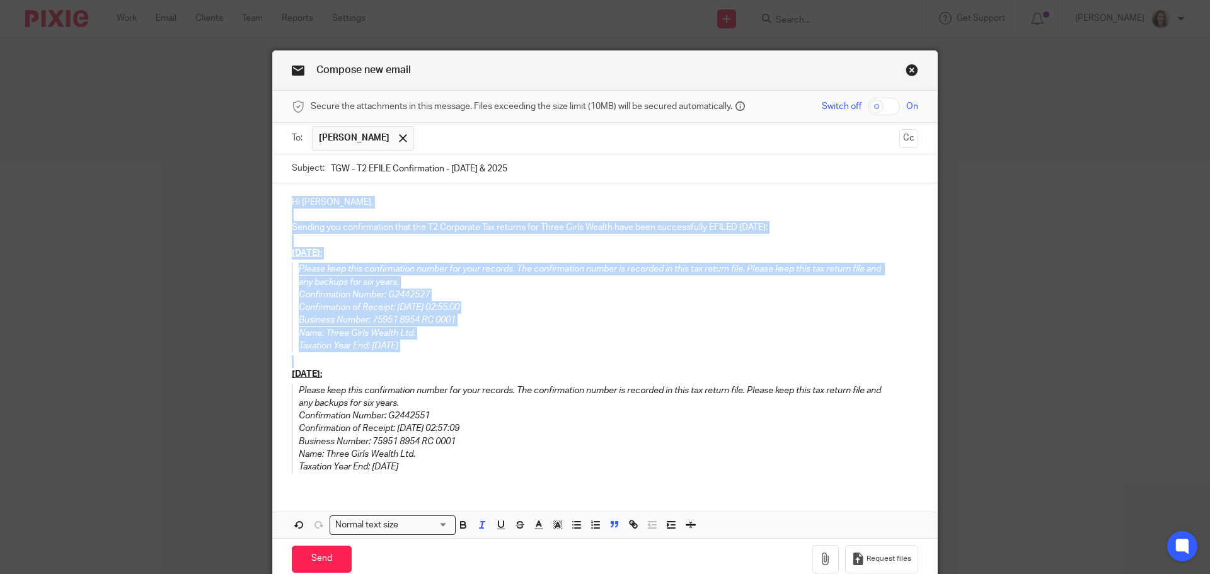
click at [578, 469] on p "Taxation Year End: 06/30/2025" at bounding box center [596, 467] width 594 height 13
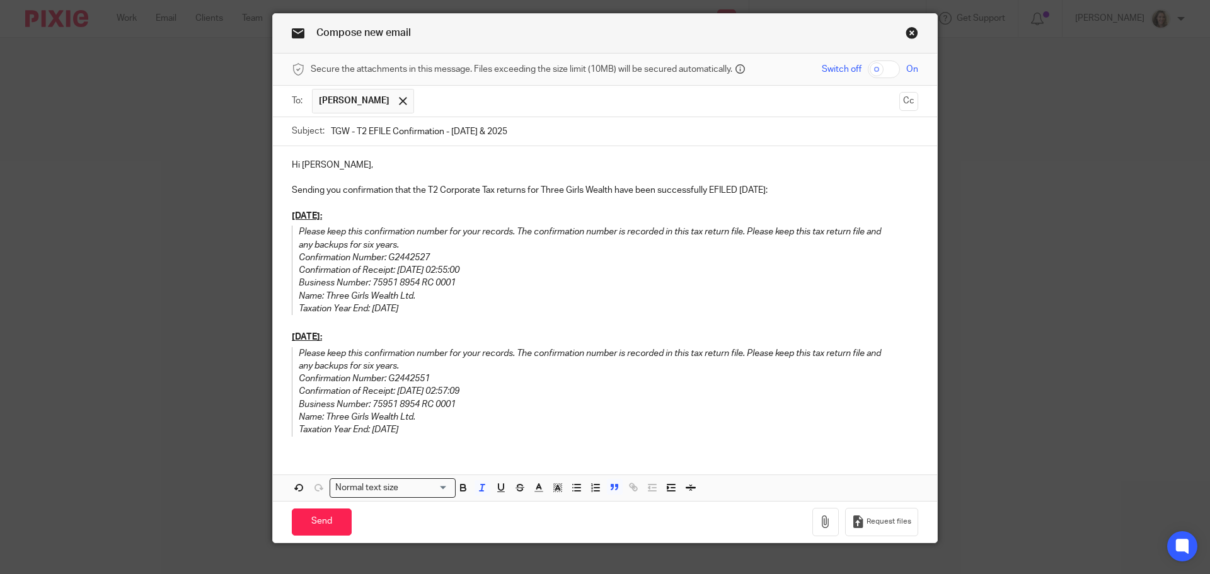
scroll to position [57, 0]
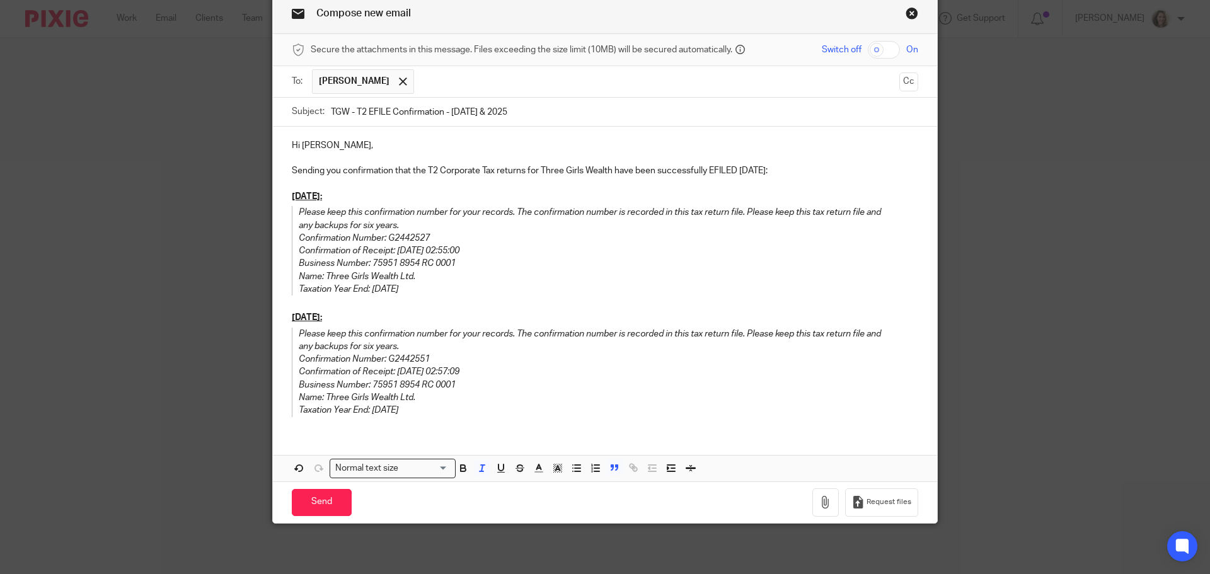
click at [440, 110] on input "TGW - T2 EFILE Confirmation - June 30 2024 & 2025" at bounding box center [624, 112] width 587 height 28
type input "TGW - T2 EFILE Confirmations - June 30 2024 & 2025"
click at [314, 502] on input "Send" at bounding box center [322, 502] width 60 height 27
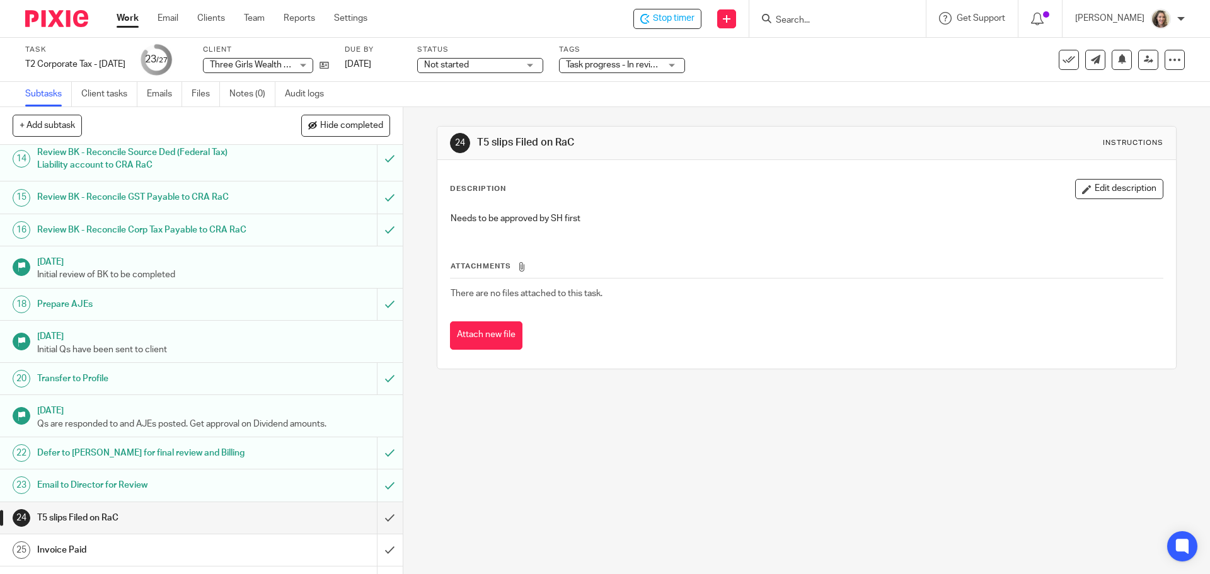
scroll to position [663, 0]
